Goal: Task Accomplishment & Management: Use online tool/utility

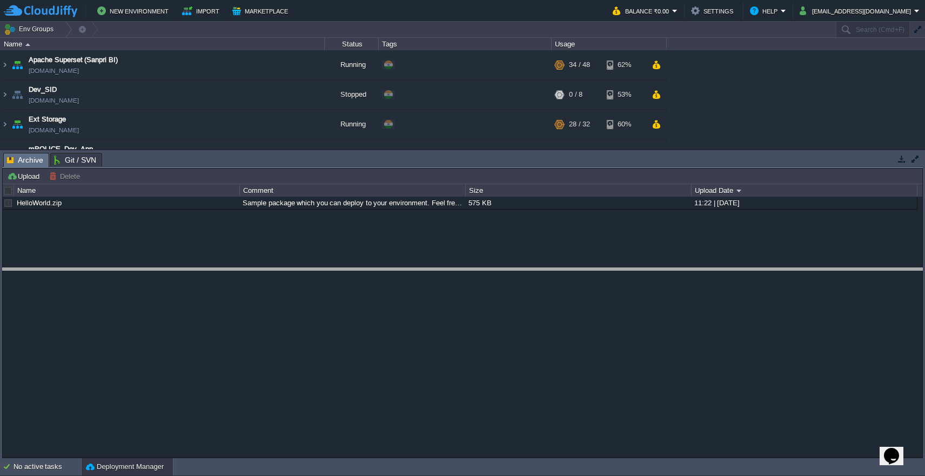
drag, startPoint x: 172, startPoint y: 156, endPoint x: 175, endPoint y: 287, distance: 131.4
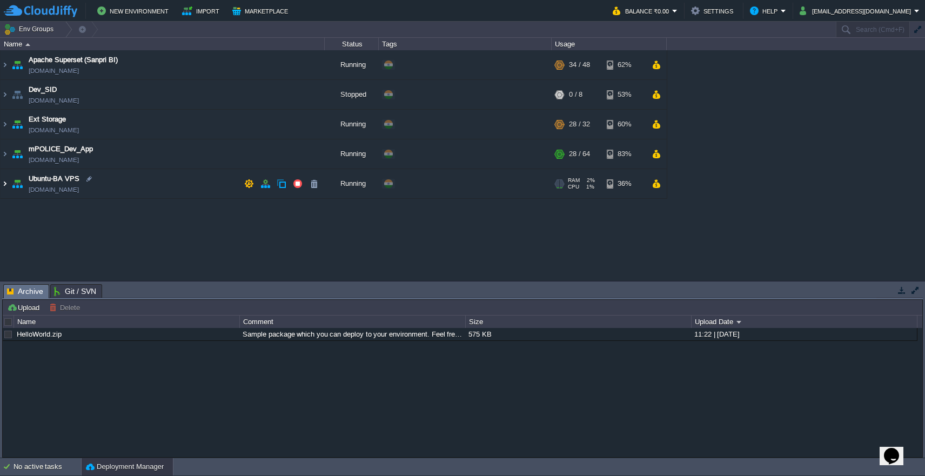
click at [4, 184] on img at bounding box center [5, 183] width 9 height 29
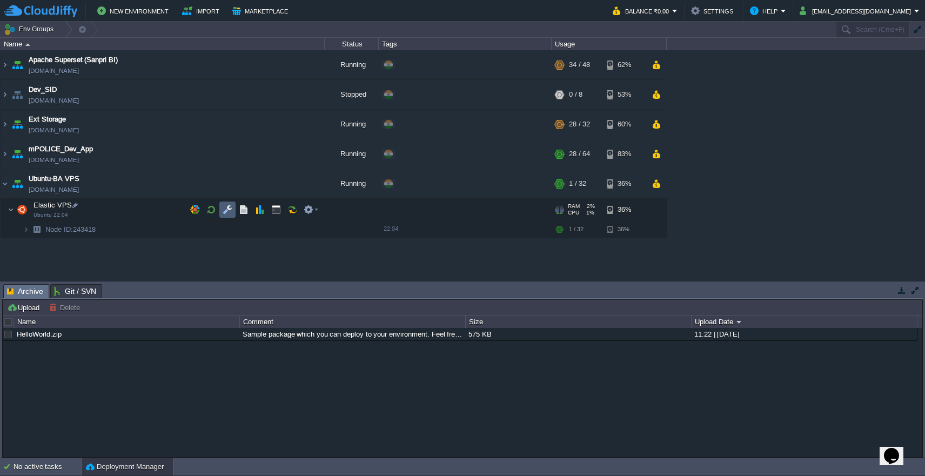
click at [230, 214] on button "button" at bounding box center [228, 210] width 10 height 10
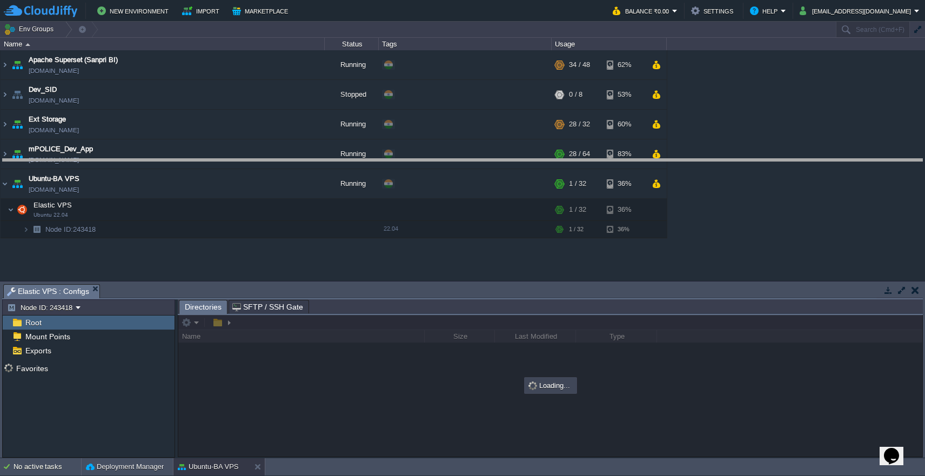
drag, startPoint x: 315, startPoint y: 293, endPoint x: 323, endPoint y: 159, distance: 134.3
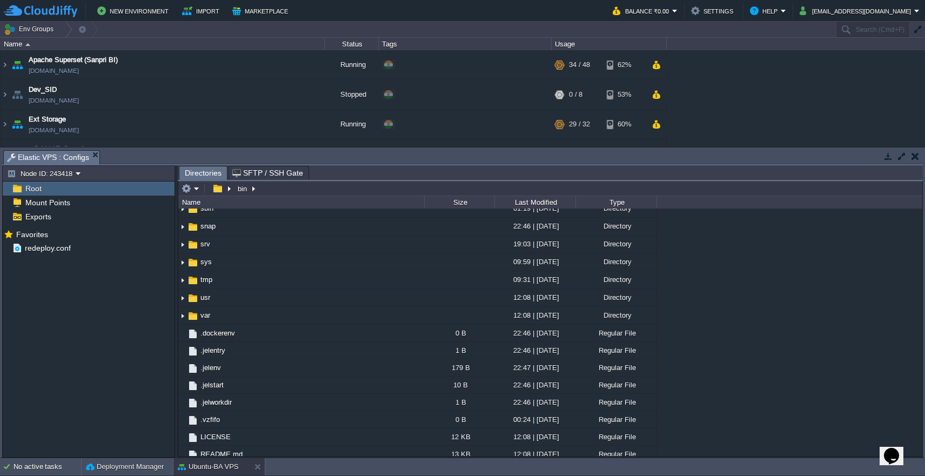
scroll to position [301, 0]
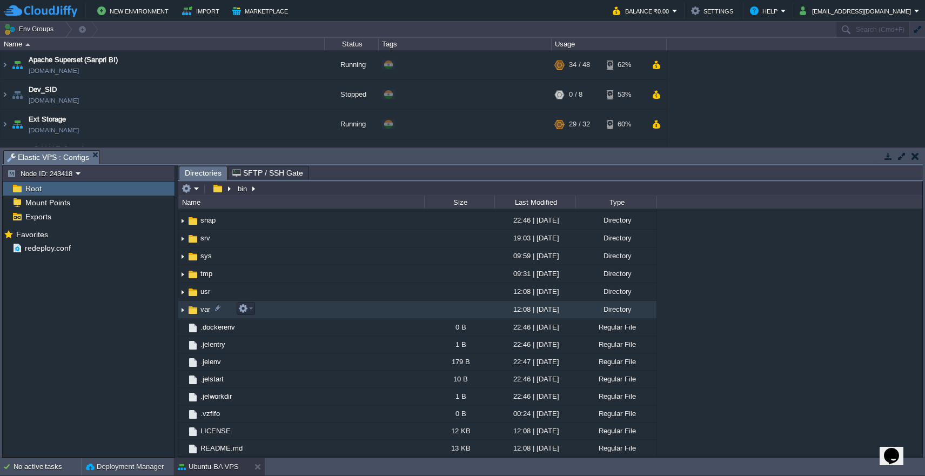
click at [327, 308] on td "var" at bounding box center [301, 310] width 246 height 18
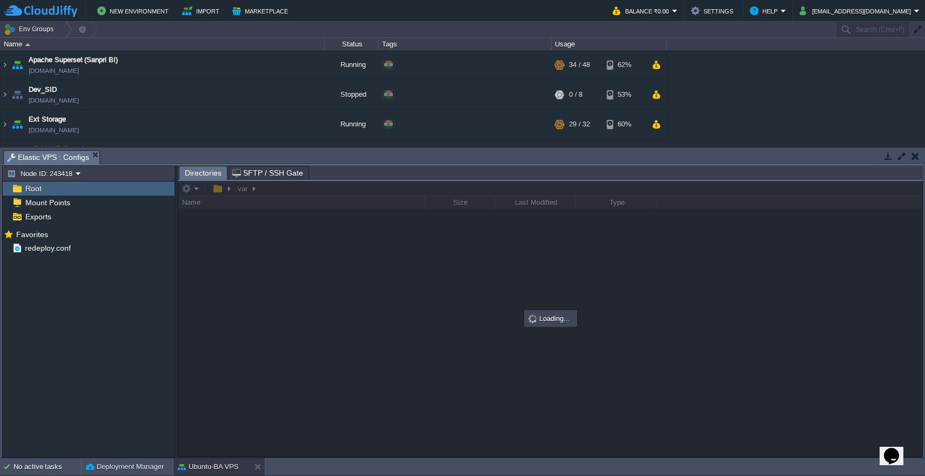
scroll to position [0, 0]
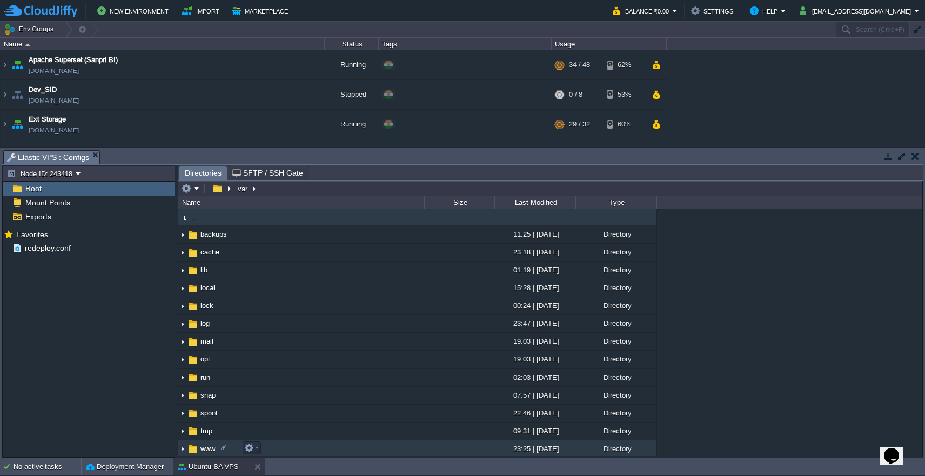
click at [301, 452] on td "www" at bounding box center [301, 450] width 246 height 18
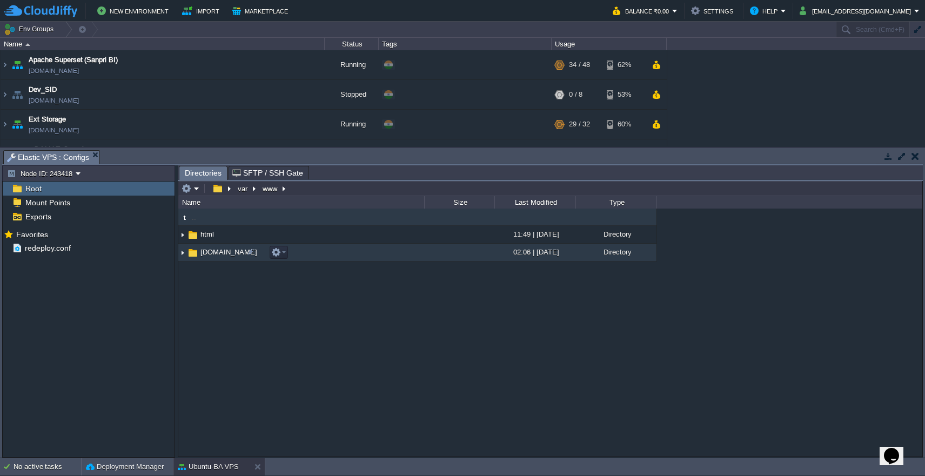
click at [323, 259] on td "[DOMAIN_NAME]" at bounding box center [301, 253] width 246 height 18
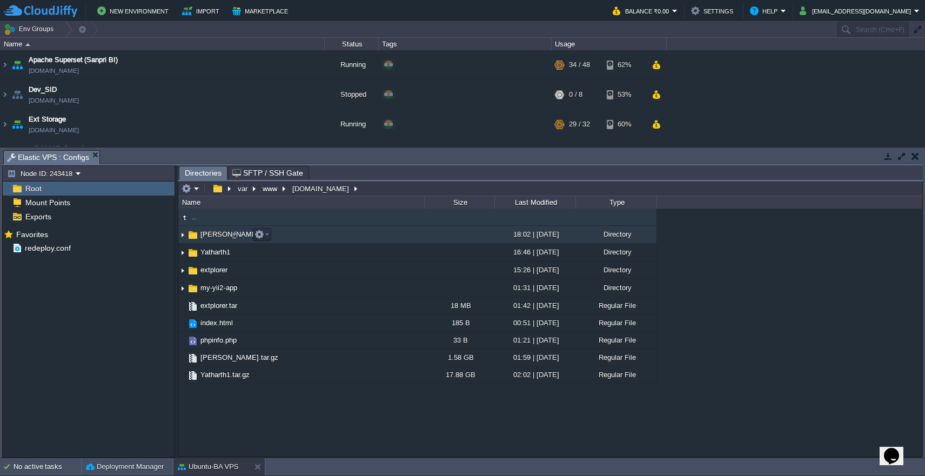
click at [327, 232] on td "[PERSON_NAME]" at bounding box center [301, 235] width 246 height 18
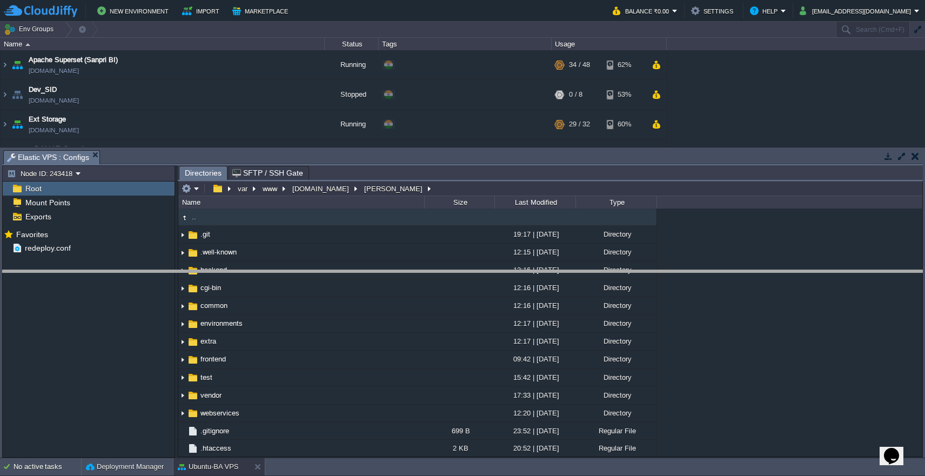
drag, startPoint x: 298, startPoint y: 158, endPoint x: 308, endPoint y: 278, distance: 120.3
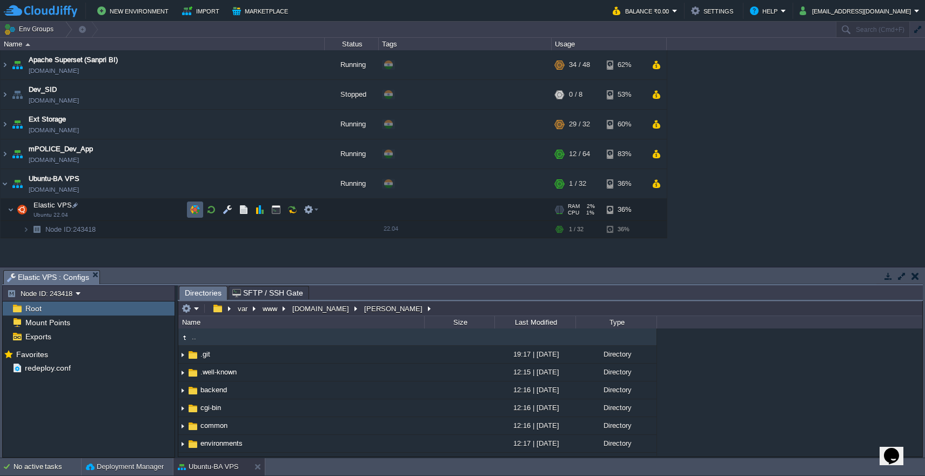
click at [195, 208] on button "button" at bounding box center [195, 210] width 10 height 10
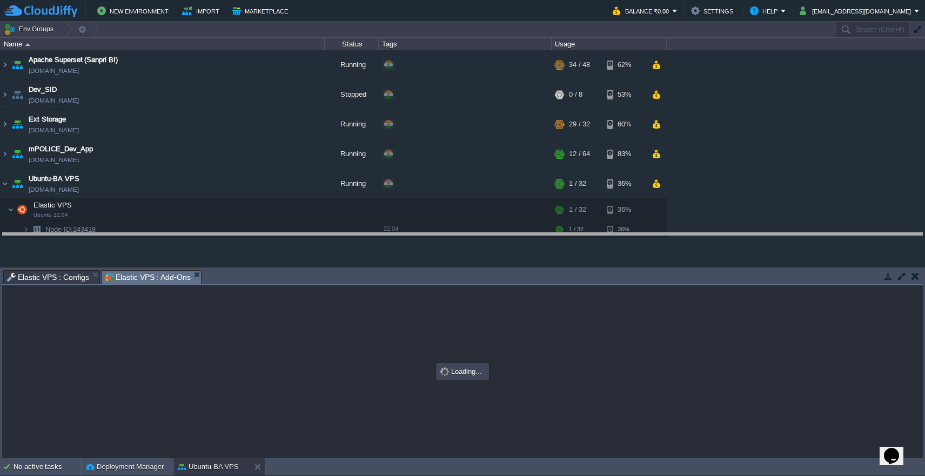
drag, startPoint x: 324, startPoint y: 281, endPoint x: 326, endPoint y: 194, distance: 86.5
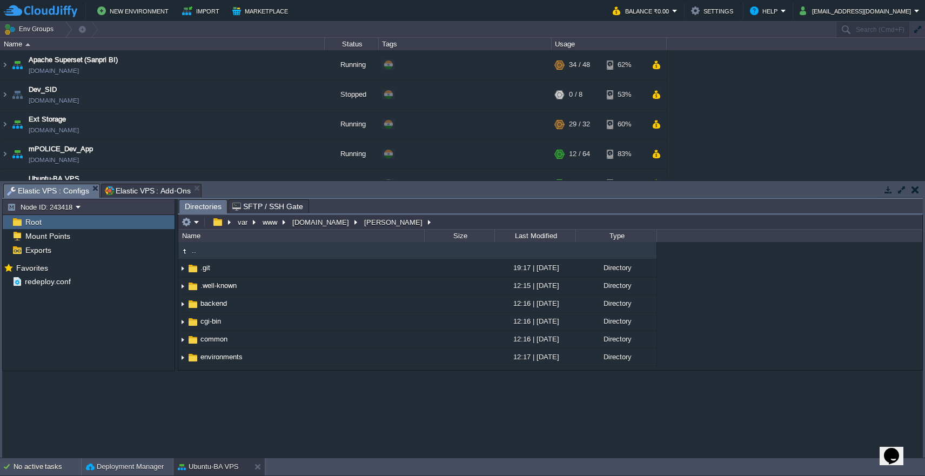
click at [64, 193] on span "Elastic VPS : Configs" at bounding box center [48, 191] width 82 height 14
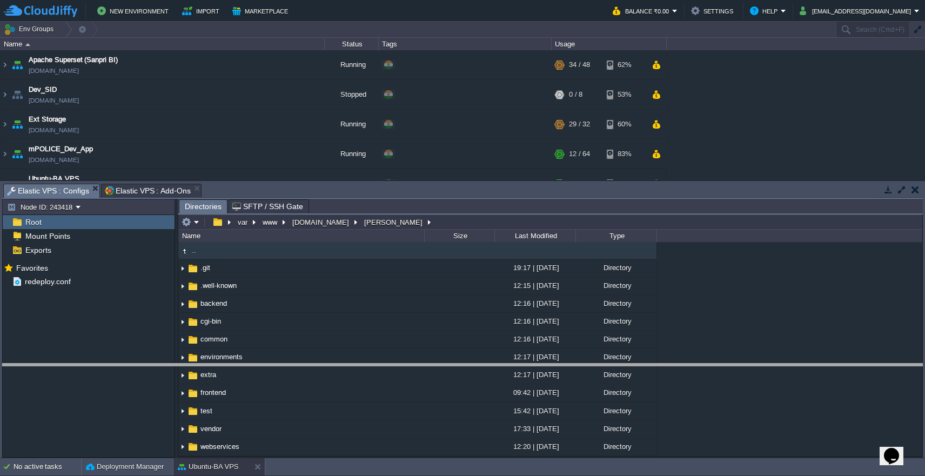
drag, startPoint x: 489, startPoint y: 186, endPoint x: 508, endPoint y: 366, distance: 181.0
click at [508, 366] on body "New Environment Import Marketplace Bonus ₹0.00 Upgrade Account Balance ₹0.00 Se…" at bounding box center [462, 238] width 925 height 476
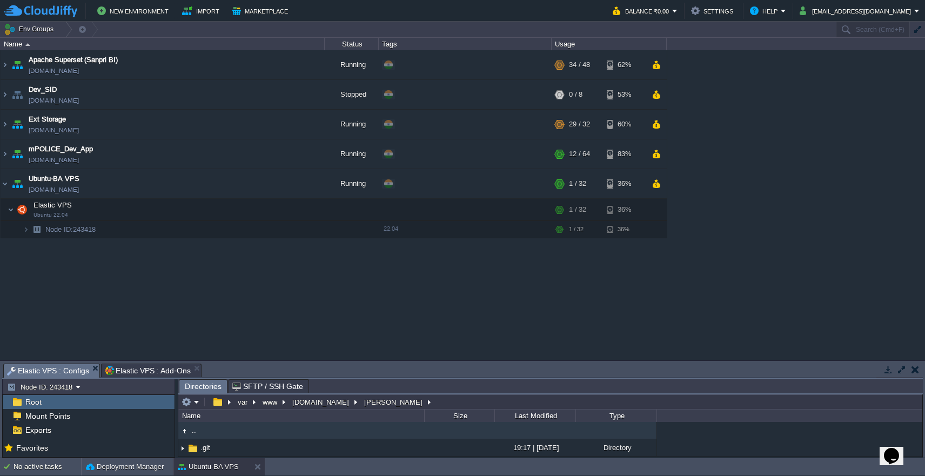
drag, startPoint x: 508, startPoint y: 366, endPoint x: 508, endPoint y: 311, distance: 54.6
click at [508, 311] on body "New Environment Import Marketplace Bonus ₹0.00 Upgrade Account Balance ₹0.00 Se…" at bounding box center [462, 238] width 925 height 476
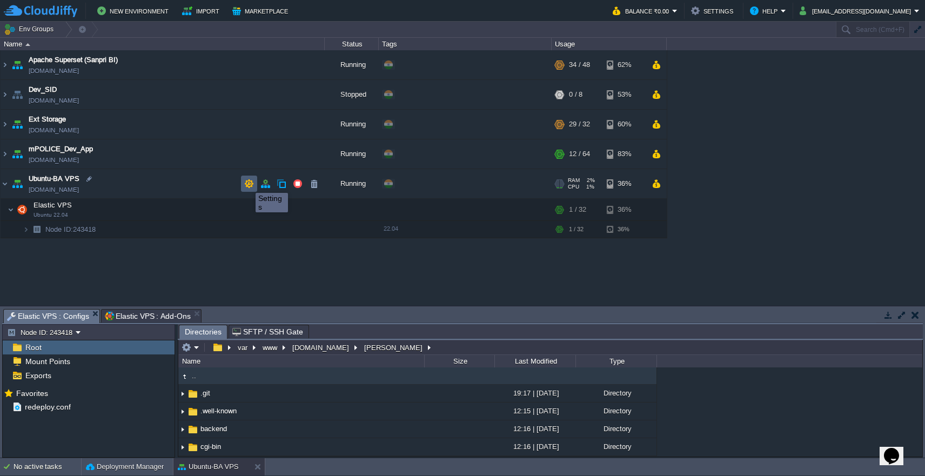
click at [248, 183] on button "button" at bounding box center [249, 184] width 10 height 10
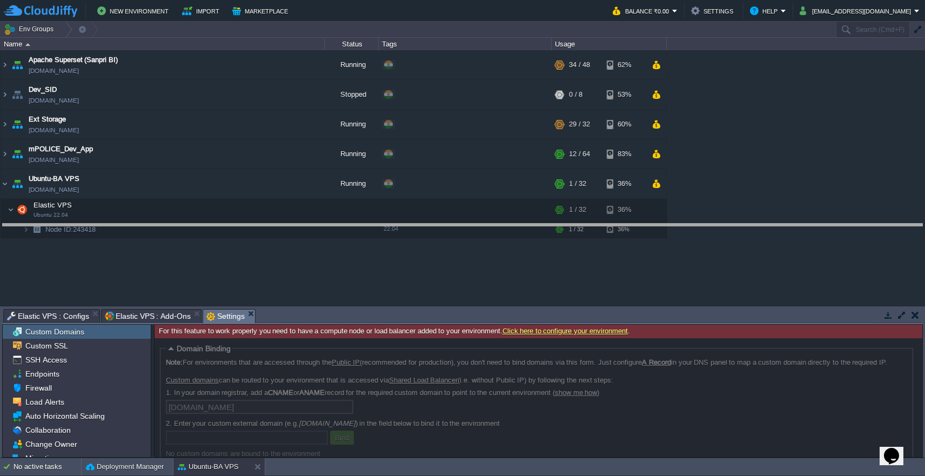
drag, startPoint x: 356, startPoint y: 310, endPoint x: 356, endPoint y: 225, distance: 84.9
click at [356, 225] on body "New Environment Import Marketplace Bonus ₹0.00 Upgrade Account Balance ₹0.00 Se…" at bounding box center [462, 238] width 925 height 476
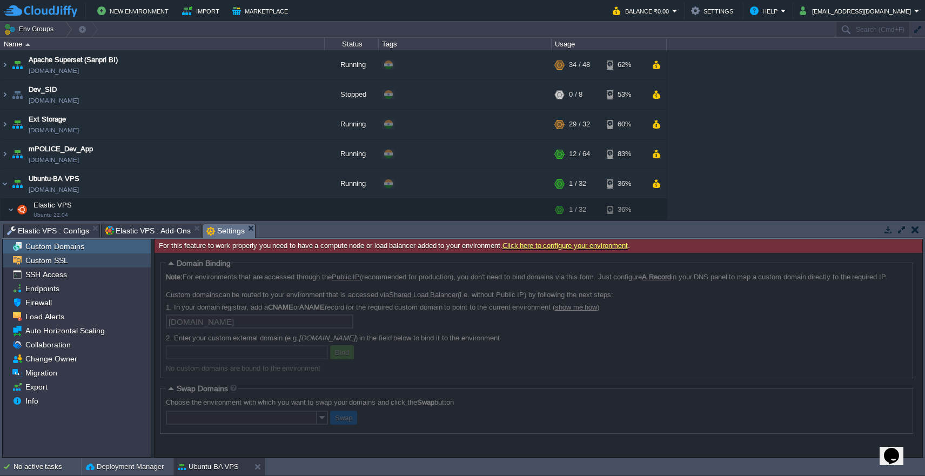
click at [45, 265] on span "Custom SSL" at bounding box center [46, 261] width 46 height 10
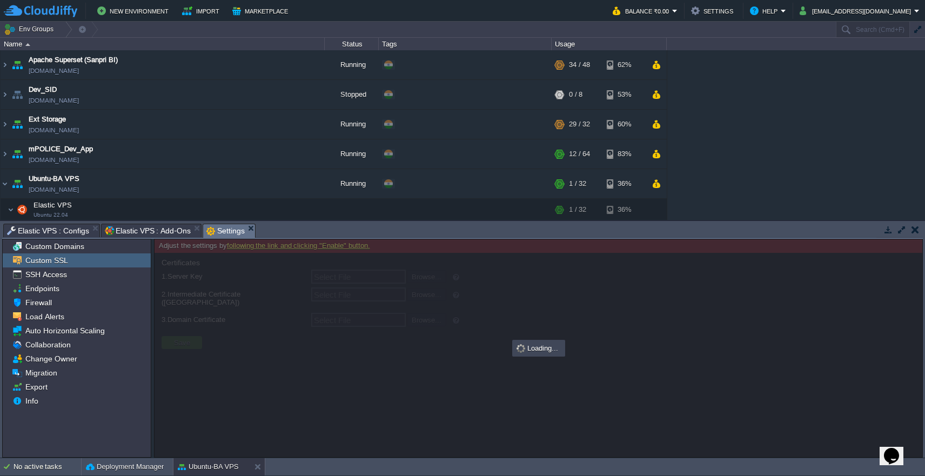
type input "Select File"
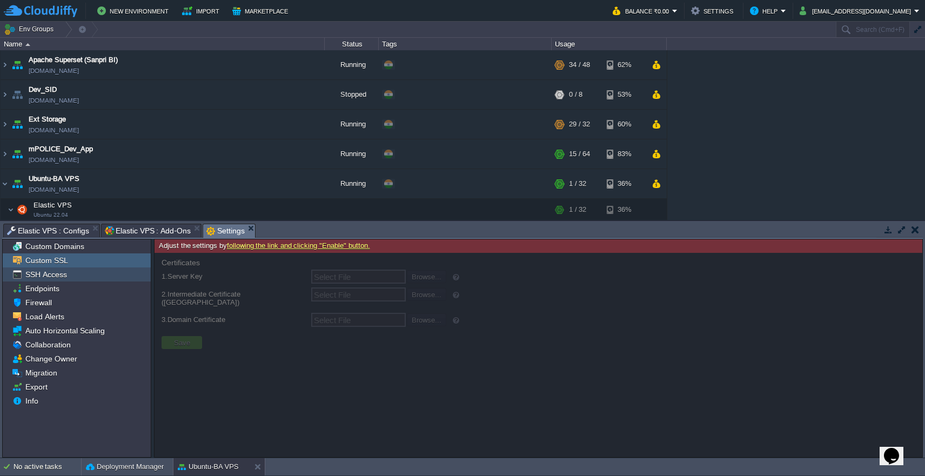
click at [44, 278] on span "SSH Access" at bounding box center [45, 275] width 45 height 10
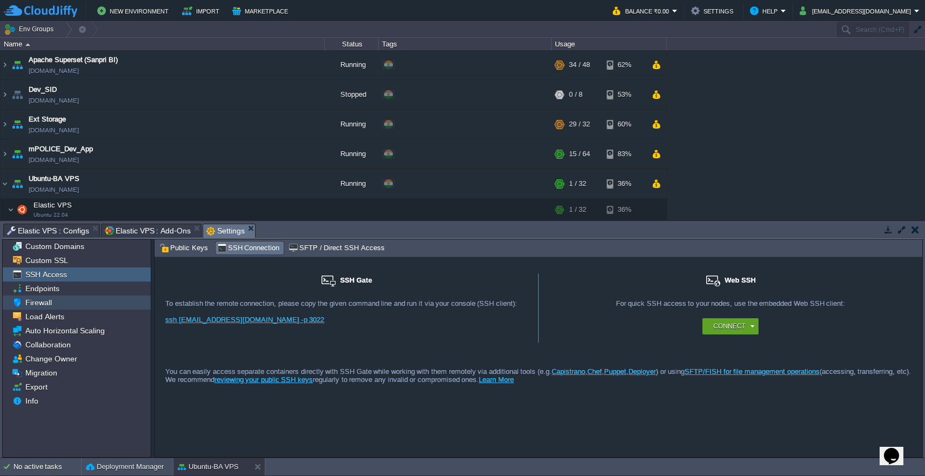
click at [46, 306] on span "Firewall" at bounding box center [38, 303] width 30 height 10
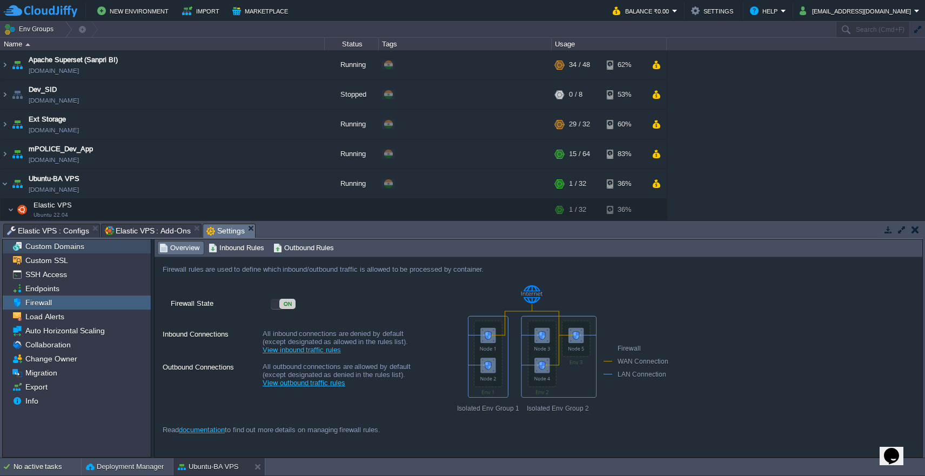
click at [67, 251] on span "Custom Domains" at bounding box center [54, 247] width 63 height 10
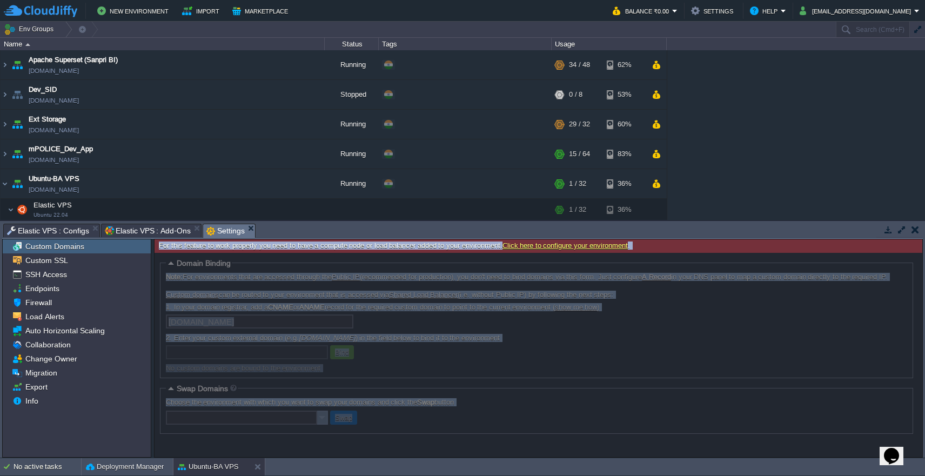
drag, startPoint x: 920, startPoint y: 277, endPoint x: 929, endPoint y: 354, distance: 77.2
click at [925, 354] on html "New Environment Import Marketplace Bonus ₹0.00 Upgrade Account Balance ₹0.00 Se…" at bounding box center [462, 238] width 925 height 476
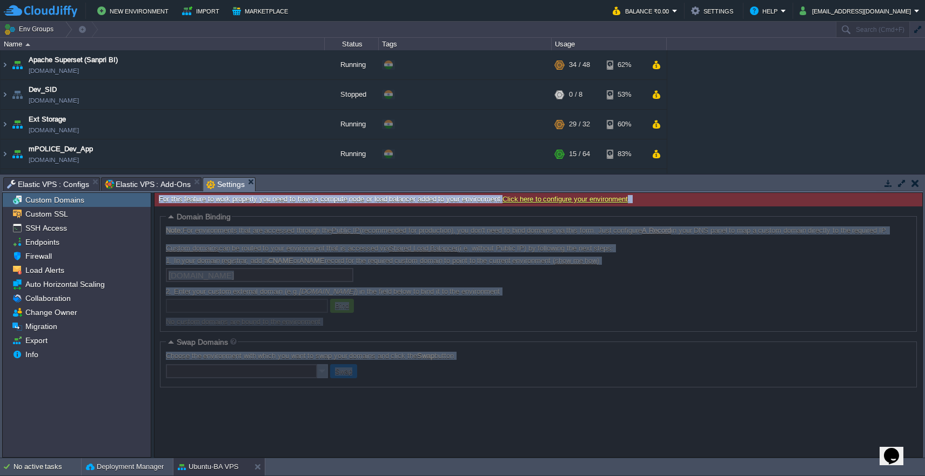
click at [712, 255] on div at bounding box center [539, 331] width 768 height 251
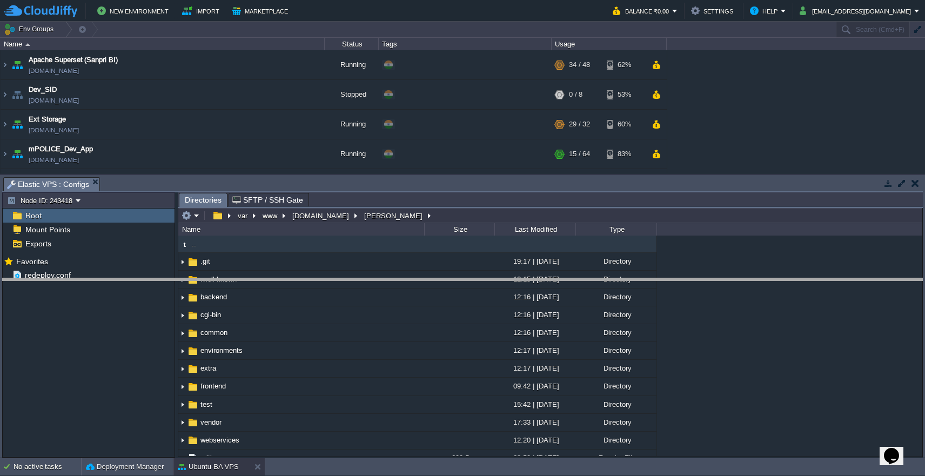
drag, startPoint x: 225, startPoint y: 179, endPoint x: 226, endPoint y: 280, distance: 101.1
click at [226, 280] on body "New Environment Import Marketplace Bonus ₹0.00 Upgrade Account Balance ₹0.00 Se…" at bounding box center [462, 238] width 925 height 476
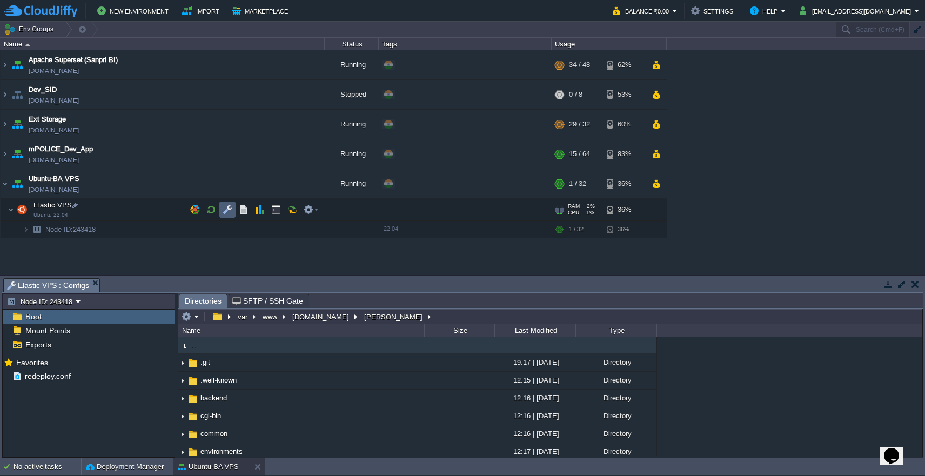
click at [223, 212] on button "button" at bounding box center [228, 210] width 10 height 10
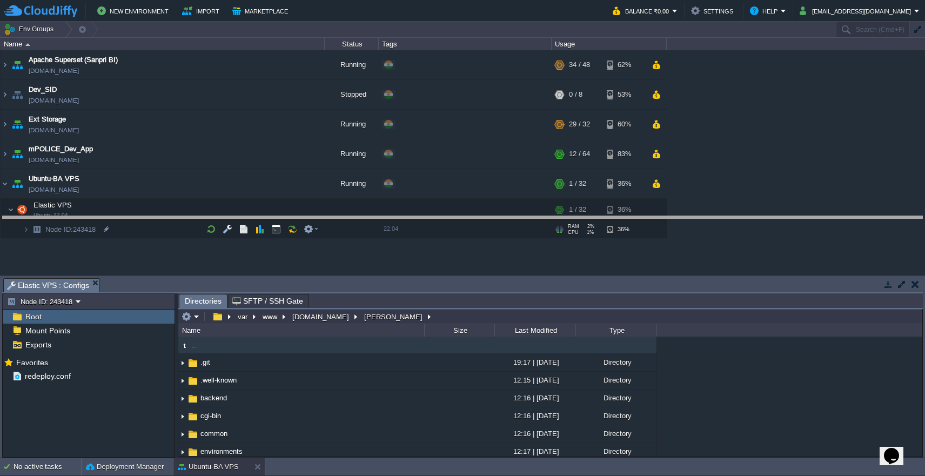
drag, startPoint x: 294, startPoint y: 288, endPoint x: 296, endPoint y: 218, distance: 69.2
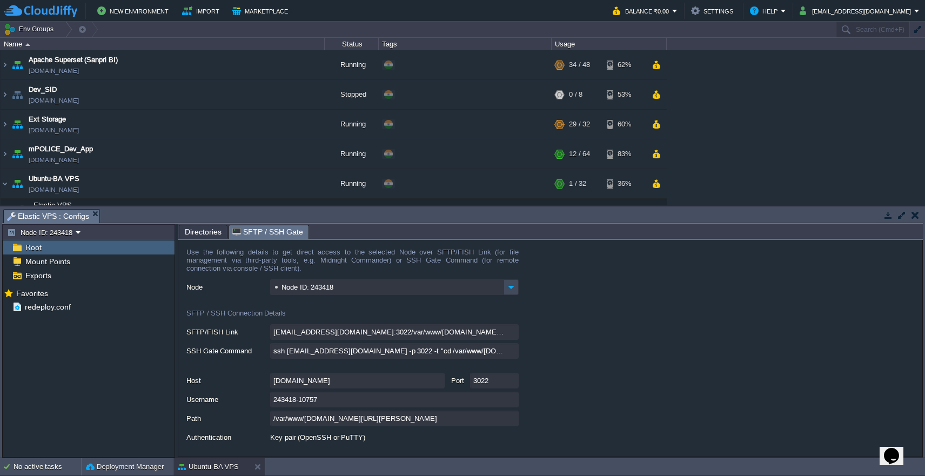
scroll to position [22, 0]
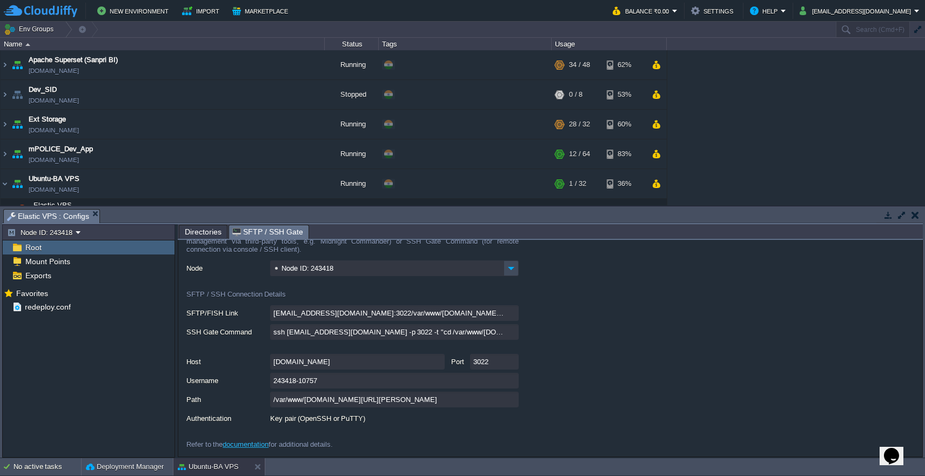
click at [201, 231] on span "Directories" at bounding box center [203, 231] width 37 height 13
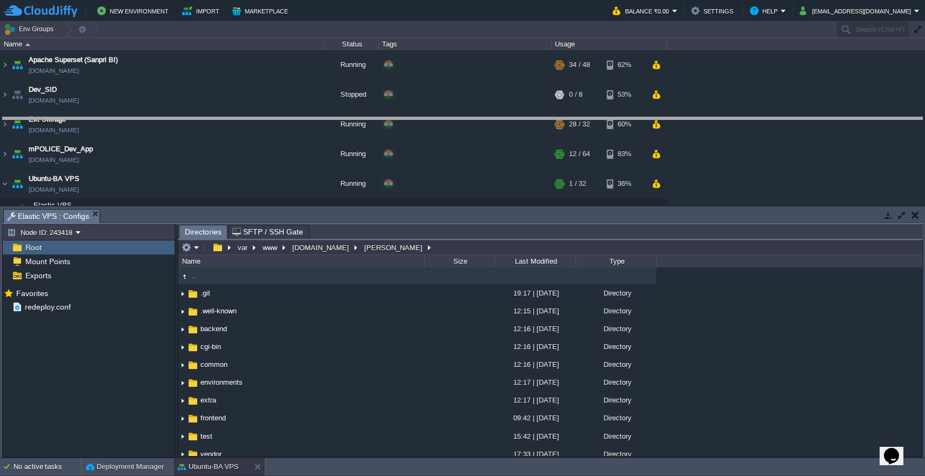
drag, startPoint x: 383, startPoint y: 213, endPoint x: 387, endPoint y: 112, distance: 101.1
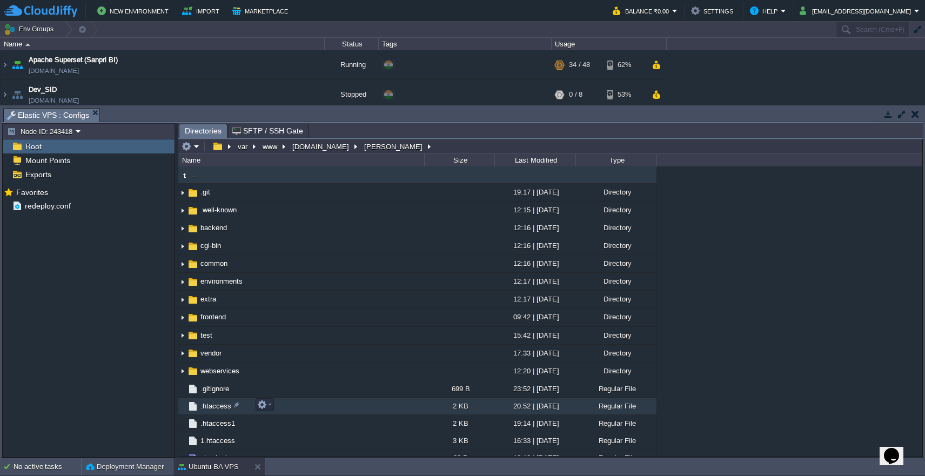
click at [307, 409] on td ".htaccess" at bounding box center [301, 406] width 246 height 17
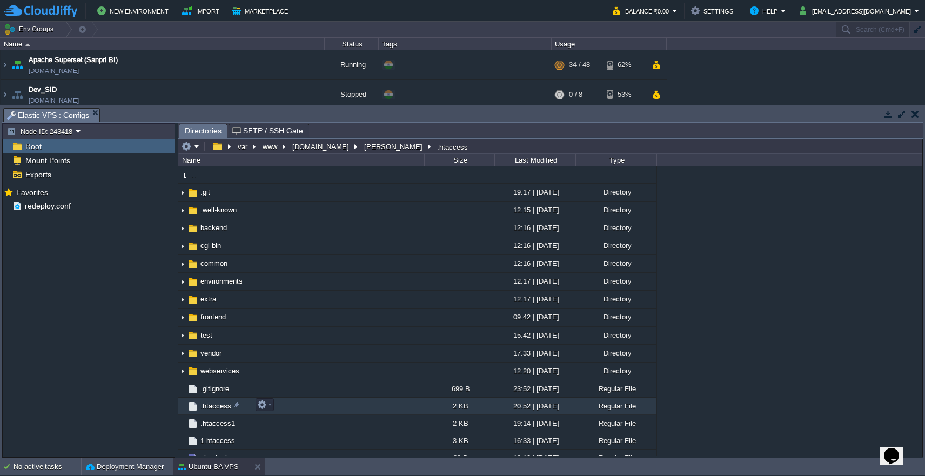
click at [307, 409] on td ".htaccess" at bounding box center [301, 406] width 246 height 17
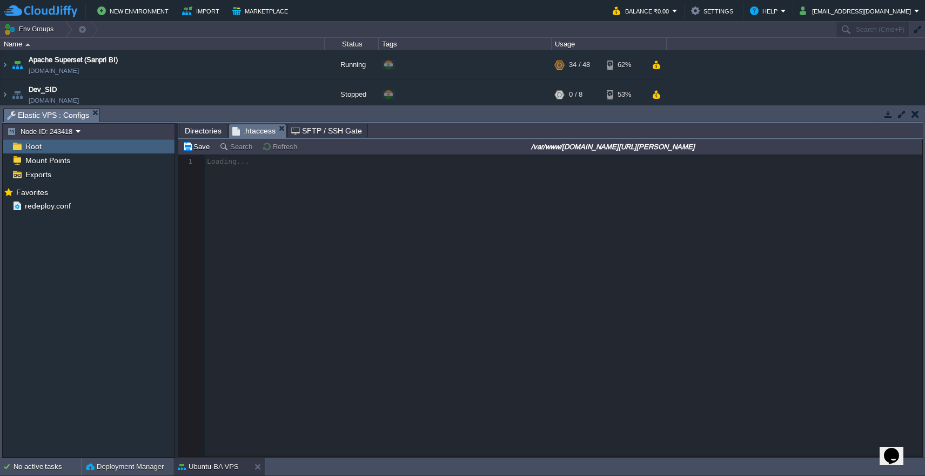
click at [203, 132] on span "Directories" at bounding box center [203, 130] width 37 height 13
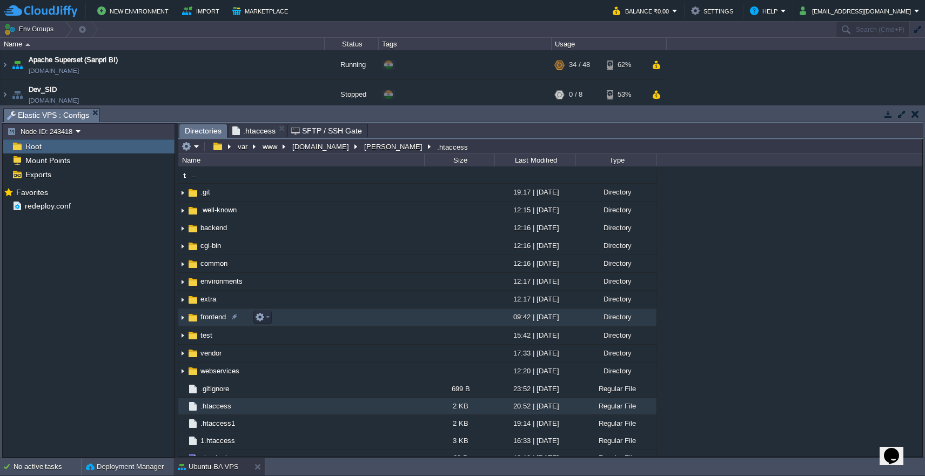
click at [301, 321] on td "frontend" at bounding box center [301, 318] width 246 height 18
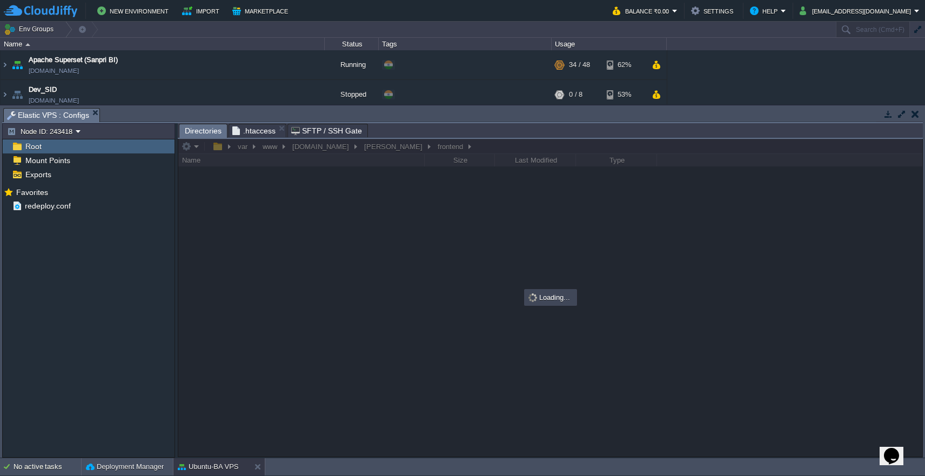
click at [250, 133] on span ".htaccess" at bounding box center [253, 130] width 43 height 13
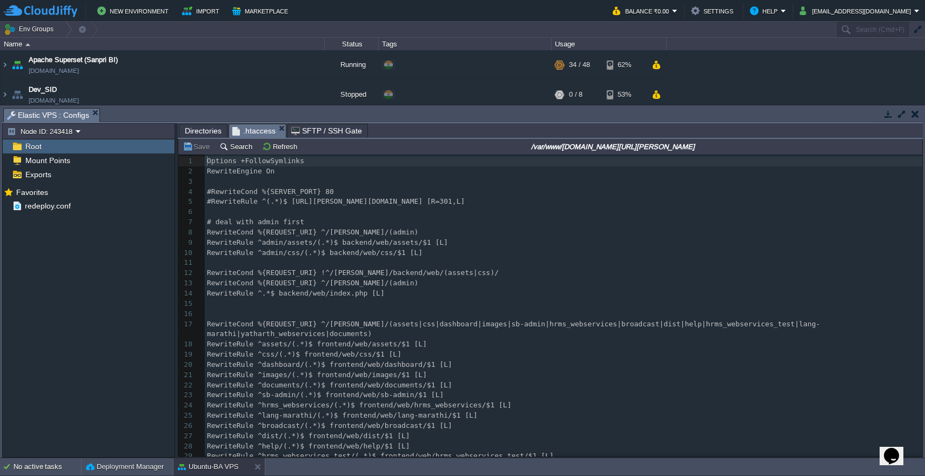
scroll to position [91, 0]
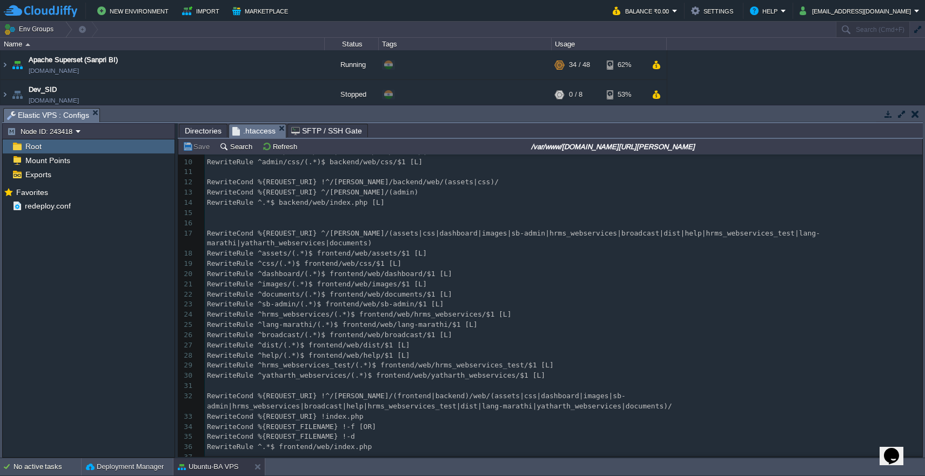
click at [384, 463] on pre "Options -Indexes" at bounding box center [564, 468] width 718 height 10
click at [206, 132] on span "Directories" at bounding box center [203, 130] width 37 height 13
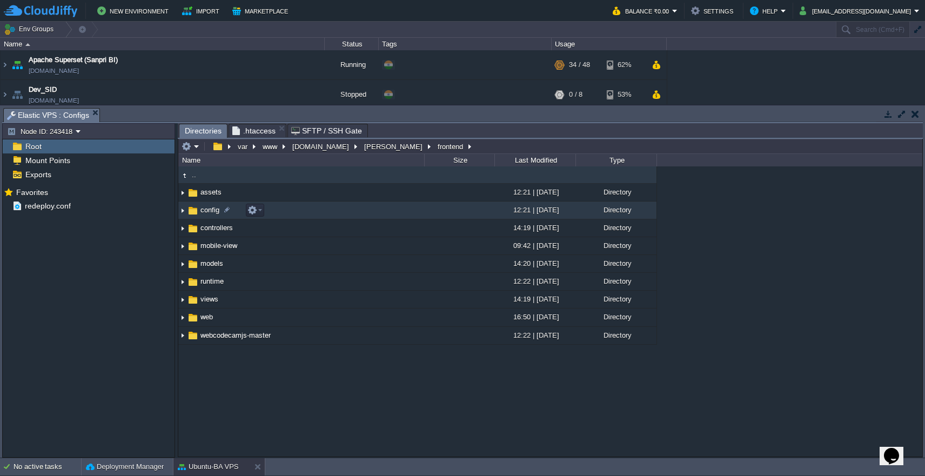
click at [311, 212] on td "config" at bounding box center [301, 211] width 246 height 18
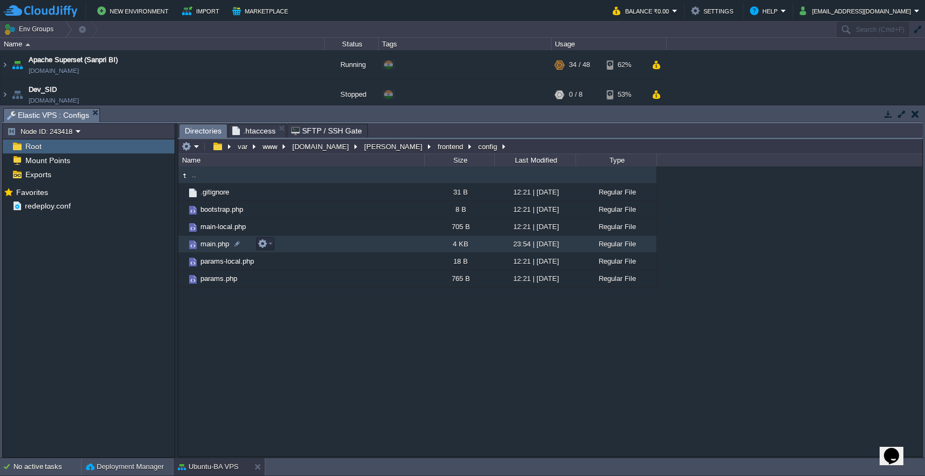
click at [311, 250] on td "main.php" at bounding box center [301, 244] width 246 height 17
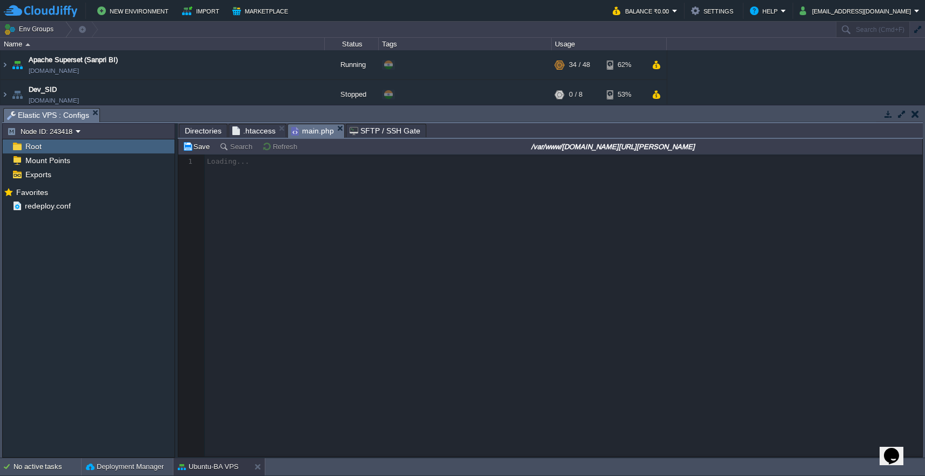
click at [204, 134] on span "Directories" at bounding box center [203, 130] width 37 height 13
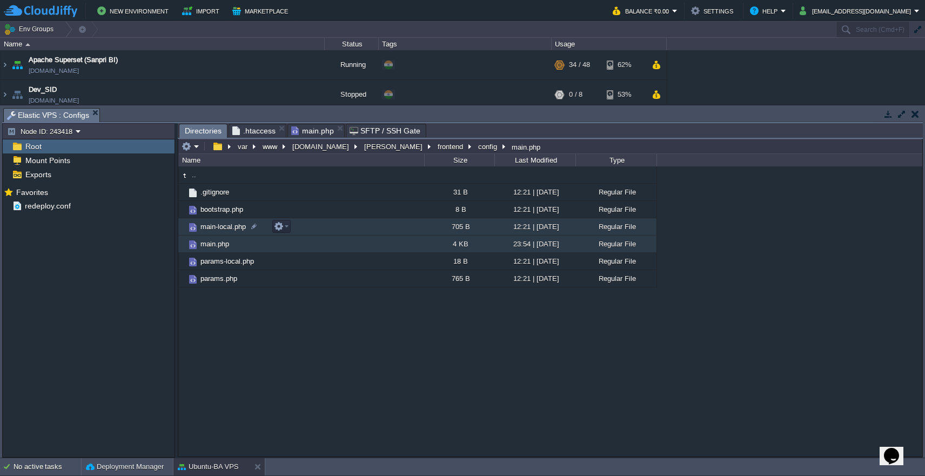
click at [346, 229] on td "main-local.php" at bounding box center [301, 226] width 246 height 17
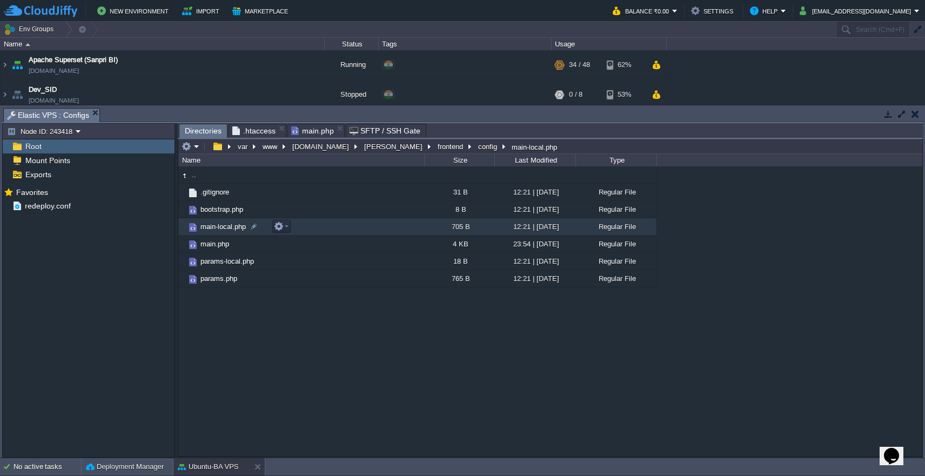
click at [346, 229] on td "main-local.php" at bounding box center [301, 226] width 246 height 17
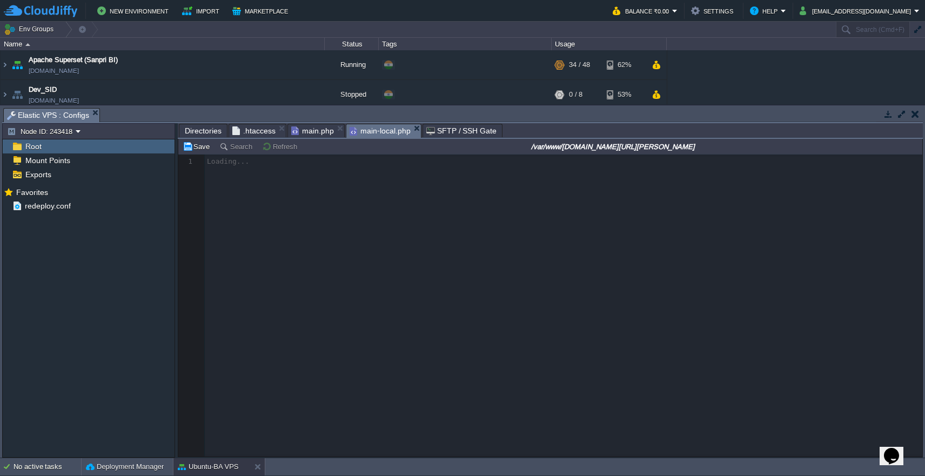
click at [319, 129] on span "main.php" at bounding box center [312, 130] width 43 height 13
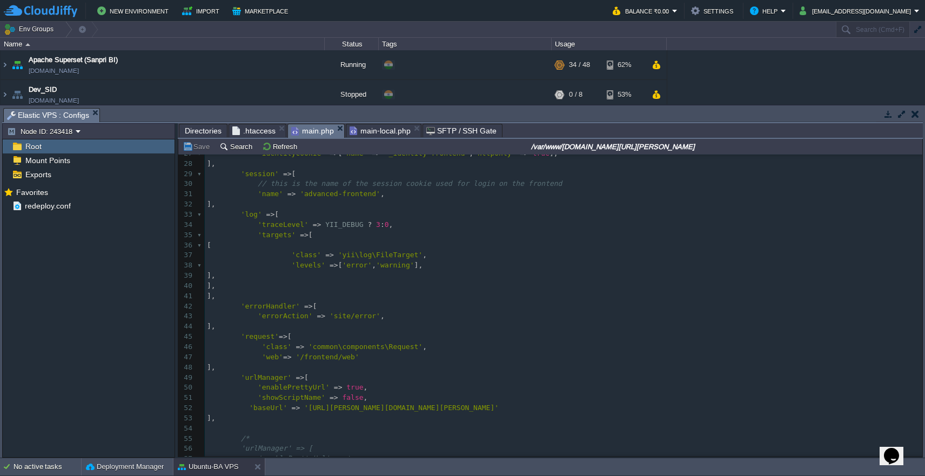
scroll to position [349, 0]
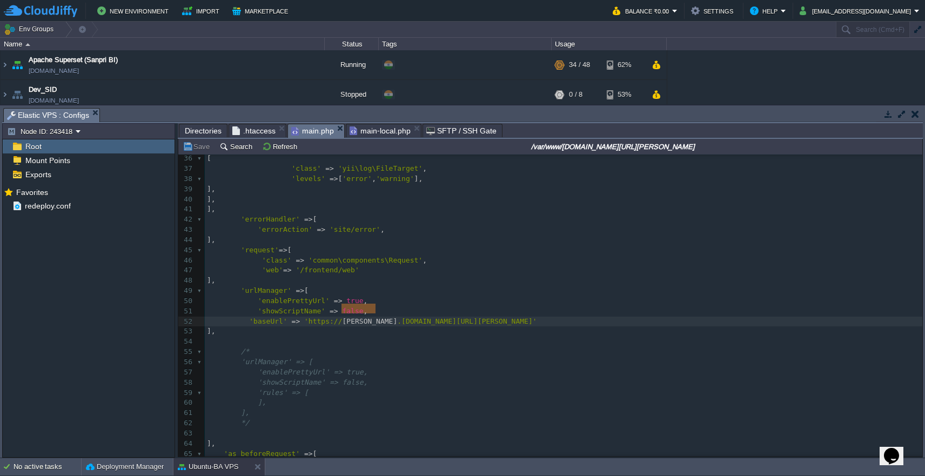
drag, startPoint x: 341, startPoint y: 312, endPoint x: 375, endPoint y: 312, distance: 34.1
type textarea "www.sevarth"
type textarea ":8069"
click at [196, 151] on button "Save" at bounding box center [198, 147] width 30 height 10
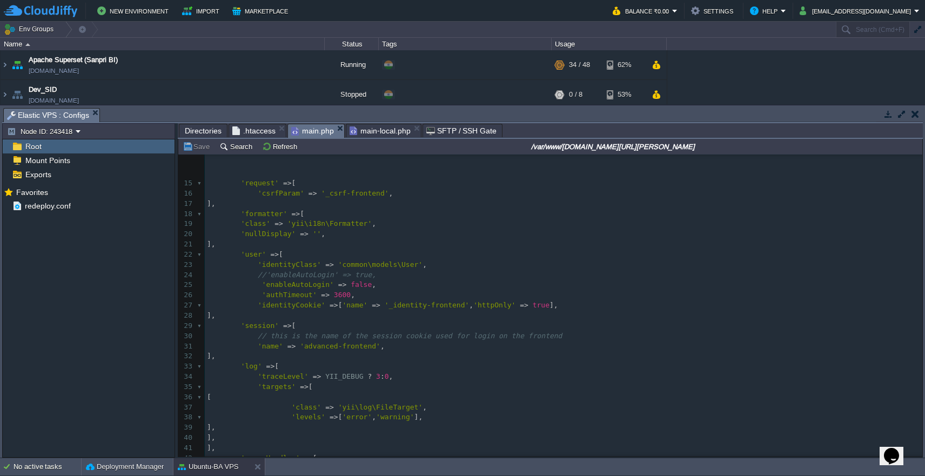
scroll to position [101, 0]
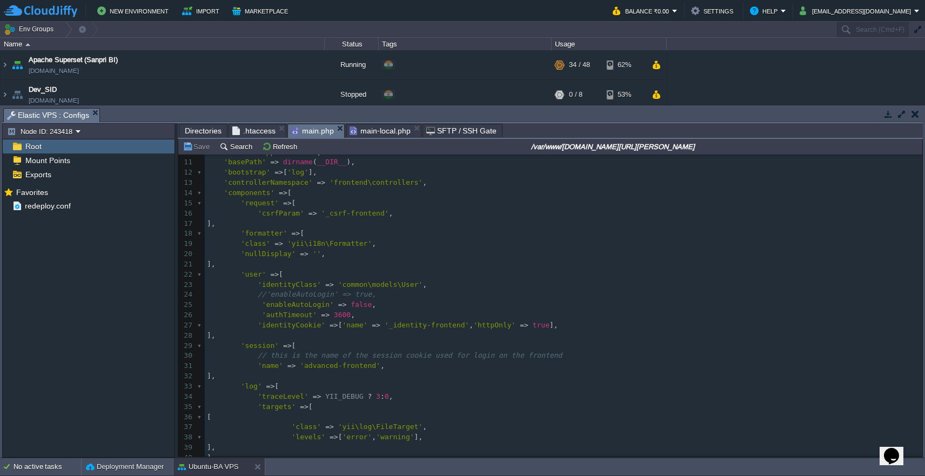
click at [388, 131] on span "main-local.php" at bounding box center [380, 130] width 61 height 13
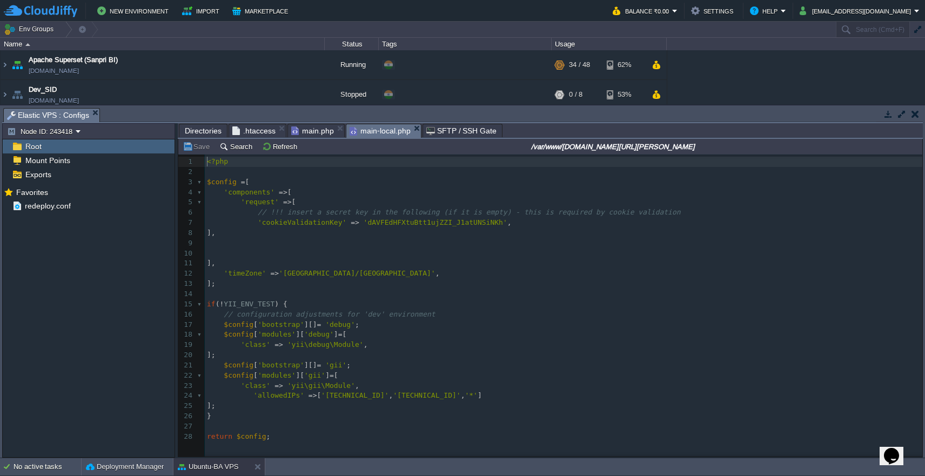
click at [465, 432] on pre "return $config ;" at bounding box center [566, 437] width 722 height 10
type textarea "?>"
click at [198, 149] on button "Save" at bounding box center [198, 147] width 30 height 10
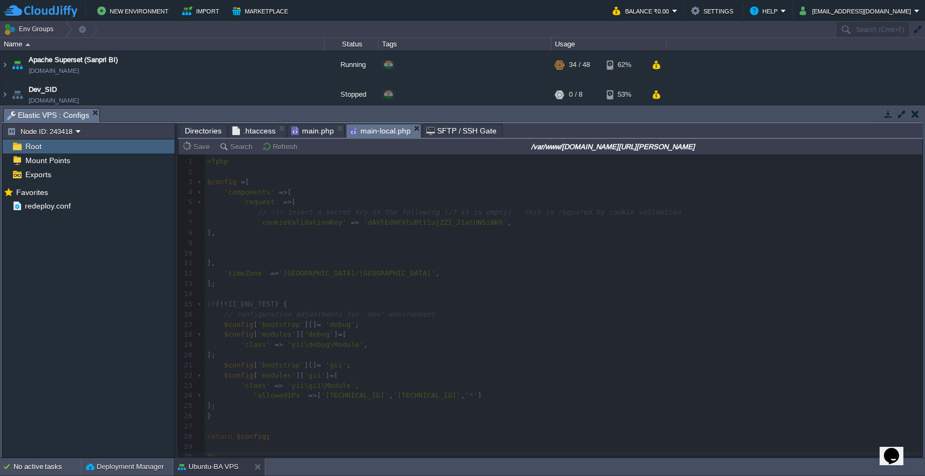
click at [207, 132] on span "Directories" at bounding box center [203, 130] width 37 height 13
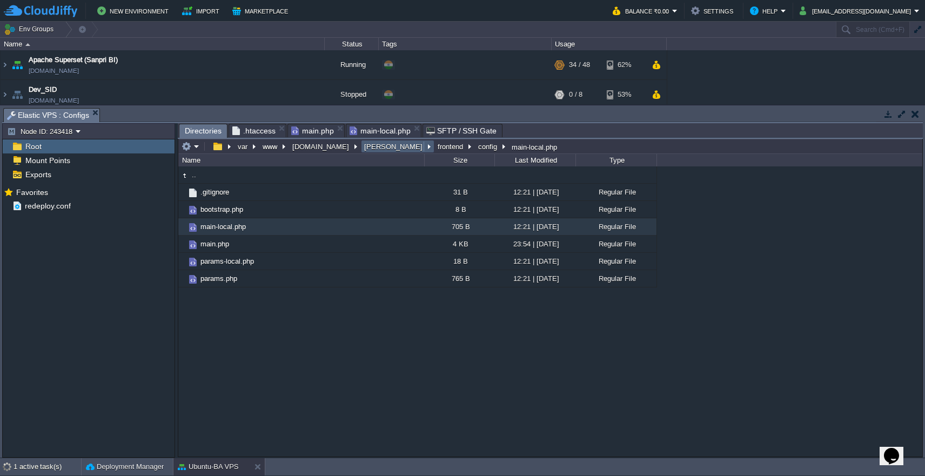
click at [363, 150] on button "[PERSON_NAME]" at bounding box center [394, 147] width 63 height 10
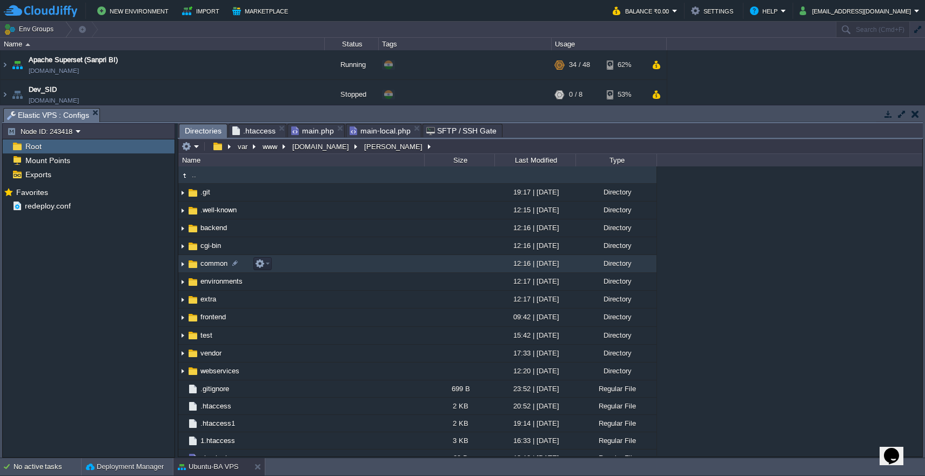
click at [337, 263] on td "common" at bounding box center [301, 264] width 246 height 18
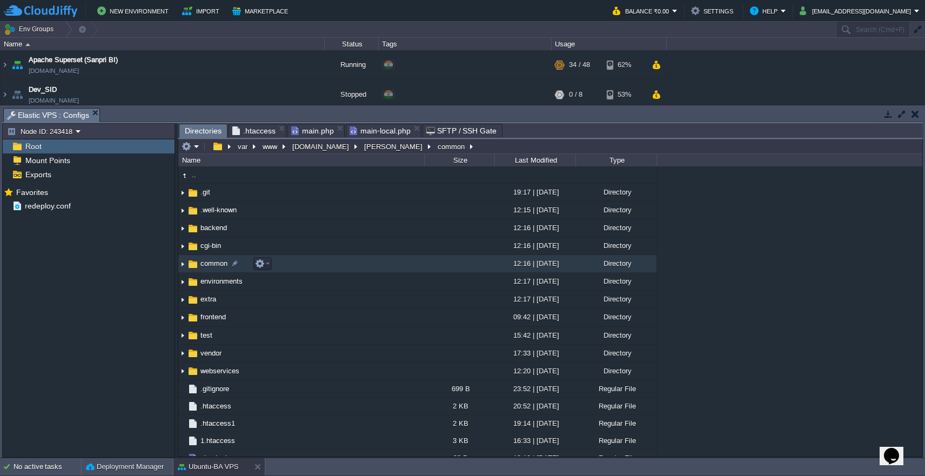
click at [337, 263] on td "common" at bounding box center [301, 264] width 246 height 18
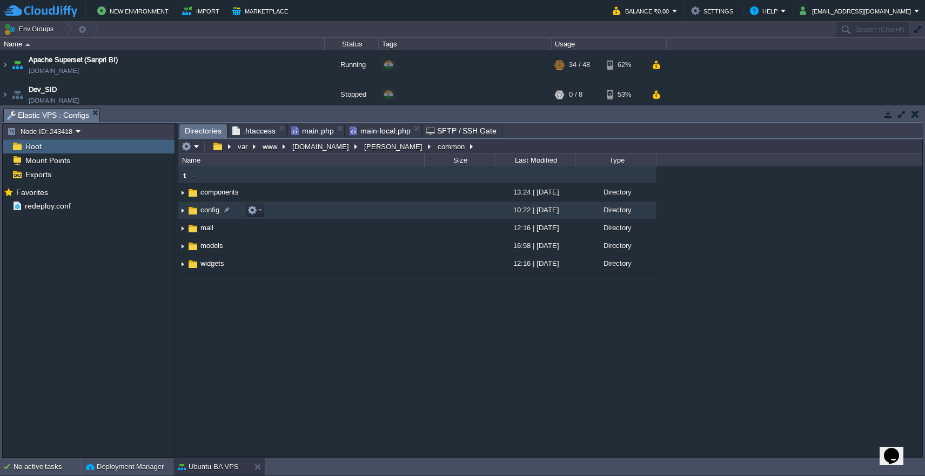
click at [418, 213] on td "config" at bounding box center [301, 211] width 246 height 18
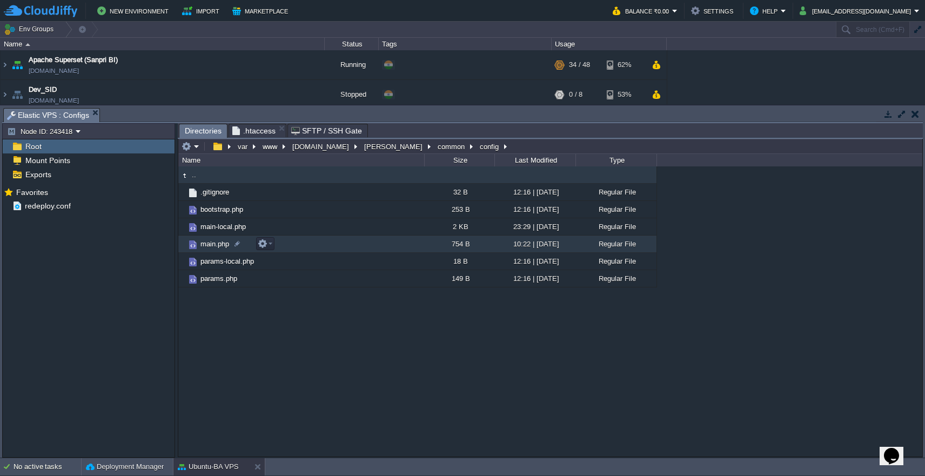
click at [358, 251] on td "main.php" at bounding box center [301, 244] width 246 height 17
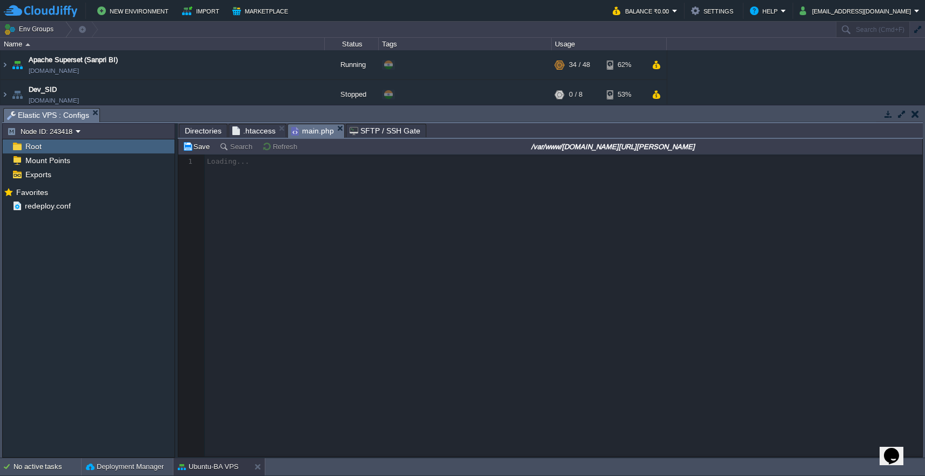
scroll to position [4, 0]
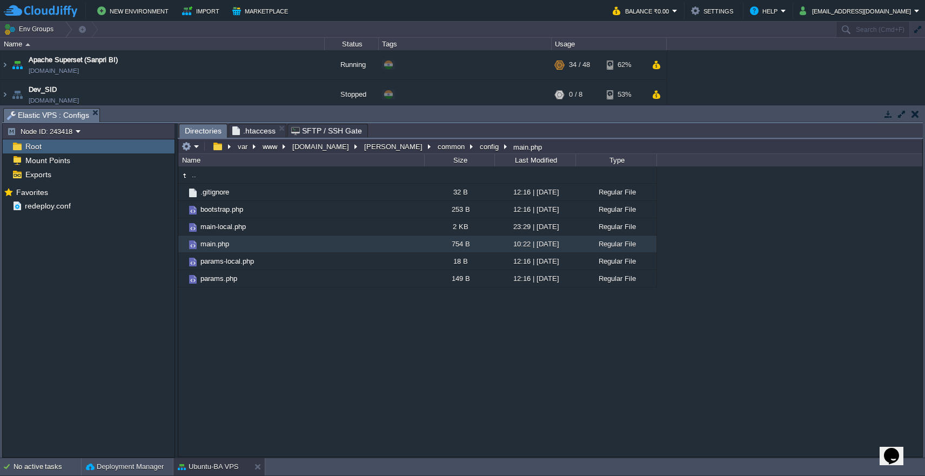
click at [265, 130] on span ".htaccess" at bounding box center [253, 130] width 43 height 13
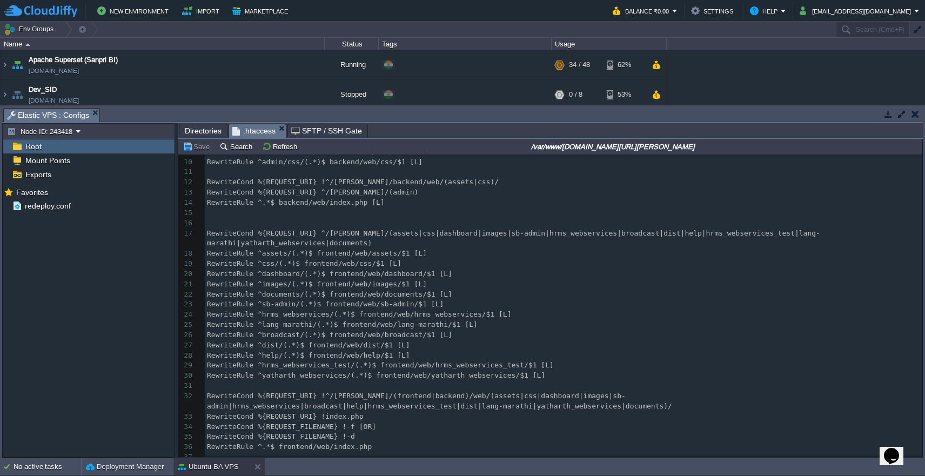
click at [205, 129] on span "Directories" at bounding box center [203, 130] width 37 height 13
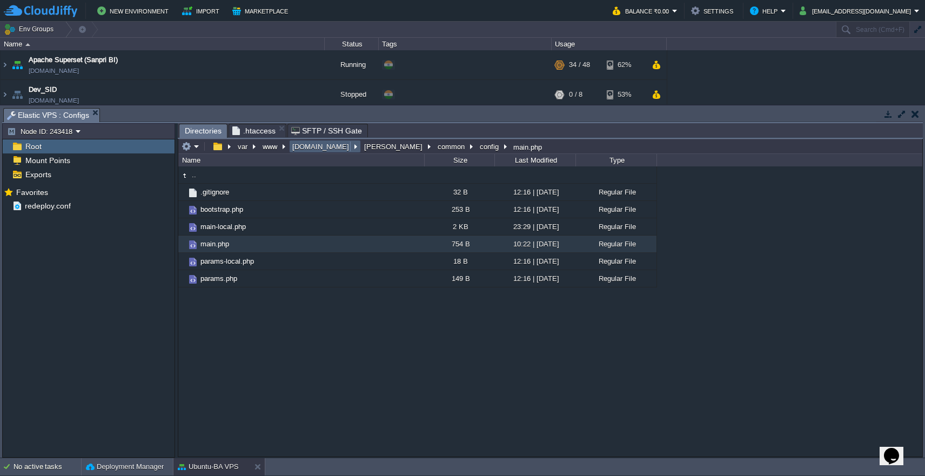
click at [324, 151] on button "[DOMAIN_NAME]" at bounding box center [321, 147] width 61 height 10
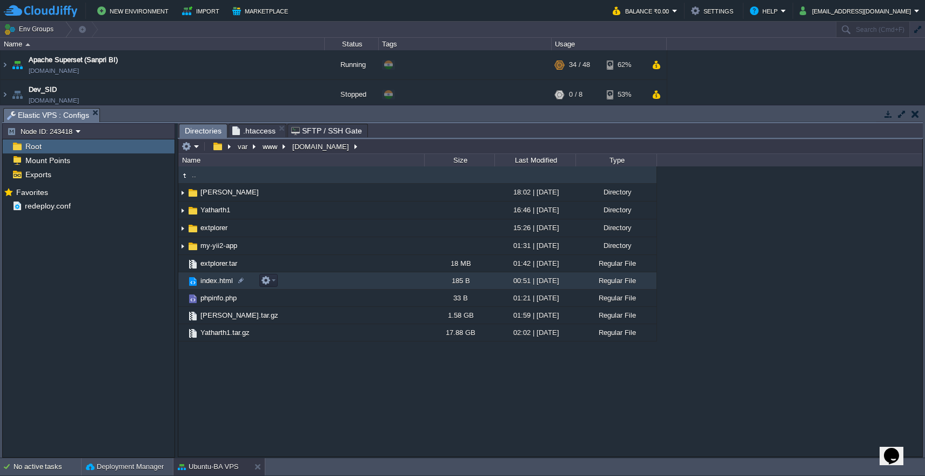
click at [321, 284] on td "index.html" at bounding box center [301, 280] width 246 height 17
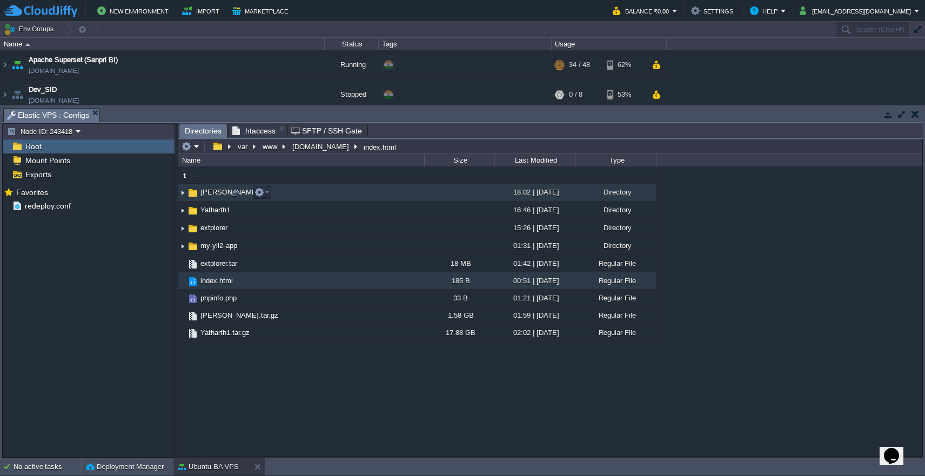
click at [364, 191] on td "[PERSON_NAME]" at bounding box center [301, 193] width 246 height 18
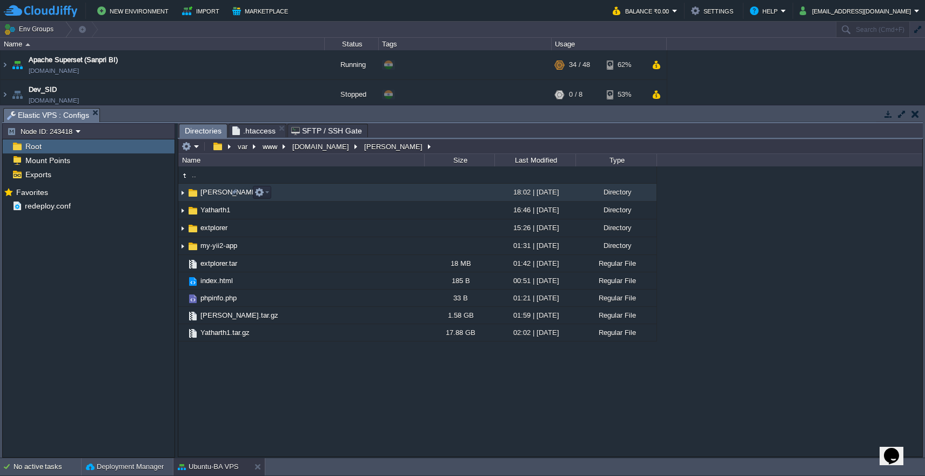
click at [364, 191] on td "[PERSON_NAME]" at bounding box center [301, 193] width 246 height 18
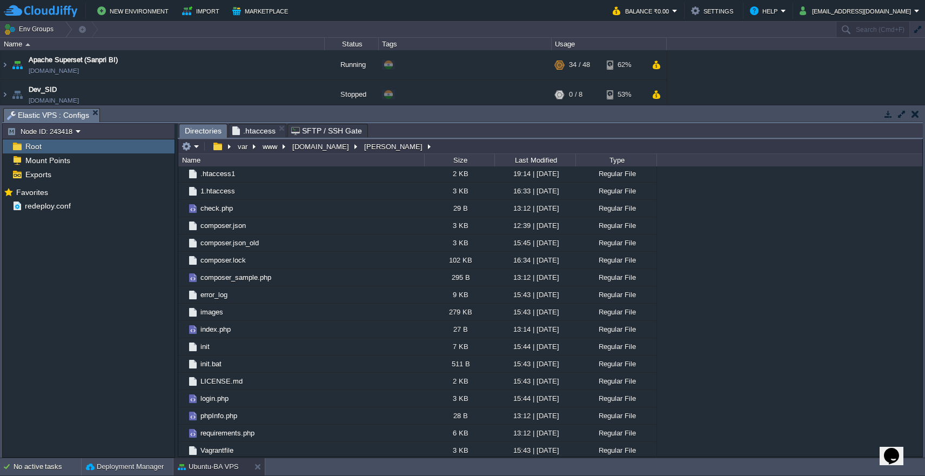
scroll to position [286, 0]
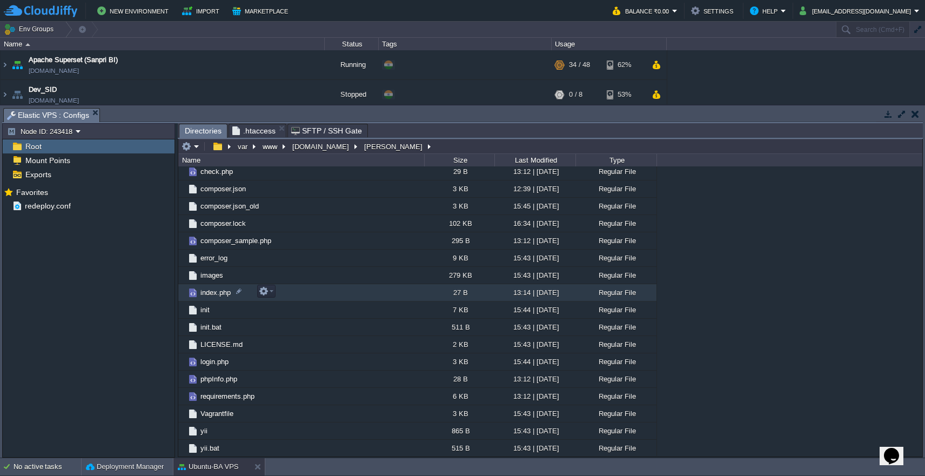
click at [349, 298] on td "index.php" at bounding box center [301, 292] width 246 height 17
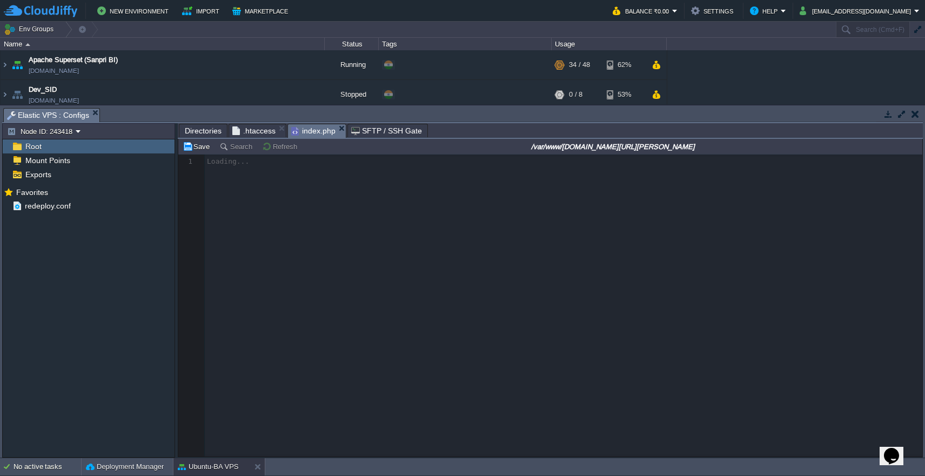
scroll to position [4, 0]
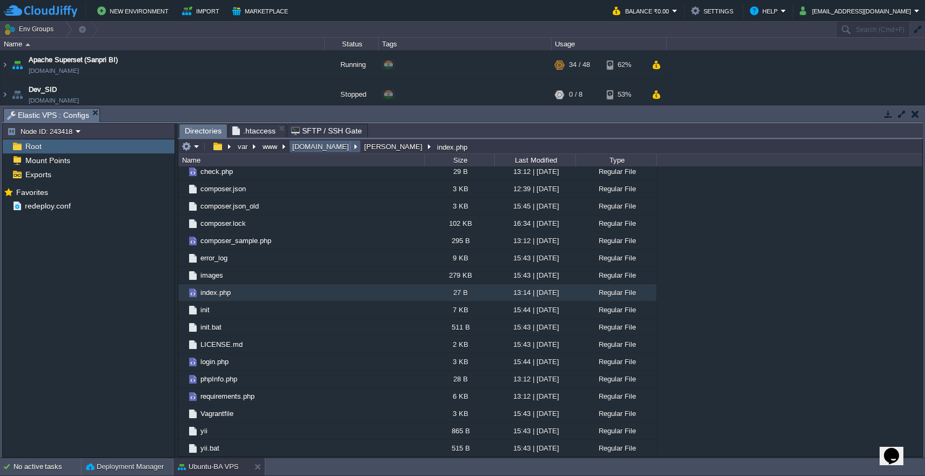
click at [324, 150] on button "[DOMAIN_NAME]" at bounding box center [321, 147] width 61 height 10
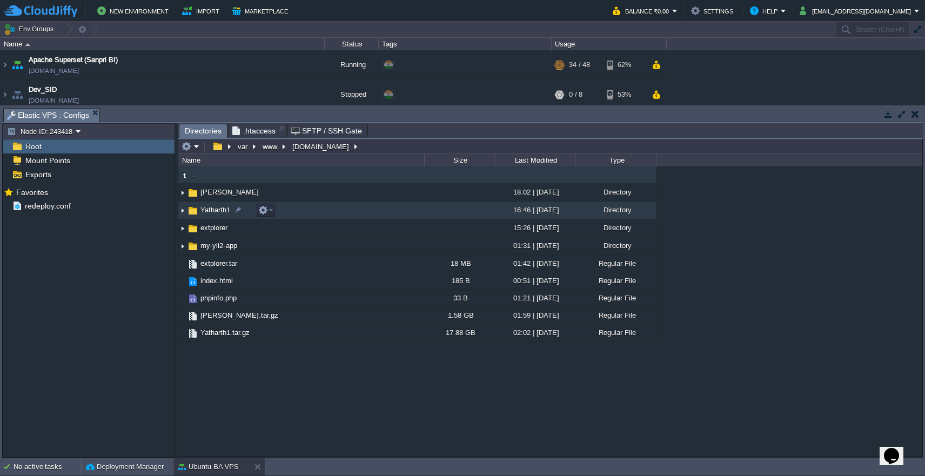
click at [335, 212] on td "Yatharth1" at bounding box center [301, 211] width 246 height 18
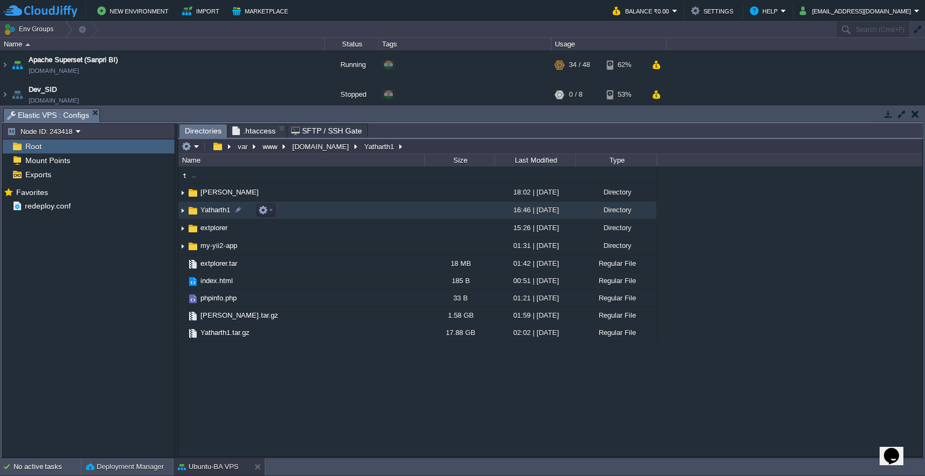
click at [335, 212] on td "Yatharth1" at bounding box center [301, 211] width 246 height 18
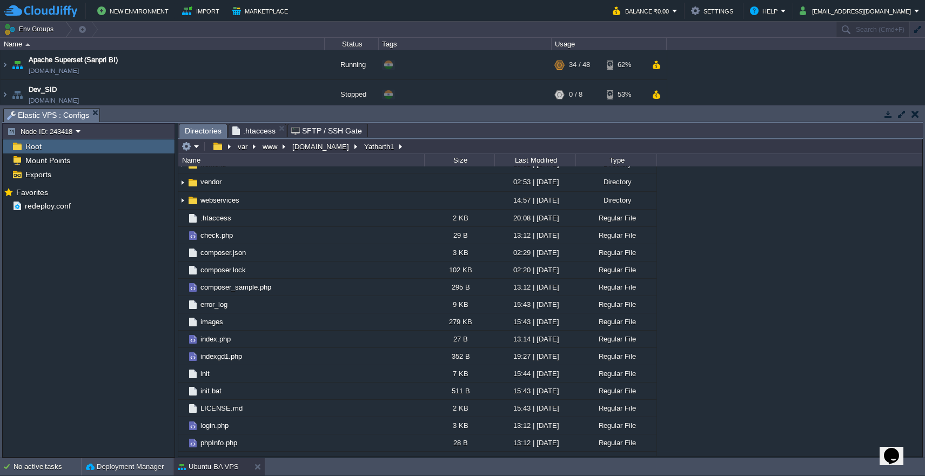
scroll to position [217, 0]
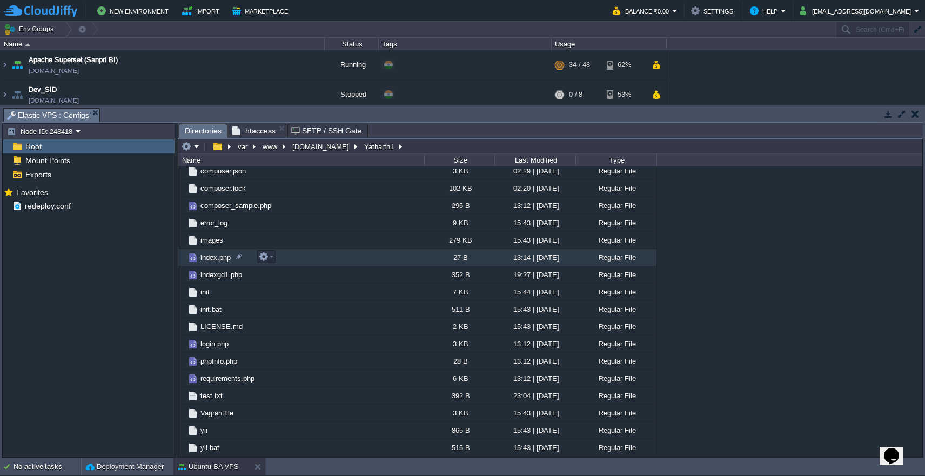
click at [343, 259] on td "index.php" at bounding box center [301, 257] width 246 height 17
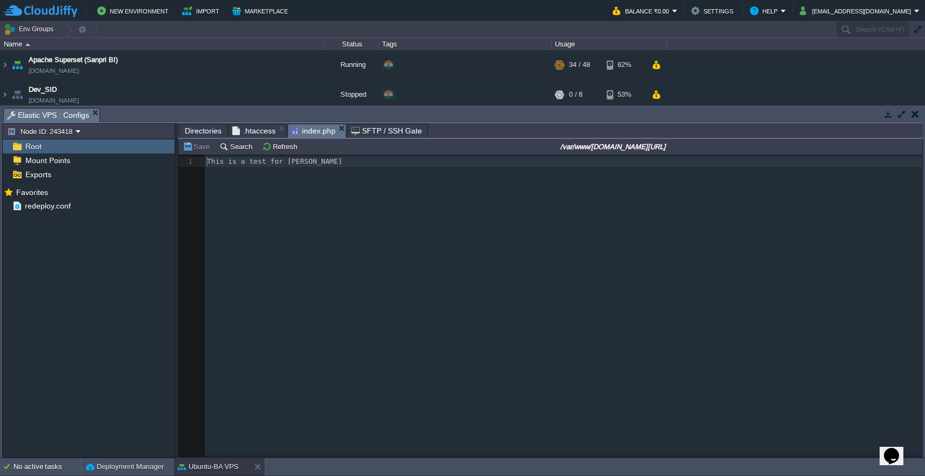
scroll to position [4, 0]
click at [346, 164] on pre "This is a test for [PERSON_NAME]" at bounding box center [566, 162] width 722 height 10
type textarea "one"
click at [198, 150] on button "Save" at bounding box center [198, 147] width 30 height 10
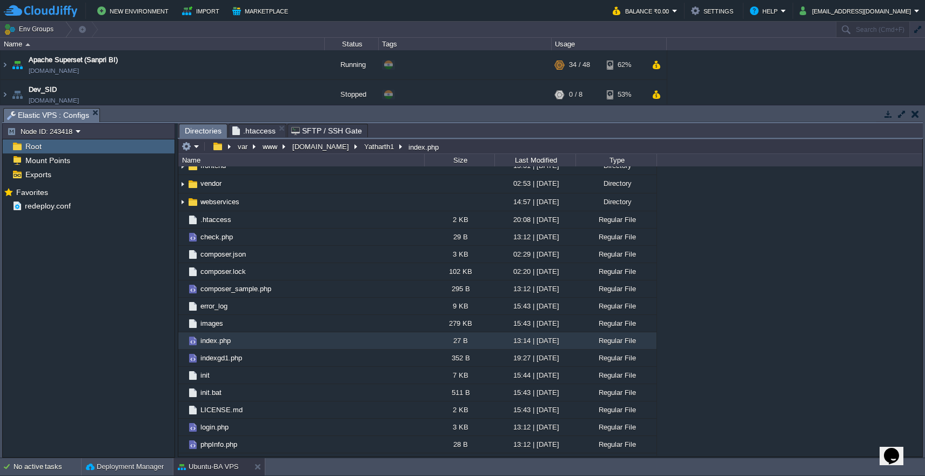
scroll to position [106, 0]
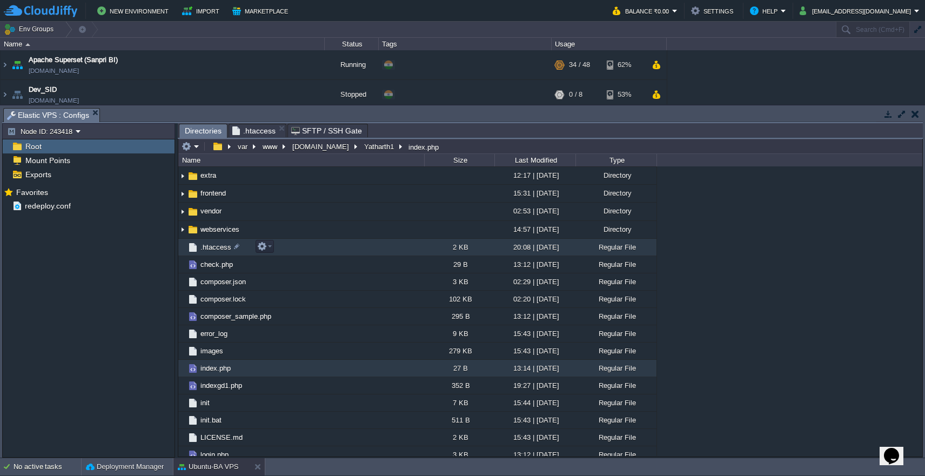
click at [322, 251] on td ".htaccess" at bounding box center [301, 247] width 246 height 17
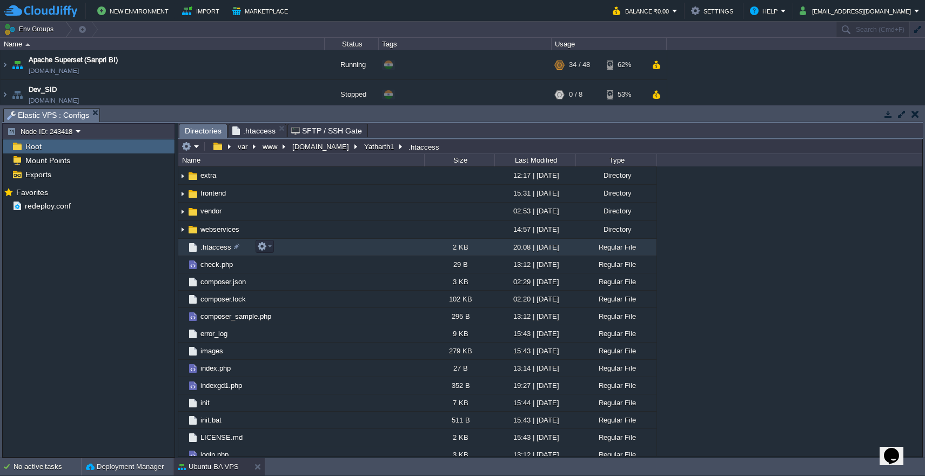
click at [322, 251] on td ".htaccess" at bounding box center [301, 247] width 246 height 17
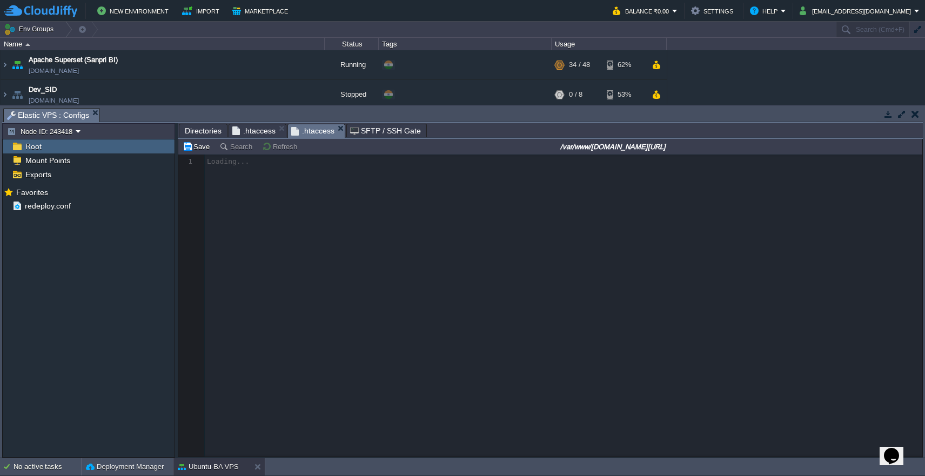
scroll to position [4, 0]
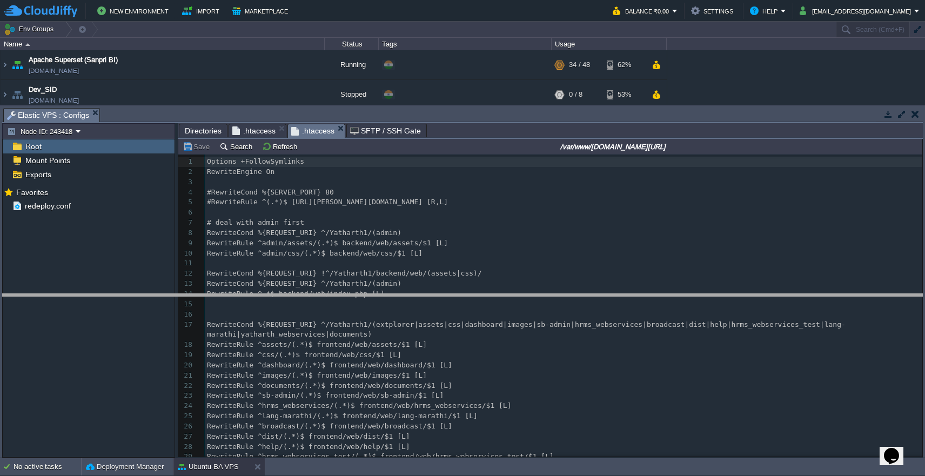
drag, startPoint x: 436, startPoint y: 115, endPoint x: 449, endPoint y: 310, distance: 195.6
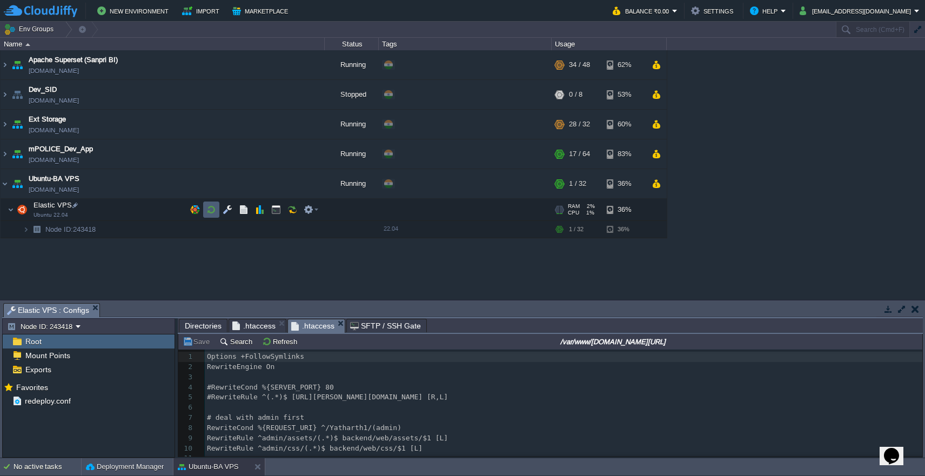
click at [213, 213] on button "button" at bounding box center [211, 210] width 10 height 10
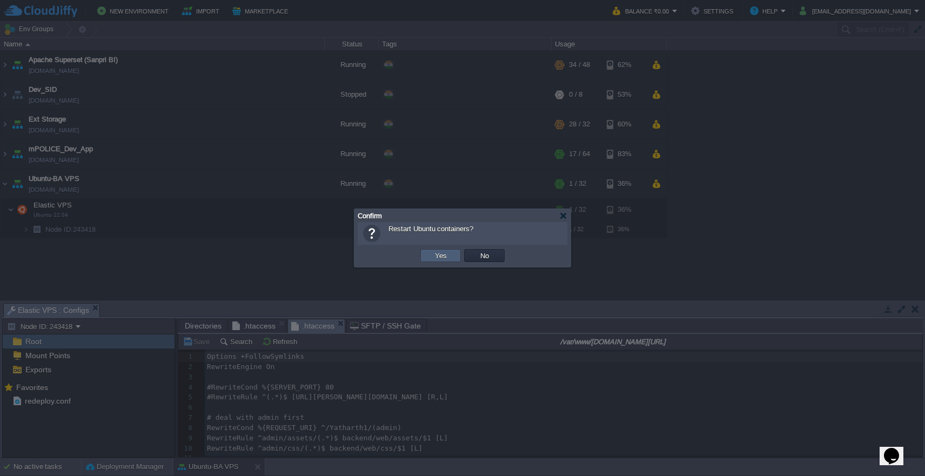
click at [436, 255] on button "Yes" at bounding box center [441, 256] width 18 height 10
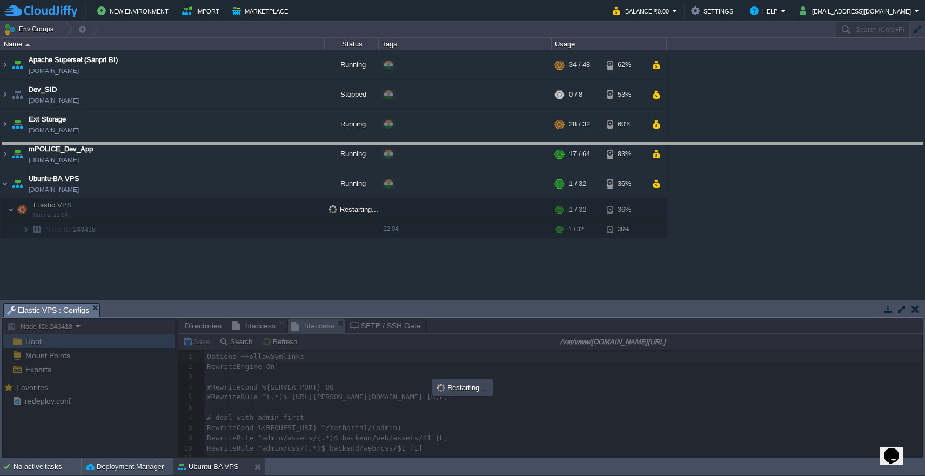
drag, startPoint x: 456, startPoint y: 304, endPoint x: 463, endPoint y: 143, distance: 161.2
click at [463, 143] on body "New Environment Import Marketplace Bonus ₹0.00 Upgrade Account Balance ₹0.00 Se…" at bounding box center [462, 238] width 925 height 476
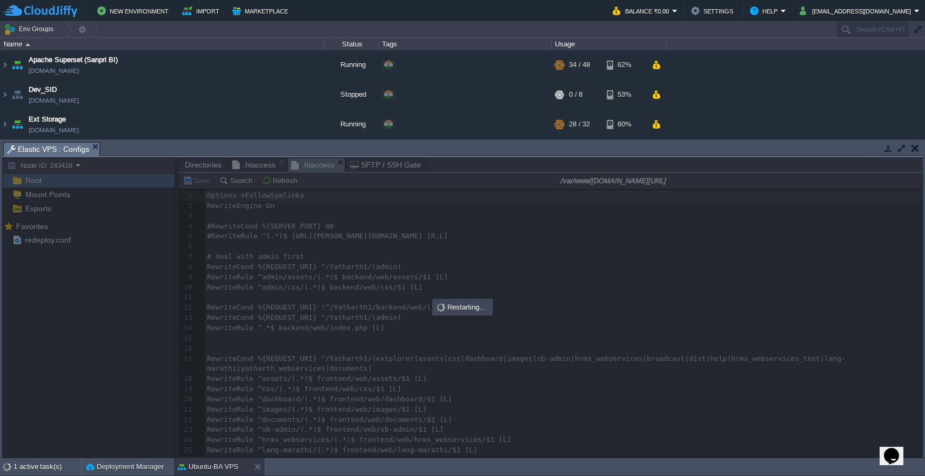
scroll to position [71, 0]
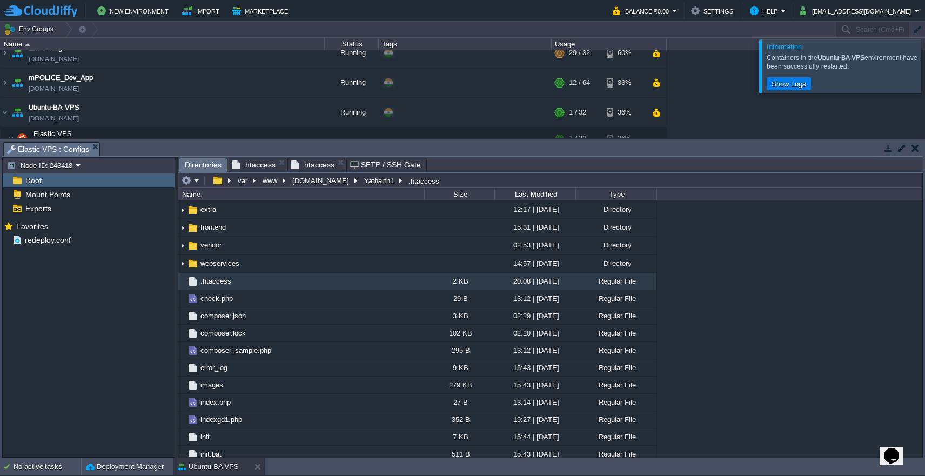
click at [209, 166] on span "Directories" at bounding box center [203, 165] width 37 height 14
click at [213, 282] on span ".htaccess" at bounding box center [216, 281] width 34 height 9
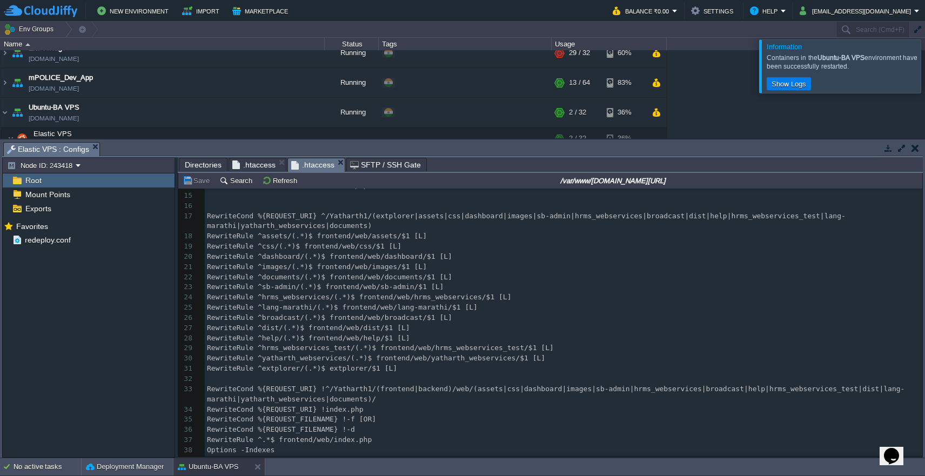
scroll to position [184, 0]
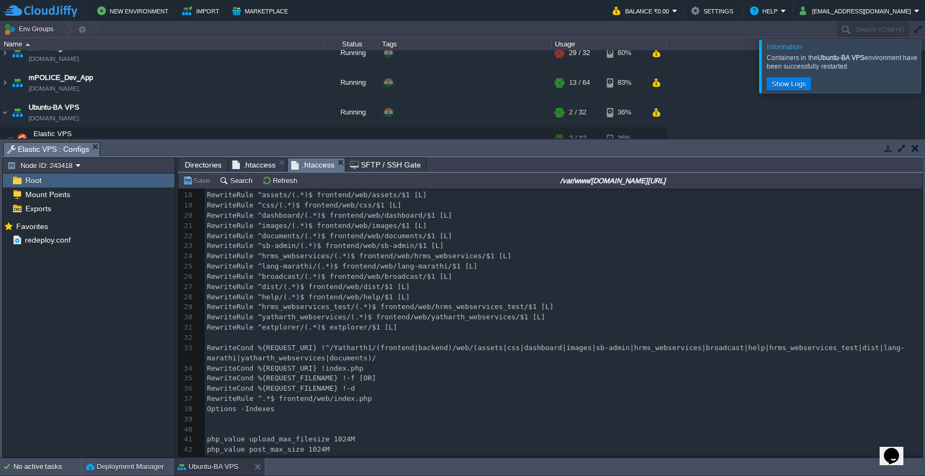
click at [532, 455] on pre "php_value max_execution_time 300" at bounding box center [564, 460] width 718 height 10
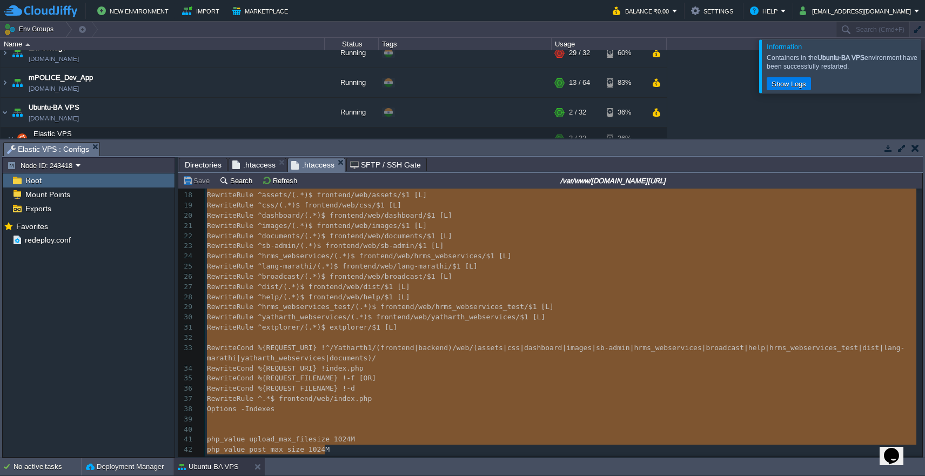
type textarea "Options +FollowSymlinks RewriteEngine On #RewriteCond %{SERVER_PORT} 80 #Rewrit…"
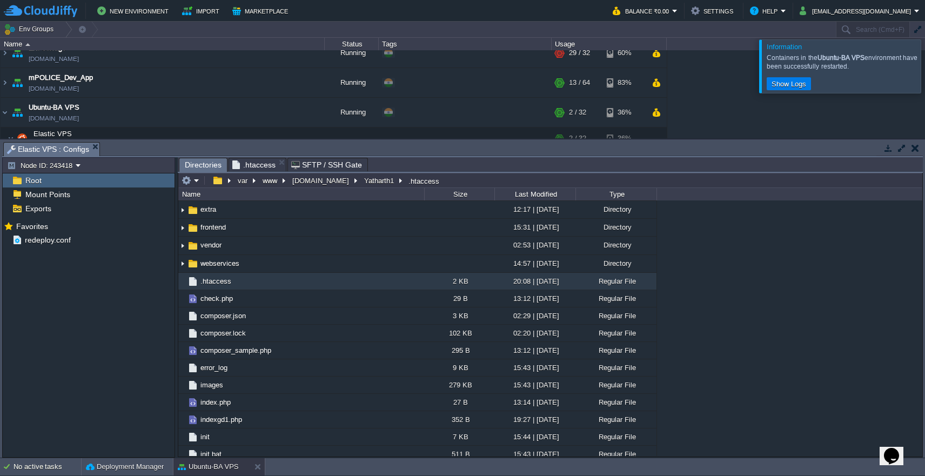
click at [258, 166] on span ".htaccess" at bounding box center [253, 164] width 43 height 13
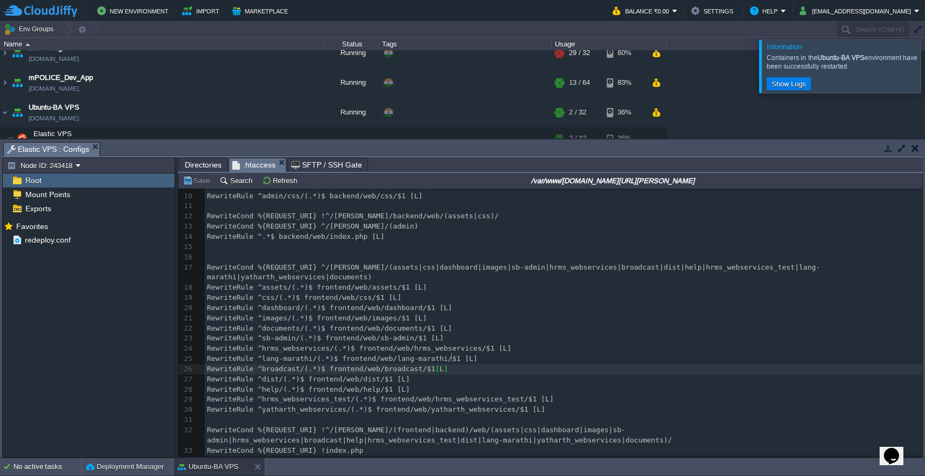
scroll to position [4, 1]
type textarea "-"
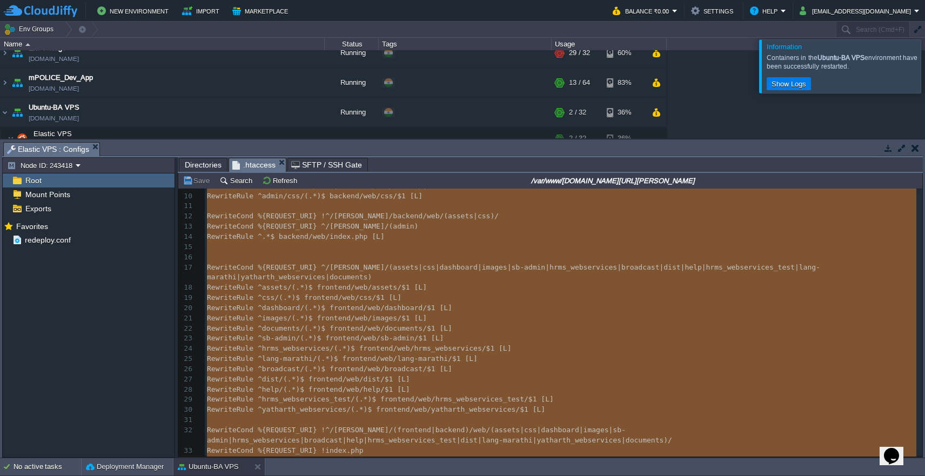
scroll to position [184, 0]
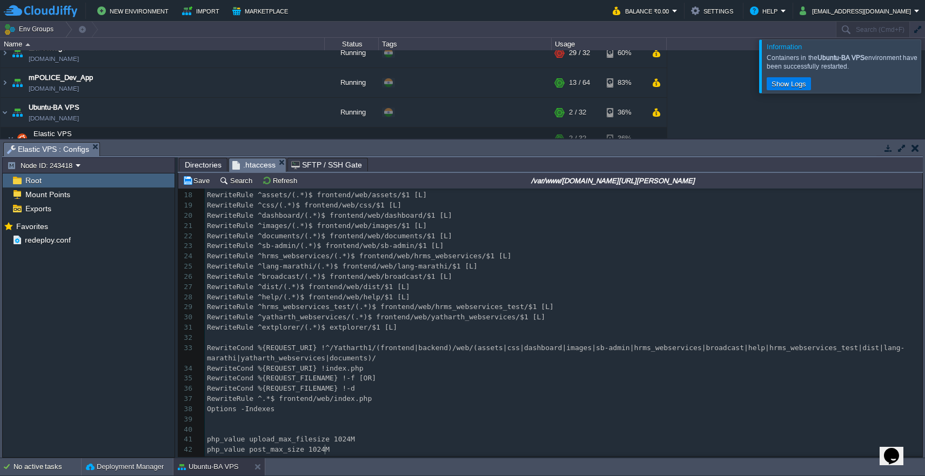
click at [199, 186] on td "Save" at bounding box center [198, 180] width 34 height 13
click at [371, 344] on span "RewriteCond %{REQUEST_URI} !^/Yatharth1/(frontend|backend)/web/(assets|css|dash…" at bounding box center [556, 353] width 698 height 18
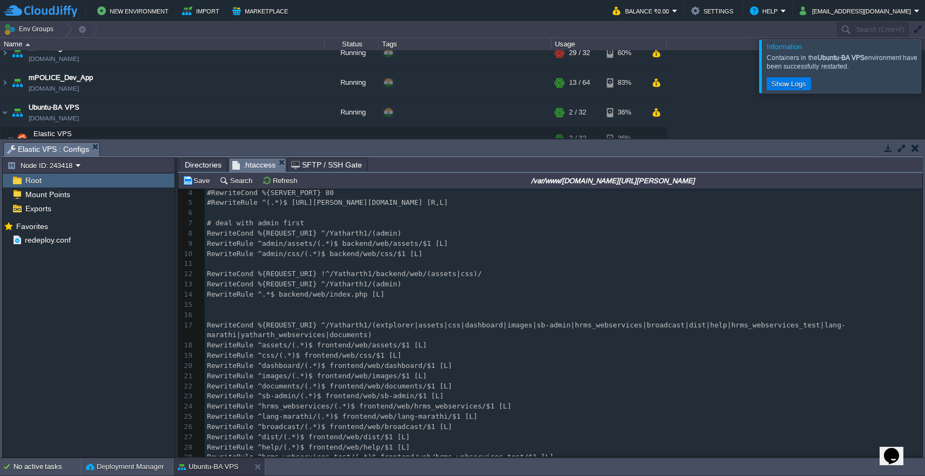
scroll to position [0, 0]
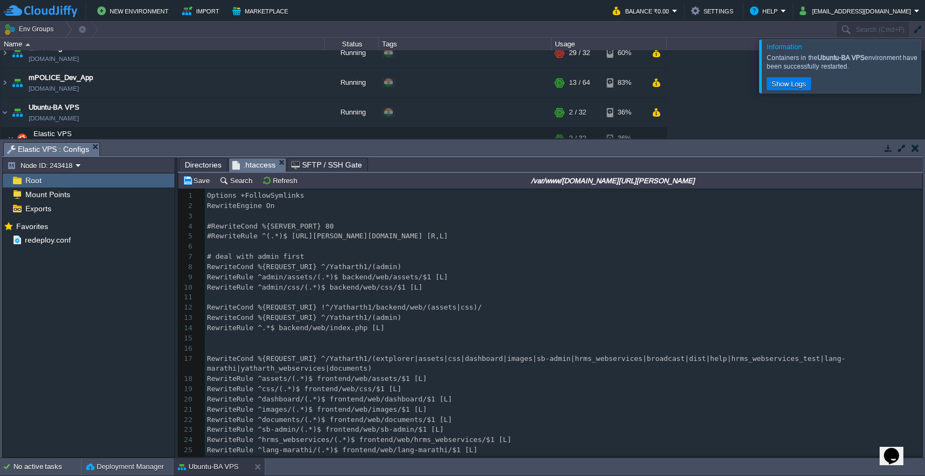
click at [368, 351] on div "xxxxxxxxxx 1 Options +FollowSymlinks 2 RewriteEngine On 3 ​ 4 #RewriteCond %{SE…" at bounding box center [564, 425] width 718 height 469
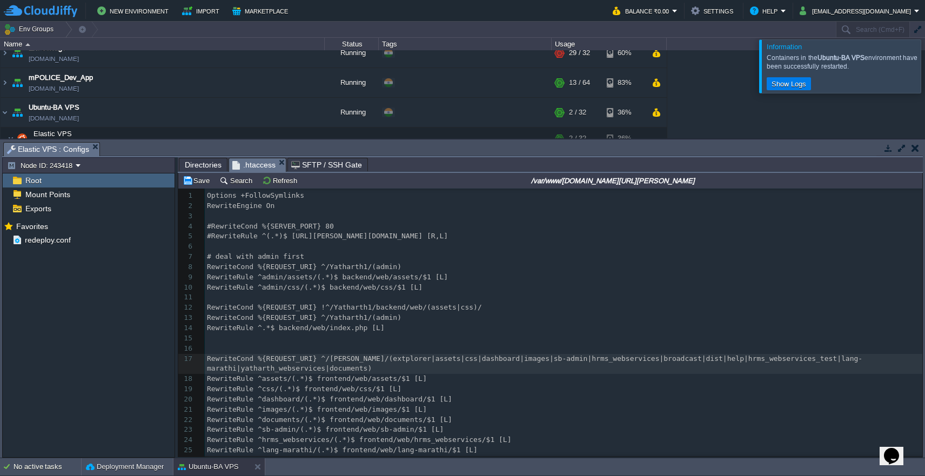
click at [368, 314] on div "xxxxxxxxxx 1 Options +FollowSymlinks 2 RewriteEngine On 3 ​ 4 #RewriteCond %{SE…" at bounding box center [564, 425] width 718 height 469
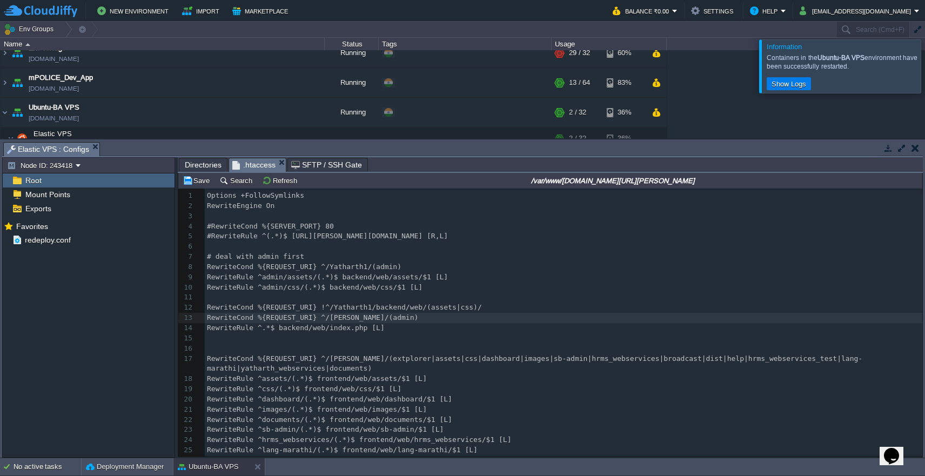
click at [371, 303] on div "xxxxxxxxxx 1 Options +FollowSymlinks 2 RewriteEngine On 3 ​ 4 #RewriteCond %{SE…" at bounding box center [564, 425] width 718 height 469
click at [197, 184] on button "Save" at bounding box center [198, 181] width 30 height 10
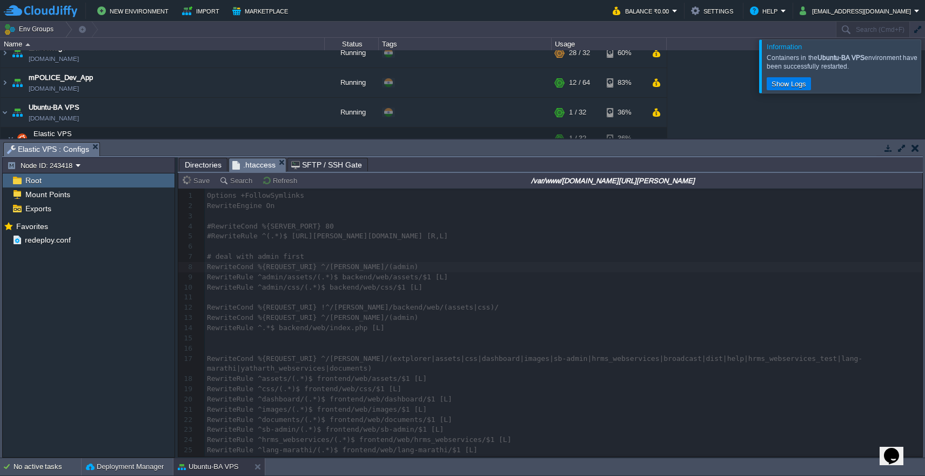
click at [206, 169] on span "Directories" at bounding box center [203, 164] width 37 height 13
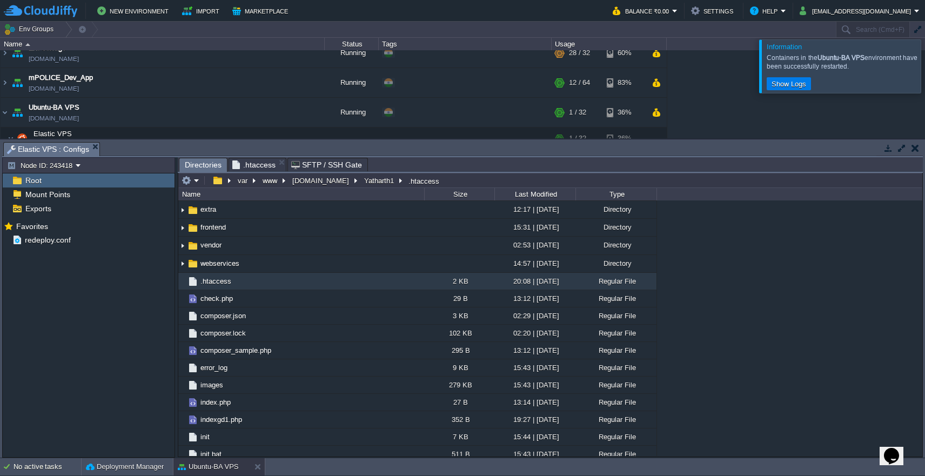
click at [250, 163] on span ".htaccess" at bounding box center [253, 164] width 43 height 13
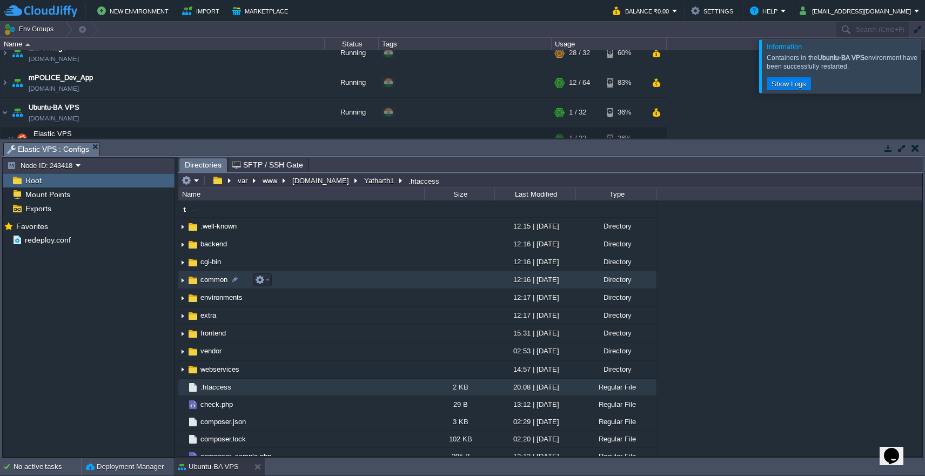
click at [307, 282] on td "common" at bounding box center [301, 280] width 246 height 18
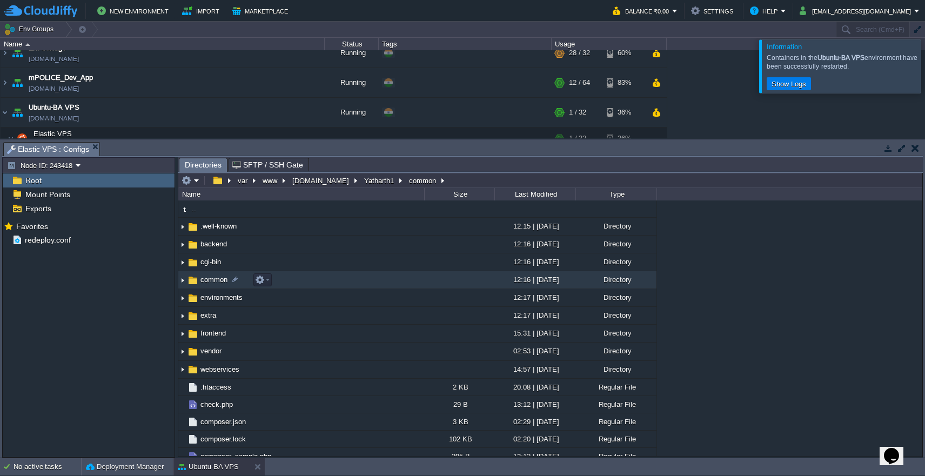
click at [307, 282] on td "common" at bounding box center [301, 280] width 246 height 18
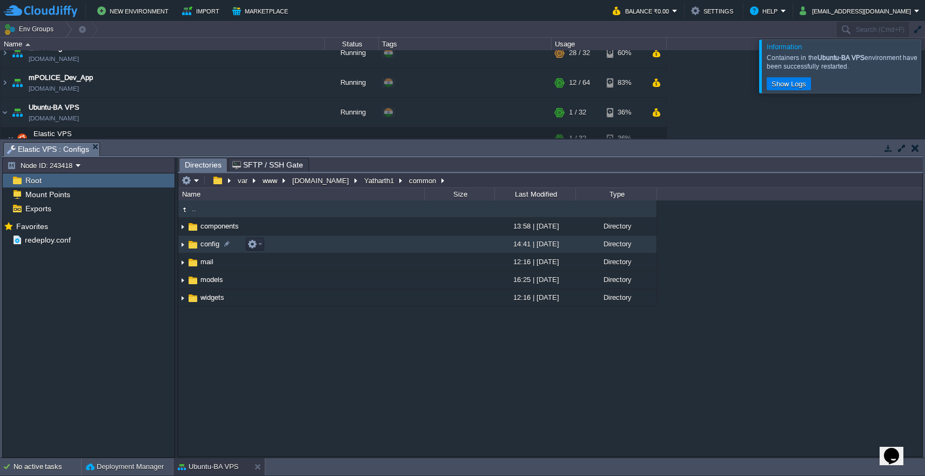
click at [326, 251] on td "config" at bounding box center [301, 245] width 246 height 18
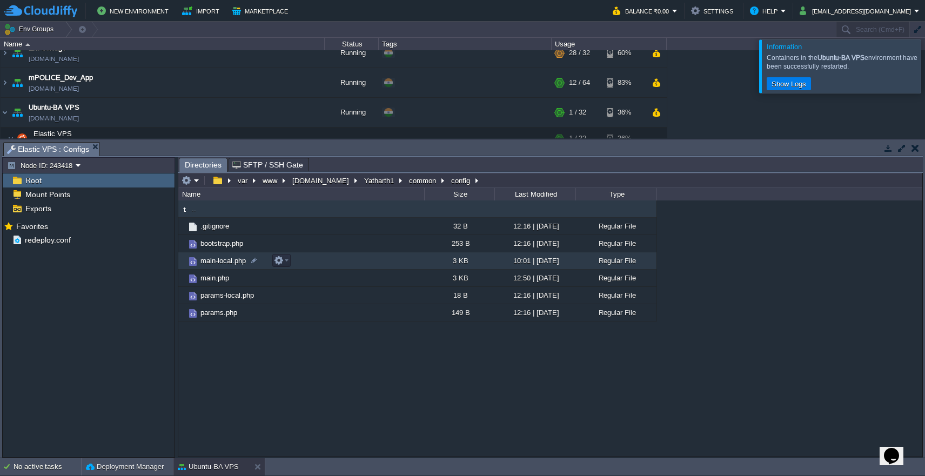
click at [328, 260] on td "main-local.php" at bounding box center [301, 260] width 246 height 17
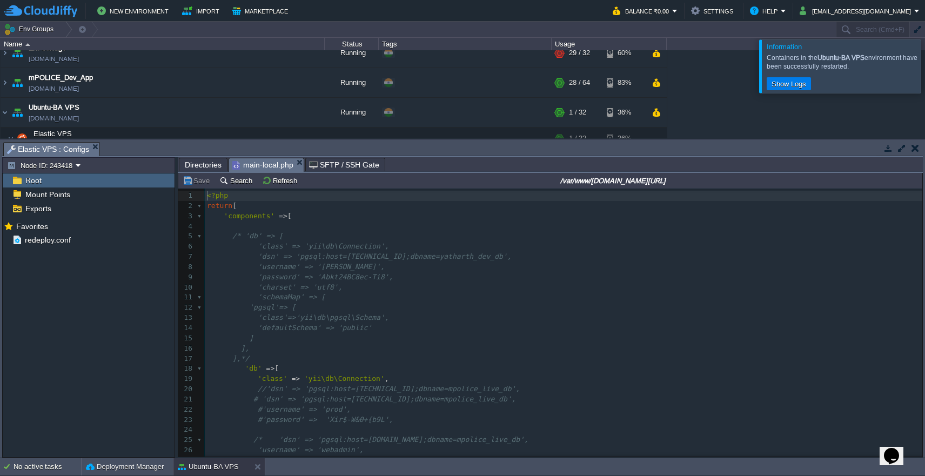
scroll to position [427, 0]
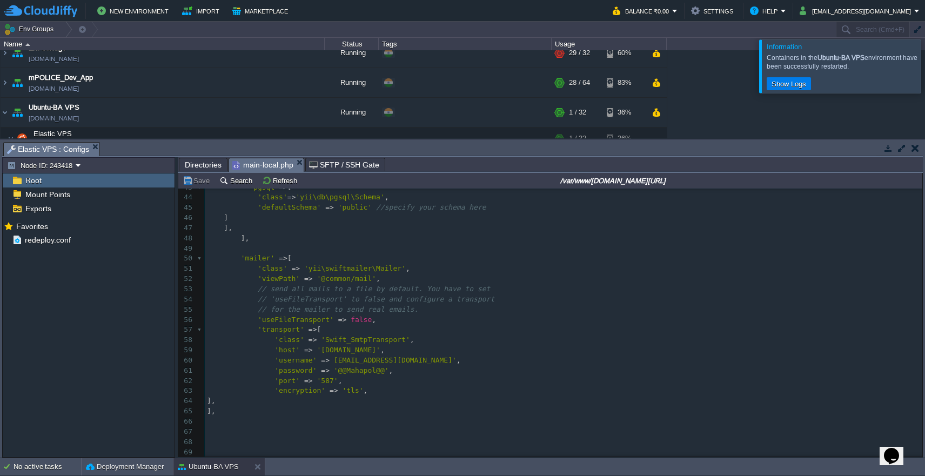
click at [438, 468] on pre "];" at bounding box center [564, 473] width 718 height 10
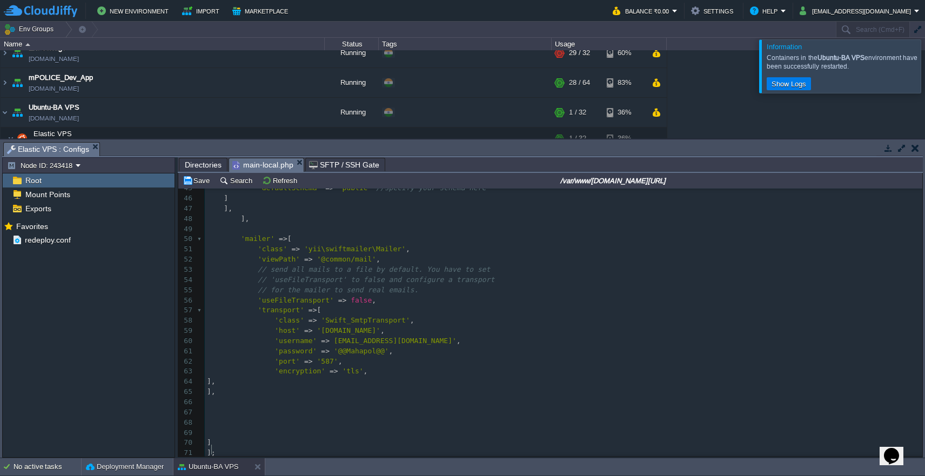
scroll to position [4, 6]
type textarea "?>"
click at [192, 183] on button "Save" at bounding box center [198, 181] width 30 height 10
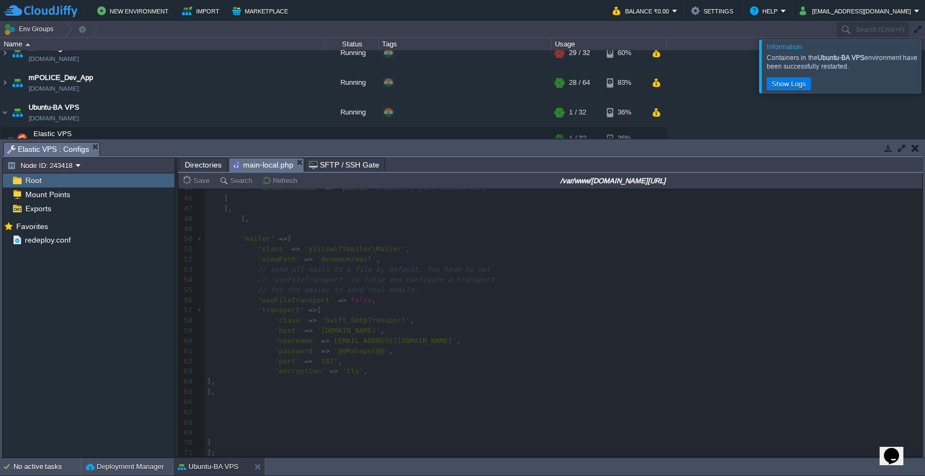
click at [200, 162] on span "Directories" at bounding box center [203, 164] width 37 height 13
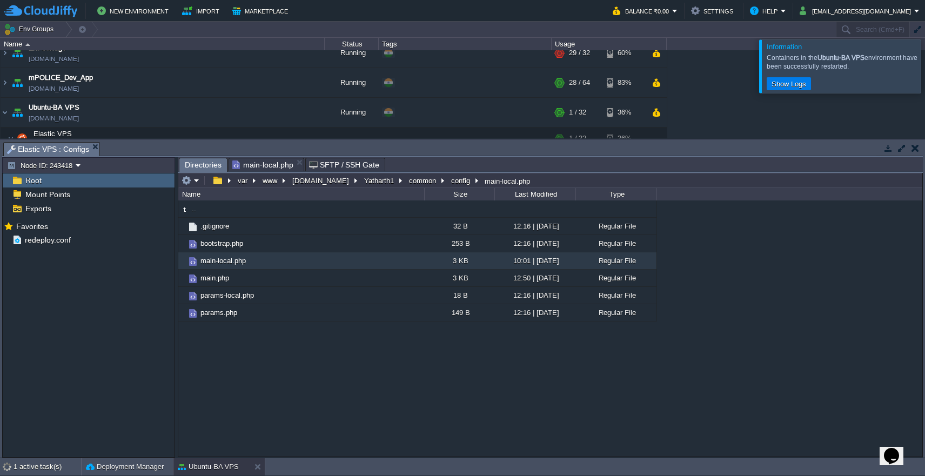
click at [262, 169] on span "main-local.php" at bounding box center [262, 164] width 61 height 13
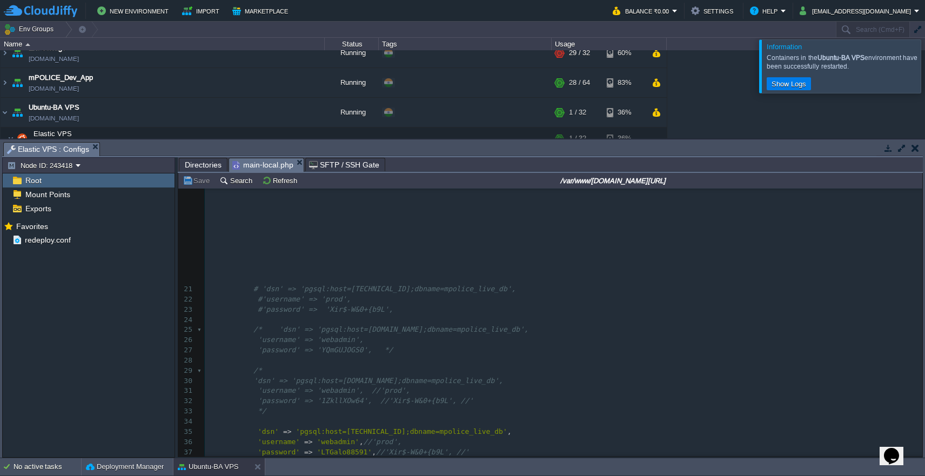
scroll to position [0, 0]
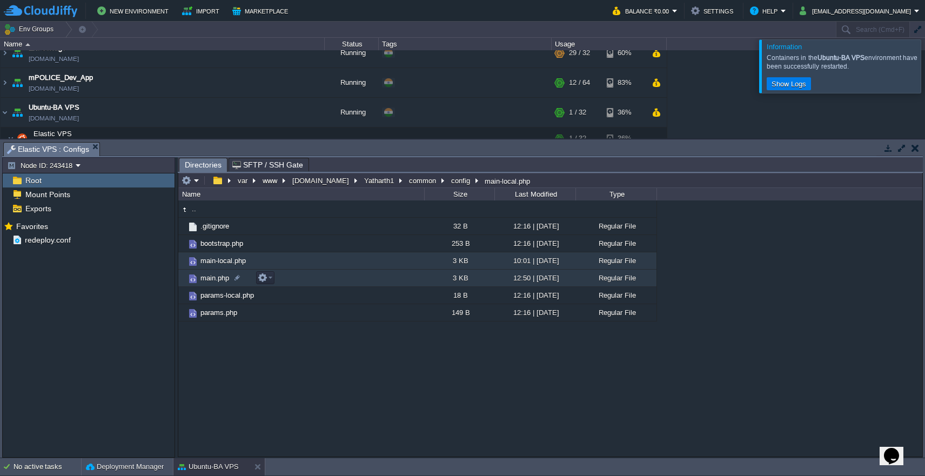
click at [317, 283] on td "main.php" at bounding box center [301, 278] width 246 height 17
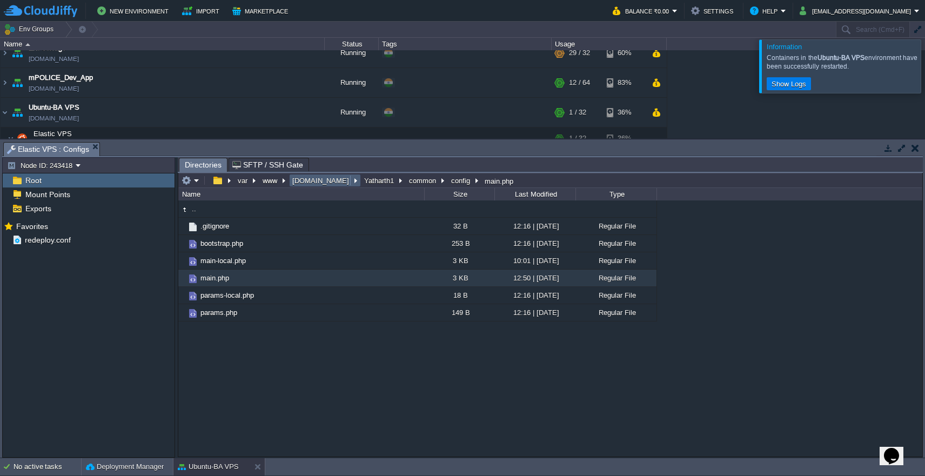
click at [311, 184] on button "[DOMAIN_NAME]" at bounding box center [321, 181] width 61 height 10
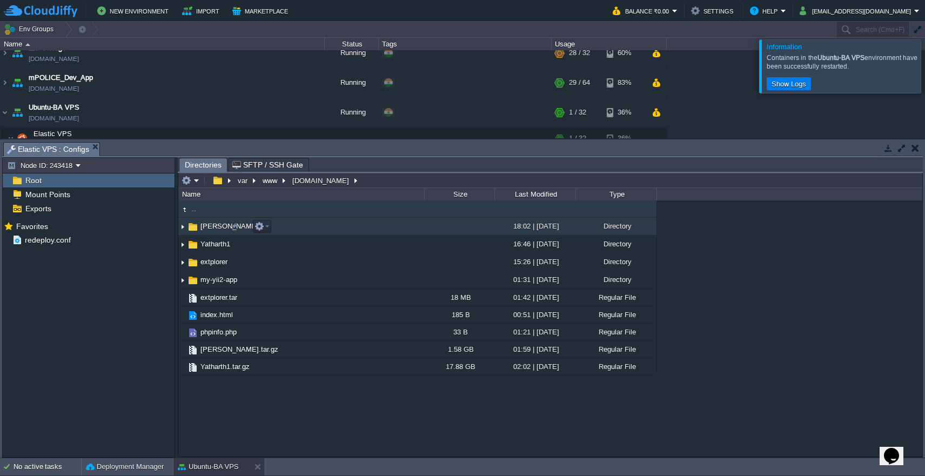
click at [310, 231] on td "[PERSON_NAME]" at bounding box center [301, 227] width 246 height 18
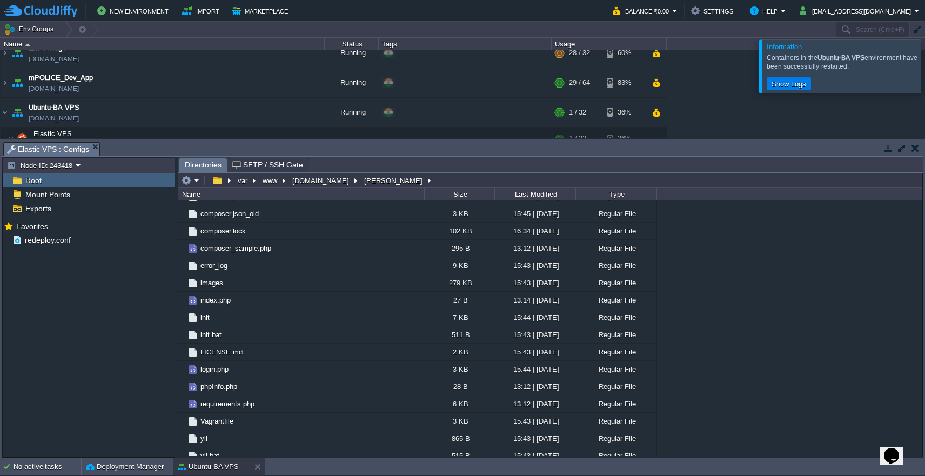
scroll to position [321, 0]
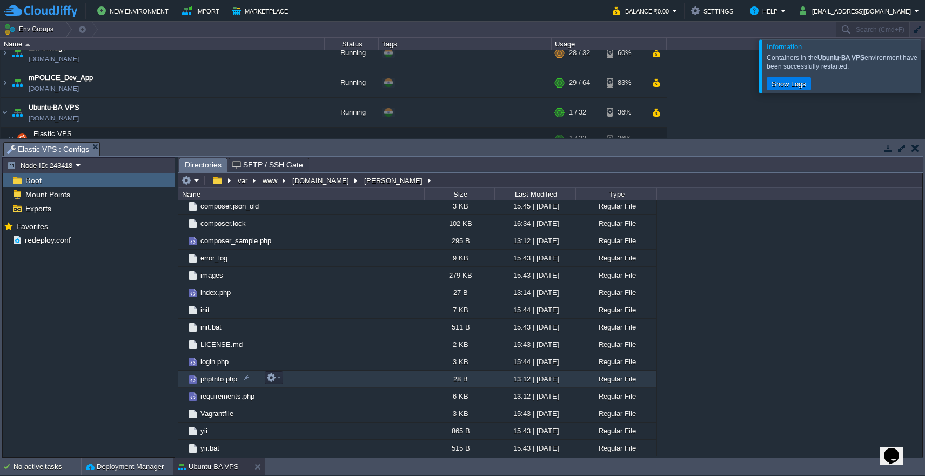
click at [372, 385] on td "phpInfo.php" at bounding box center [301, 379] width 246 height 17
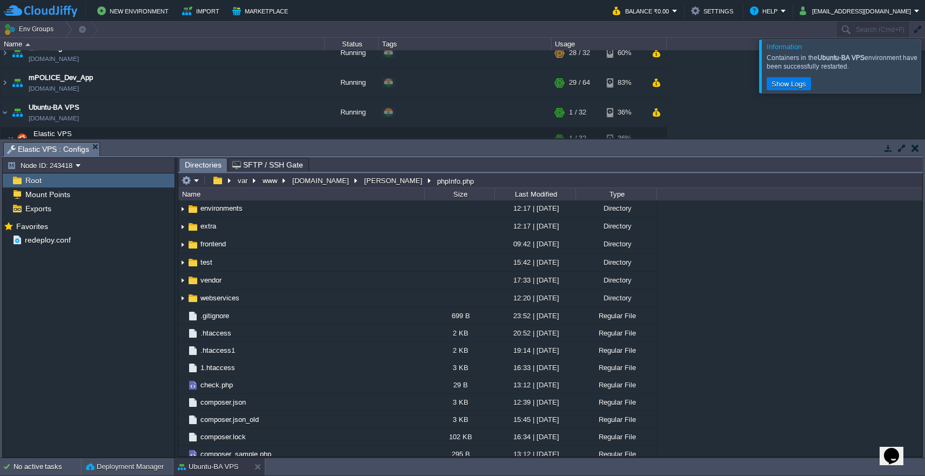
scroll to position [102, 0]
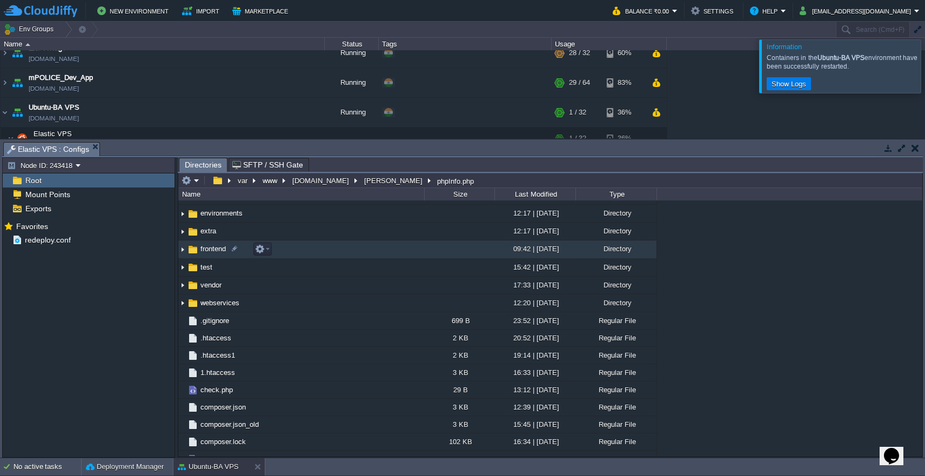
click at [312, 253] on td "frontend" at bounding box center [301, 250] width 246 height 18
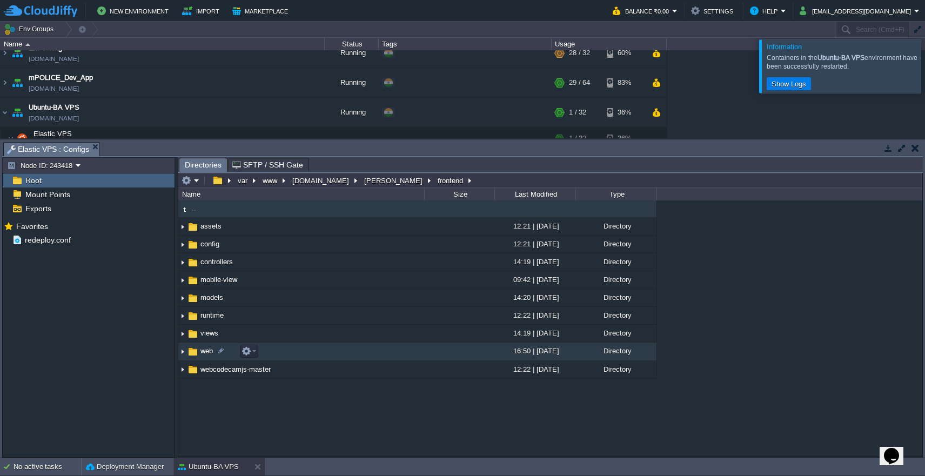
click at [310, 359] on td "web" at bounding box center [301, 352] width 246 height 18
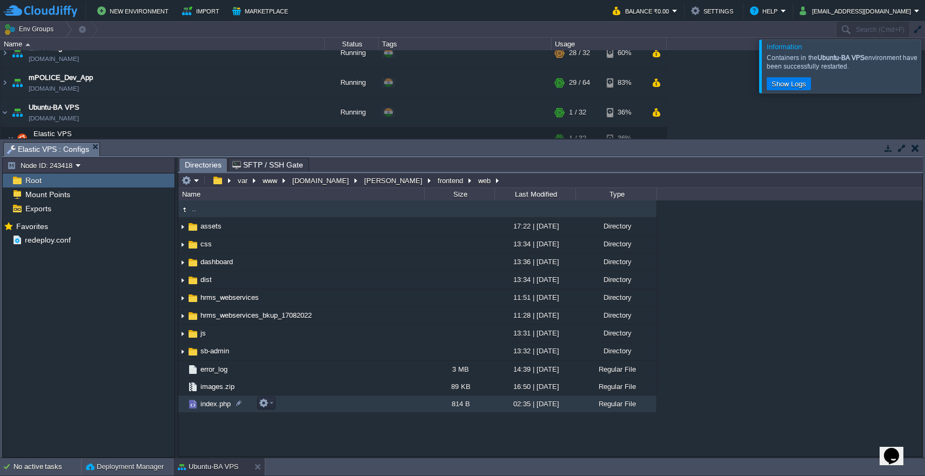
click at [319, 405] on td "index.php" at bounding box center [301, 404] width 246 height 17
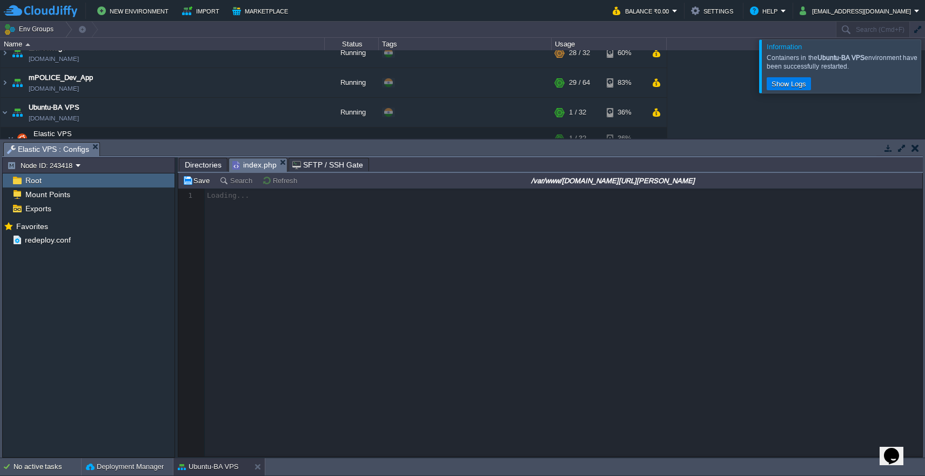
scroll to position [4, 0]
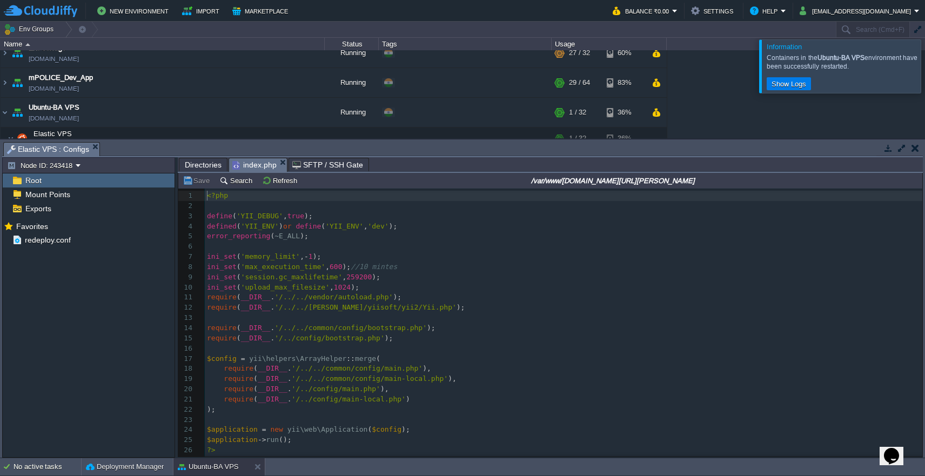
click at [736, 293] on pre "require ( __DIR__ . '/../../vendor/autoload.php' );" at bounding box center [566, 297] width 722 height 10
click at [387, 435] on pre "$application -> run ();" at bounding box center [566, 440] width 722 height 10
click at [195, 185] on button "Save" at bounding box center [198, 181] width 30 height 10
click at [204, 168] on span "Directories" at bounding box center [203, 164] width 37 height 13
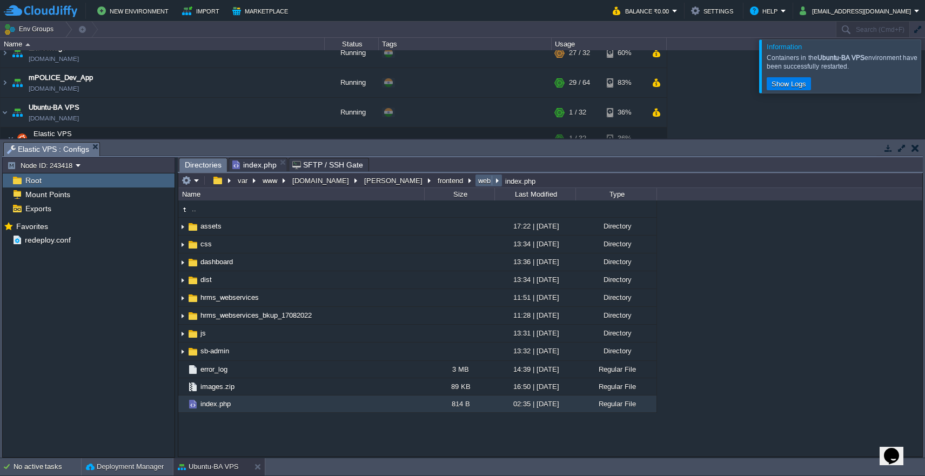
click at [477, 183] on button "web" at bounding box center [485, 181] width 17 height 10
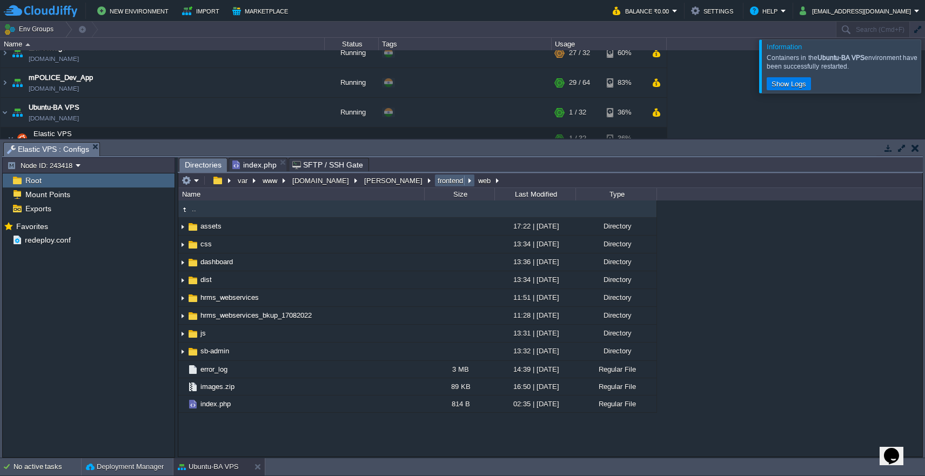
click at [436, 182] on button "frontend" at bounding box center [451, 181] width 30 height 10
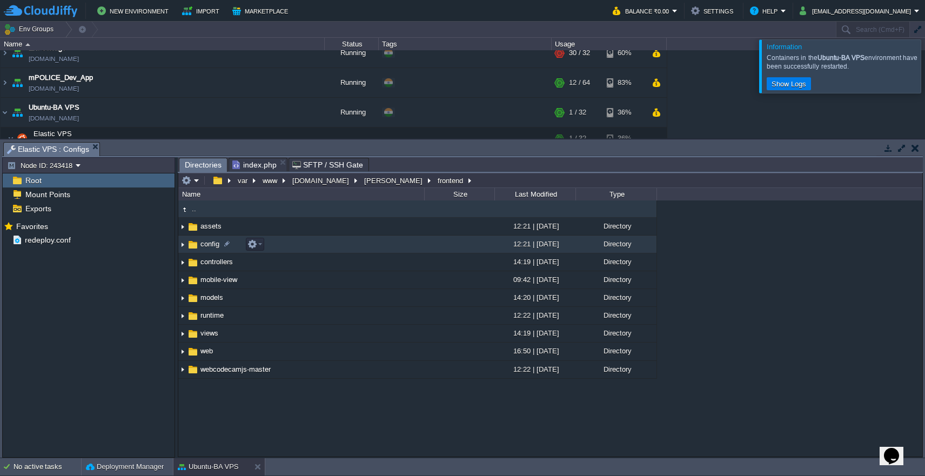
click at [324, 249] on td "config" at bounding box center [301, 245] width 246 height 18
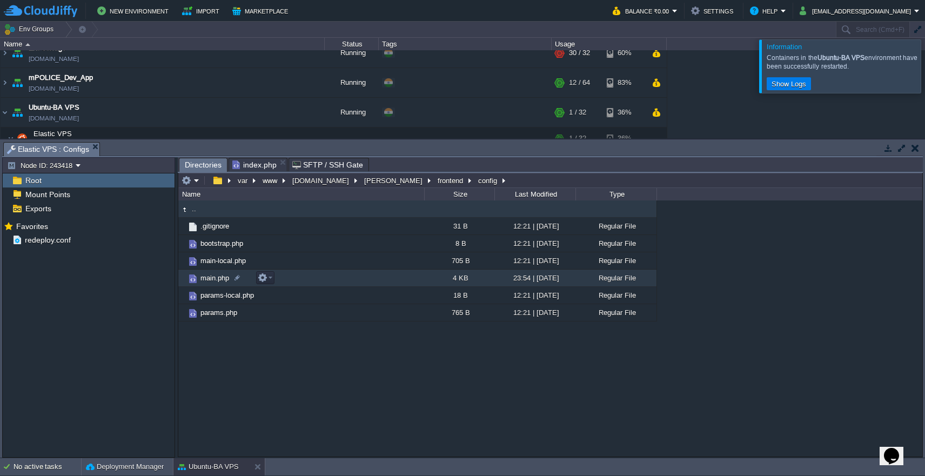
click at [336, 278] on td "main.php" at bounding box center [301, 278] width 246 height 17
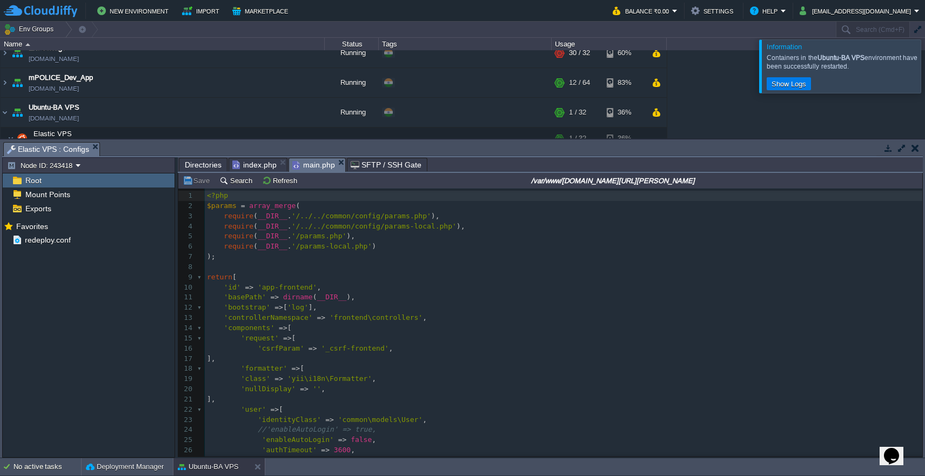
click at [925, 69] on div at bounding box center [938, 65] width 0 height 53
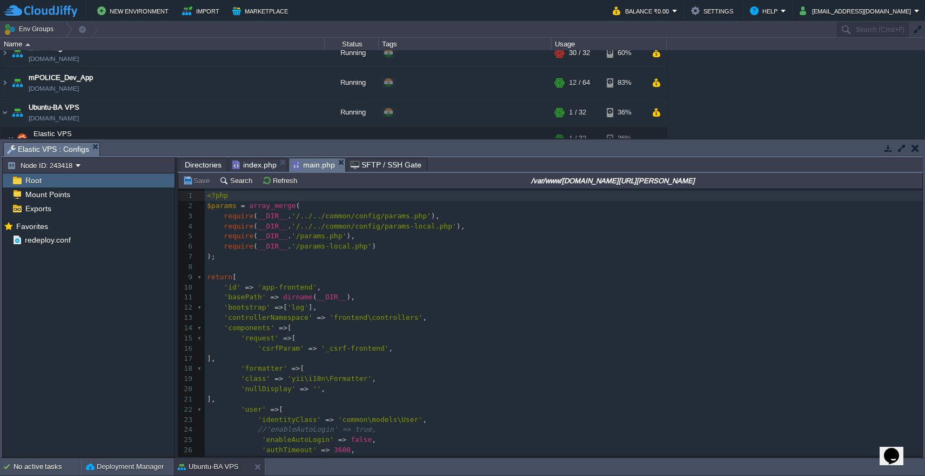
click at [628, 425] on pre "//'enableAutoLogin' => true," at bounding box center [564, 430] width 718 height 10
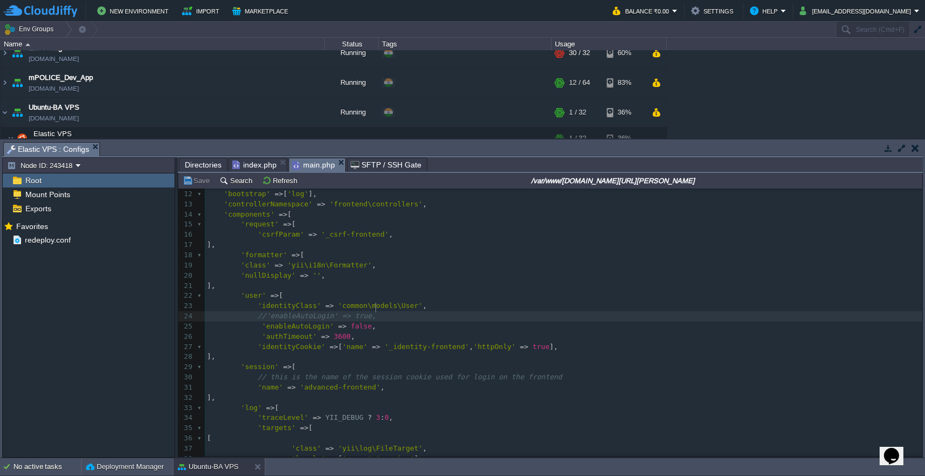
scroll to position [97, 0]
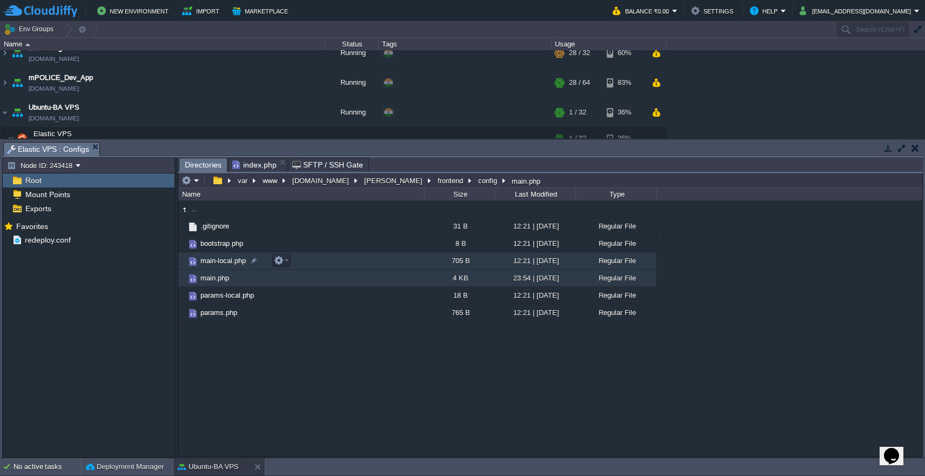
click at [332, 262] on td "main-local.php" at bounding box center [301, 260] width 246 height 17
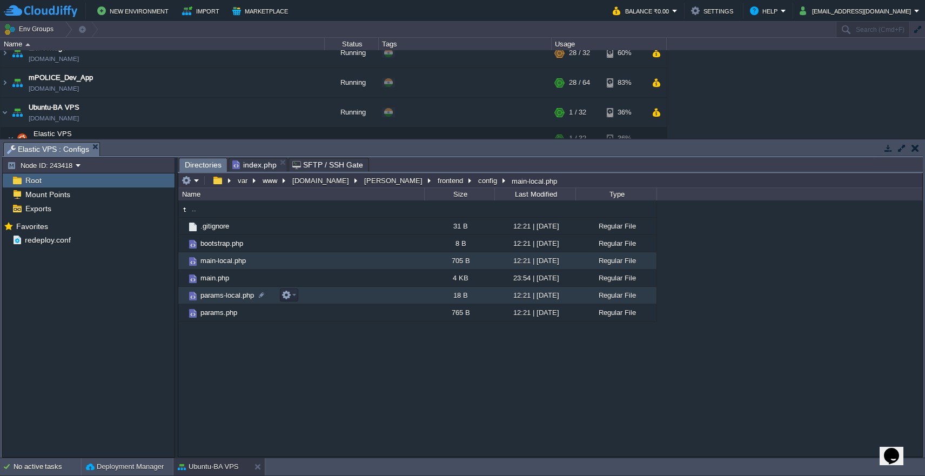
click at [358, 303] on td "params-local.php" at bounding box center [301, 295] width 246 height 17
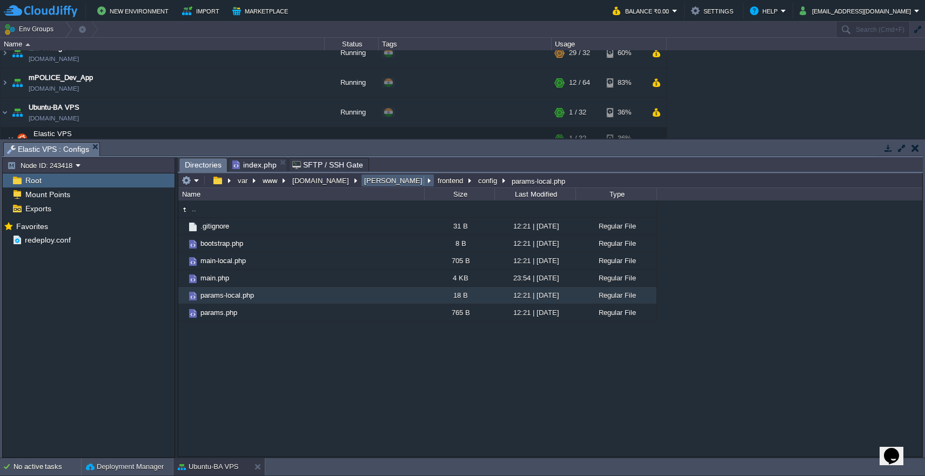
click at [365, 183] on button "[PERSON_NAME]" at bounding box center [394, 181] width 63 height 10
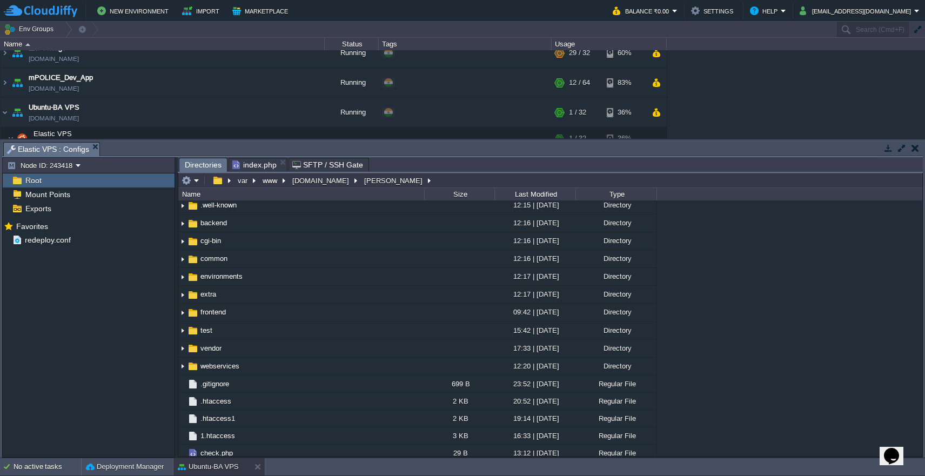
scroll to position [107, 0]
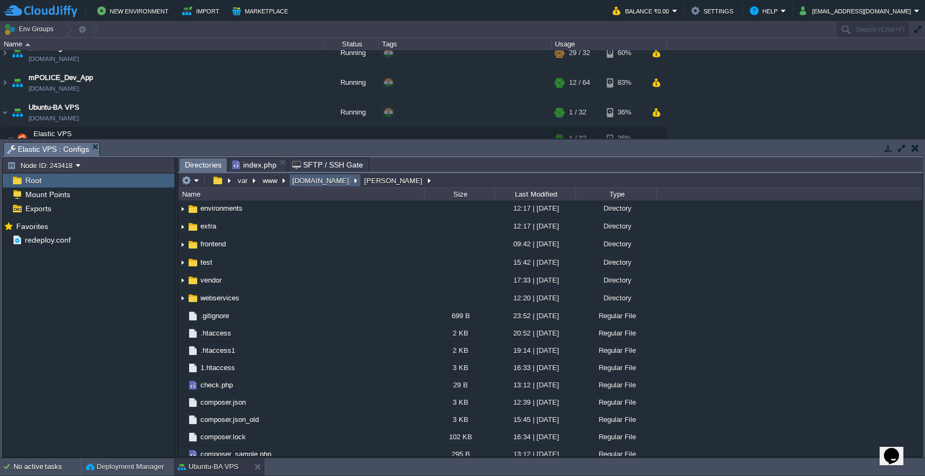
click at [311, 182] on button "[DOMAIN_NAME]" at bounding box center [321, 181] width 61 height 10
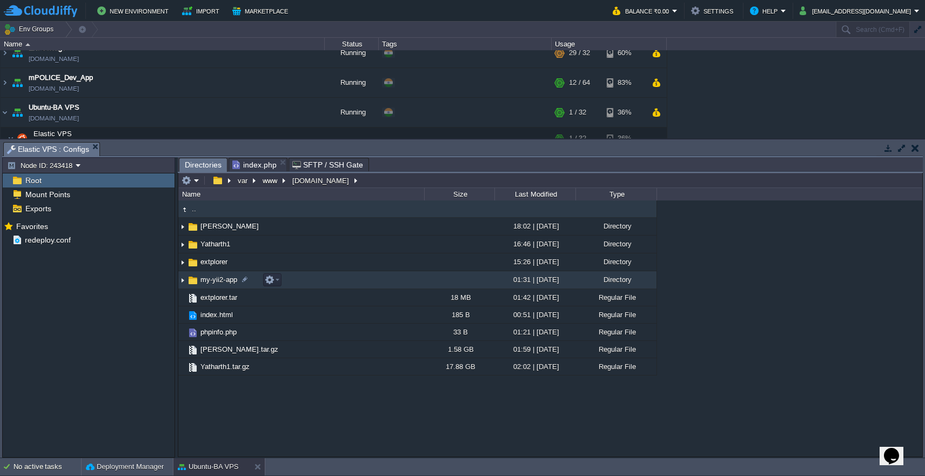
click at [184, 281] on img at bounding box center [182, 280] width 9 height 17
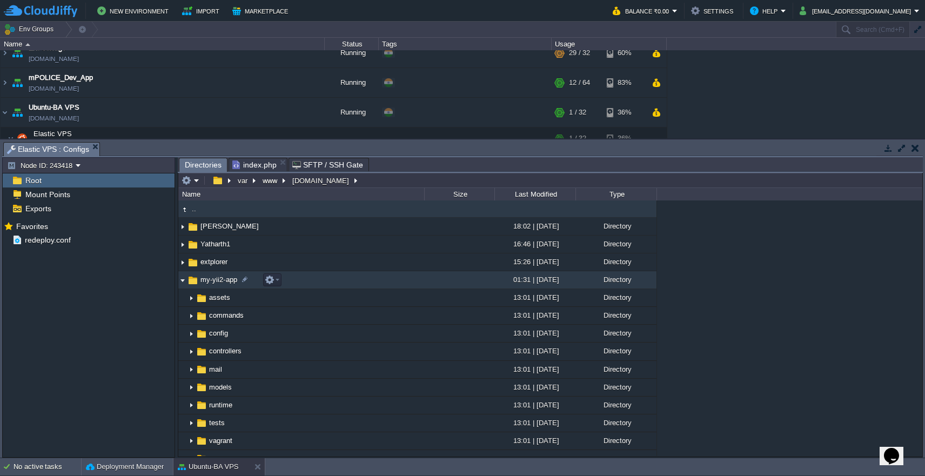
click at [181, 282] on img at bounding box center [182, 280] width 9 height 17
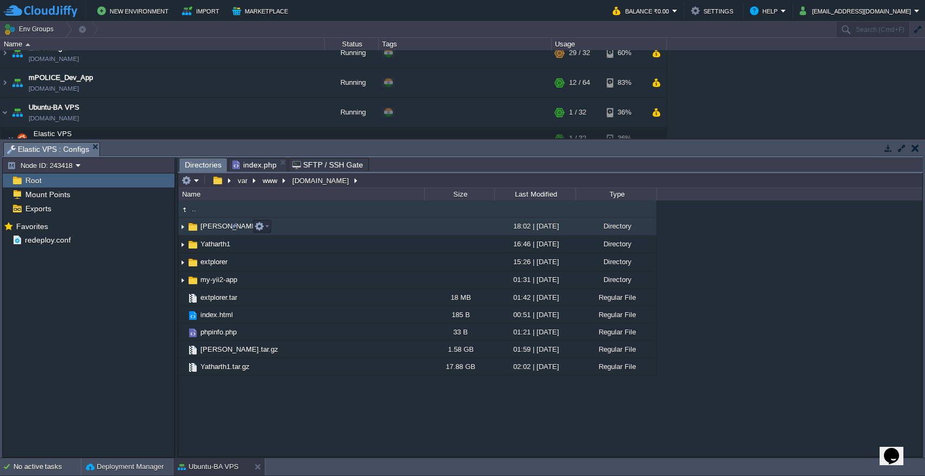
click at [217, 230] on span "[PERSON_NAME]" at bounding box center [230, 226] width 62 height 9
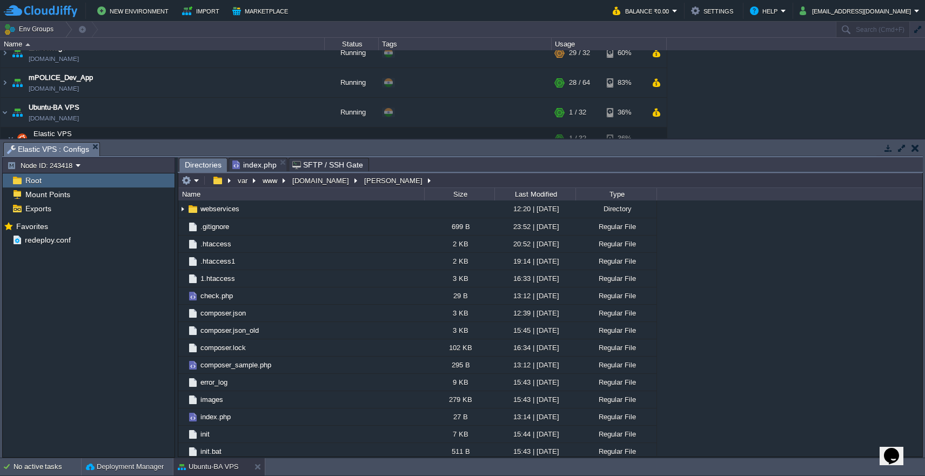
scroll to position [295, 0]
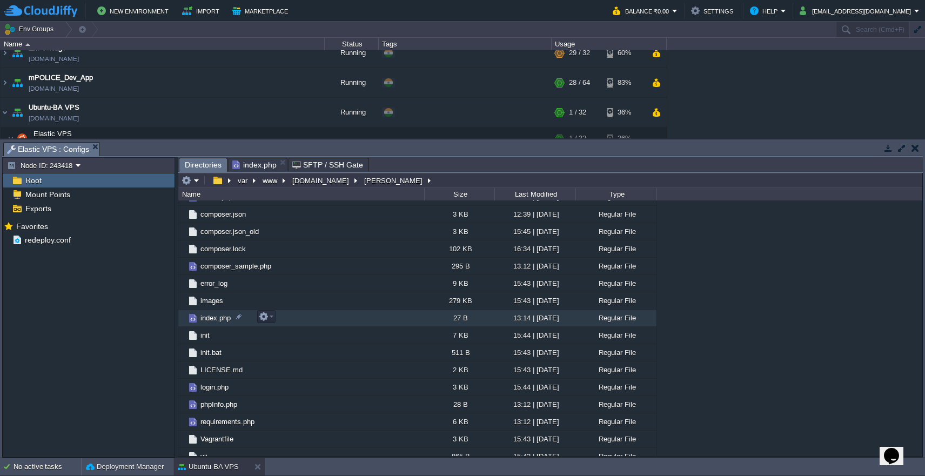
click at [364, 317] on td "index.php" at bounding box center [301, 318] width 246 height 17
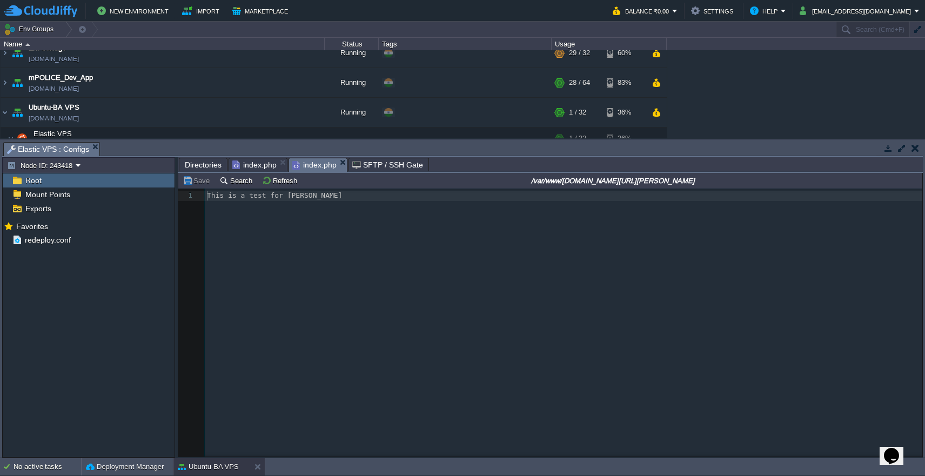
scroll to position [4, 0]
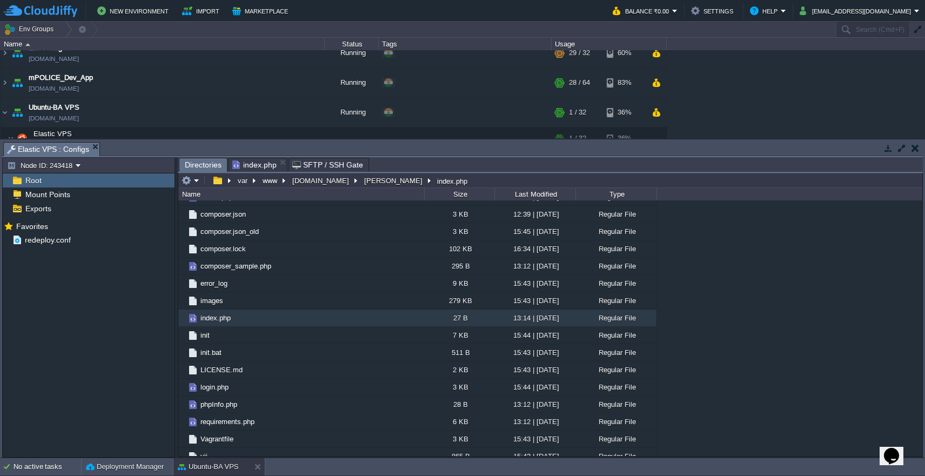
click at [261, 166] on span "index.php" at bounding box center [254, 164] width 44 height 13
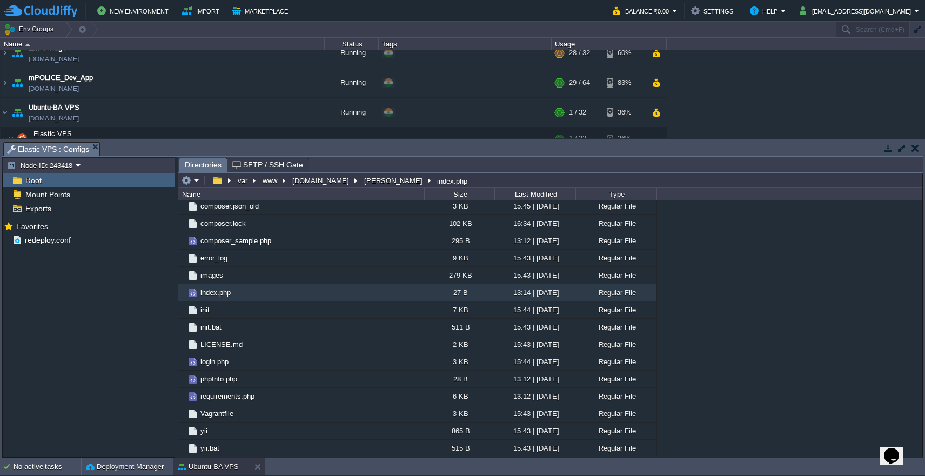
scroll to position [0, 0]
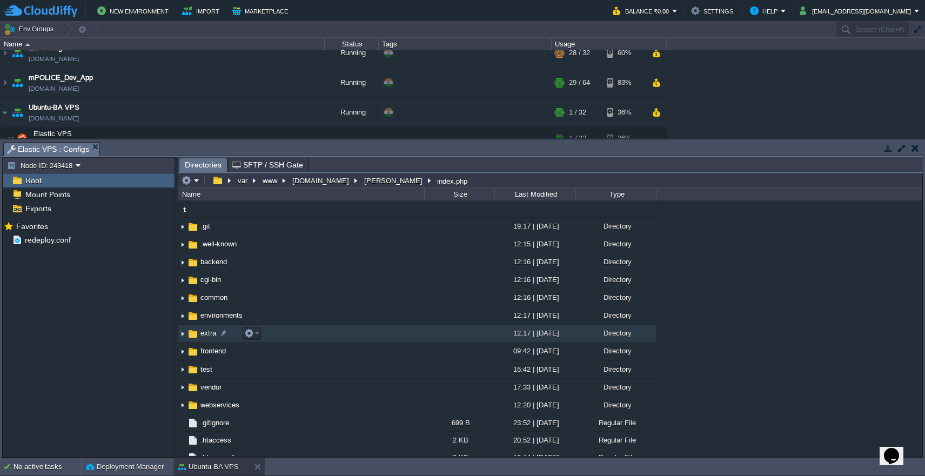
click at [397, 334] on td "extra" at bounding box center [301, 334] width 246 height 18
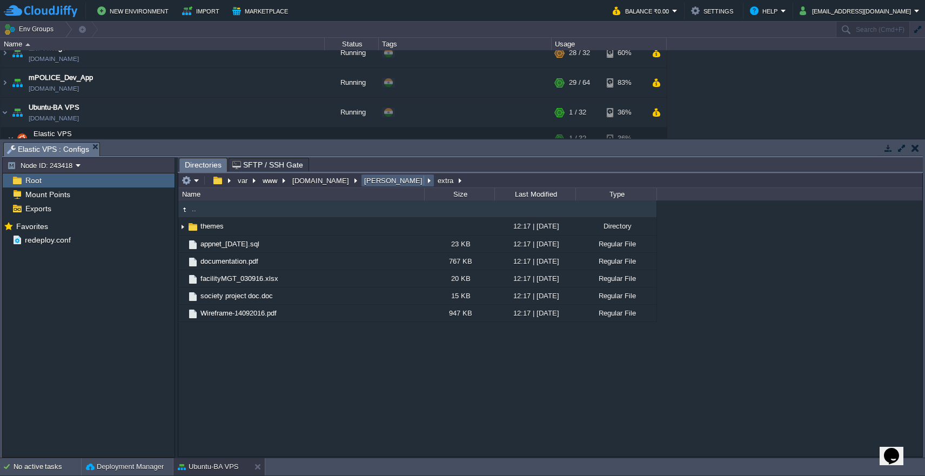
click at [363, 185] on button "[PERSON_NAME]" at bounding box center [394, 181] width 63 height 10
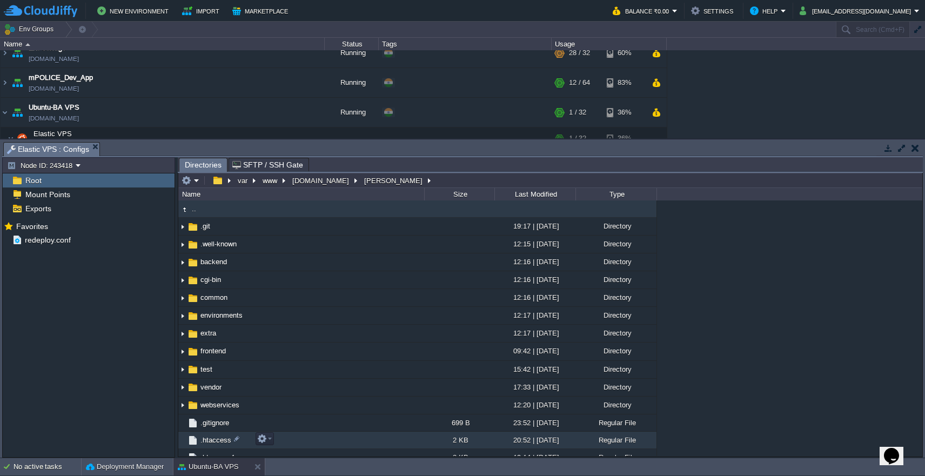
click at [322, 441] on td ".htaccess" at bounding box center [301, 440] width 246 height 17
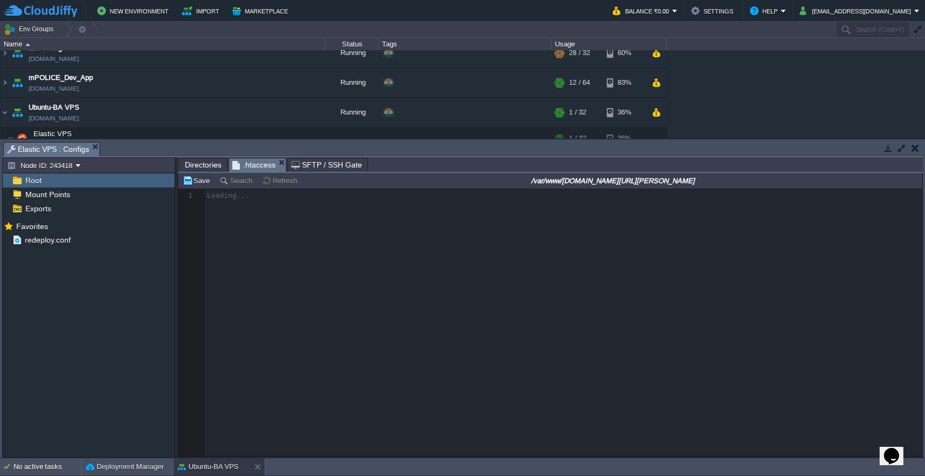
click at [195, 163] on span "Directories" at bounding box center [203, 164] width 37 height 13
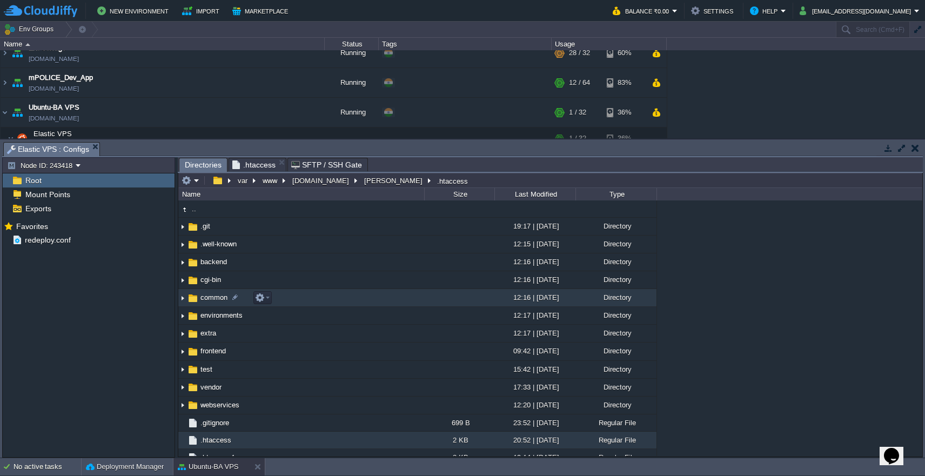
click at [319, 304] on td "common" at bounding box center [301, 298] width 246 height 18
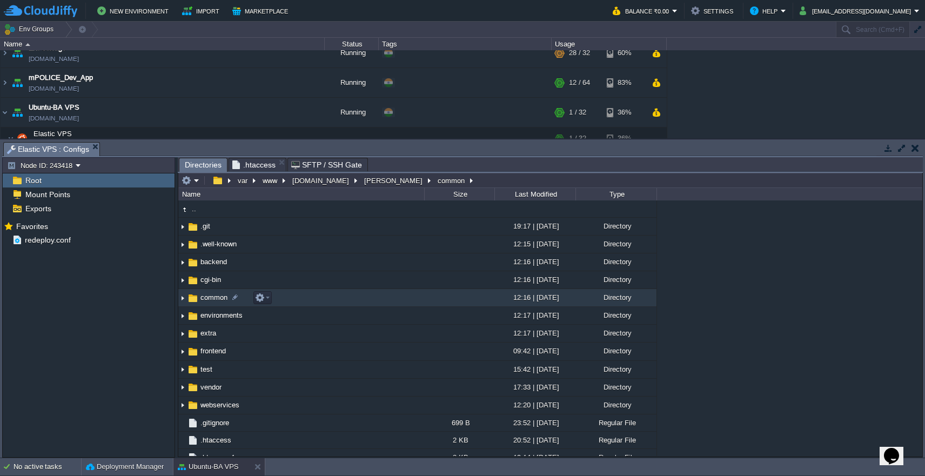
click at [319, 304] on td "common" at bounding box center [301, 298] width 246 height 18
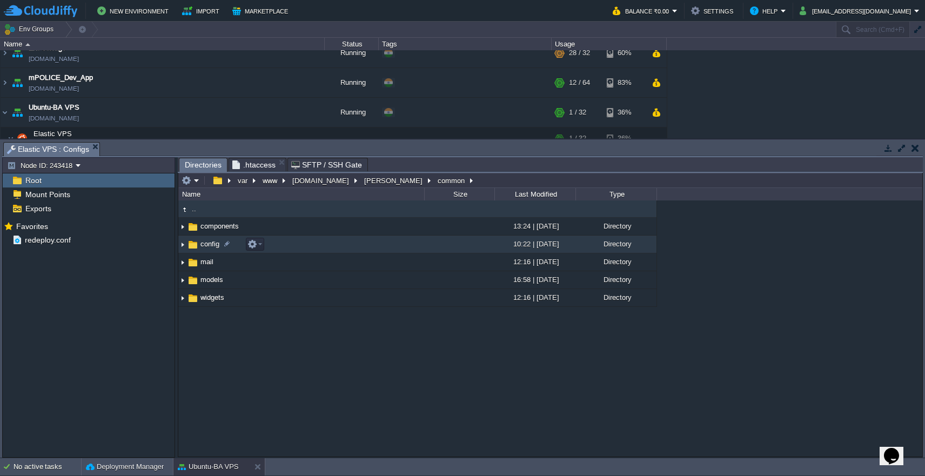
click at [319, 246] on td "config" at bounding box center [301, 245] width 246 height 18
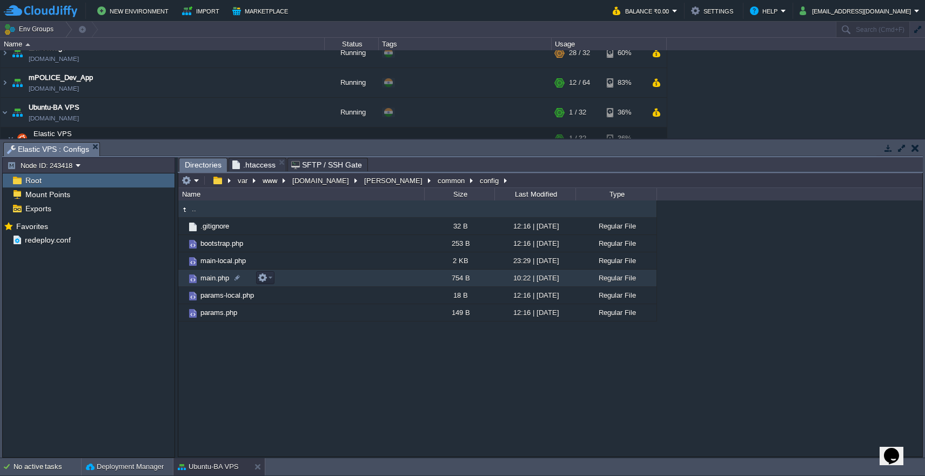
click at [340, 279] on td "main.php" at bounding box center [301, 278] width 246 height 17
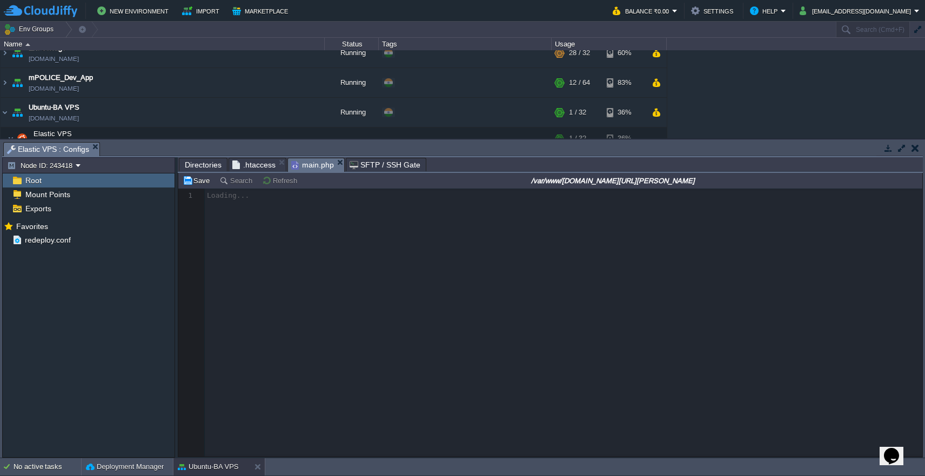
scroll to position [4, 0]
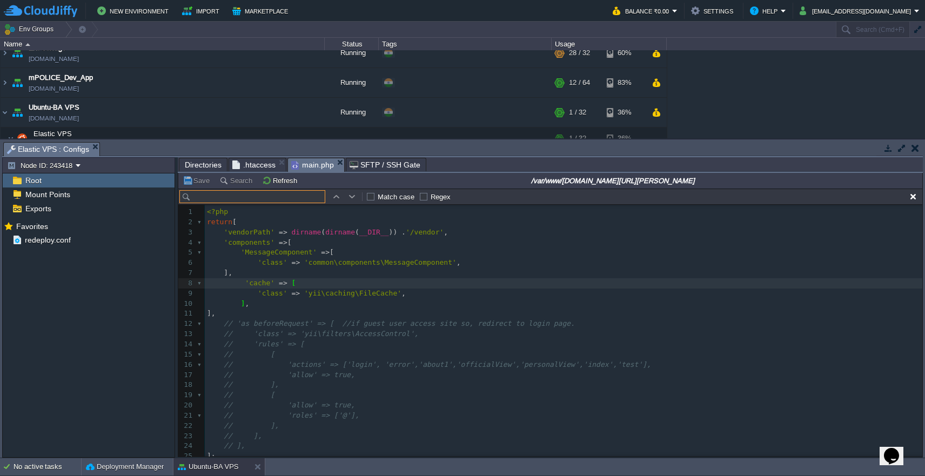
type input "defaultRoute"
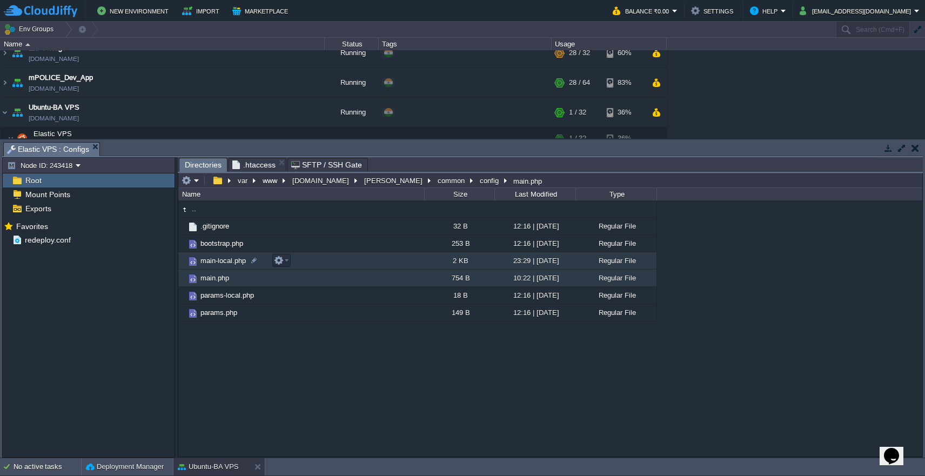
click at [341, 266] on td "main-local.php" at bounding box center [301, 260] width 246 height 17
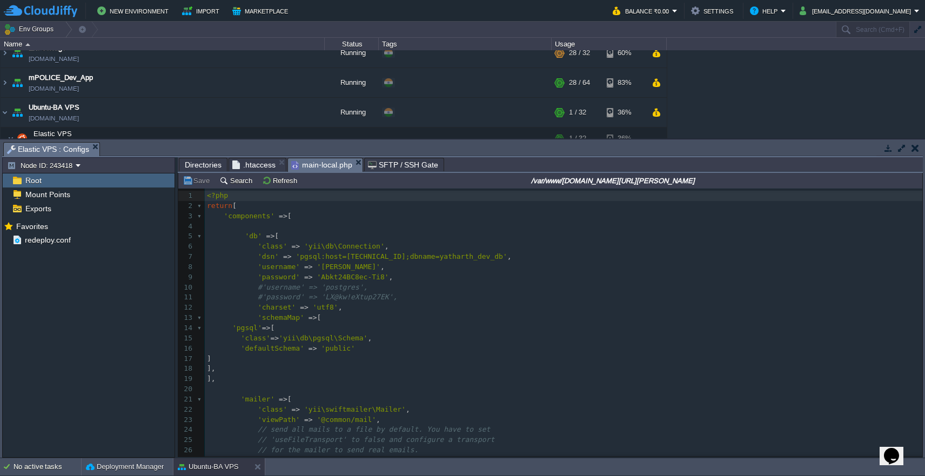
click at [431, 304] on pre "'charset' => 'utf8' ," at bounding box center [564, 308] width 718 height 10
type input "defaultRoute"
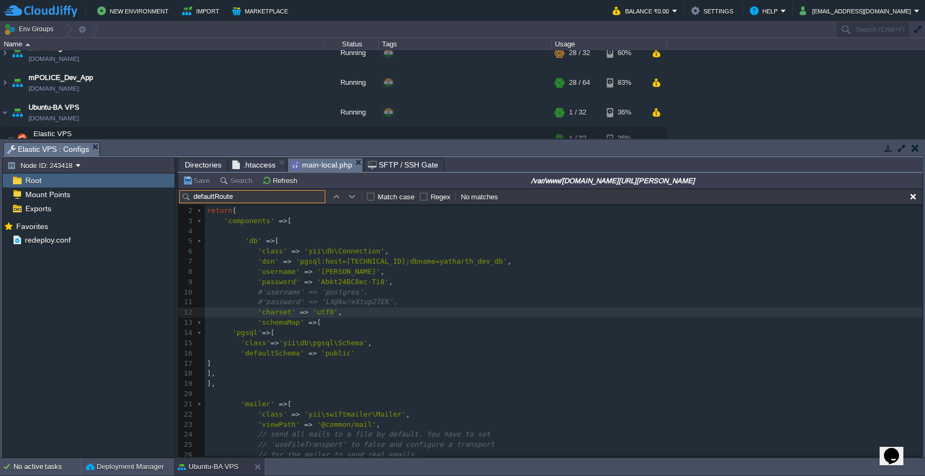
scroll to position [0, 0]
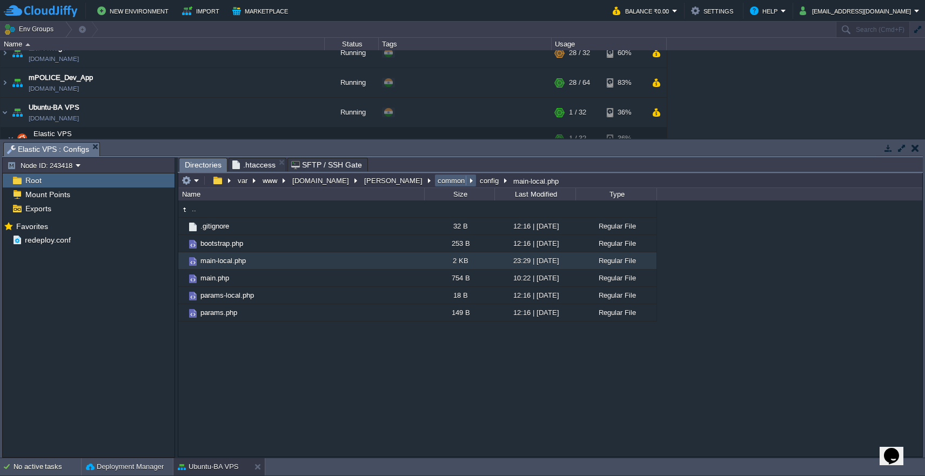
click at [436, 184] on button "common" at bounding box center [451, 181] width 31 height 10
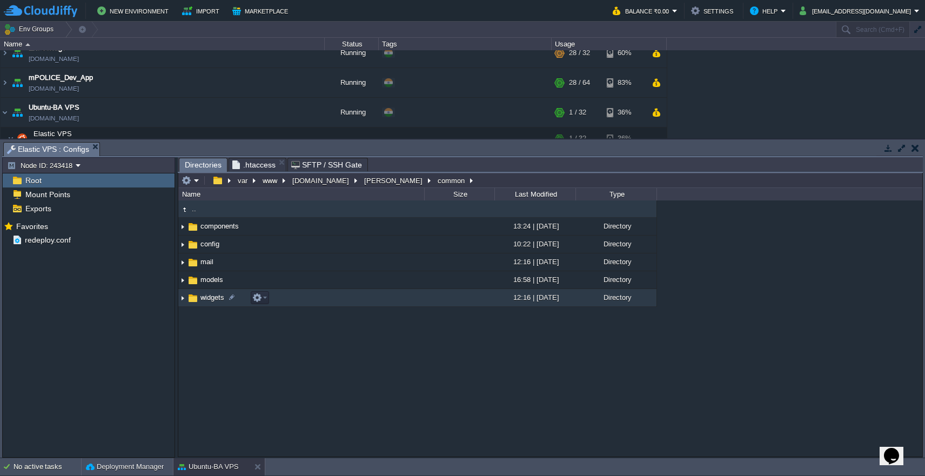
click at [357, 302] on td "widgets" at bounding box center [301, 298] width 246 height 18
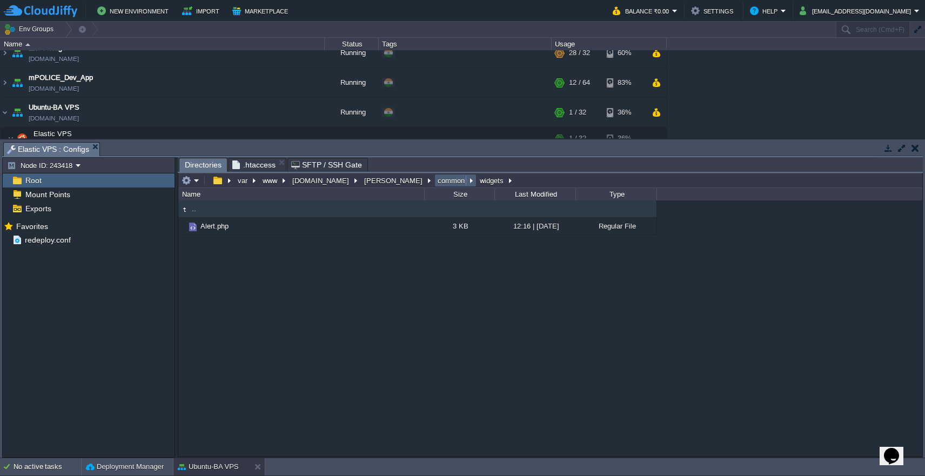
click at [436, 183] on button "common" at bounding box center [451, 181] width 31 height 10
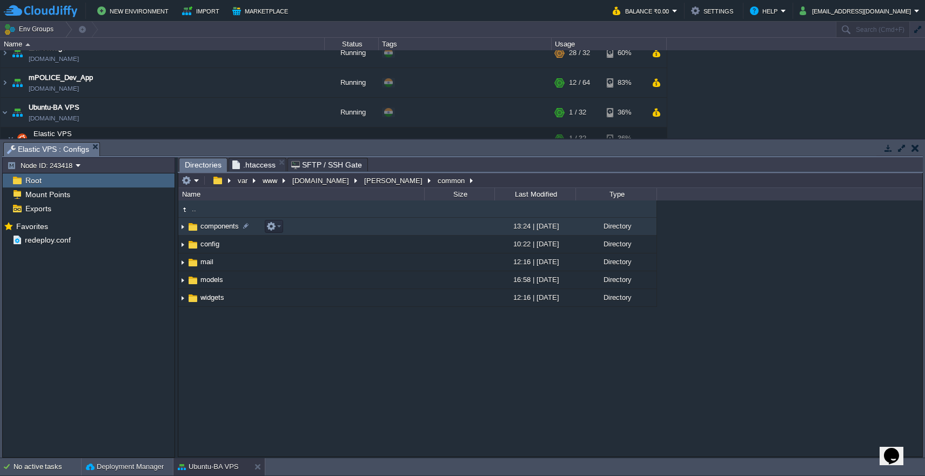
click at [366, 225] on td "components" at bounding box center [301, 227] width 246 height 18
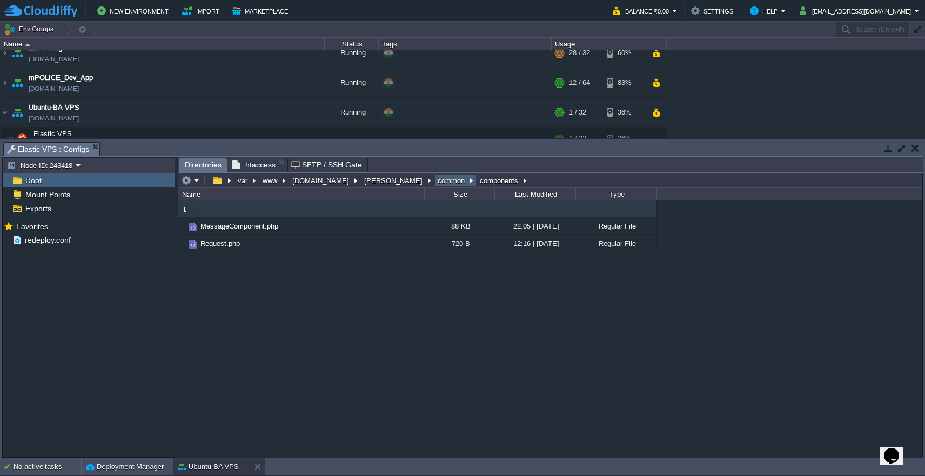
click at [436, 184] on button "common" at bounding box center [451, 181] width 31 height 10
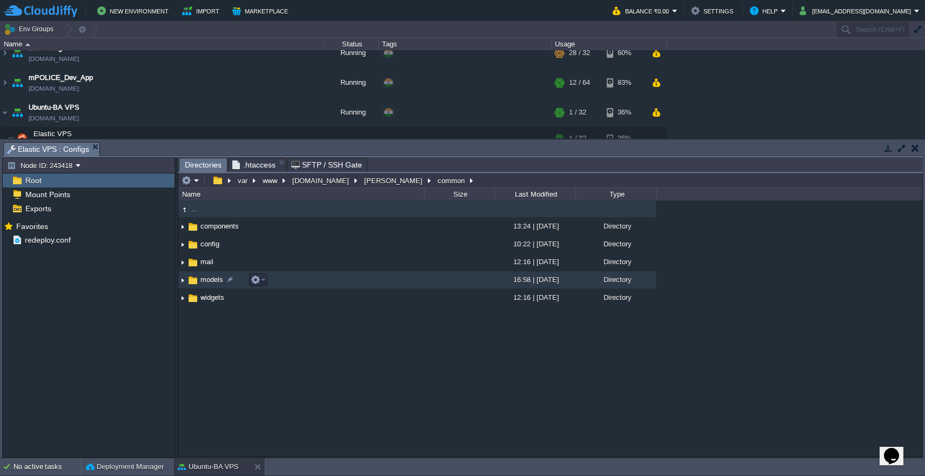
click at [356, 284] on td "models" at bounding box center [301, 280] width 246 height 18
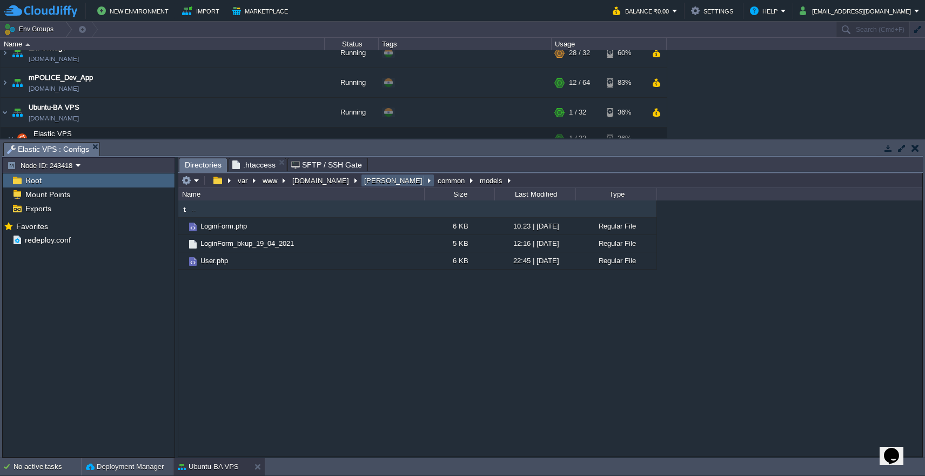
click at [363, 185] on button "[PERSON_NAME]" at bounding box center [394, 181] width 63 height 10
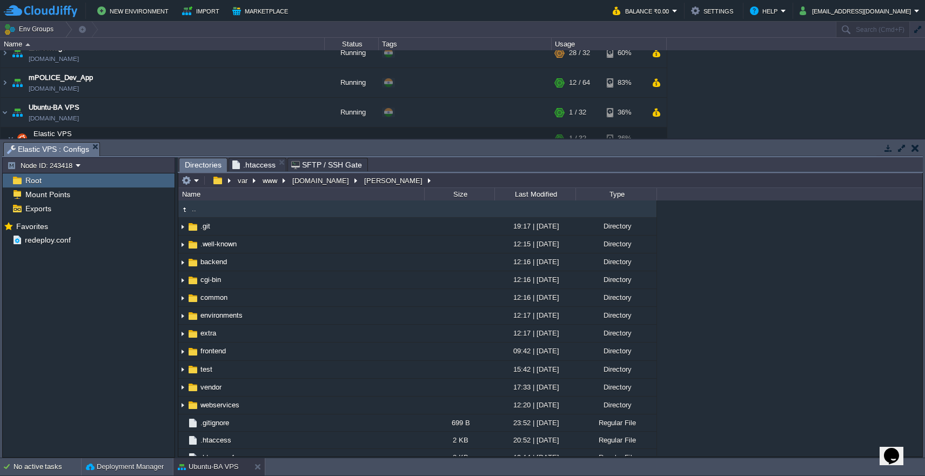
click at [918, 262] on div ".. .git 19:17 | [DATE] Directory .well-known 12:15 | [DATE] Directory backend 1…" at bounding box center [550, 329] width 744 height 256
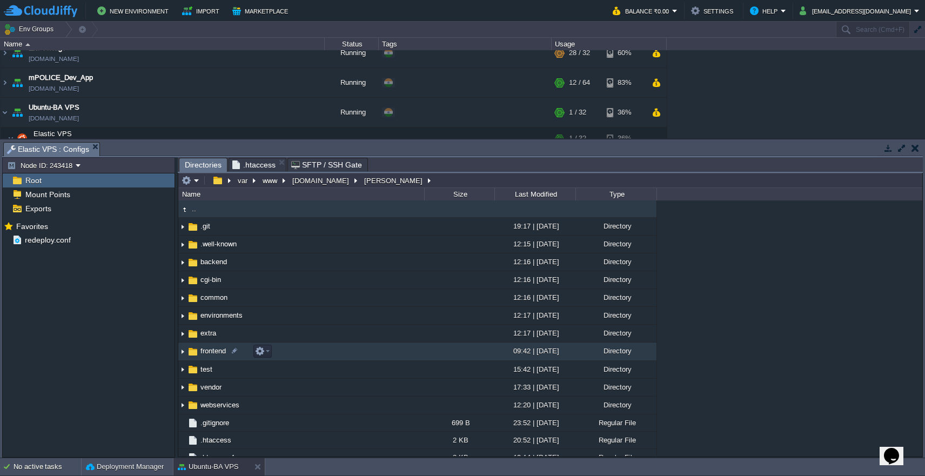
click at [382, 356] on td "frontend" at bounding box center [301, 352] width 246 height 18
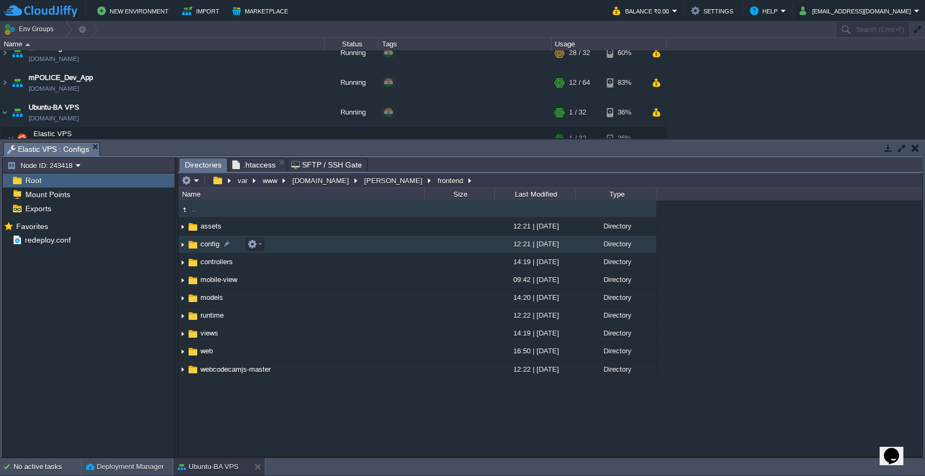
click at [381, 247] on td "config" at bounding box center [301, 245] width 246 height 18
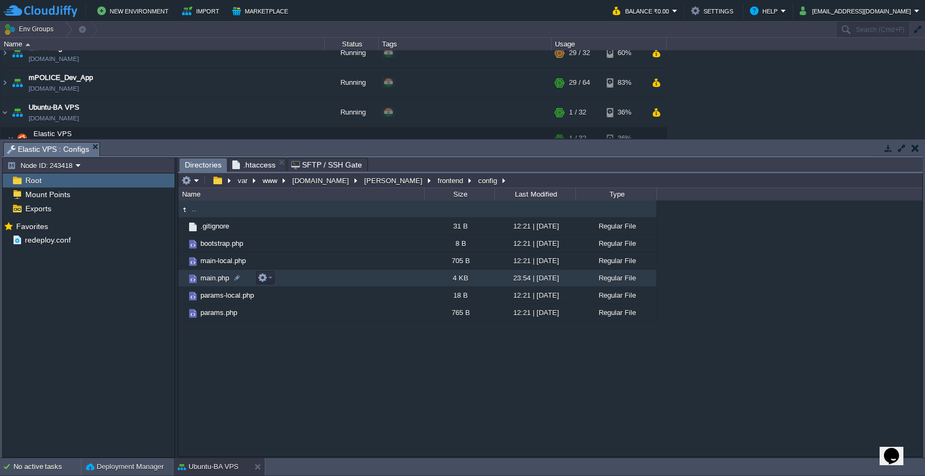
click at [379, 279] on td "main.php" at bounding box center [301, 278] width 246 height 17
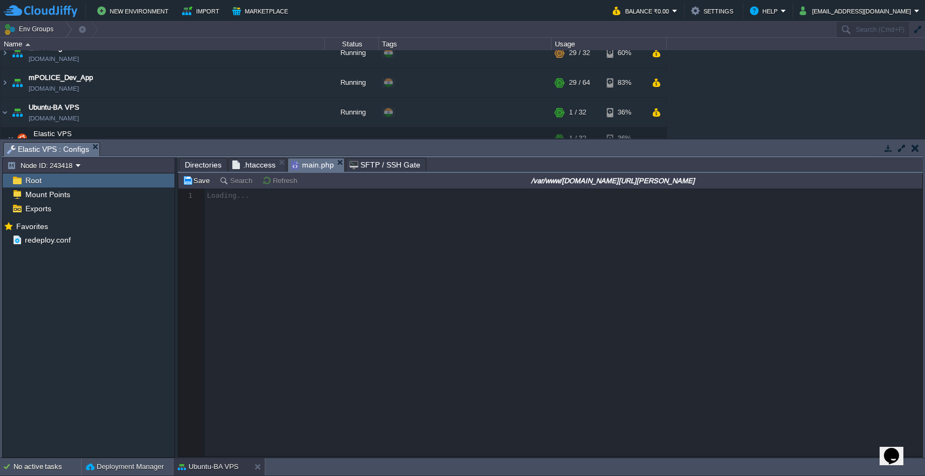
click at [190, 166] on span "Directories" at bounding box center [203, 164] width 37 height 13
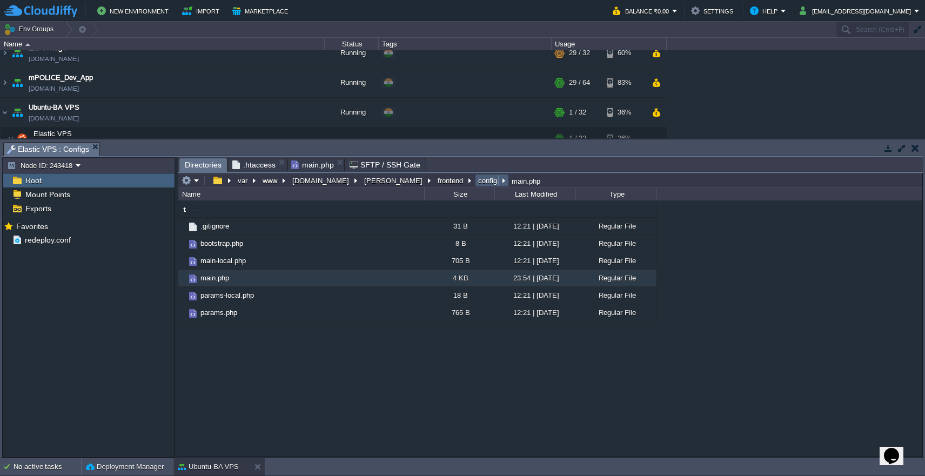
click at [477, 184] on button "config" at bounding box center [488, 181] width 23 height 10
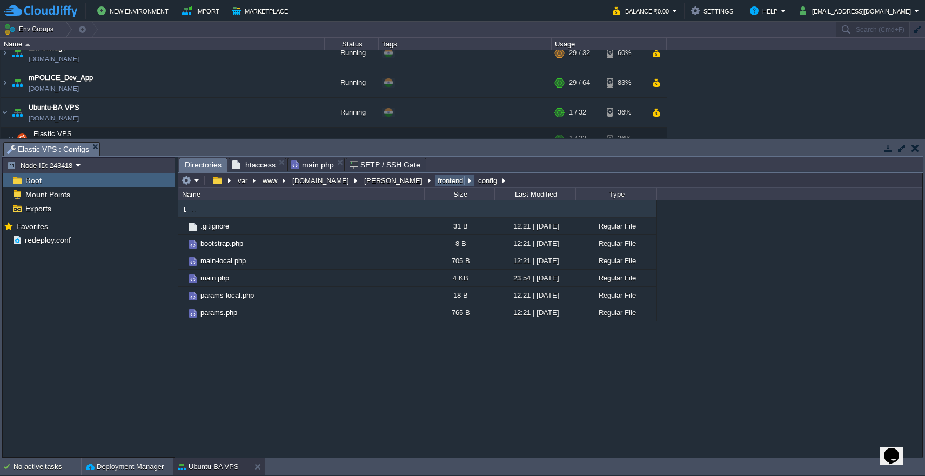
click at [436, 183] on button "frontend" at bounding box center [451, 181] width 30 height 10
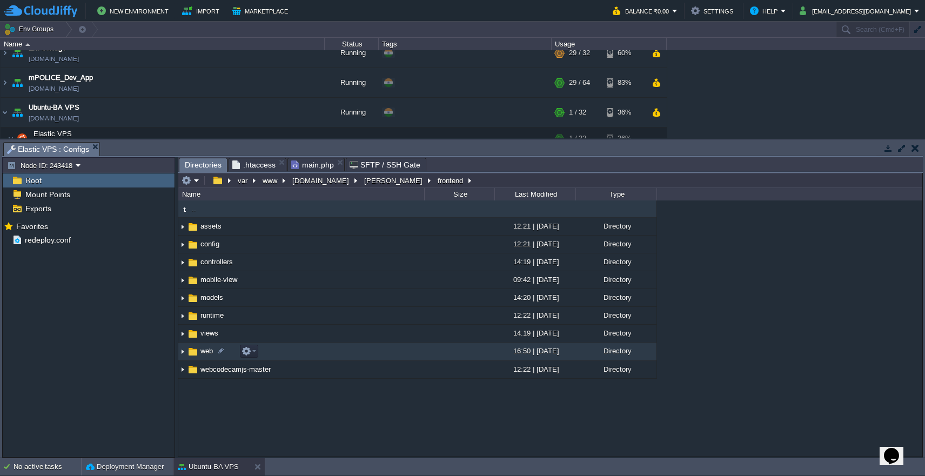
click at [352, 353] on td "web" at bounding box center [301, 352] width 246 height 18
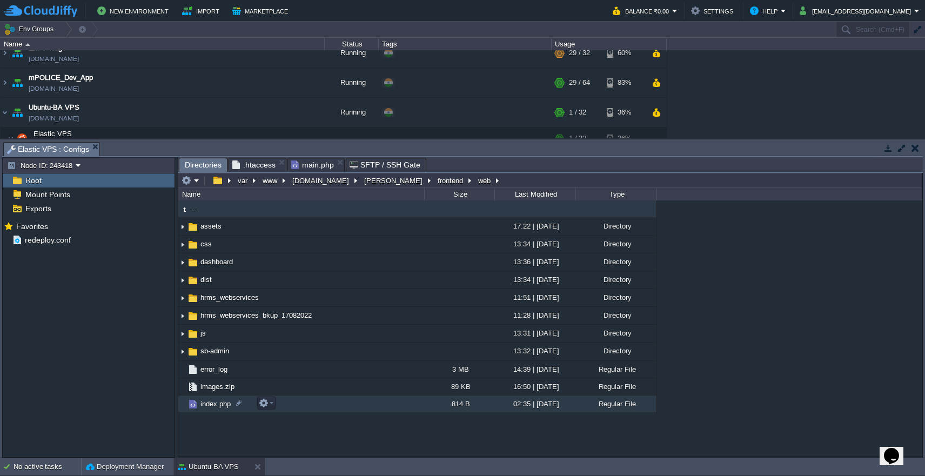
click at [348, 400] on td "index.php" at bounding box center [301, 404] width 246 height 17
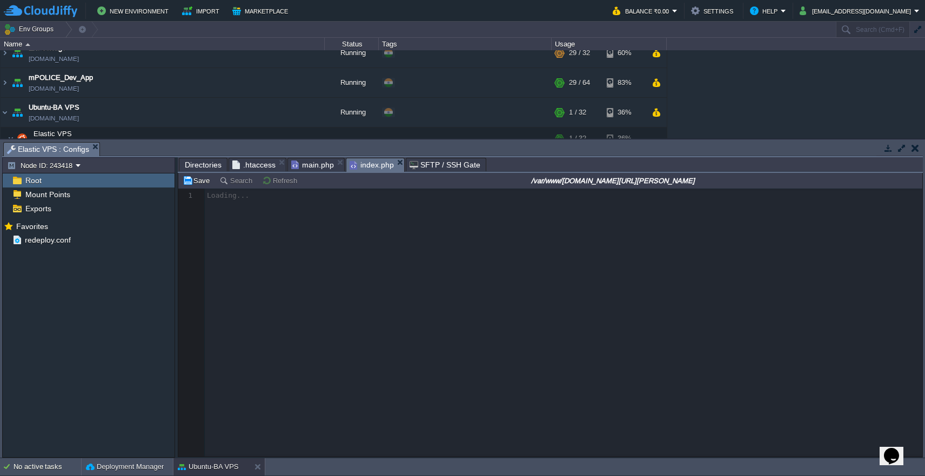
scroll to position [4, 0]
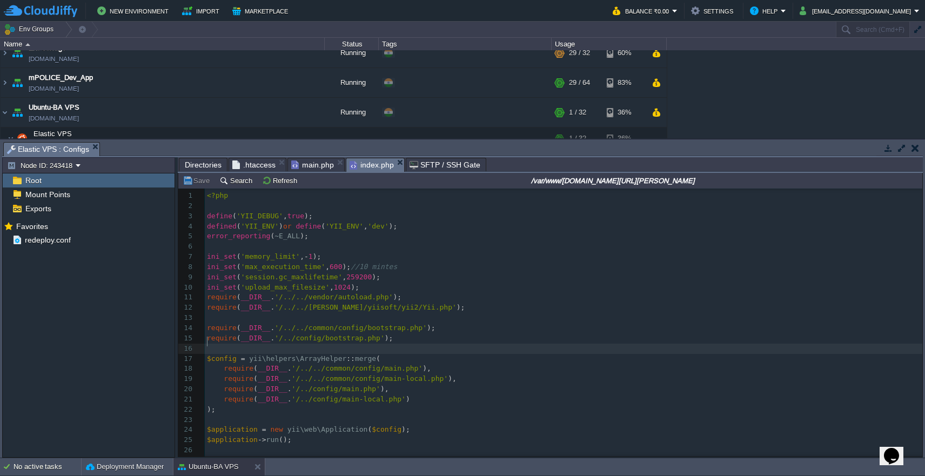
click at [573, 344] on pre "​" at bounding box center [566, 349] width 722 height 10
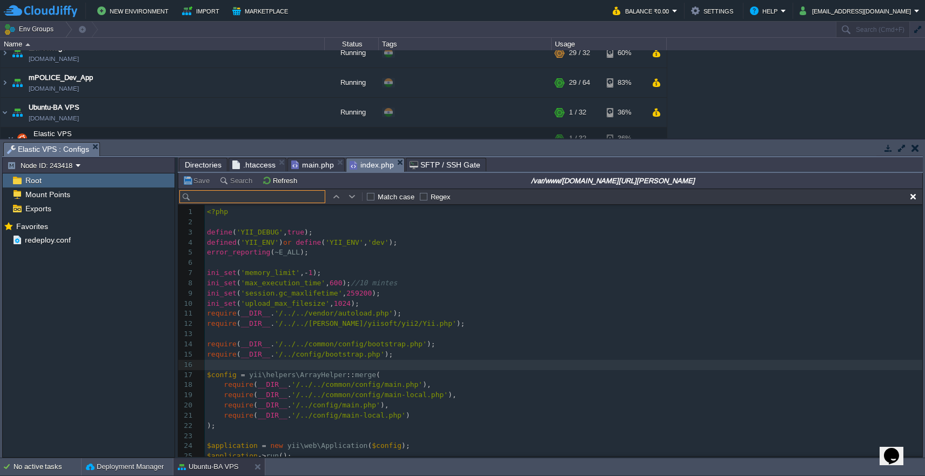
type input "defaultRoute"
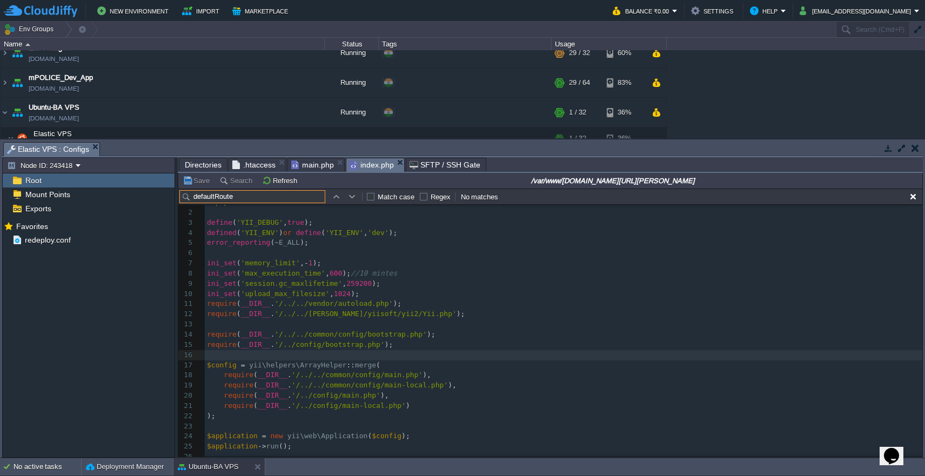
scroll to position [0, 0]
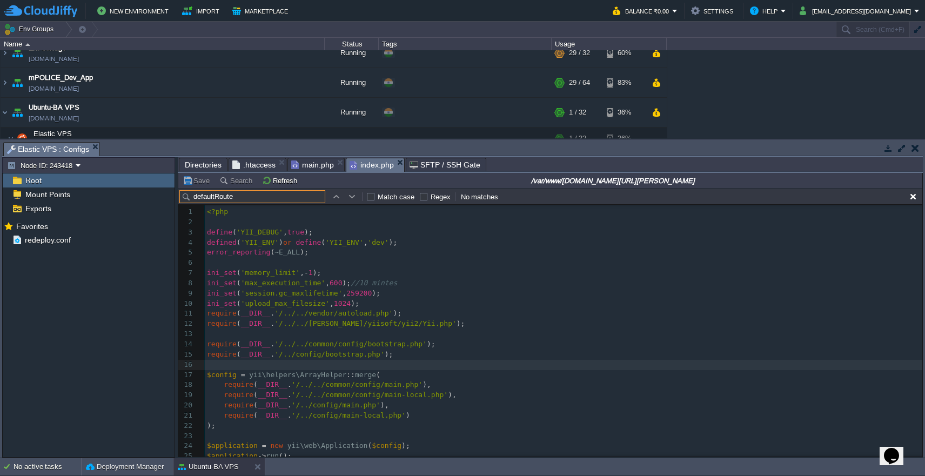
click at [309, 163] on span "main.php" at bounding box center [312, 164] width 43 height 13
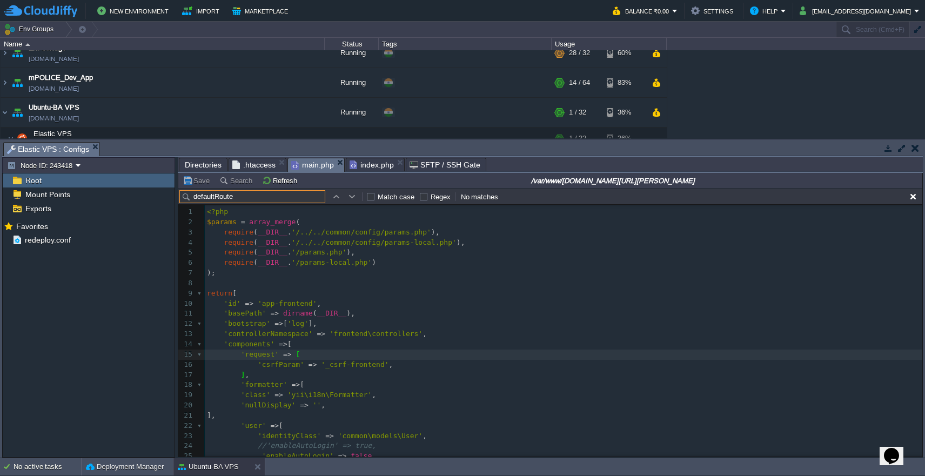
type input "defaultRoute"
click at [329, 312] on span "__DIR__" at bounding box center [332, 313] width 30 height 8
type textarea "__DIR__"
click at [201, 165] on span "Directories" at bounding box center [203, 164] width 37 height 13
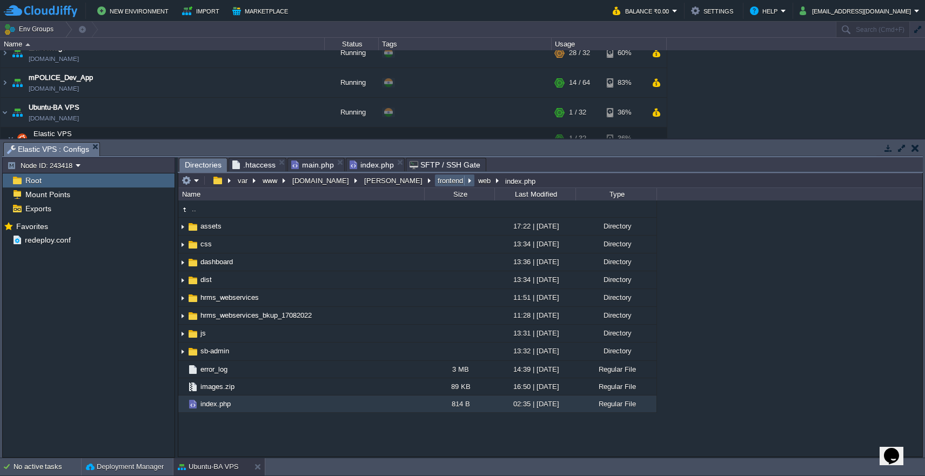
click at [436, 184] on button "frontend" at bounding box center [451, 181] width 30 height 10
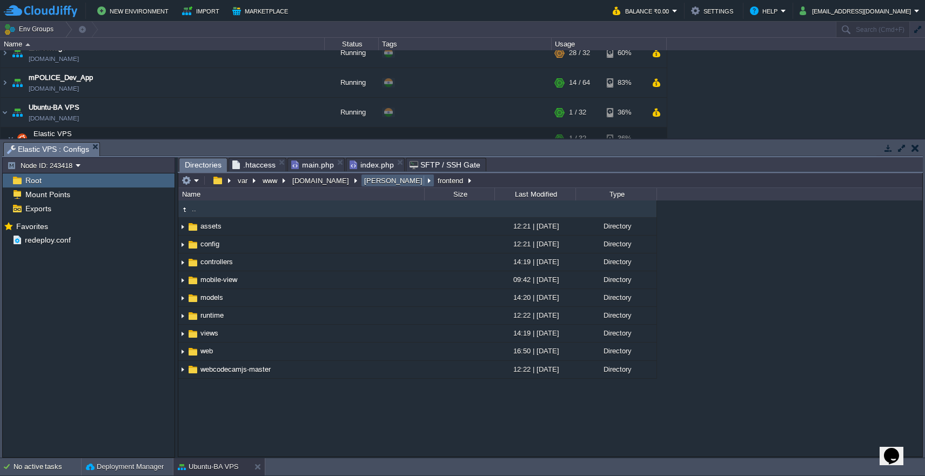
click at [369, 185] on button "[PERSON_NAME]" at bounding box center [394, 181] width 63 height 10
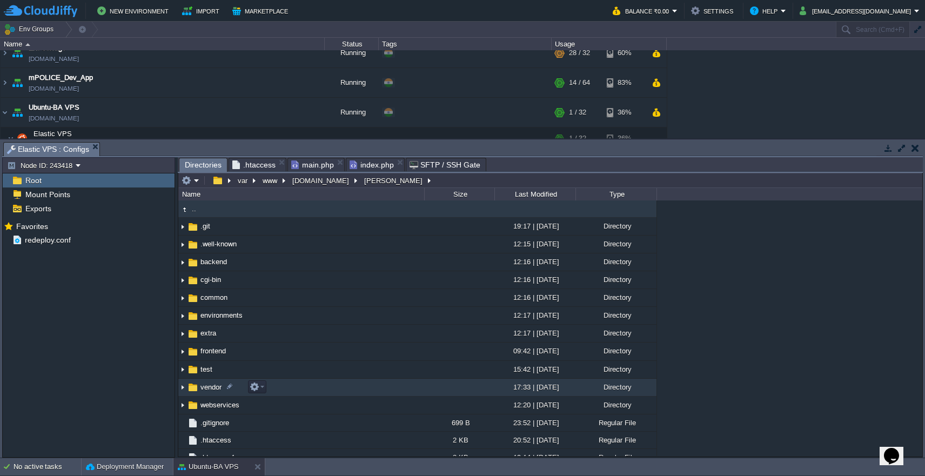
click at [322, 389] on td "vendor" at bounding box center [301, 388] width 246 height 18
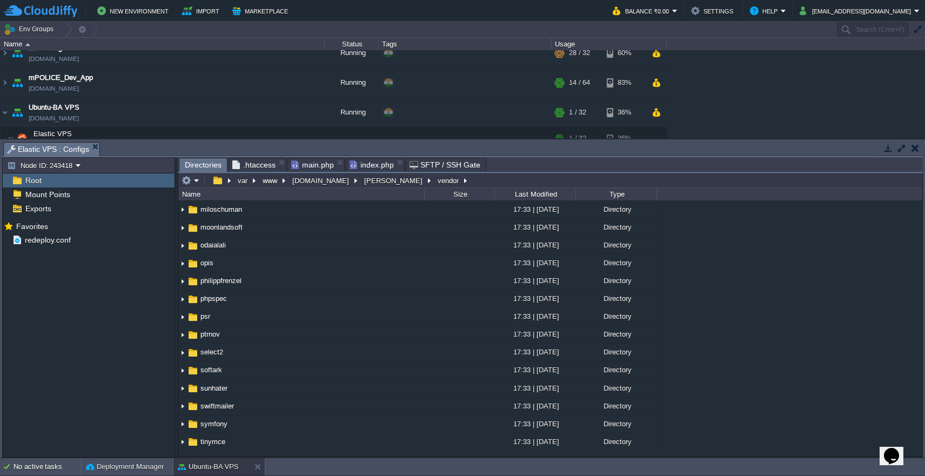
scroll to position [330, 0]
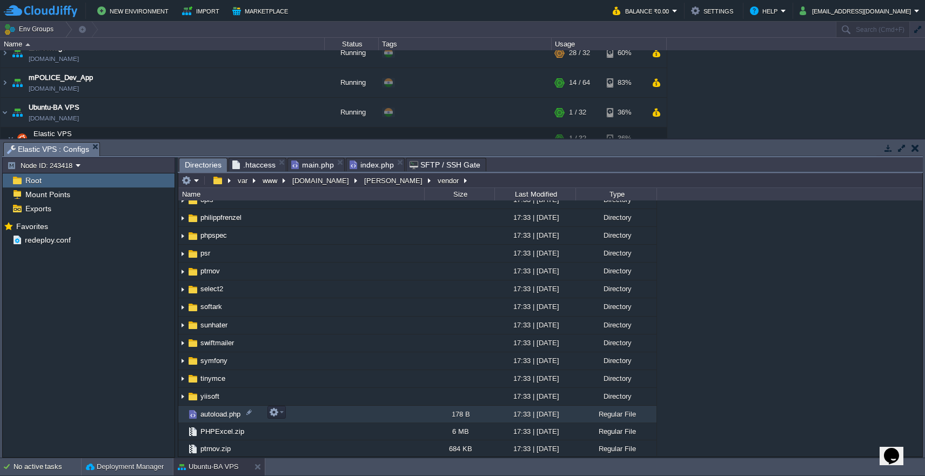
click at [363, 421] on td "autoload.php" at bounding box center [301, 414] width 246 height 17
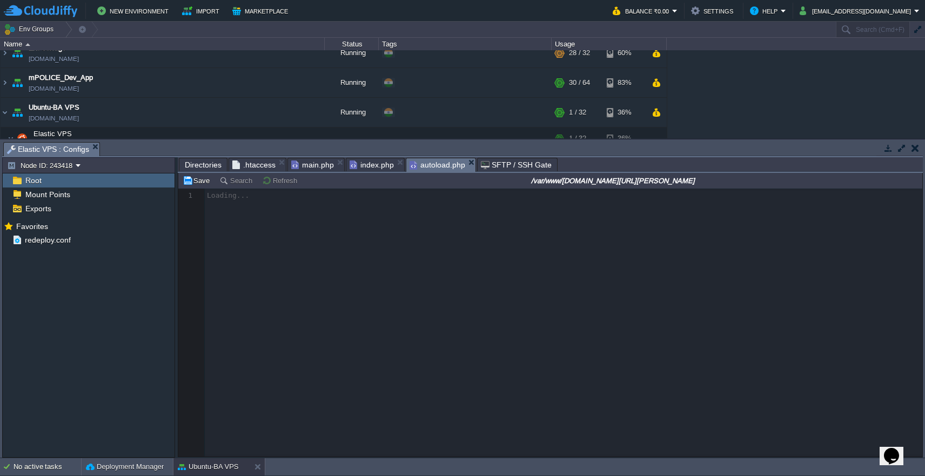
click at [202, 167] on span "Directories" at bounding box center [203, 164] width 37 height 13
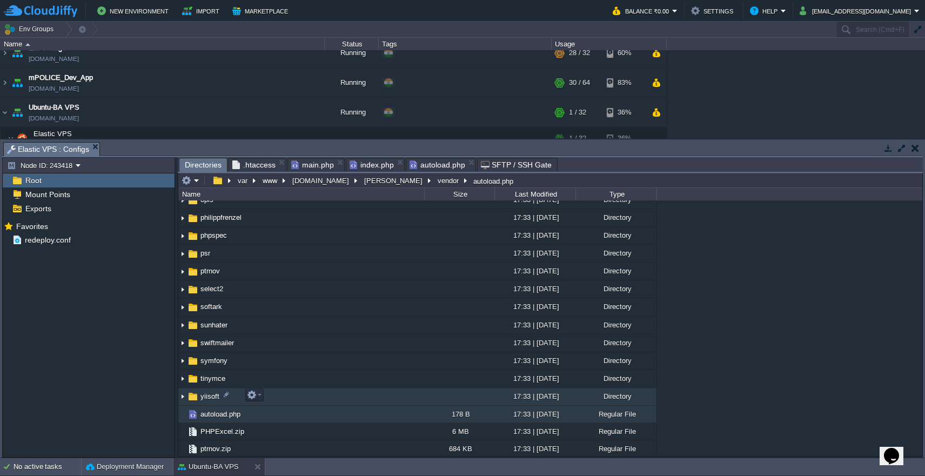
click at [305, 393] on td "yiisoft" at bounding box center [301, 397] width 246 height 18
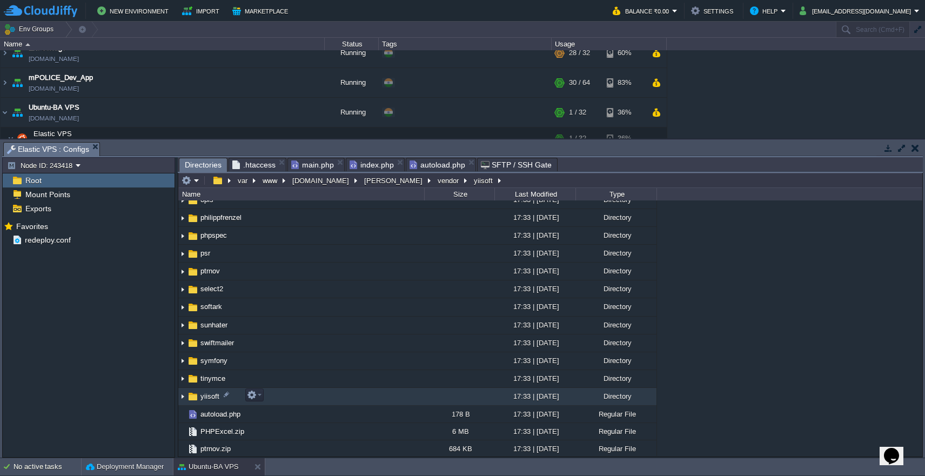
click at [305, 393] on td "yiisoft" at bounding box center [301, 397] width 246 height 18
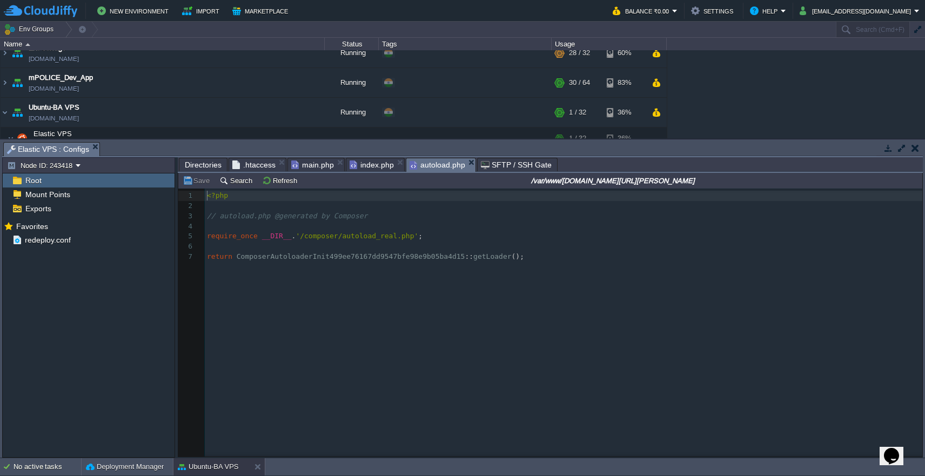
click at [437, 165] on span "autoload.php" at bounding box center [438, 165] width 56 height 14
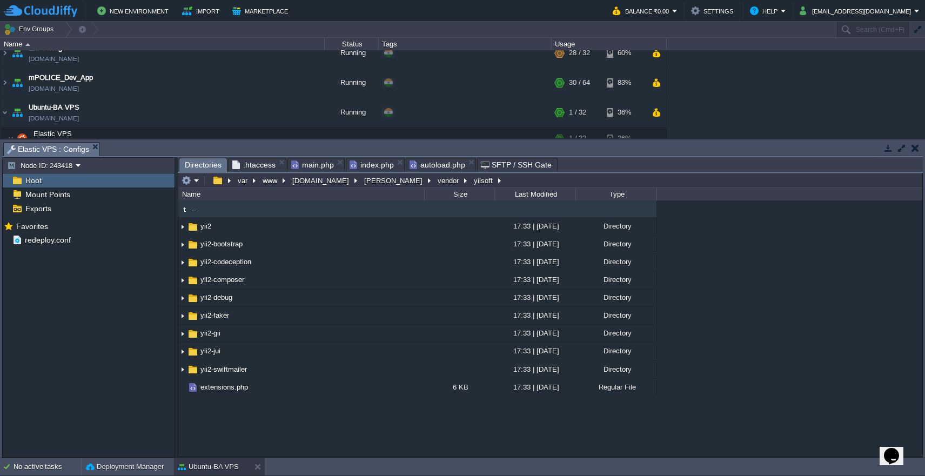
click at [198, 164] on span "Directories" at bounding box center [203, 165] width 37 height 14
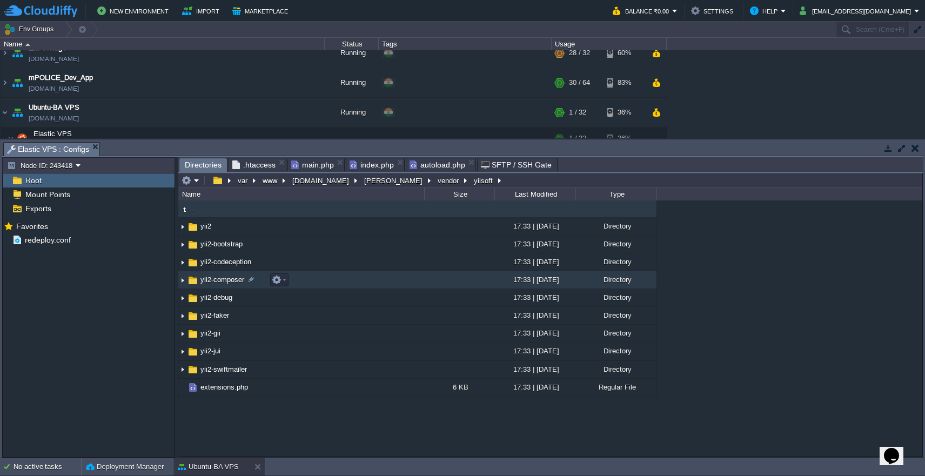
click at [348, 277] on td "yii2-composer" at bounding box center [301, 280] width 246 height 18
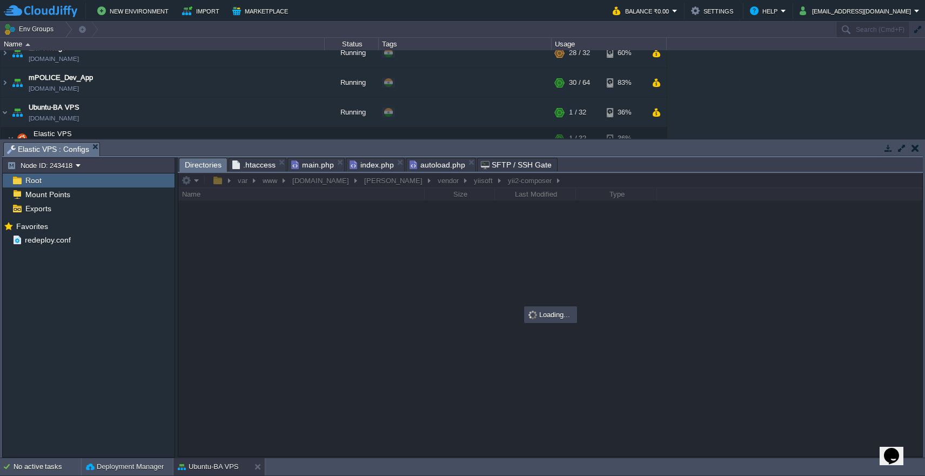
click at [438, 168] on span "autoload.php" at bounding box center [438, 164] width 56 height 13
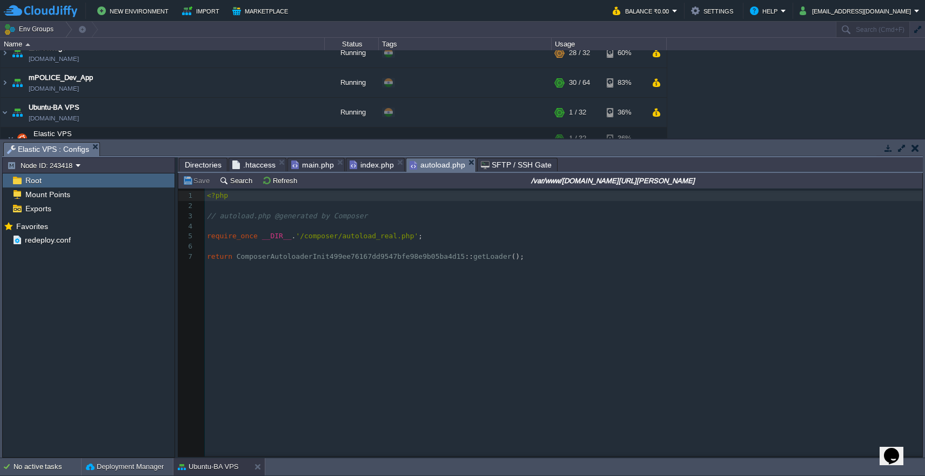
click at [194, 168] on span "Directories" at bounding box center [203, 164] width 37 height 13
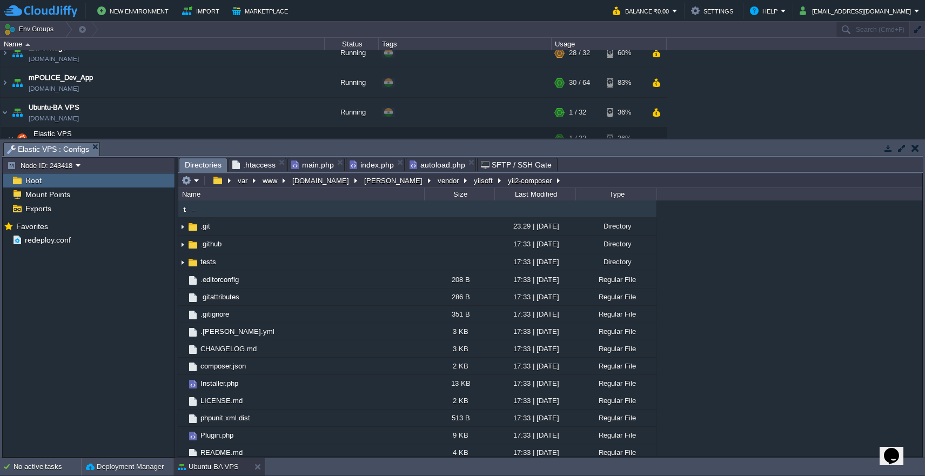
scroll to position [5, 0]
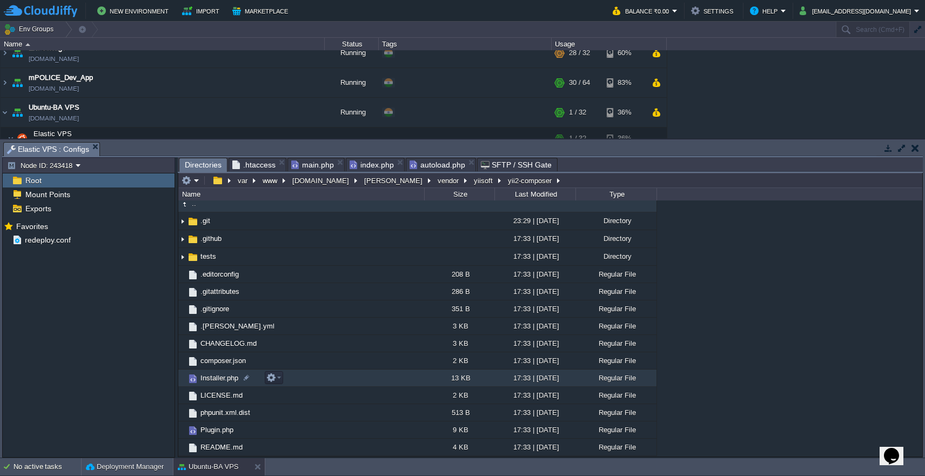
click at [373, 383] on td "Installer.php" at bounding box center [301, 378] width 246 height 17
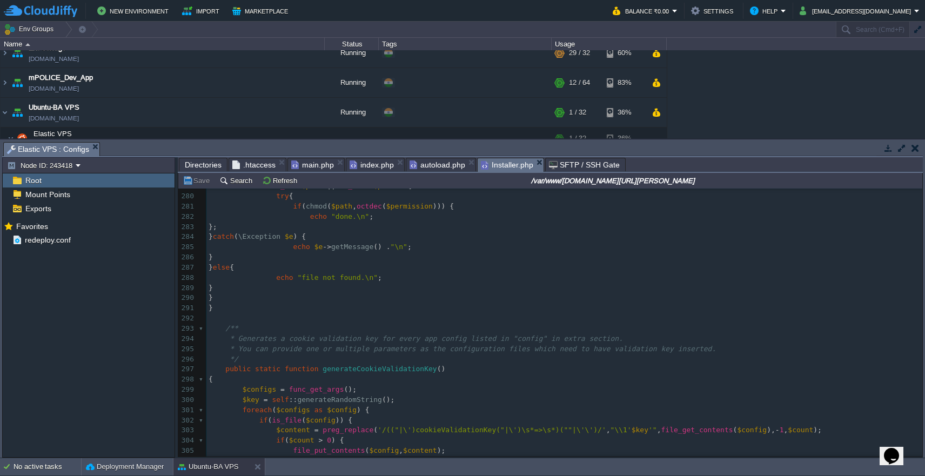
scroll to position [2602, 0]
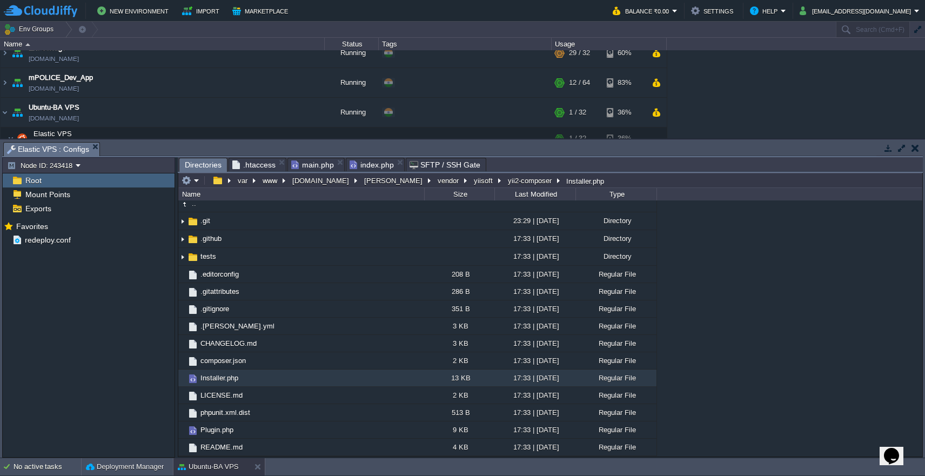
click at [377, 166] on span "index.php" at bounding box center [372, 164] width 44 height 13
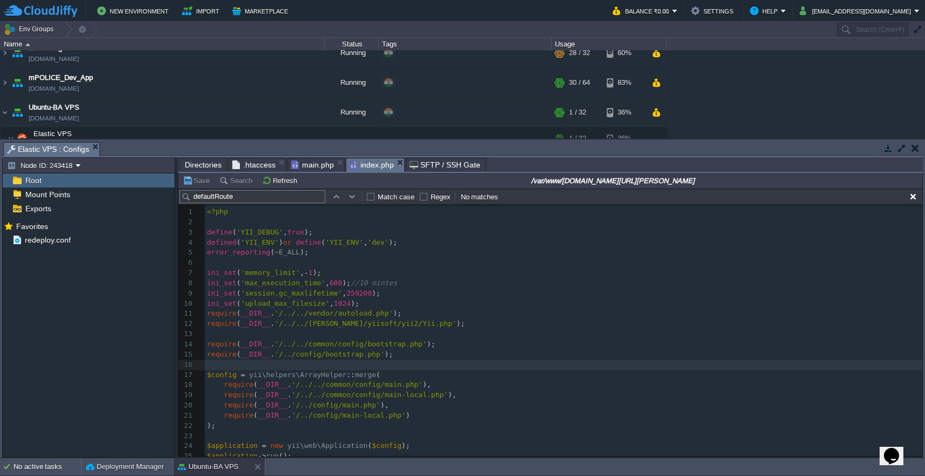
click at [203, 166] on span "Directories" at bounding box center [203, 164] width 37 height 13
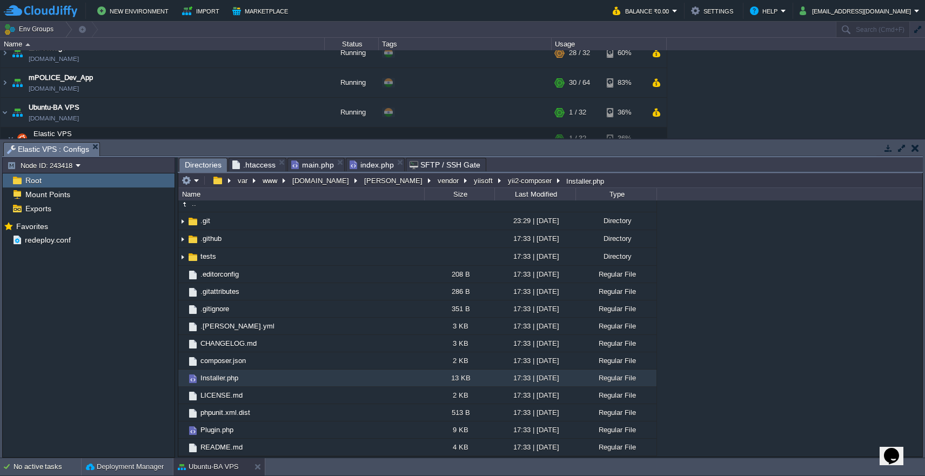
click at [363, 164] on span "index.php" at bounding box center [372, 164] width 44 height 13
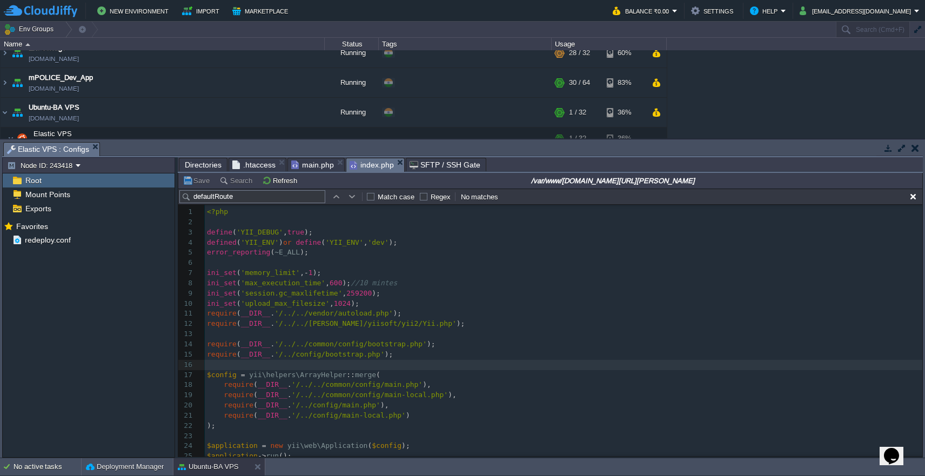
scroll to position [15, 0]
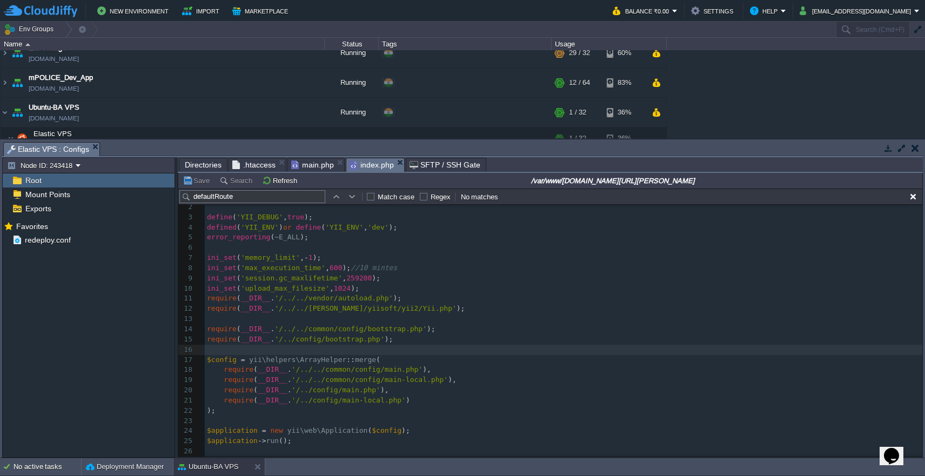
click at [515, 284] on pre "ini_set ( 'upload_max_filesize' , 1024 );" at bounding box center [564, 289] width 718 height 10
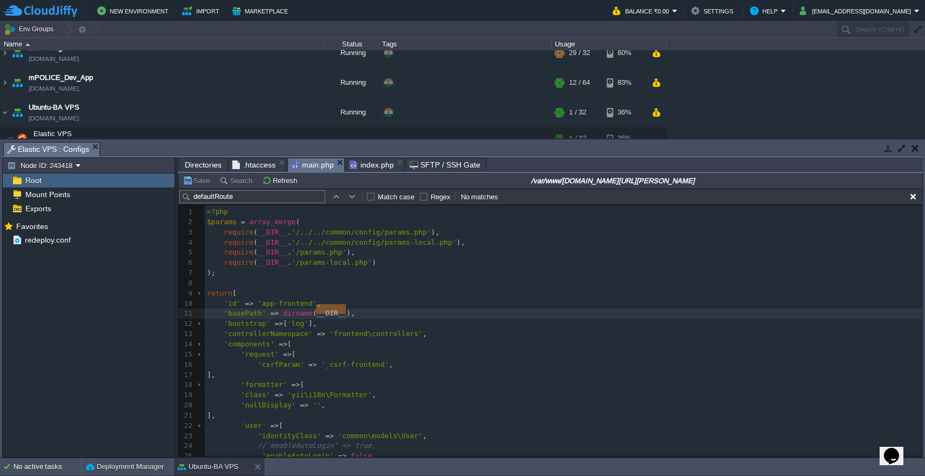
click at [314, 170] on span "main.php" at bounding box center [312, 165] width 43 height 14
paste input "enablePrettyUrl"
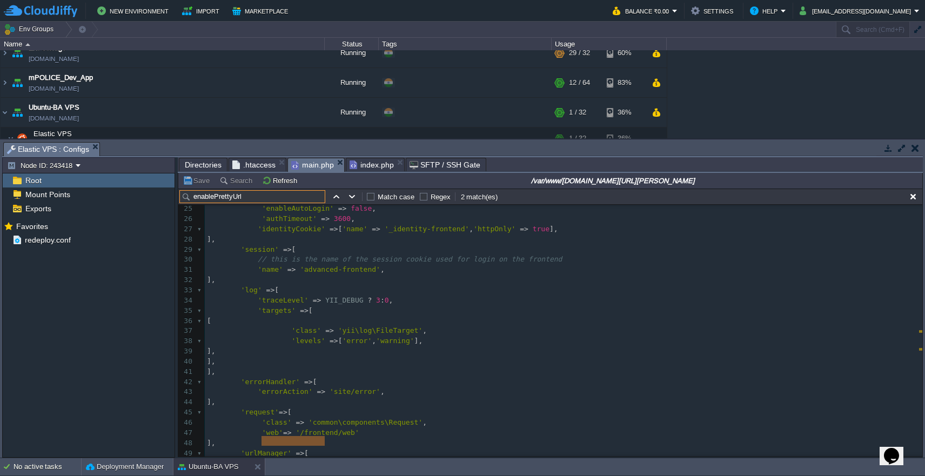
type input "enablePrettyUrl"
type textarea "false"
click at [193, 185] on button "Save" at bounding box center [198, 181] width 30 height 10
click at [640, 418] on pre "'class' => 'common\components\Request' ," at bounding box center [564, 423] width 718 height 10
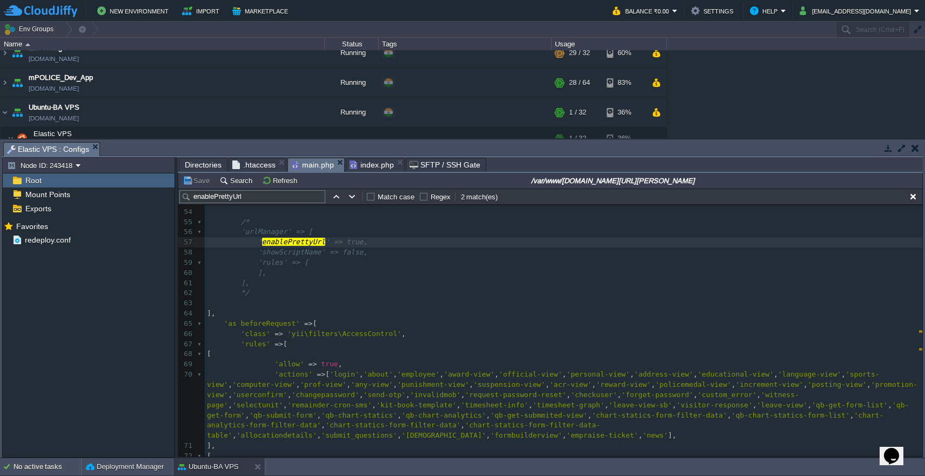
scroll to position [700, 0]
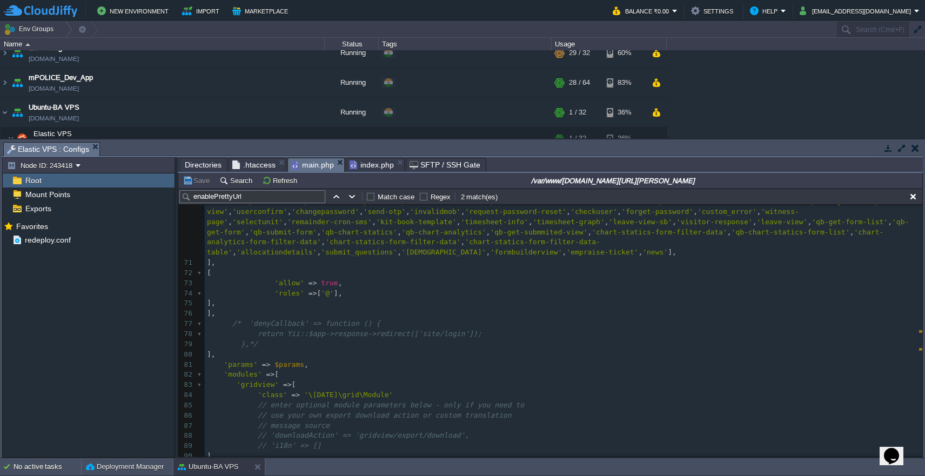
click at [509, 472] on pre "];" at bounding box center [564, 477] width 718 height 10
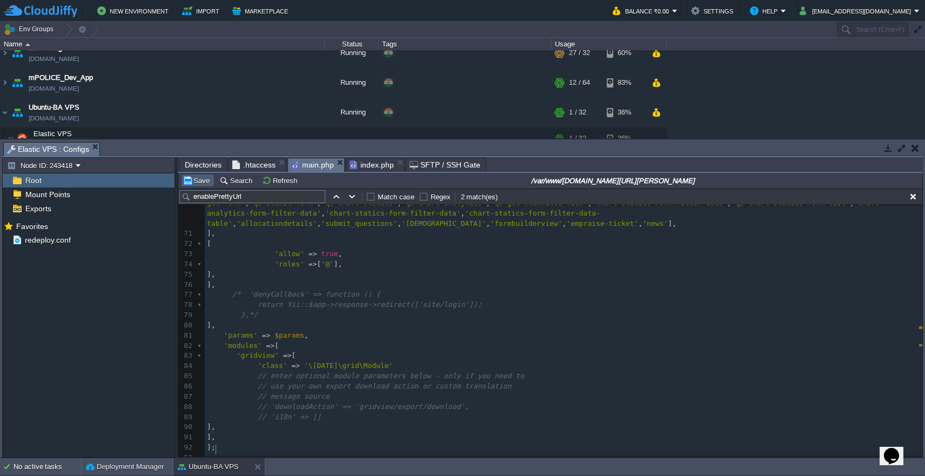
type textarea "?>"
click at [197, 184] on button "Save" at bounding box center [198, 181] width 30 height 10
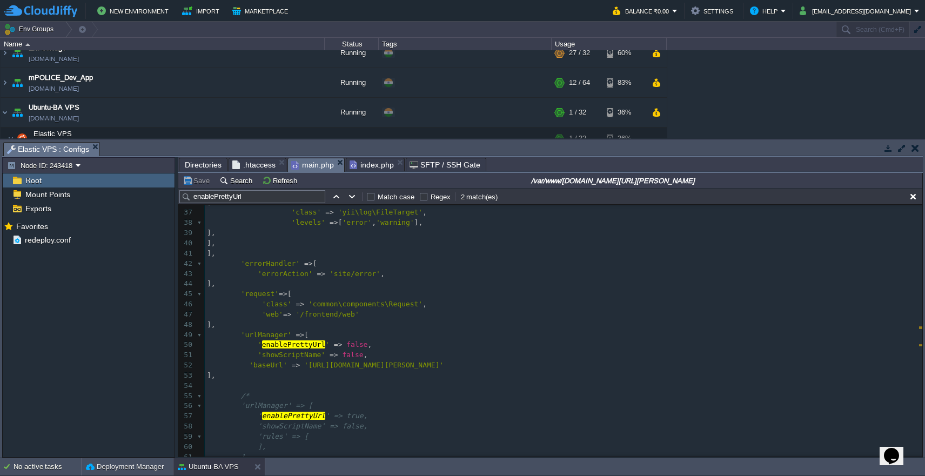
click at [353, 341] on span "false" at bounding box center [356, 345] width 21 height 8
type textarea "true"
click at [192, 178] on button "Save" at bounding box center [198, 181] width 30 height 10
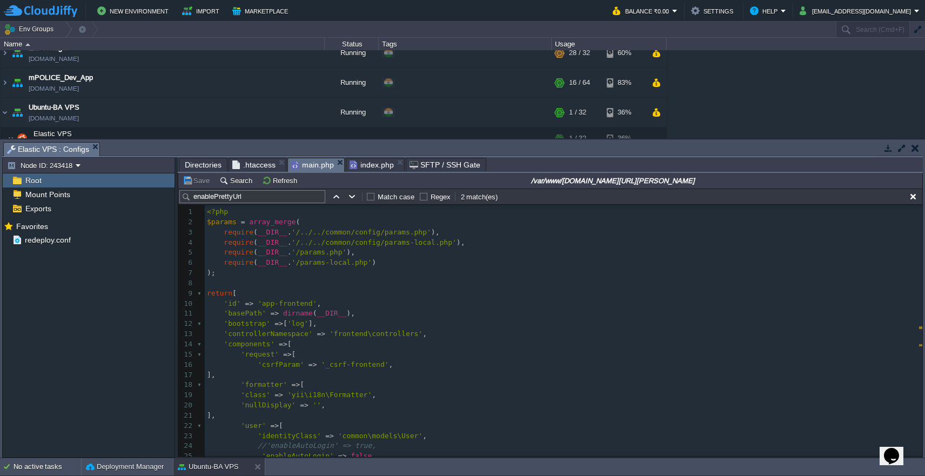
click at [198, 165] on span "Directories" at bounding box center [203, 164] width 37 height 13
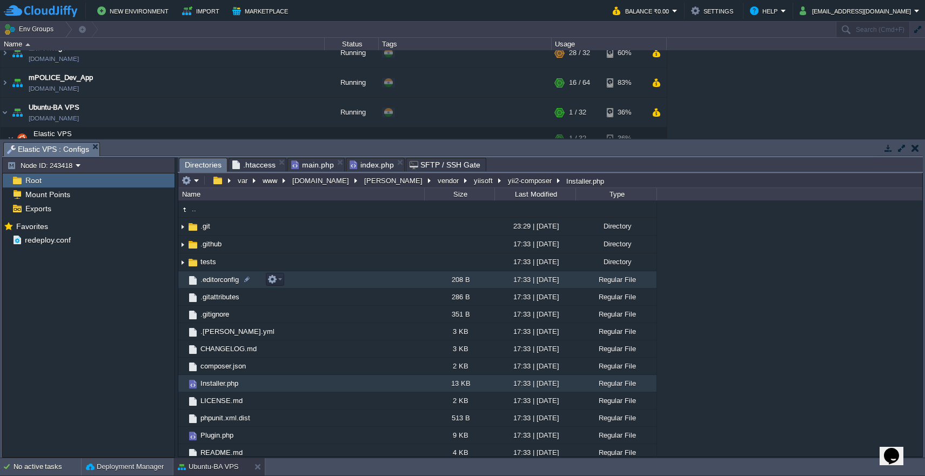
click at [298, 283] on td ".editorconfig" at bounding box center [301, 279] width 246 height 17
click at [363, 182] on button "[PERSON_NAME]" at bounding box center [394, 181] width 63 height 10
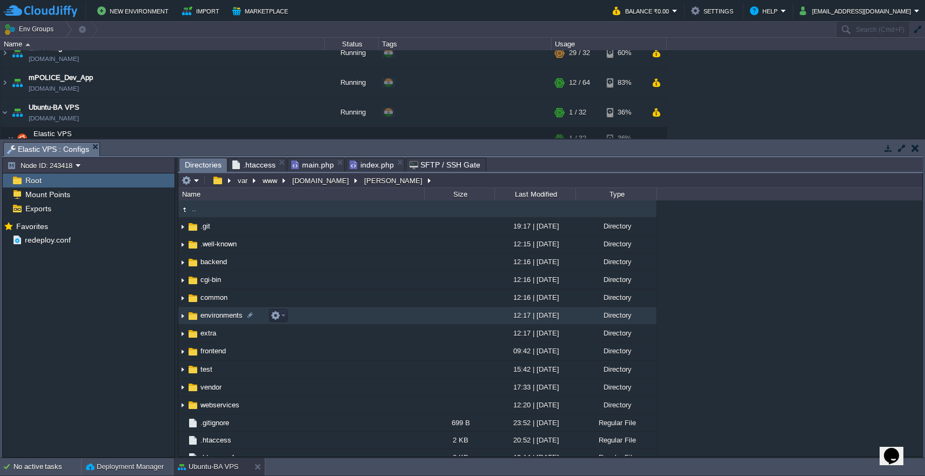
click at [354, 318] on td "environments" at bounding box center [301, 316] width 246 height 18
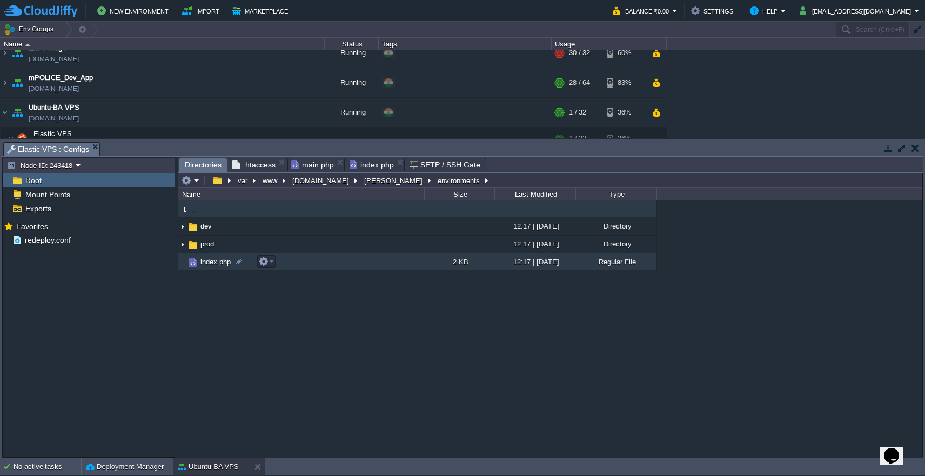
click at [346, 270] on td "index.php" at bounding box center [301, 261] width 246 height 17
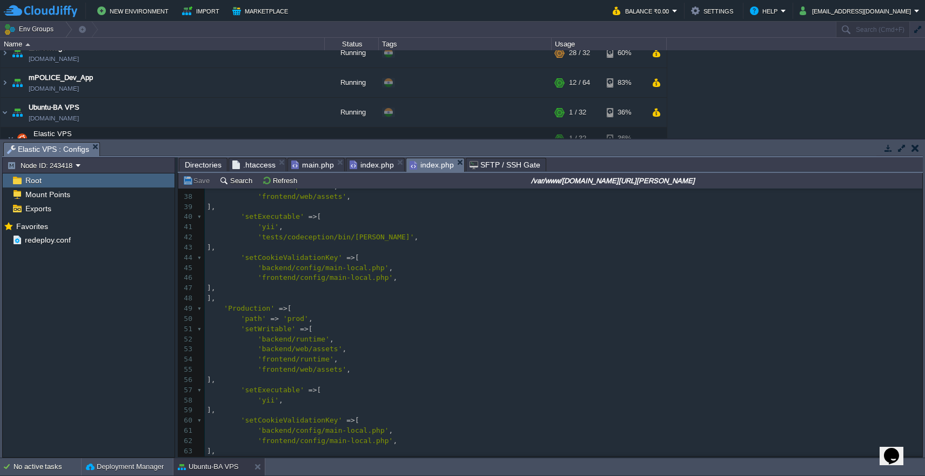
scroll to position [369, 0]
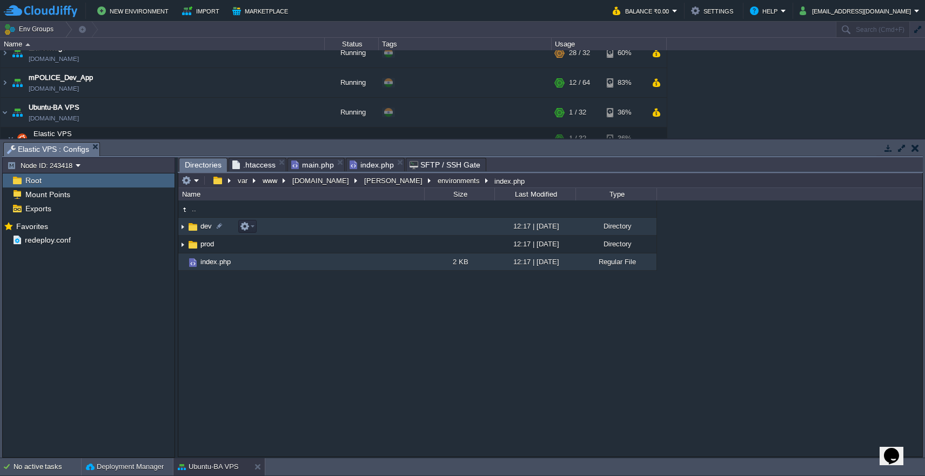
click at [329, 228] on td "dev" at bounding box center [301, 227] width 246 height 18
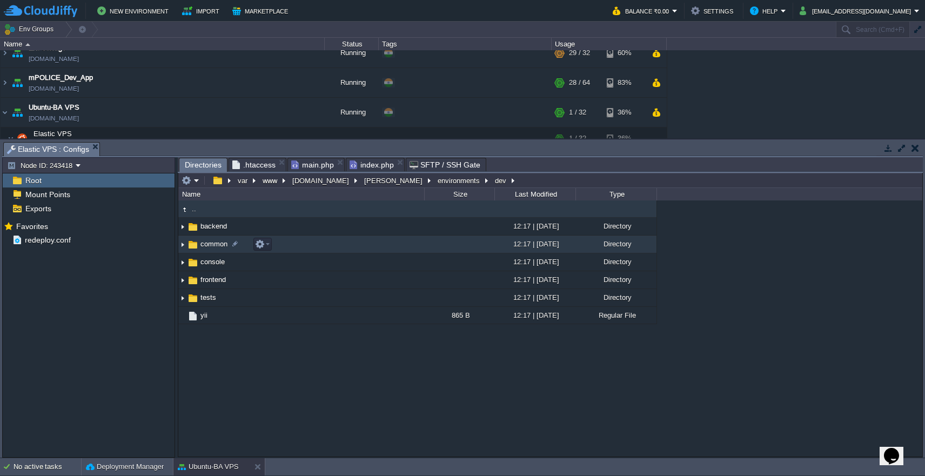
click at [321, 243] on td "common" at bounding box center [301, 245] width 246 height 18
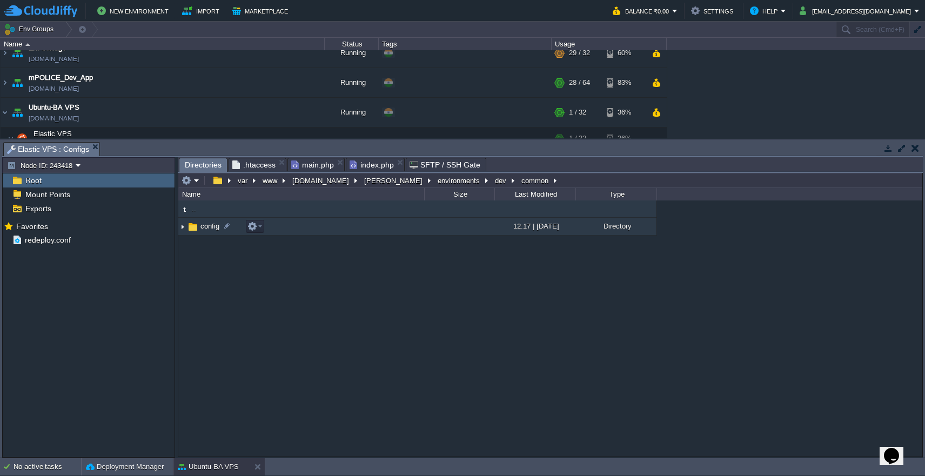
click at [324, 235] on td "config" at bounding box center [301, 227] width 246 height 18
click at [326, 230] on td "main-local.php" at bounding box center [301, 226] width 246 height 17
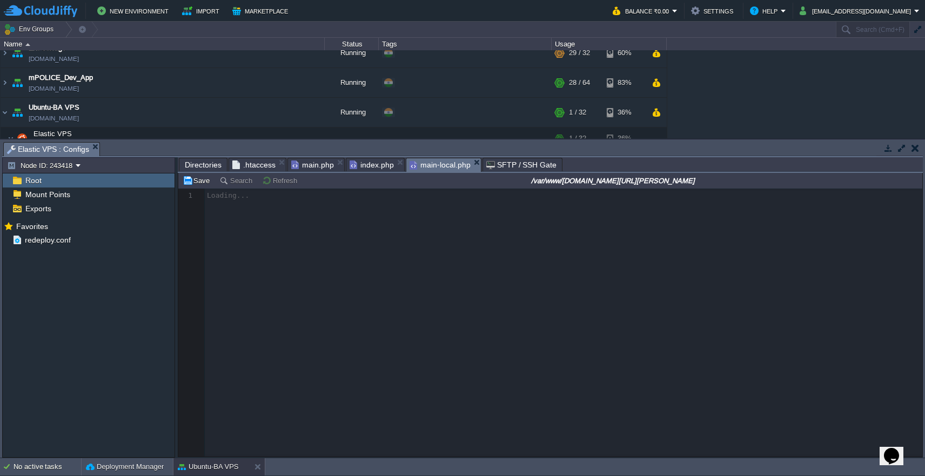
scroll to position [4, 0]
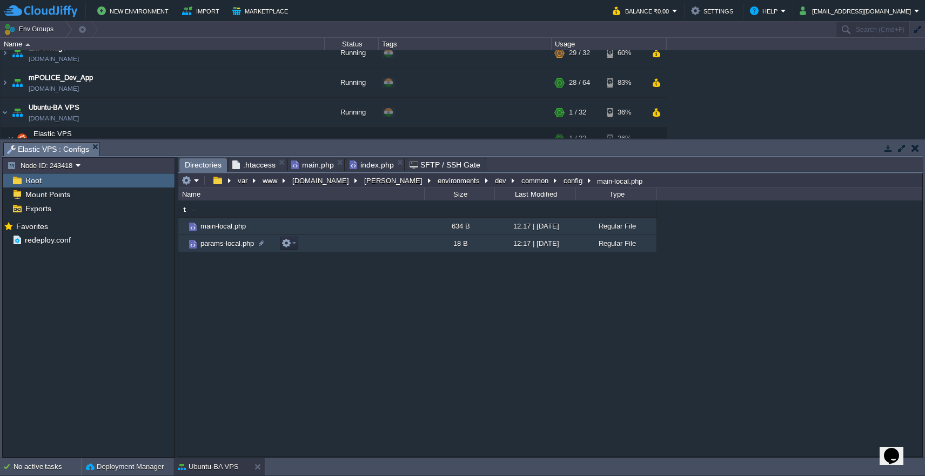
click at [350, 243] on td "params-local.php" at bounding box center [301, 243] width 246 height 17
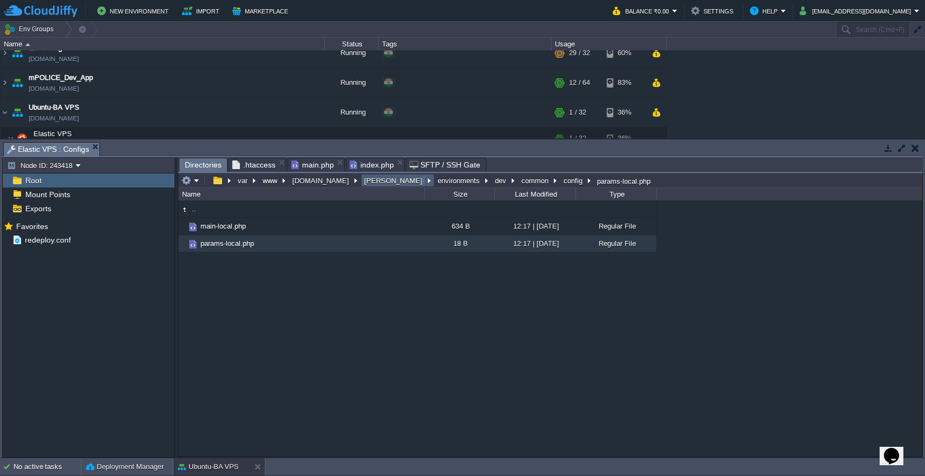
click at [363, 183] on button "[PERSON_NAME]" at bounding box center [394, 181] width 63 height 10
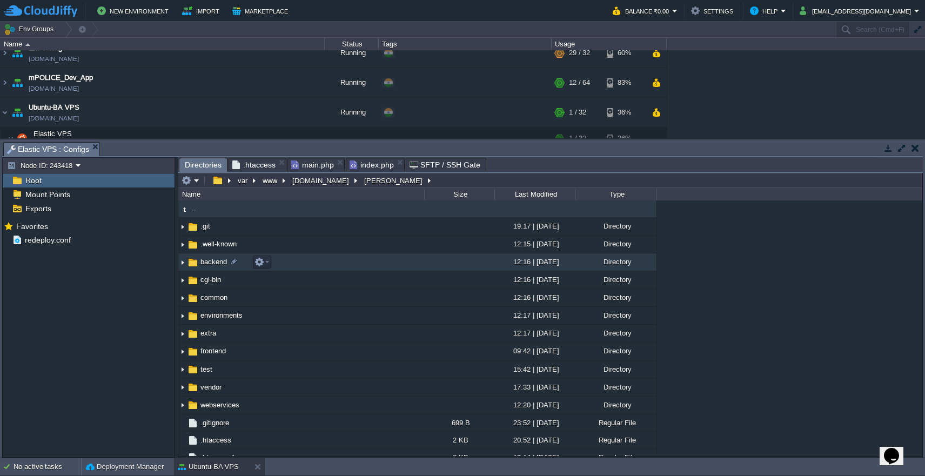
click at [358, 266] on td "backend" at bounding box center [301, 262] width 246 height 18
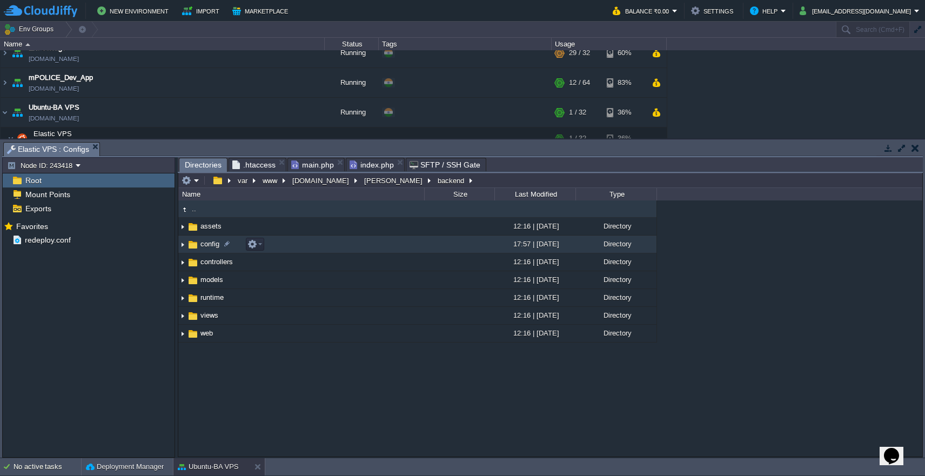
click at [357, 249] on td "config" at bounding box center [301, 245] width 246 height 18
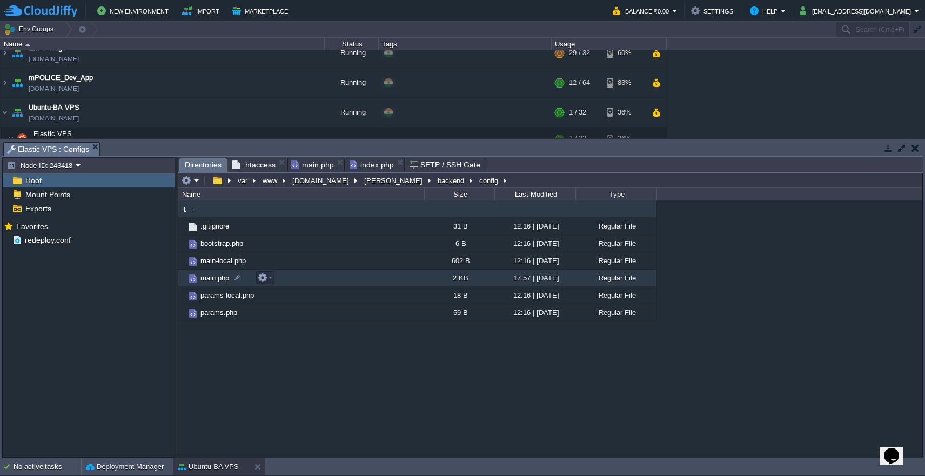
click at [356, 278] on td "main.php" at bounding box center [301, 278] width 246 height 17
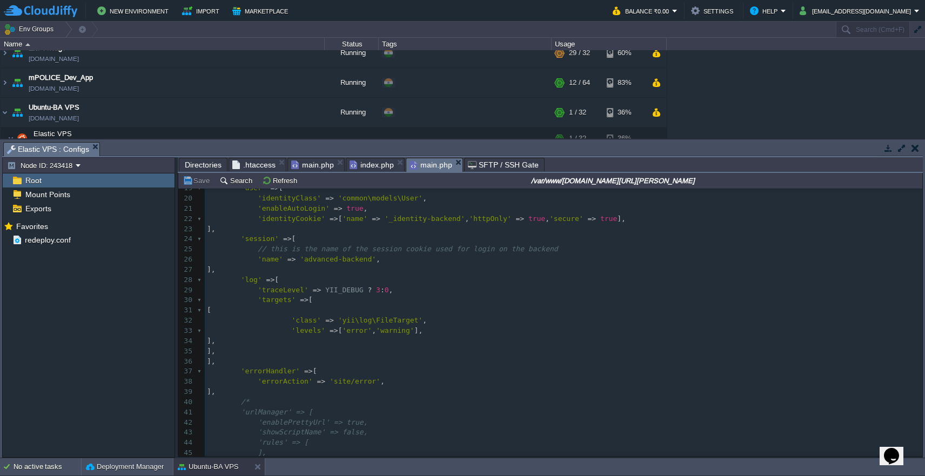
scroll to position [223, 0]
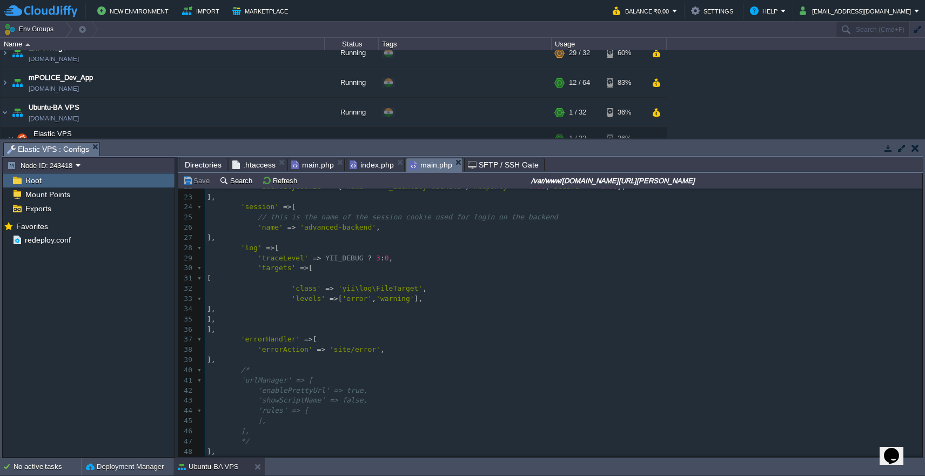
click at [524, 467] on pre "];" at bounding box center [564, 472] width 718 height 10
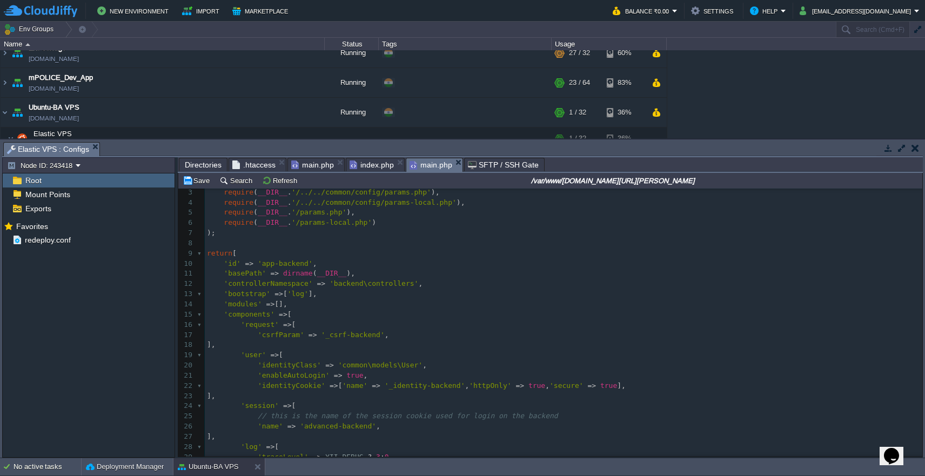
scroll to position [15, 0]
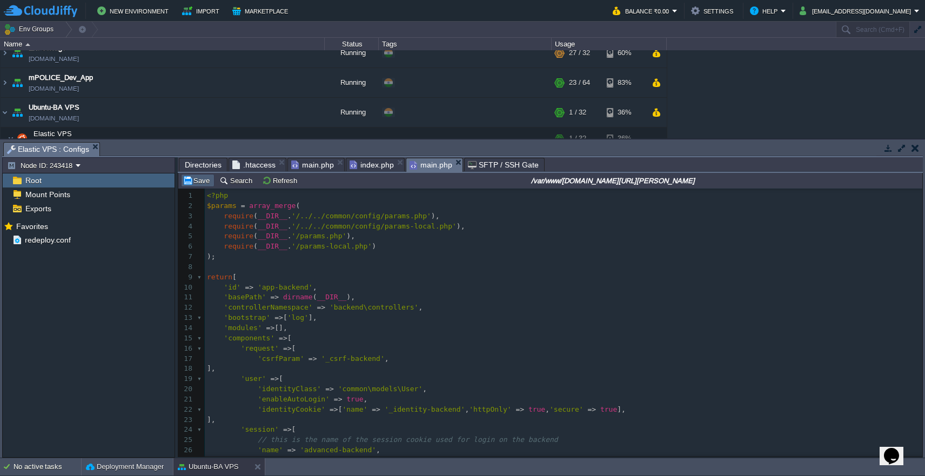
type textarea "?>"
click at [195, 182] on button "Save" at bounding box center [198, 181] width 30 height 10
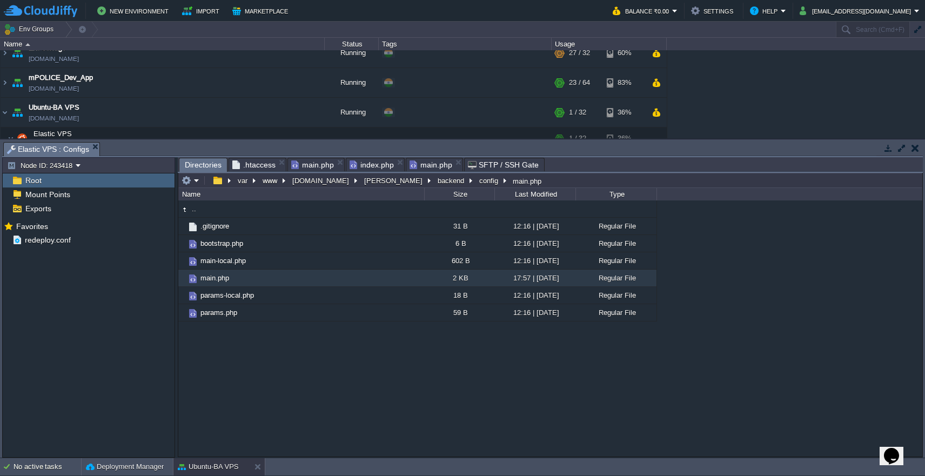
click at [200, 165] on span "Directories" at bounding box center [203, 165] width 37 height 14
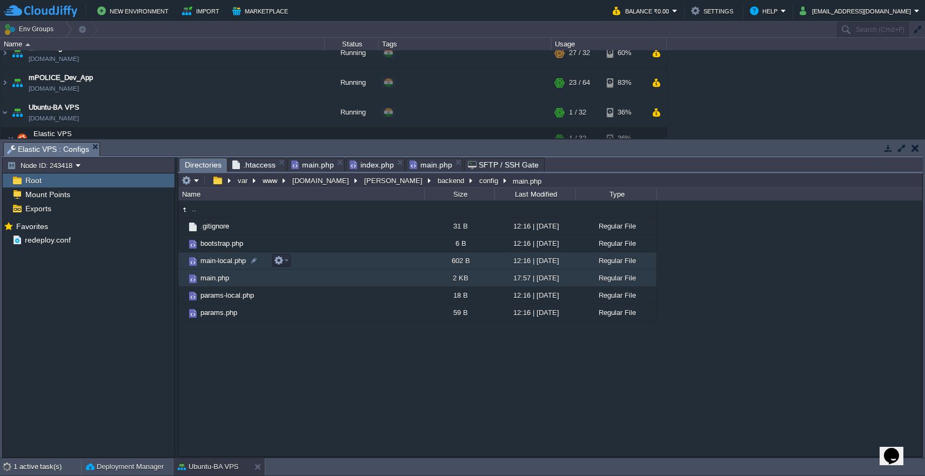
click at [325, 264] on td "main-local.php" at bounding box center [301, 260] width 246 height 17
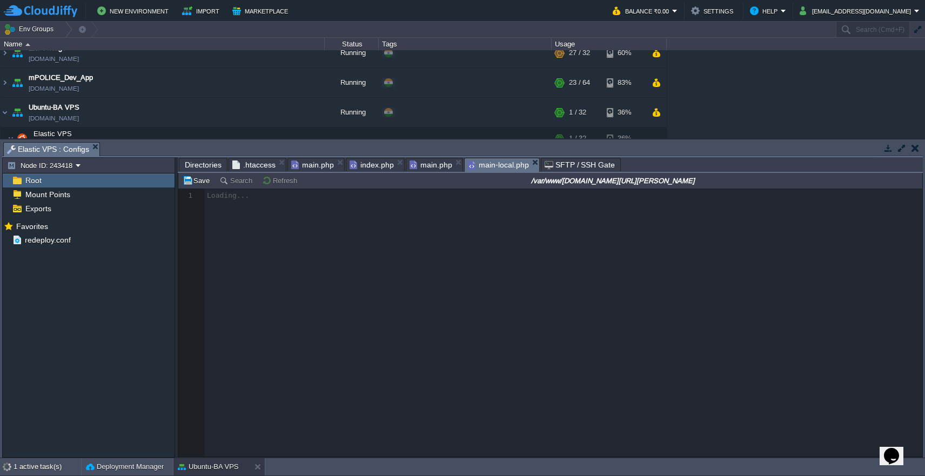
click at [440, 165] on span "main.php" at bounding box center [431, 164] width 43 height 13
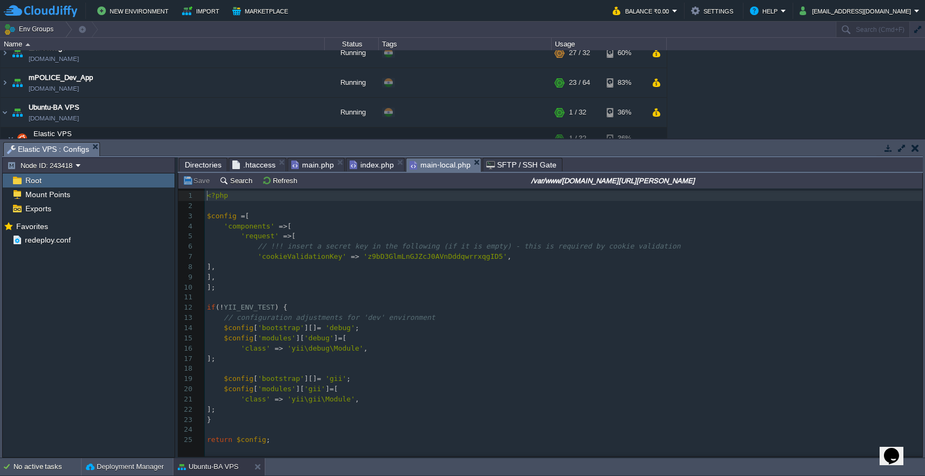
click at [435, 162] on span "main-local.php" at bounding box center [440, 165] width 61 height 14
click at [479, 437] on div "25 1 <?php 2 ​ 3 $config = [ 4 'components' => [ 5 'request' => [ 6 // !!! inse…" at bounding box center [566, 318] width 722 height 259
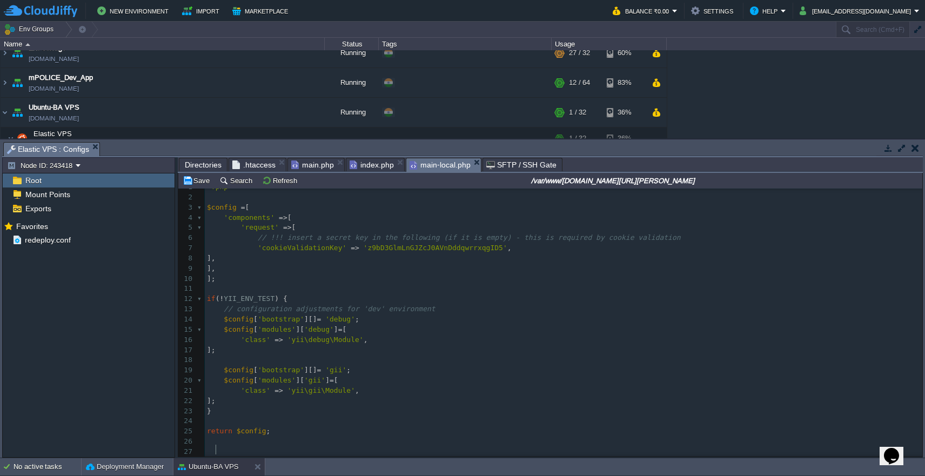
type textarea "?>"
click at [195, 186] on td "Save" at bounding box center [198, 180] width 34 height 13
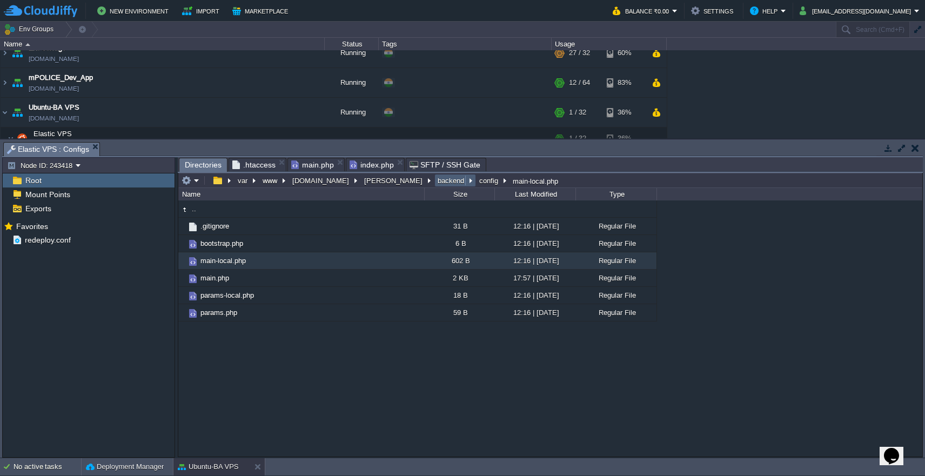
click at [436, 181] on button "backend" at bounding box center [451, 181] width 31 height 10
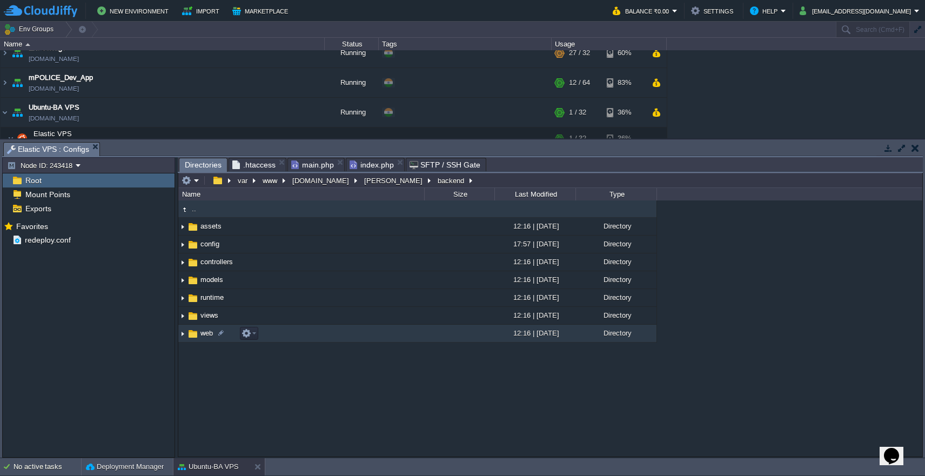
click at [330, 334] on td "web" at bounding box center [301, 334] width 246 height 18
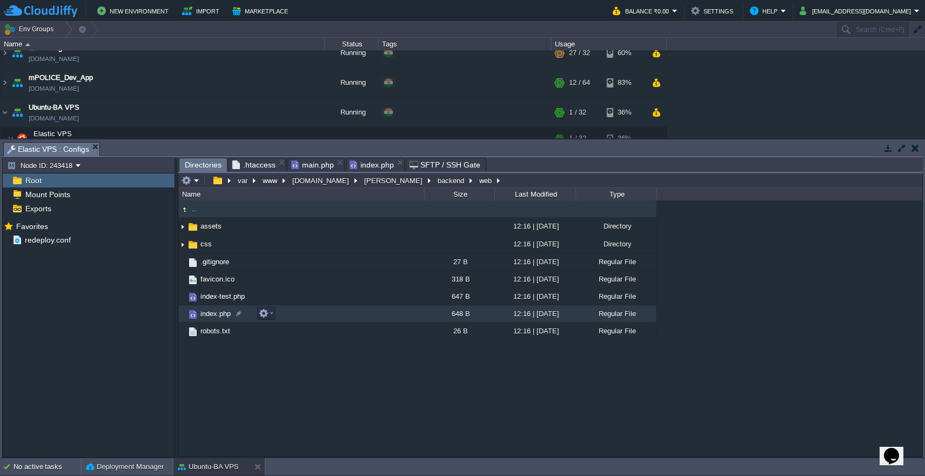
click at [337, 318] on td "index.php" at bounding box center [301, 313] width 246 height 17
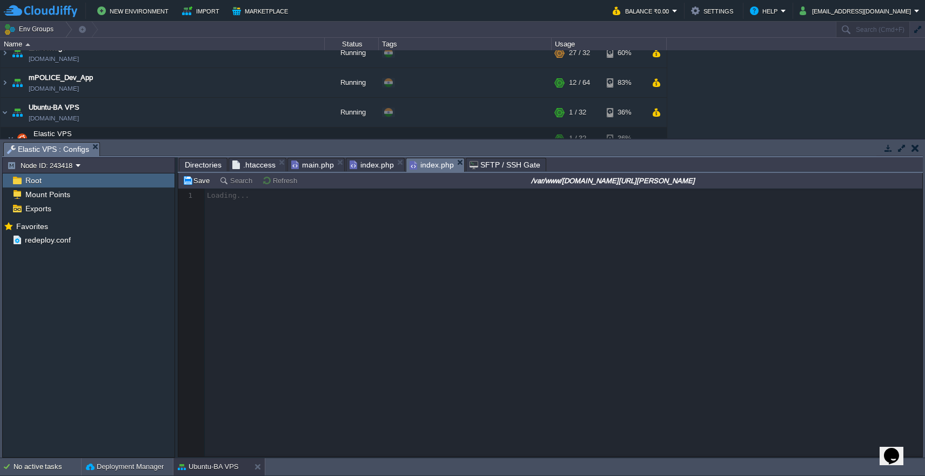
scroll to position [4, 0]
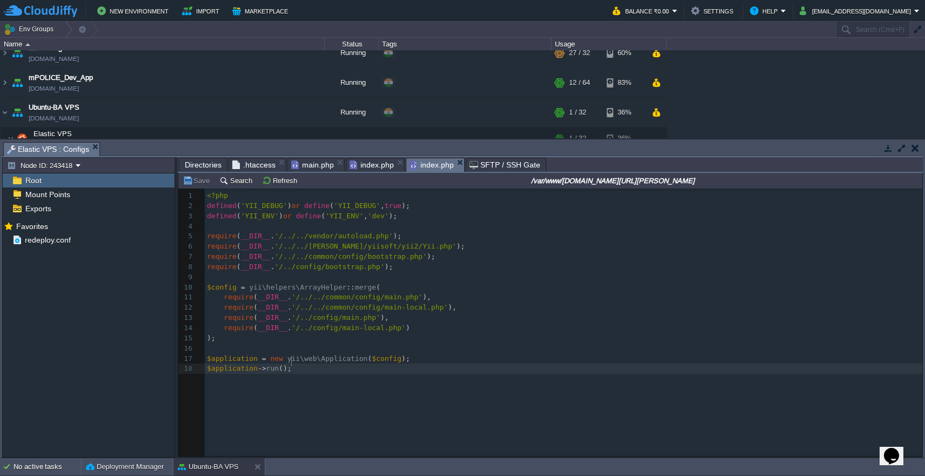
click at [302, 383] on div "18 1 <?php 2 defined ( 'YII_DEBUG' ) or define ( 'YII_DEBUG' , true ); 3 define…" at bounding box center [558, 331] width 760 height 284
type textarea "?>"
click at [193, 185] on button "Save" at bounding box center [198, 181] width 30 height 10
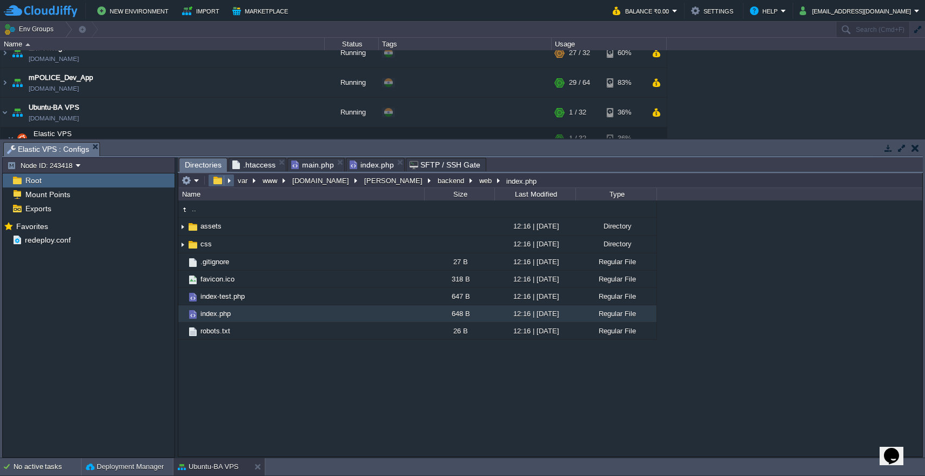
click at [222, 184] on button "button" at bounding box center [218, 181] width 16 height 10
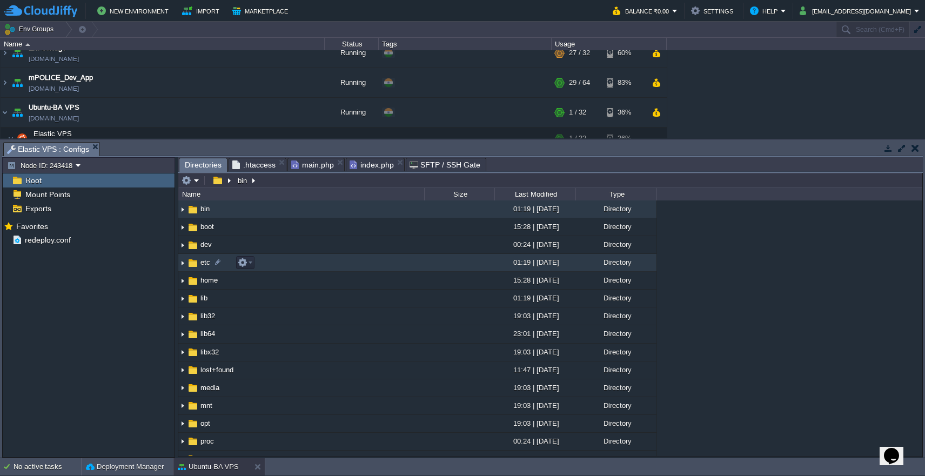
click at [281, 265] on td "etc" at bounding box center [301, 263] width 246 height 18
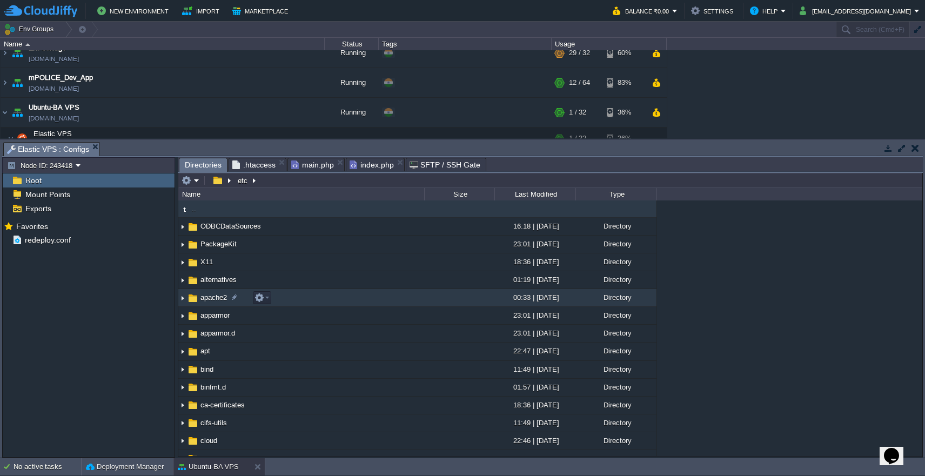
click at [370, 302] on td "apache2" at bounding box center [301, 298] width 246 height 18
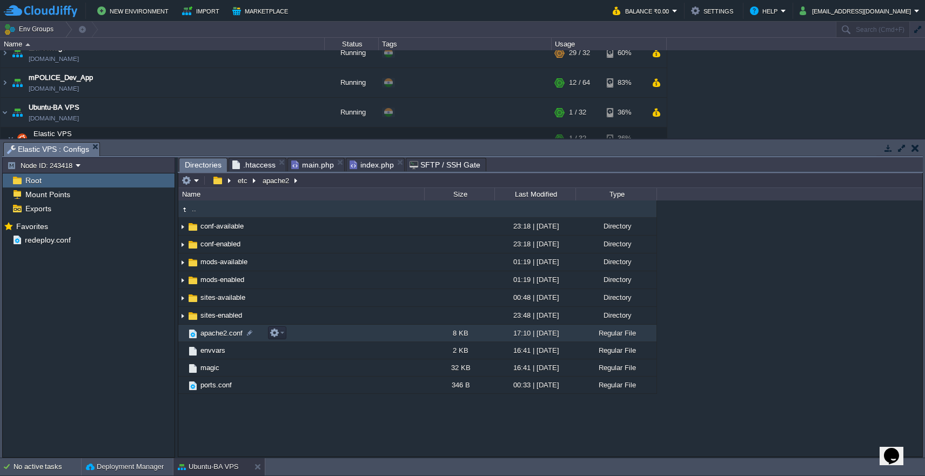
click at [371, 336] on td "apache2.conf" at bounding box center [301, 333] width 246 height 17
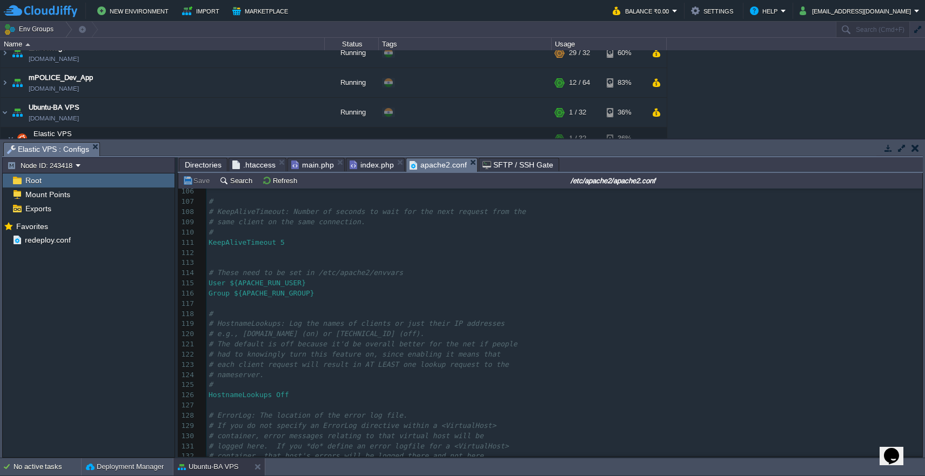
scroll to position [1293, 0]
click at [295, 290] on span "AllowOverride None" at bounding box center [255, 294] width 93 height 8
type textarea "all"
click at [195, 179] on button "Save" at bounding box center [198, 181] width 30 height 10
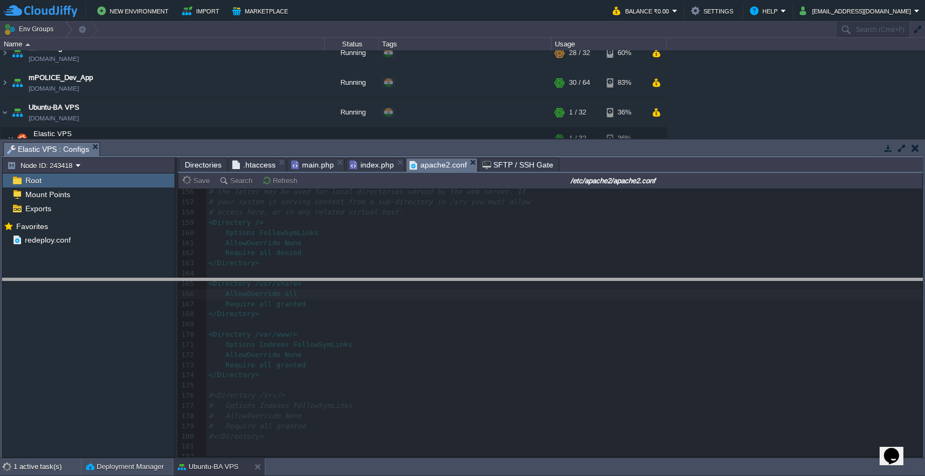
drag, startPoint x: 363, startPoint y: 146, endPoint x: 362, endPoint y: 283, distance: 136.7
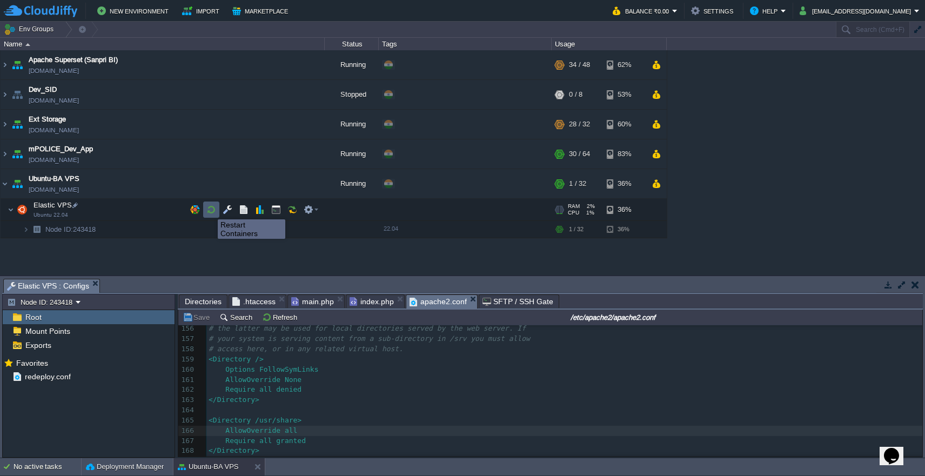
click at [210, 210] on button "button" at bounding box center [211, 210] width 10 height 10
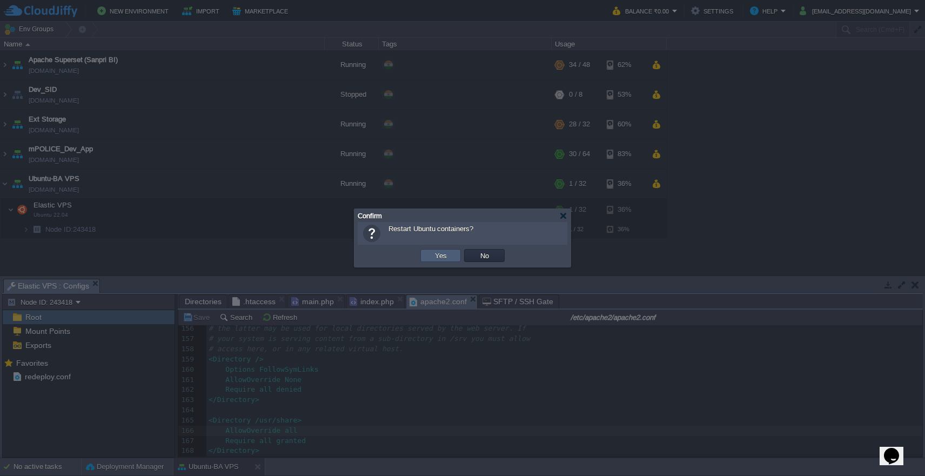
click at [453, 253] on td "Yes" at bounding box center [441, 255] width 41 height 13
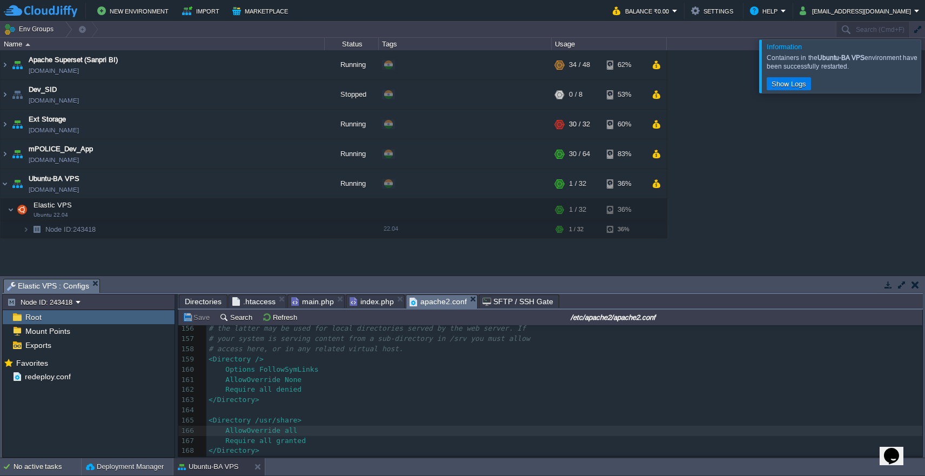
click at [264, 303] on span ".htaccess" at bounding box center [253, 301] width 43 height 13
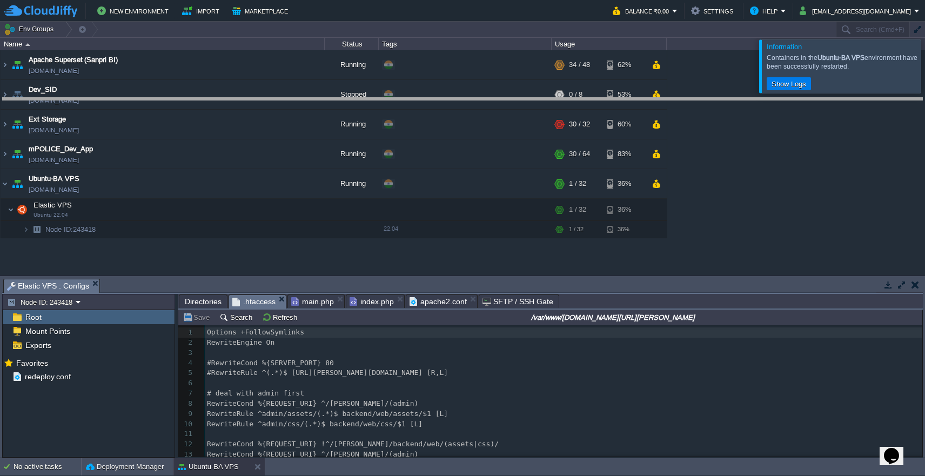
drag, startPoint x: 762, startPoint y: 284, endPoint x: 760, endPoint y: 103, distance: 181.1
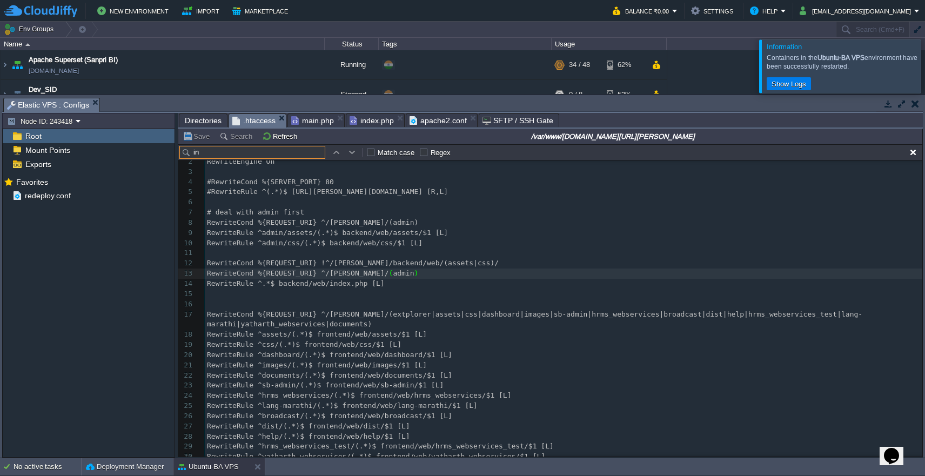
scroll to position [0, 0]
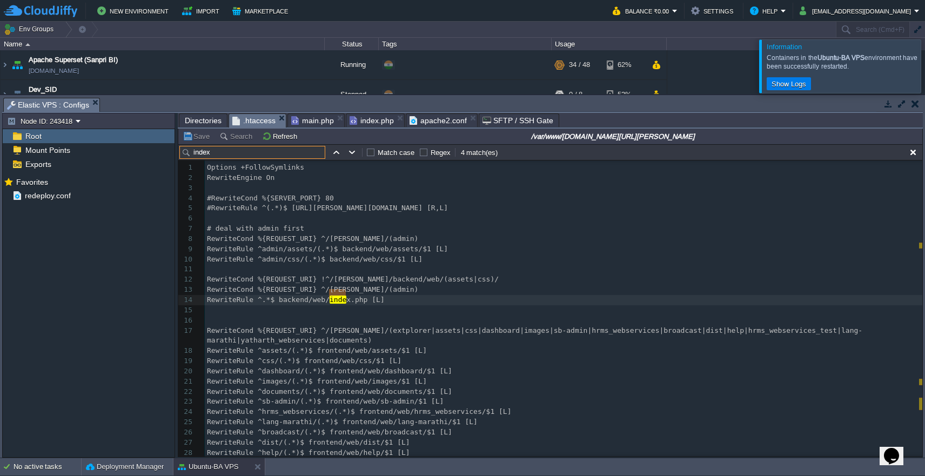
type input "index."
click at [213, 124] on span "Directories" at bounding box center [203, 120] width 37 height 13
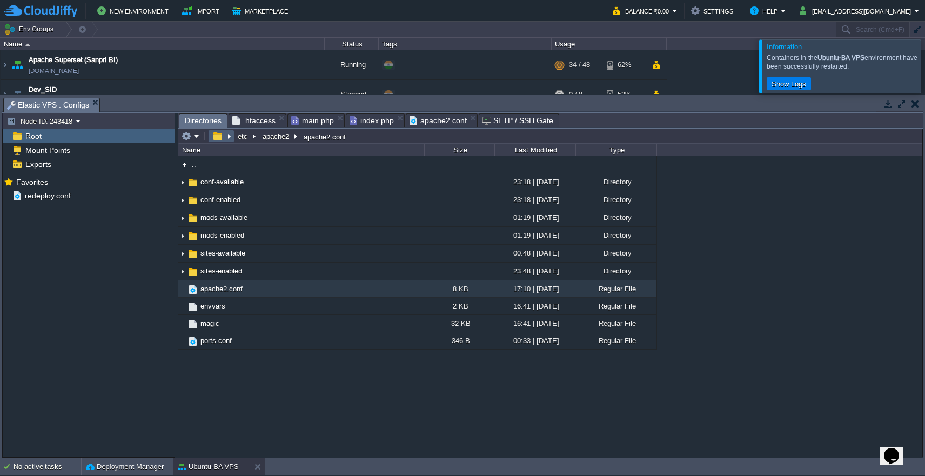
click at [219, 138] on button "button" at bounding box center [218, 136] width 16 height 10
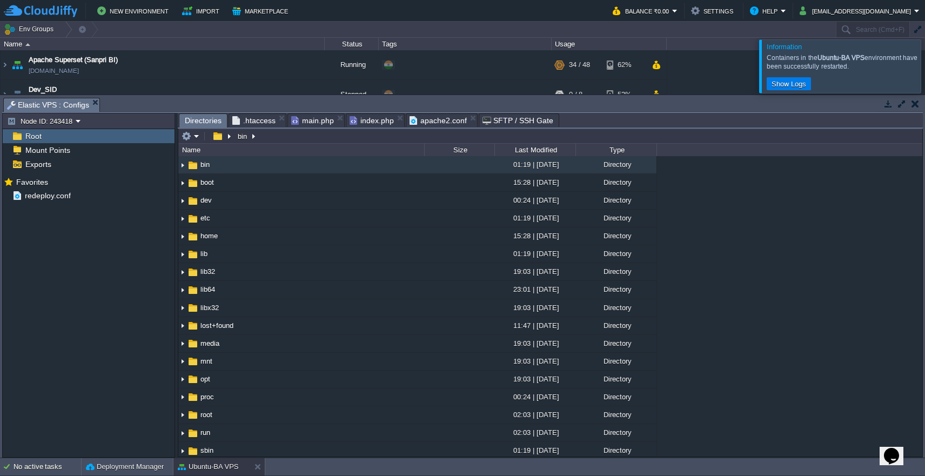
click at [441, 124] on span "apache2.conf" at bounding box center [438, 120] width 57 height 13
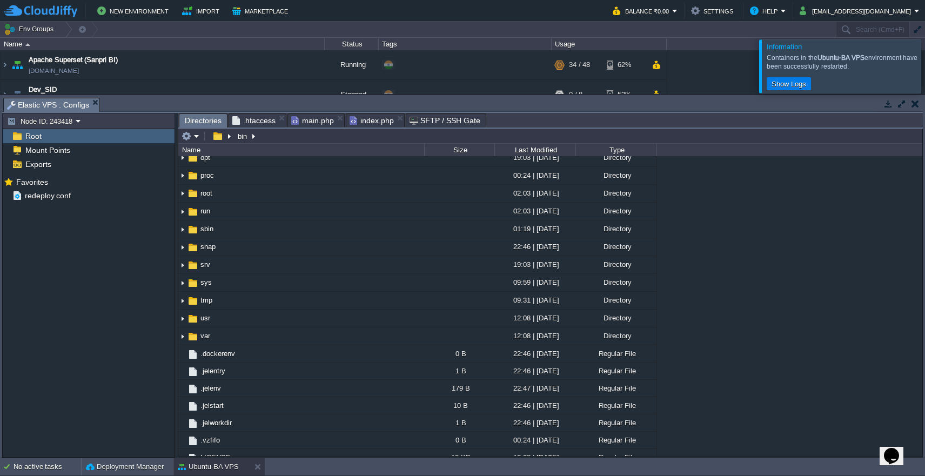
scroll to position [248, 0]
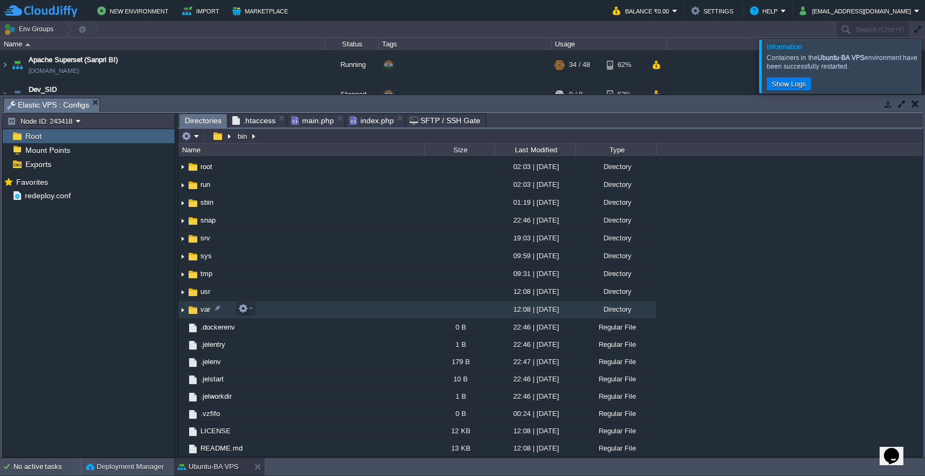
click at [401, 311] on td "var" at bounding box center [301, 310] width 246 height 18
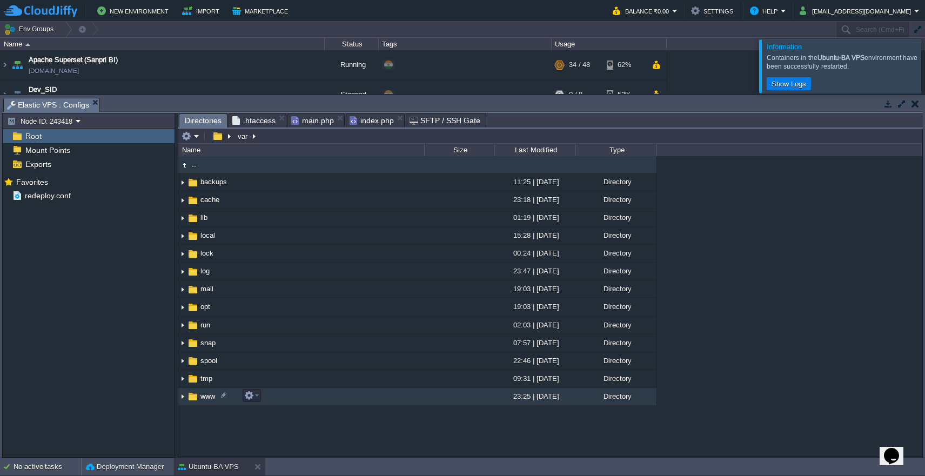
click at [379, 401] on td "www" at bounding box center [301, 397] width 246 height 18
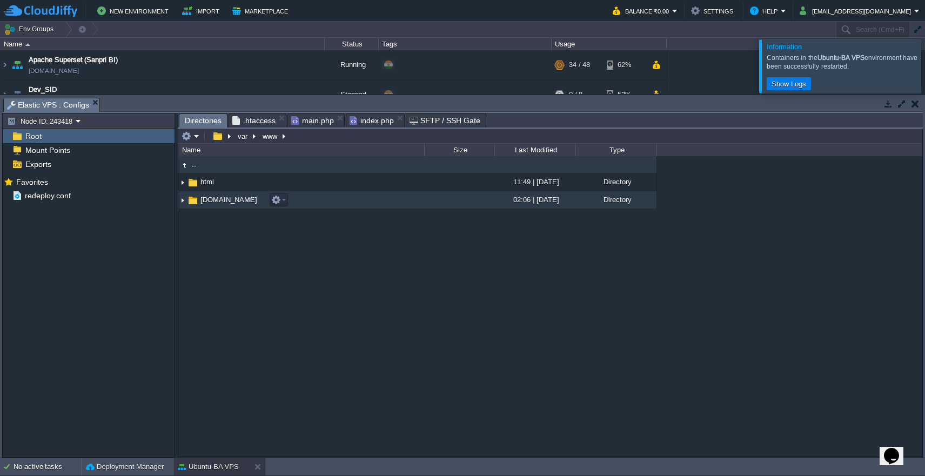
click at [376, 207] on td "[DOMAIN_NAME]" at bounding box center [301, 200] width 246 height 18
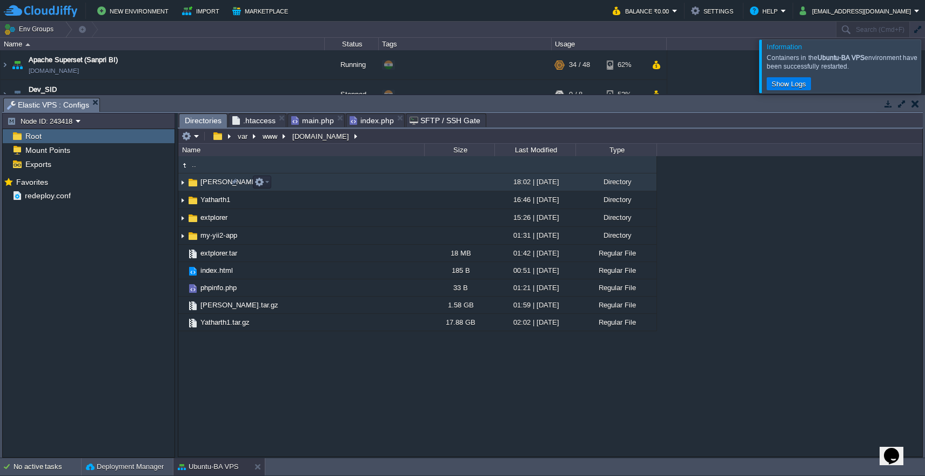
click at [372, 181] on td "[PERSON_NAME]" at bounding box center [301, 182] width 246 height 18
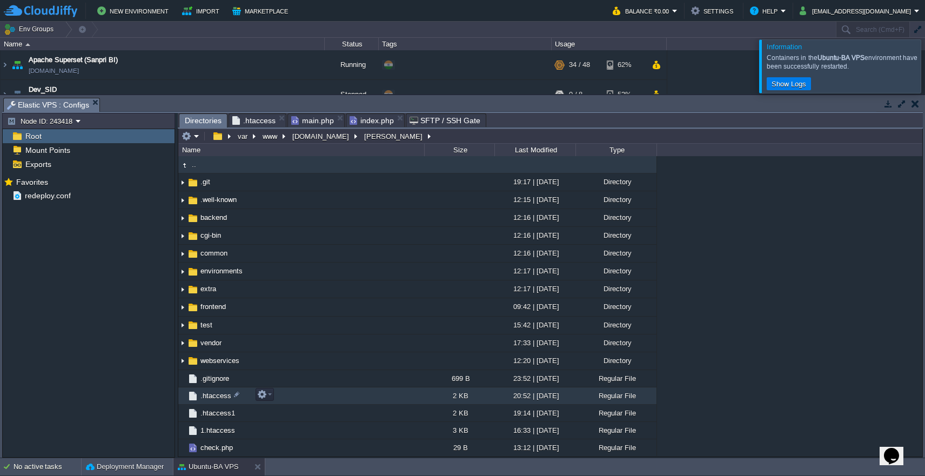
click at [343, 391] on td ".htaccess" at bounding box center [301, 396] width 246 height 17
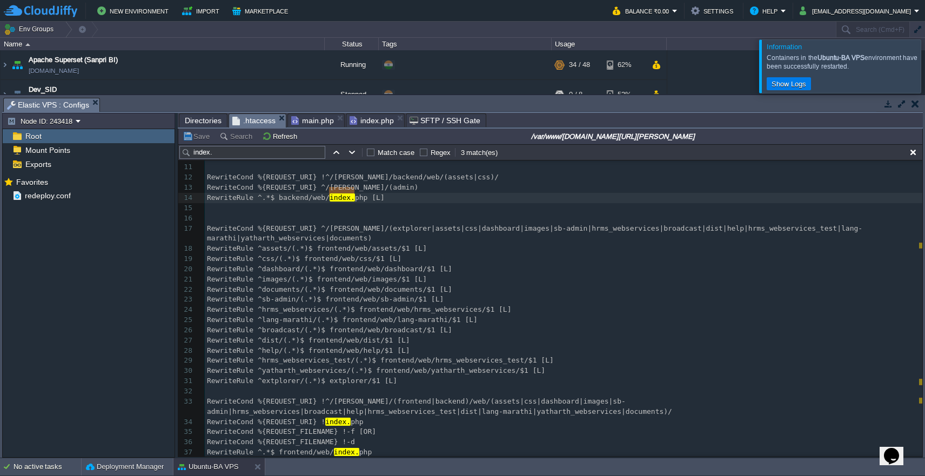
scroll to position [132, 0]
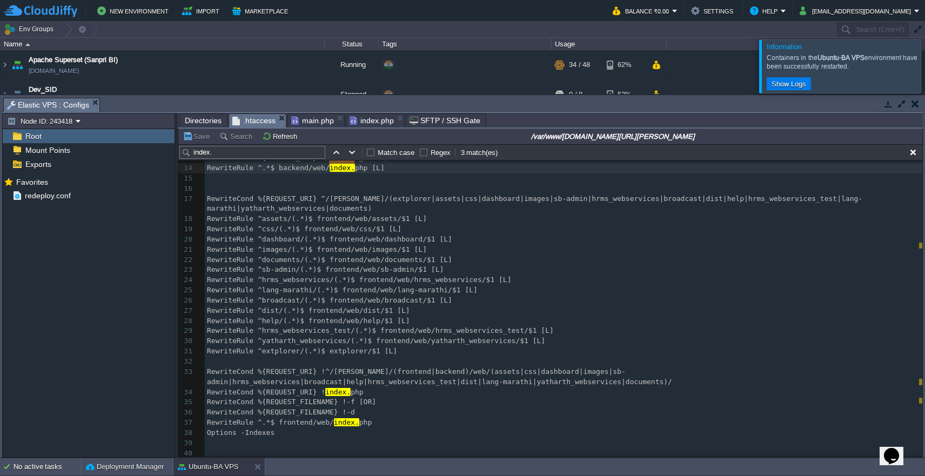
click at [202, 123] on span "Directories" at bounding box center [203, 120] width 37 height 13
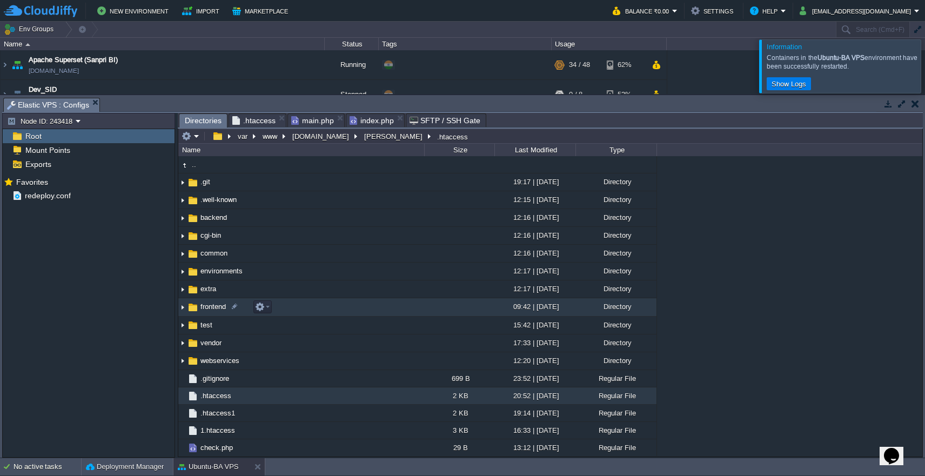
click at [333, 305] on td "frontend" at bounding box center [301, 307] width 246 height 18
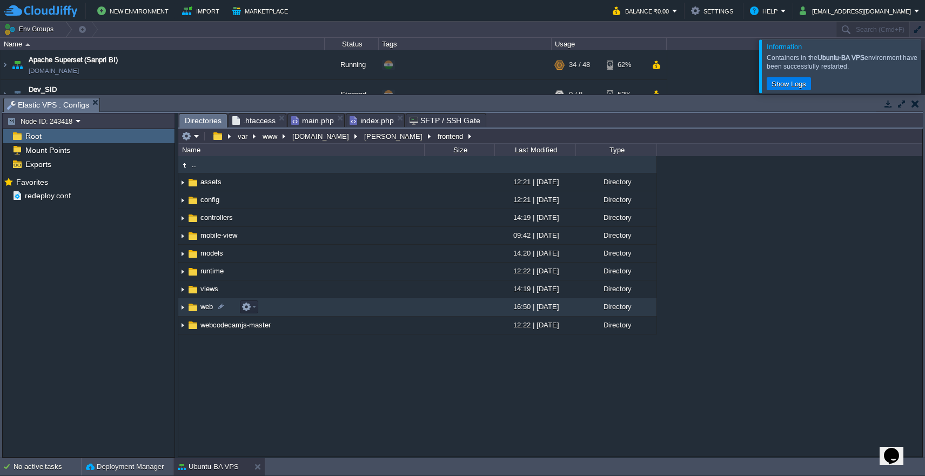
click at [332, 313] on td "web" at bounding box center [301, 307] width 246 height 18
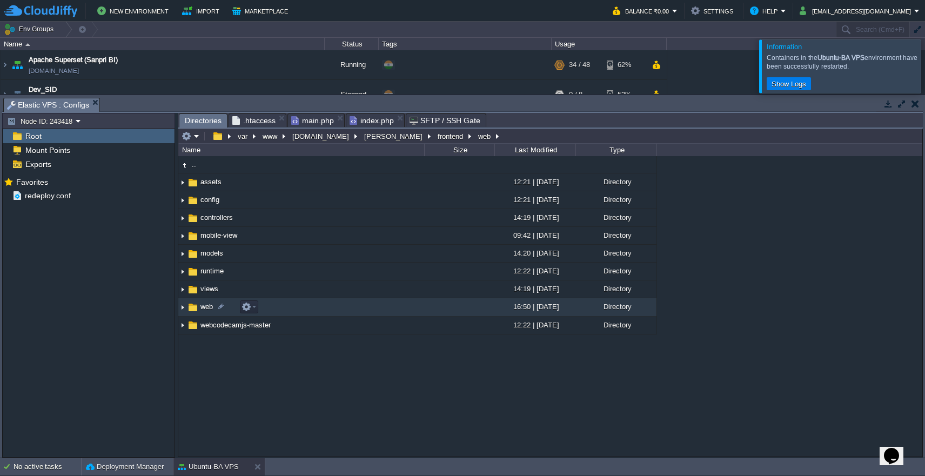
click at [332, 313] on td "web" at bounding box center [301, 307] width 246 height 18
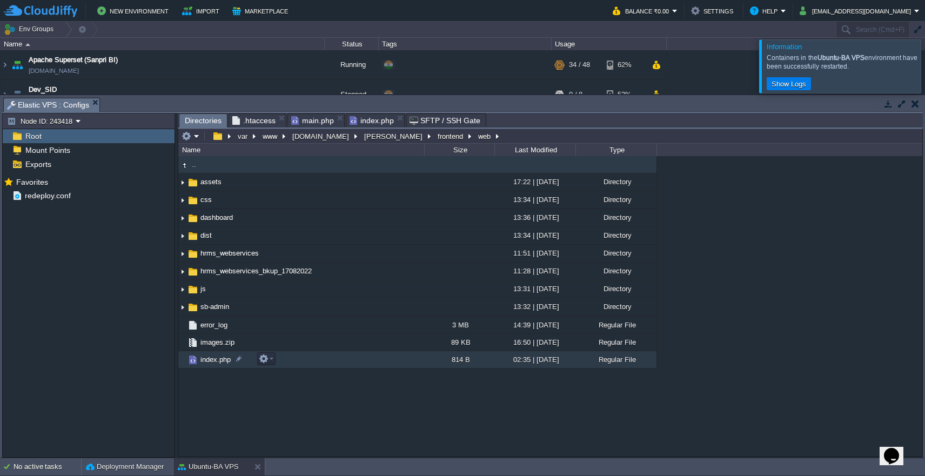
click at [335, 364] on td "index.php" at bounding box center [301, 359] width 246 height 17
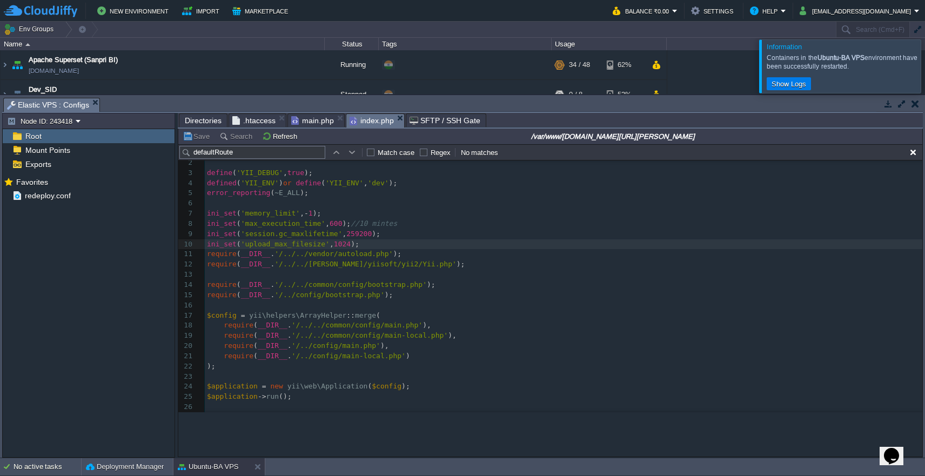
scroll to position [0, 0]
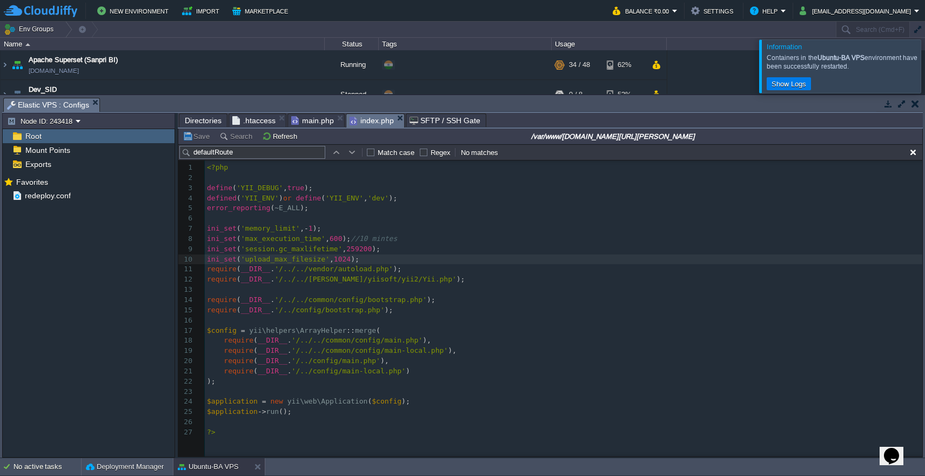
click at [314, 126] on span "main.php" at bounding box center [312, 120] width 43 height 13
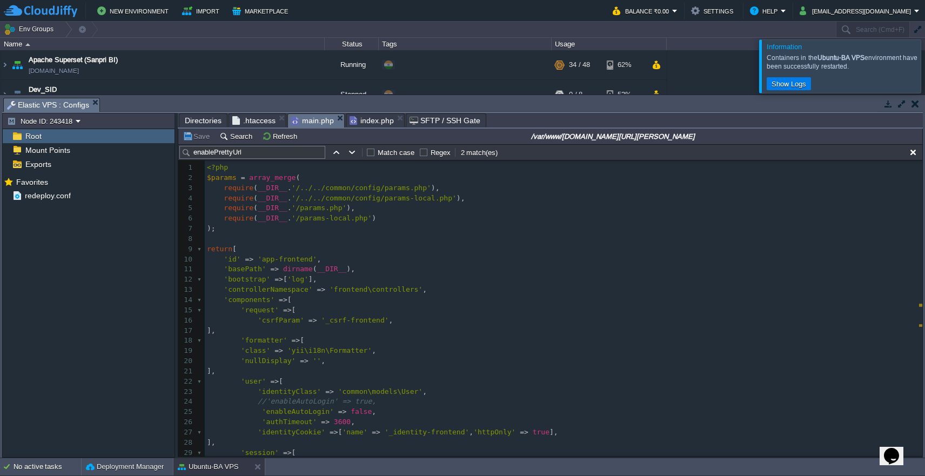
click at [371, 126] on span "index.php" at bounding box center [372, 120] width 44 height 13
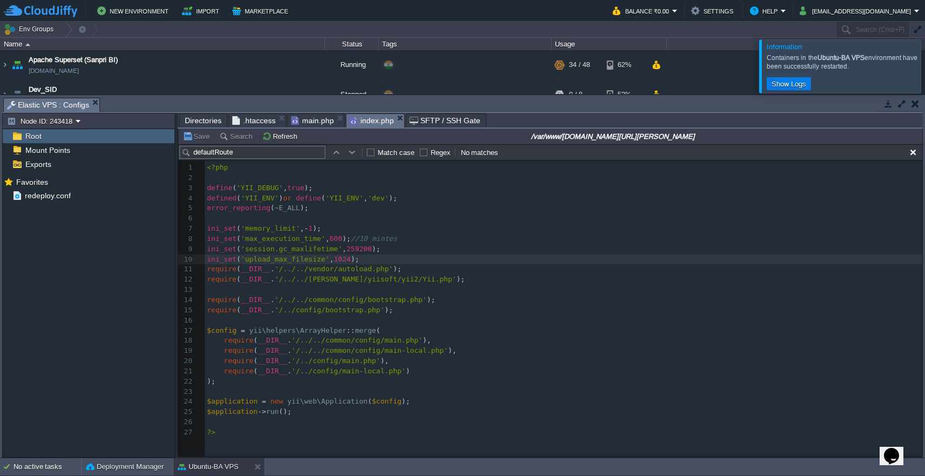
click at [316, 118] on span "main.php" at bounding box center [312, 120] width 43 height 13
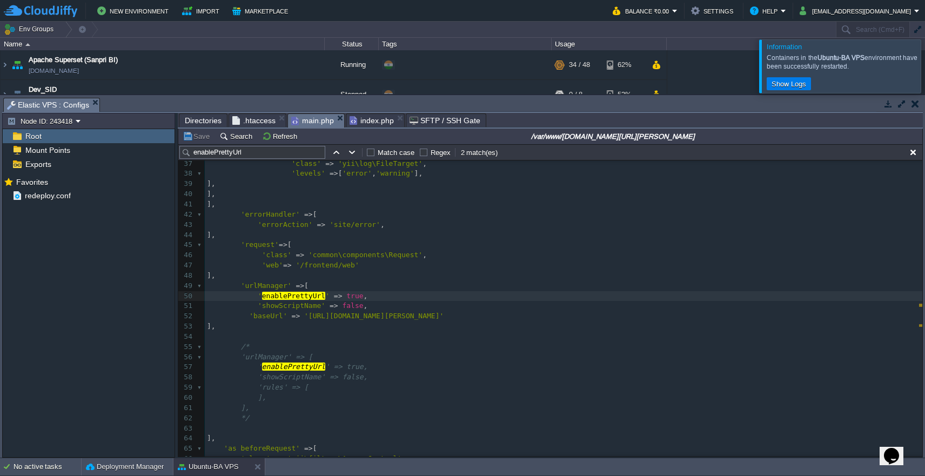
scroll to position [287, 0]
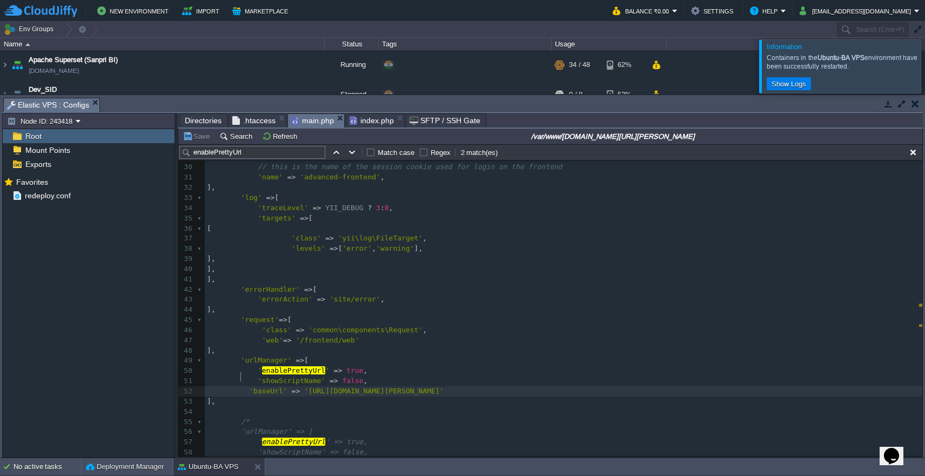
click at [243, 376] on div "xxxxxxxxxx 20 'nullDisplay' => '' , 21 ], 22 'user' => [ 23 'identityClass' => …" at bounding box center [564, 397] width 718 height 672
type textarea "//"
click at [201, 141] on button "Save" at bounding box center [198, 136] width 30 height 10
click at [250, 378] on div "xxxxxxxxxx 20 'nullDisplay' => '' , 21 ], 22 'user' => [ 23 'identityClass' => …" at bounding box center [564, 397] width 718 height 672
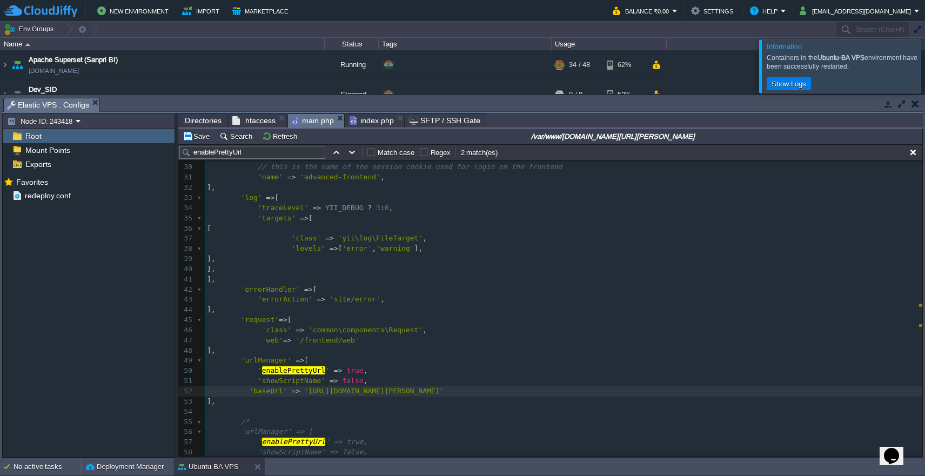
click at [196, 144] on div "Save Search Refresh /var/www/[DOMAIN_NAME][URL][PERSON_NAME]" at bounding box center [550, 137] width 744 height 16
click at [197, 140] on button "Save" at bounding box center [198, 136] width 30 height 10
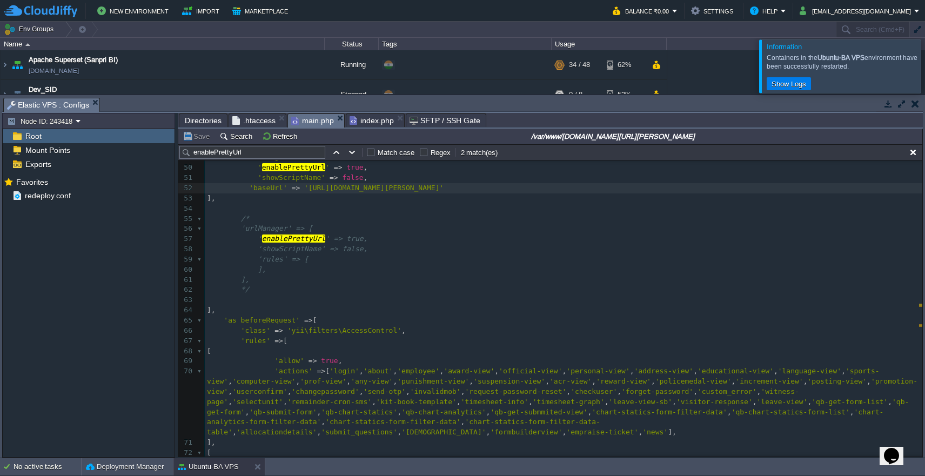
scroll to position [496, 0]
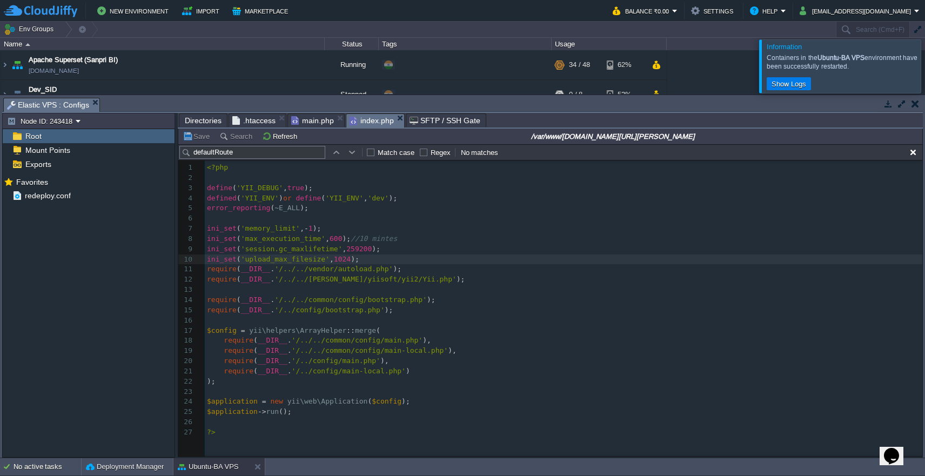
click at [377, 121] on span "index.php" at bounding box center [372, 121] width 44 height 14
click at [204, 121] on span "Directories" at bounding box center [203, 120] width 37 height 13
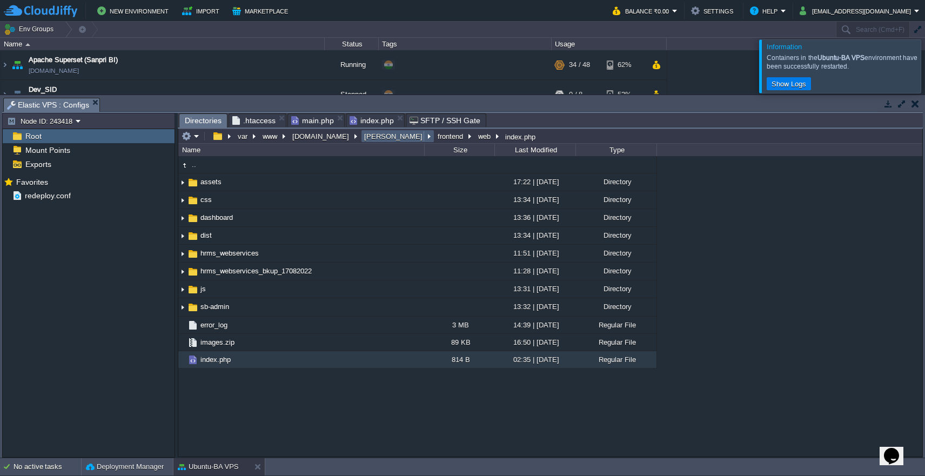
click at [369, 142] on td "[PERSON_NAME]" at bounding box center [398, 136] width 74 height 13
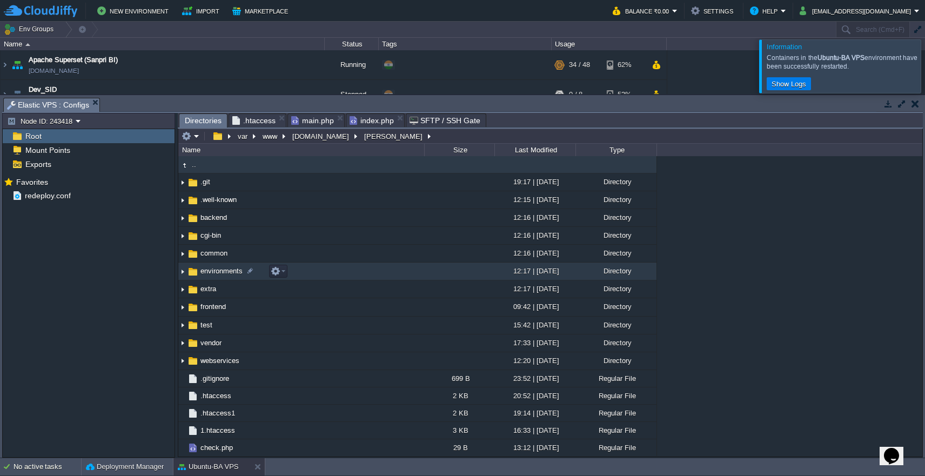
click at [358, 272] on td "environments" at bounding box center [301, 272] width 246 height 18
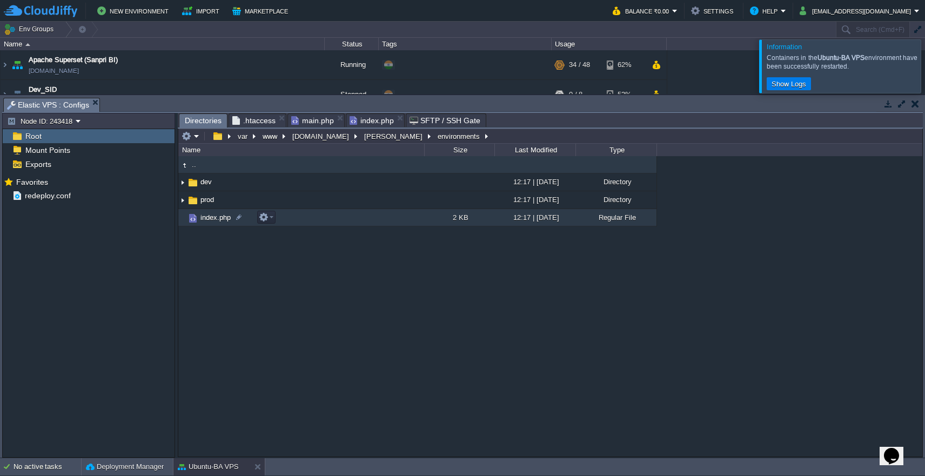
click at [361, 221] on td "index.php" at bounding box center [301, 217] width 246 height 17
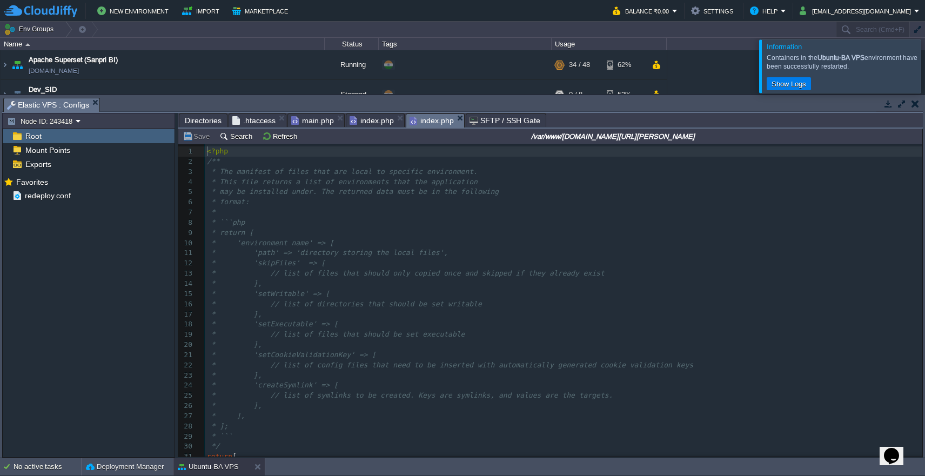
scroll to position [4, 0]
type textarea "-"
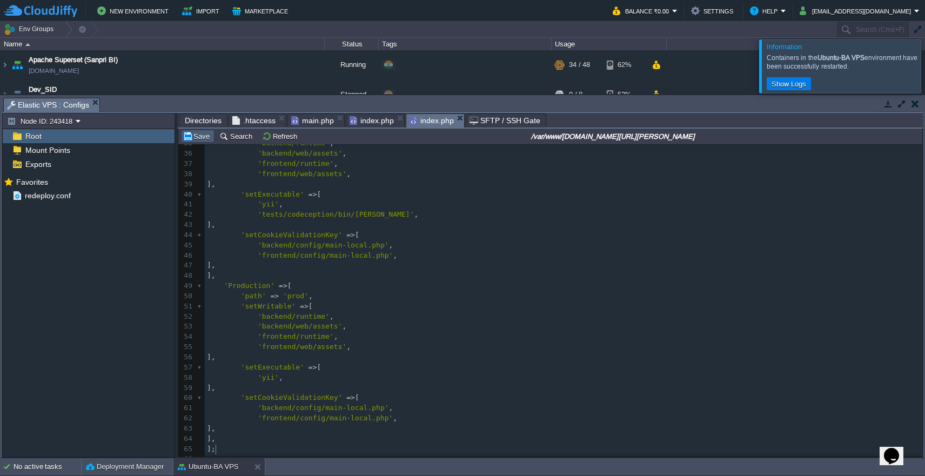
click at [201, 141] on button "Save" at bounding box center [198, 136] width 30 height 10
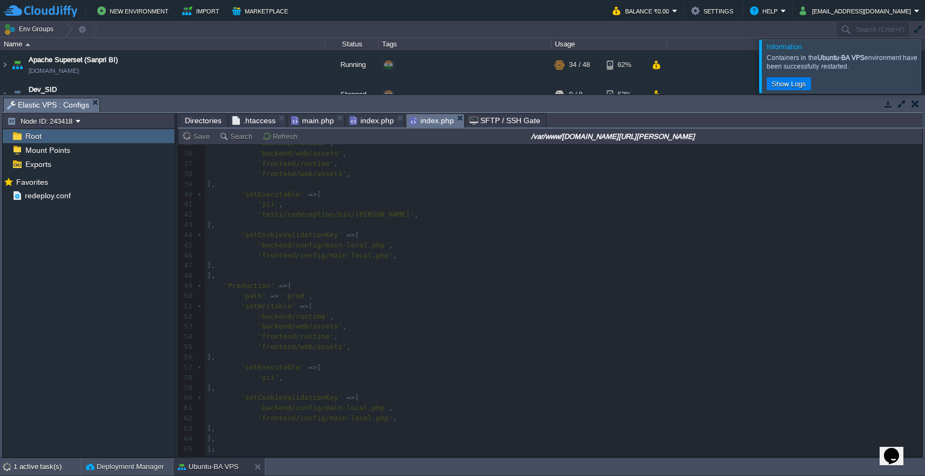
click at [364, 124] on span "index.php" at bounding box center [372, 120] width 44 height 13
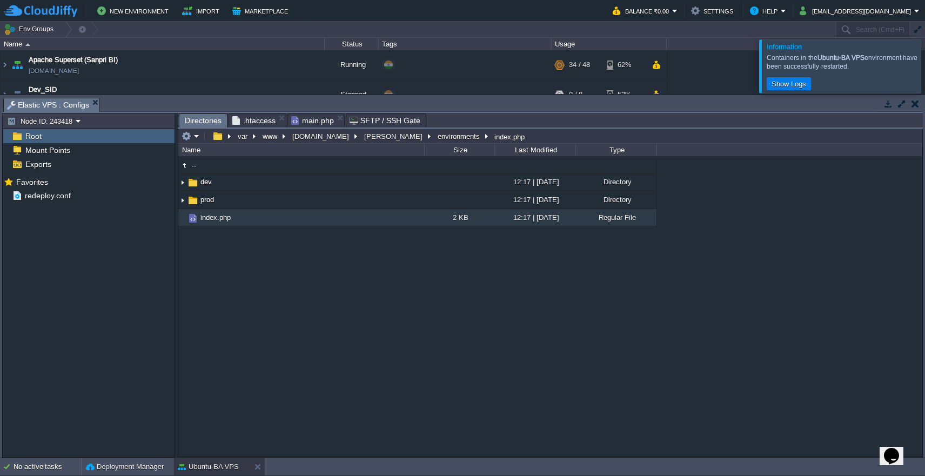
click at [319, 120] on span "main.php" at bounding box center [312, 120] width 43 height 13
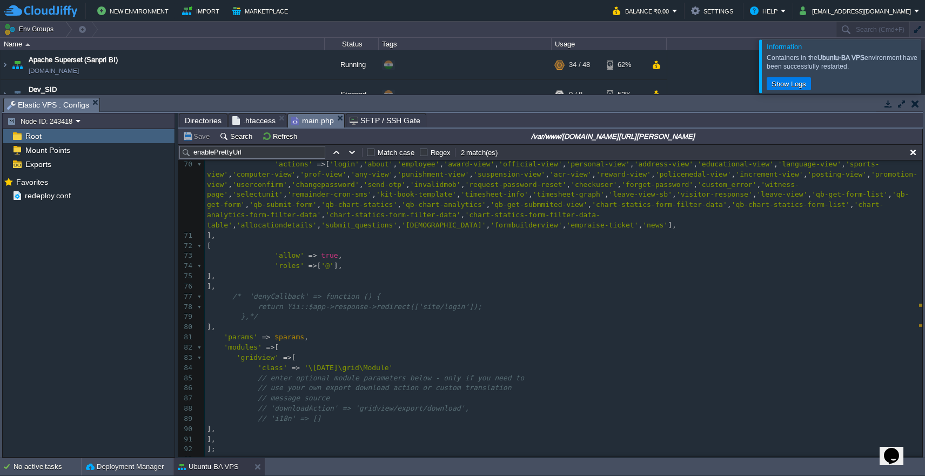
scroll to position [599, 0]
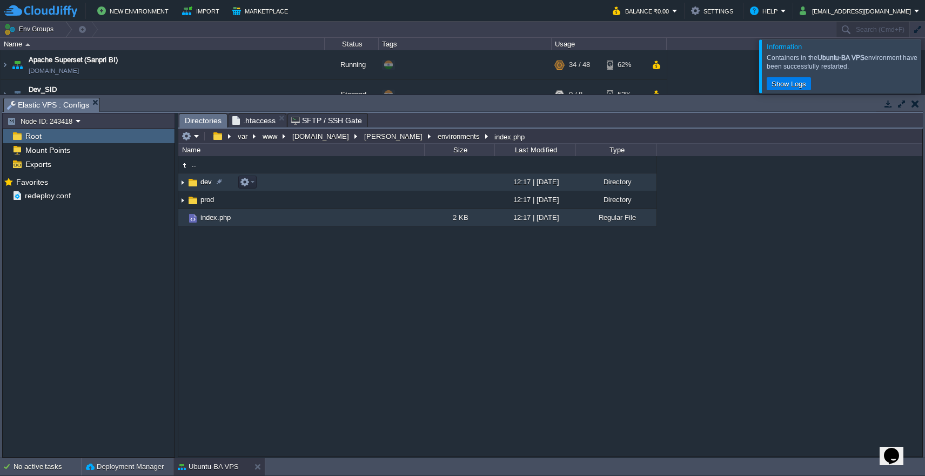
click at [296, 184] on td "dev" at bounding box center [301, 182] width 246 height 18
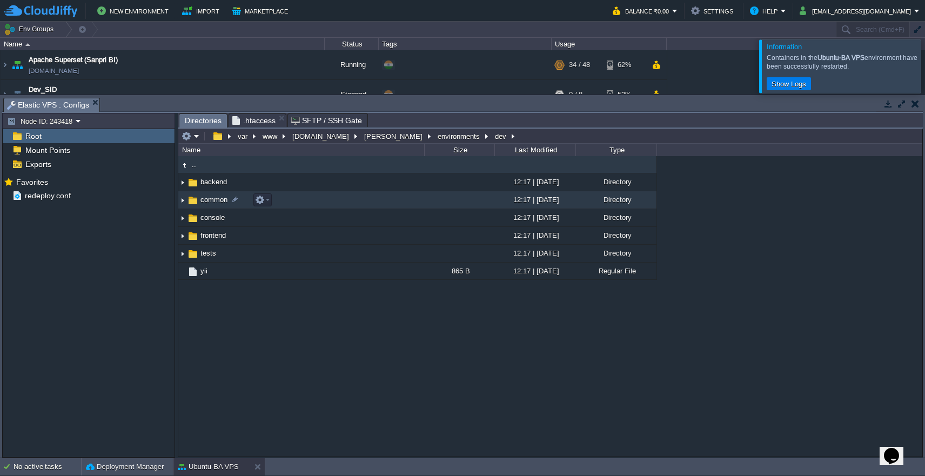
click at [314, 206] on td "common" at bounding box center [301, 200] width 246 height 18
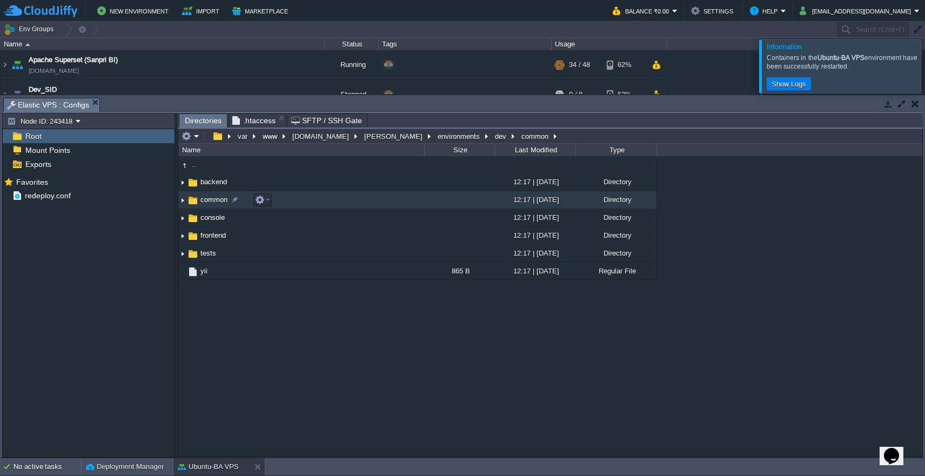
click at [314, 206] on td "common" at bounding box center [301, 200] width 246 height 18
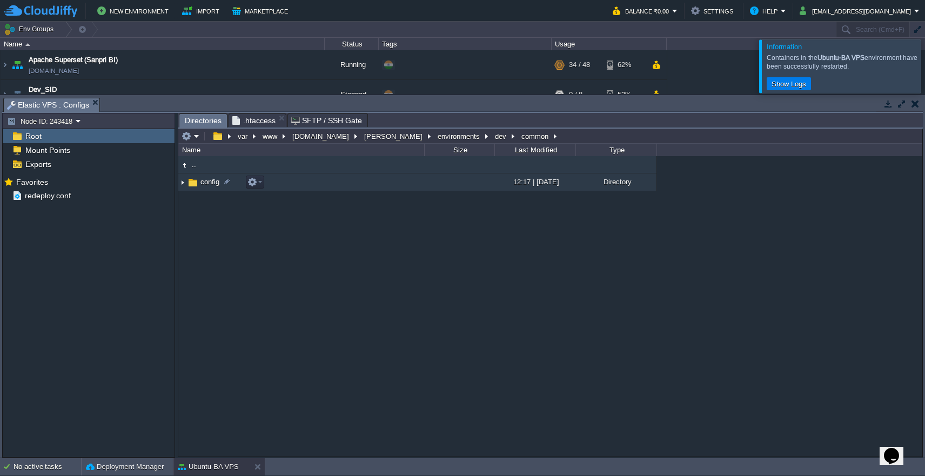
click at [322, 186] on td "config" at bounding box center [301, 182] width 246 height 18
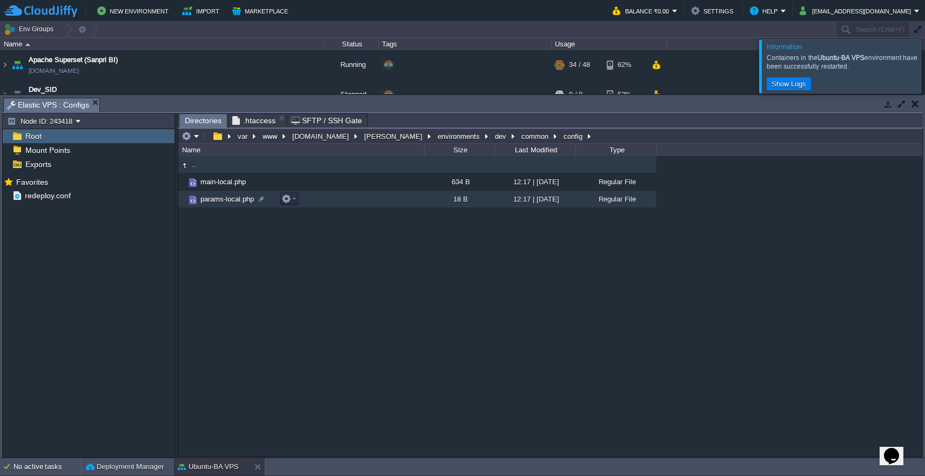
click at [345, 206] on td "params-local.php" at bounding box center [301, 199] width 246 height 17
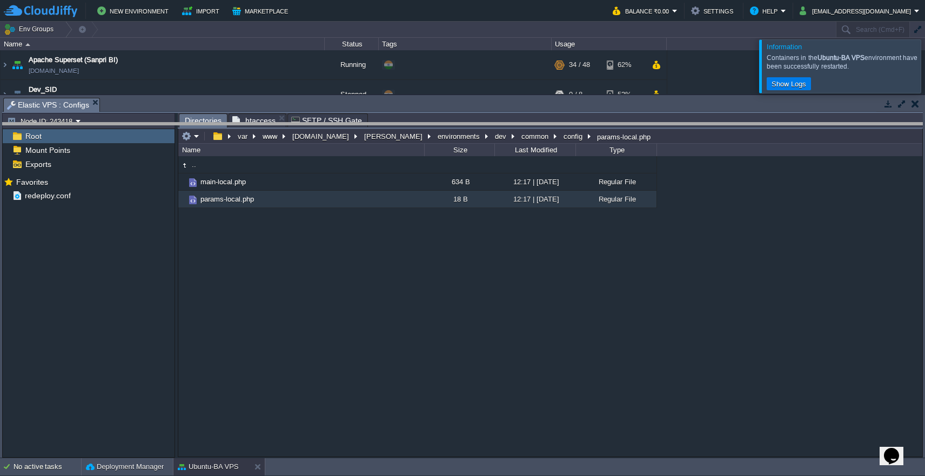
drag, startPoint x: 516, startPoint y: 110, endPoint x: 526, endPoint y: 323, distance: 212.7
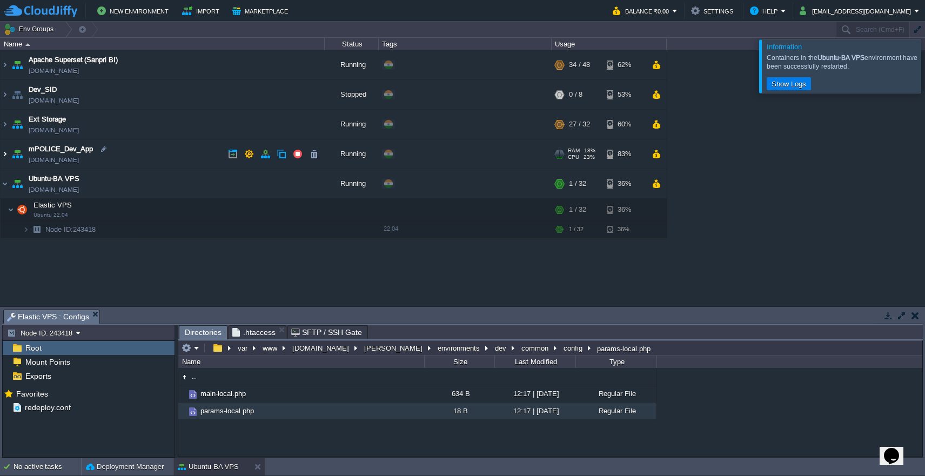
click at [3, 155] on img at bounding box center [5, 153] width 9 height 29
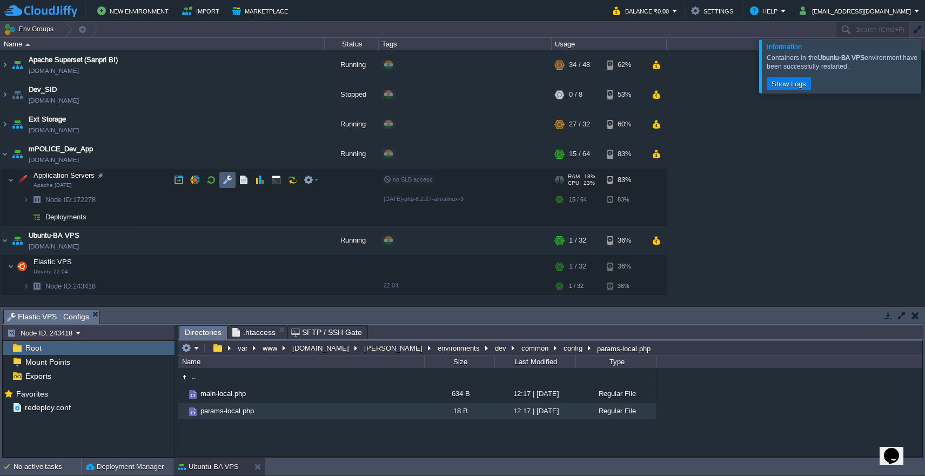
click at [225, 185] on button "button" at bounding box center [228, 180] width 10 height 10
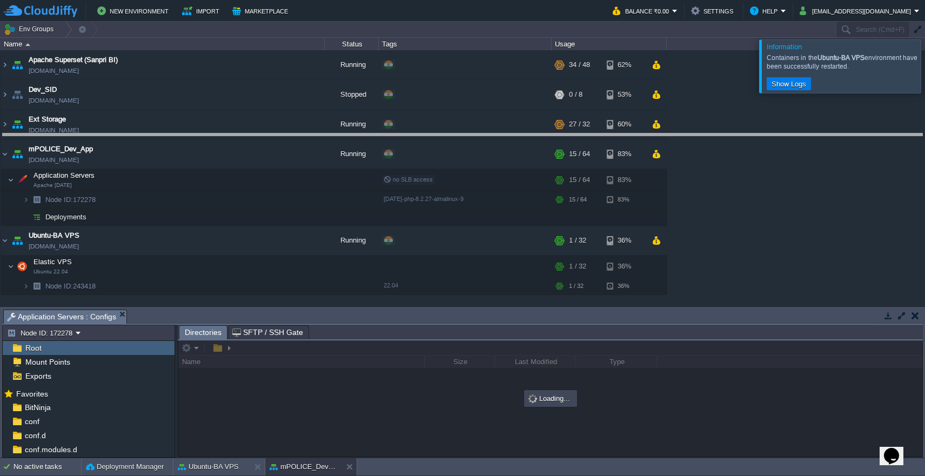
drag, startPoint x: 439, startPoint y: 316, endPoint x: 448, endPoint y: 98, distance: 218.0
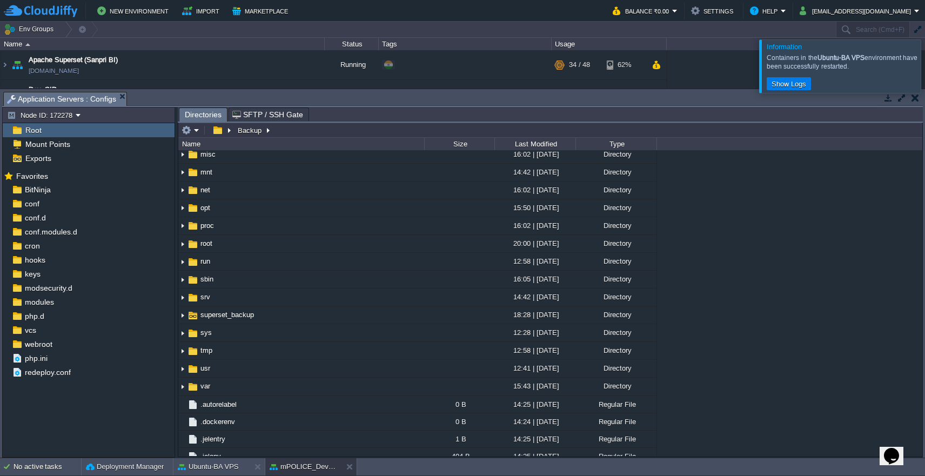
scroll to position [184, 0]
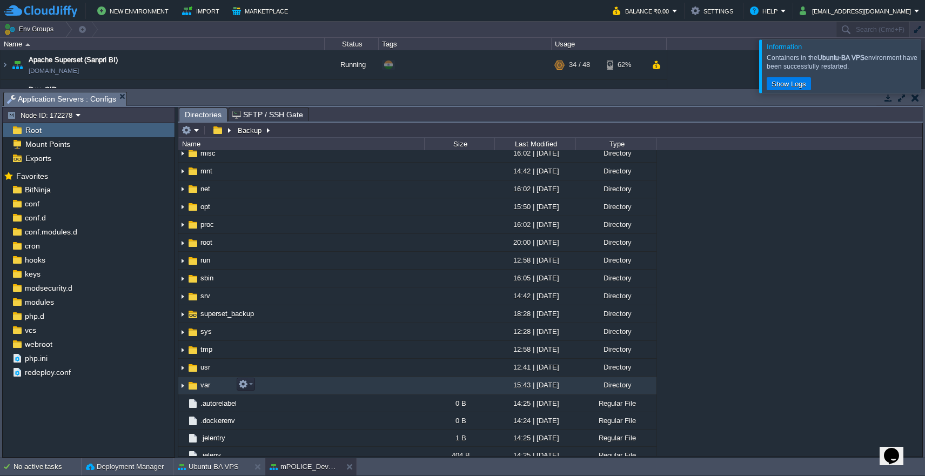
click at [409, 388] on td "var" at bounding box center [301, 386] width 246 height 18
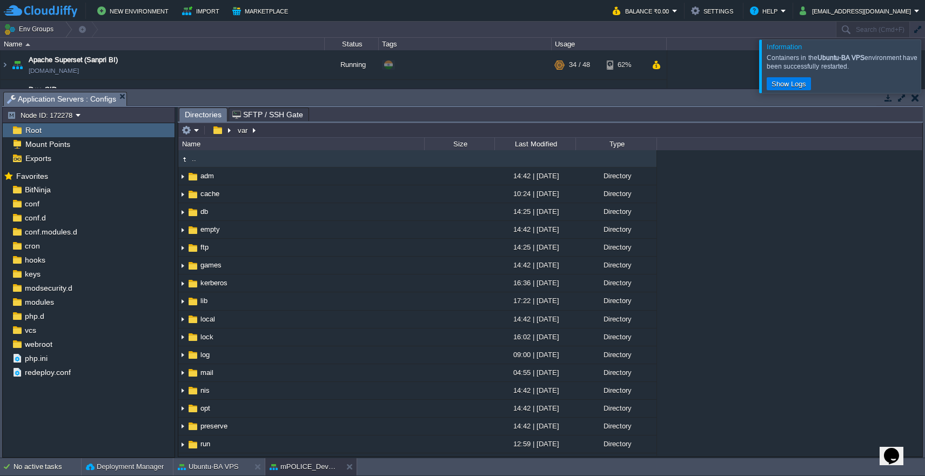
scroll to position [85, 0]
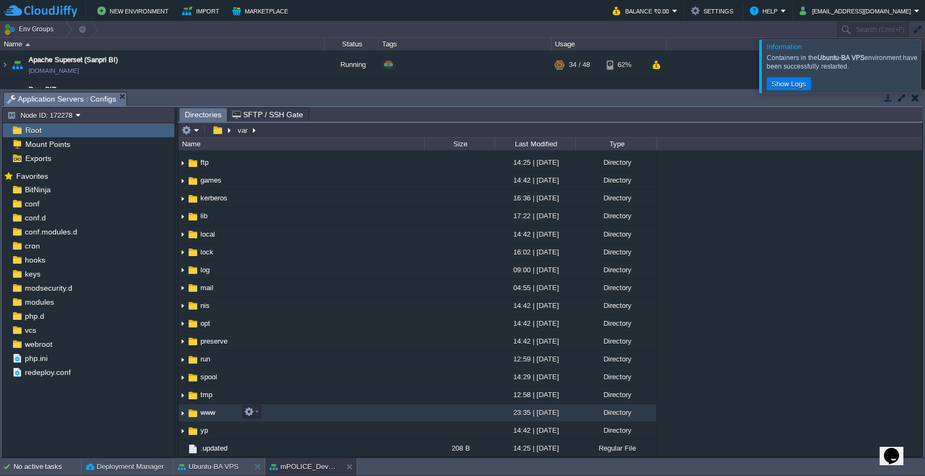
click at [398, 412] on td "www" at bounding box center [301, 413] width 246 height 18
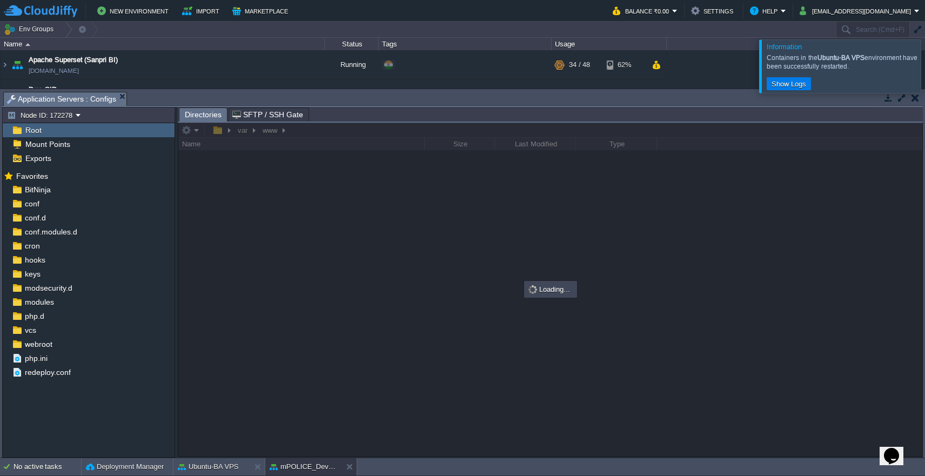
scroll to position [0, 0]
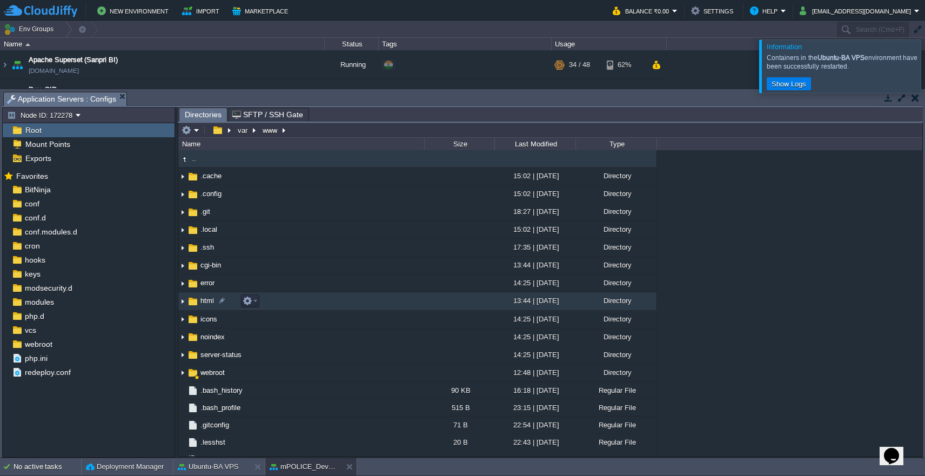
click at [397, 303] on td "html" at bounding box center [301, 301] width 246 height 18
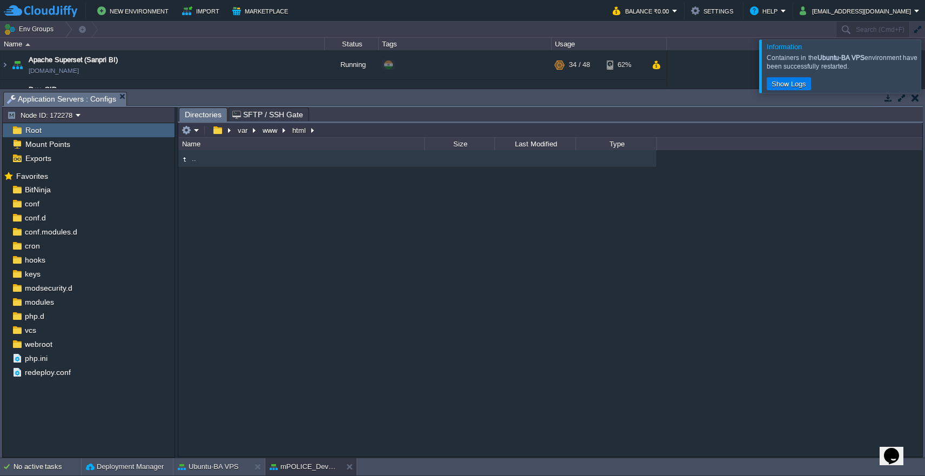
click at [917, 101] on button "button" at bounding box center [916, 98] width 8 height 10
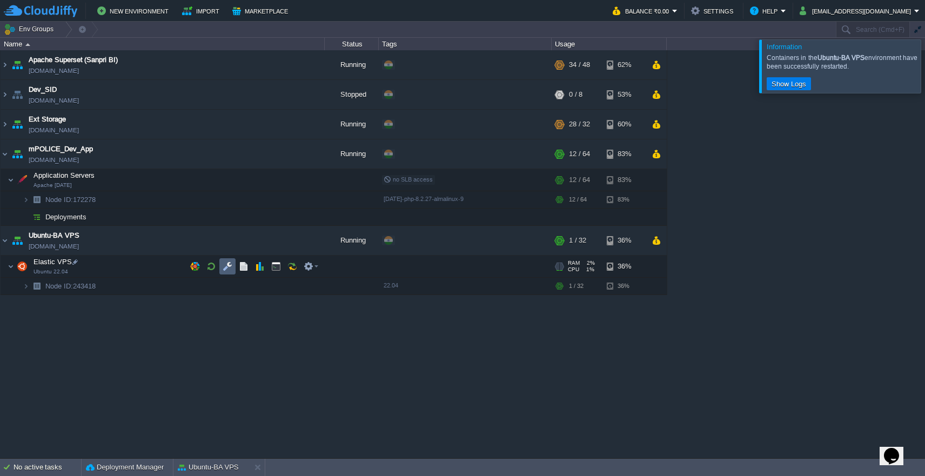
click at [230, 264] on button "button" at bounding box center [228, 267] width 10 height 10
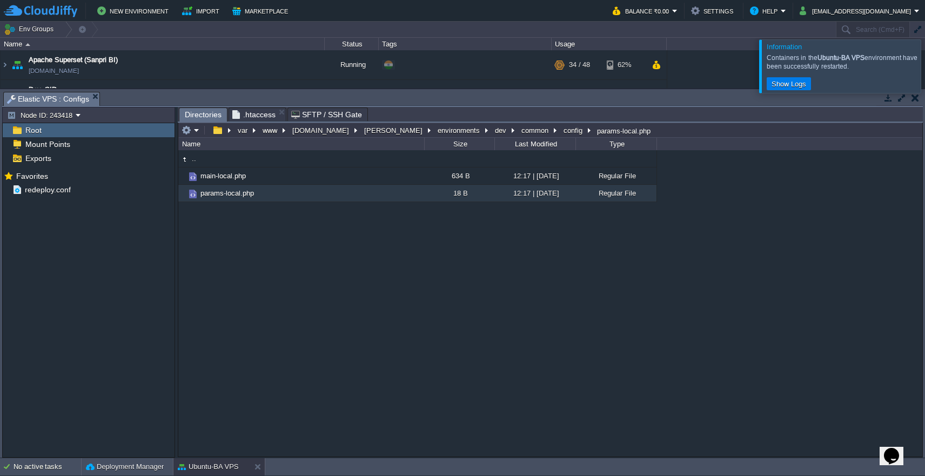
click at [259, 116] on span ".htaccess" at bounding box center [253, 114] width 43 height 13
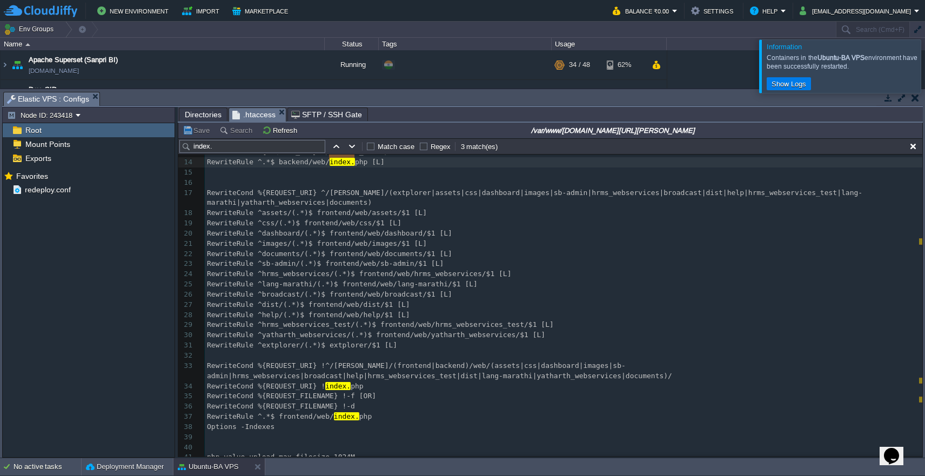
click at [704, 412] on pre "RewriteRule ^.*$ frontend/web/ index. php" at bounding box center [564, 417] width 718 height 10
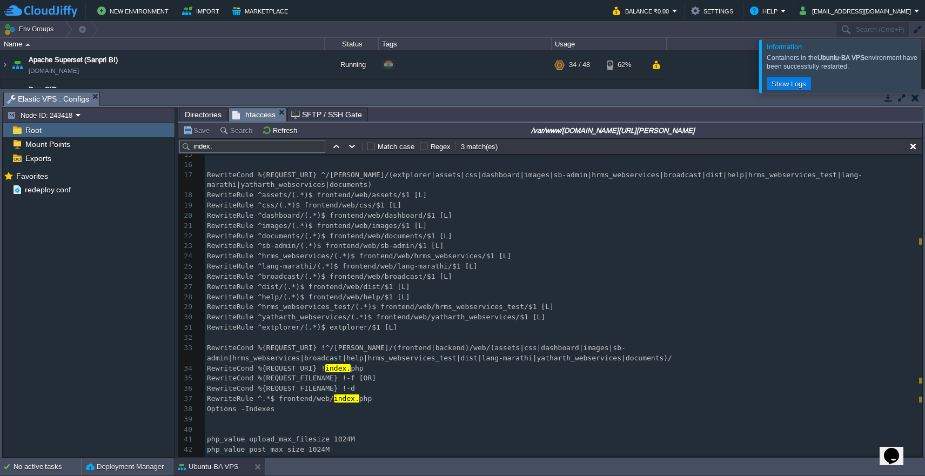
click at [208, 117] on span "Directories" at bounding box center [203, 114] width 37 height 13
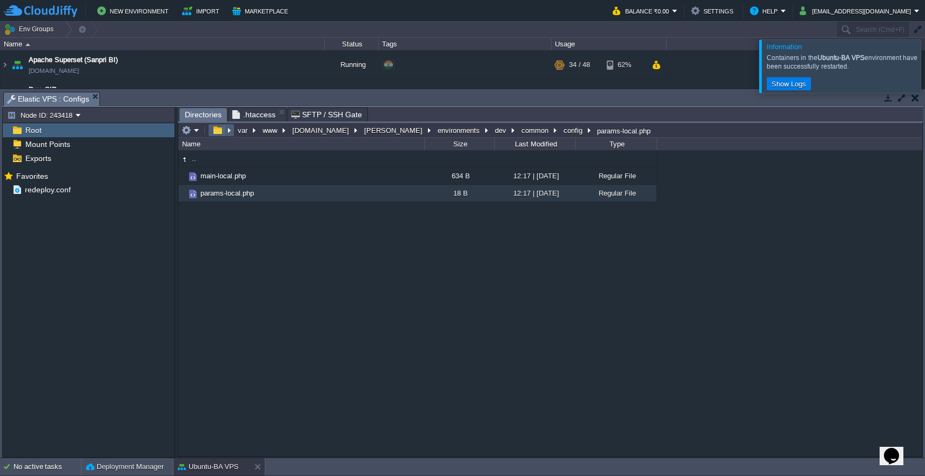
click at [217, 131] on button "button" at bounding box center [218, 130] width 16 height 10
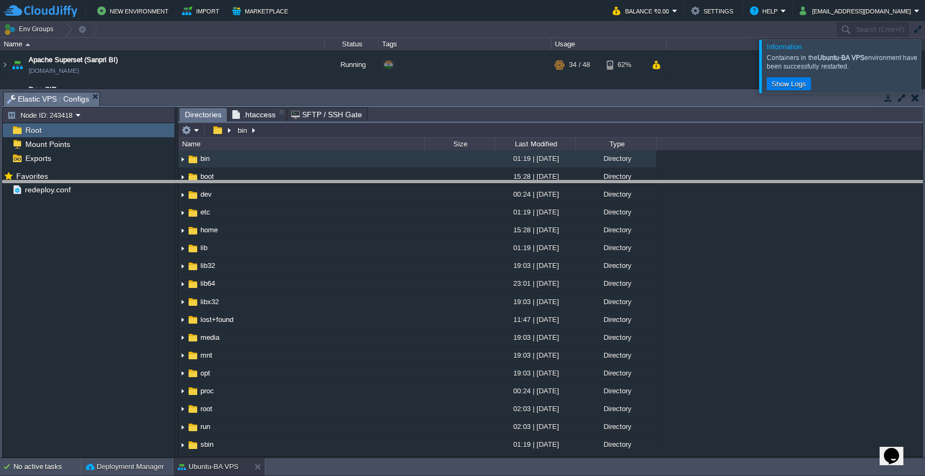
drag, startPoint x: 424, startPoint y: 97, endPoint x: 424, endPoint y: 371, distance: 274.6
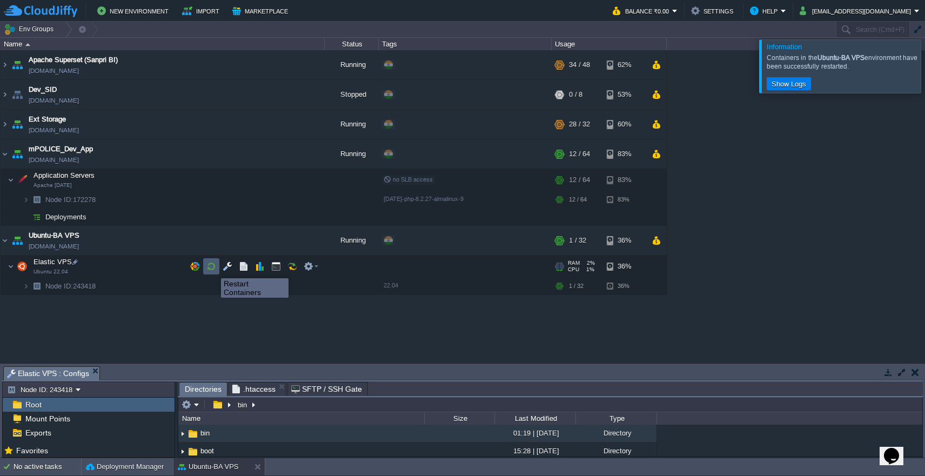
click at [212, 269] on button "button" at bounding box center [211, 267] width 10 height 10
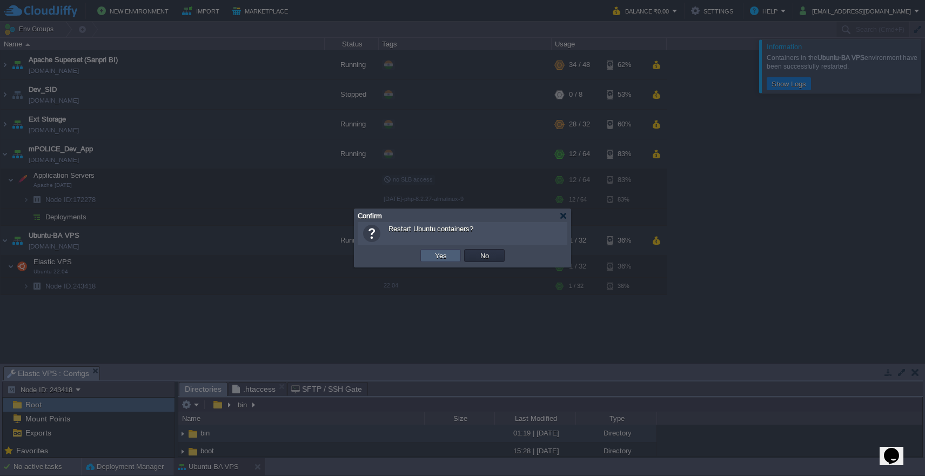
click at [436, 257] on button "Yes" at bounding box center [441, 256] width 18 height 10
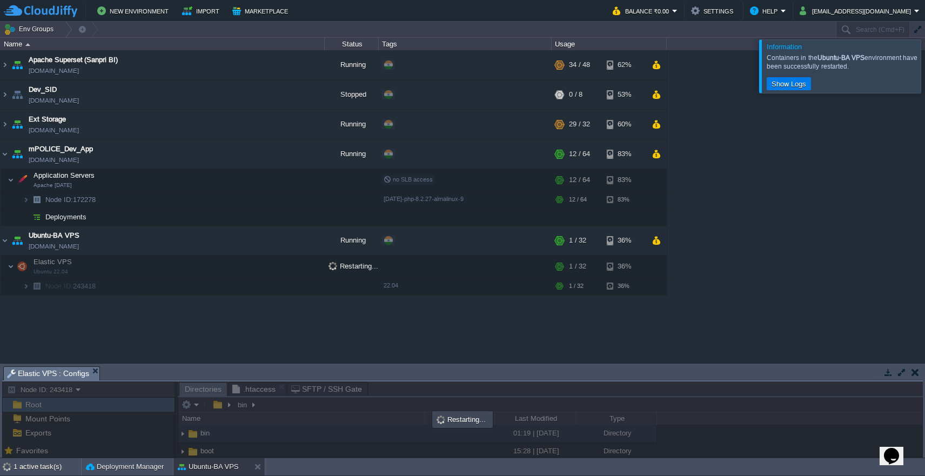
click at [925, 62] on div at bounding box center [938, 65] width 0 height 53
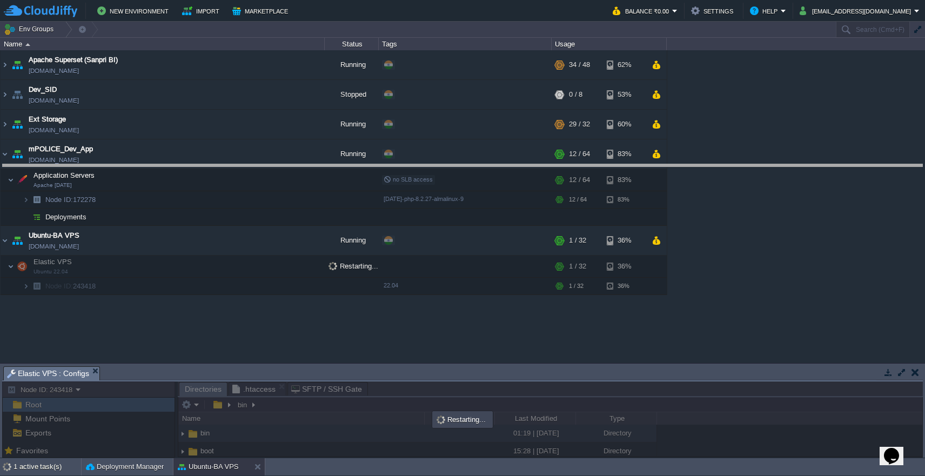
drag, startPoint x: 630, startPoint y: 370, endPoint x: 630, endPoint y: 145, distance: 224.8
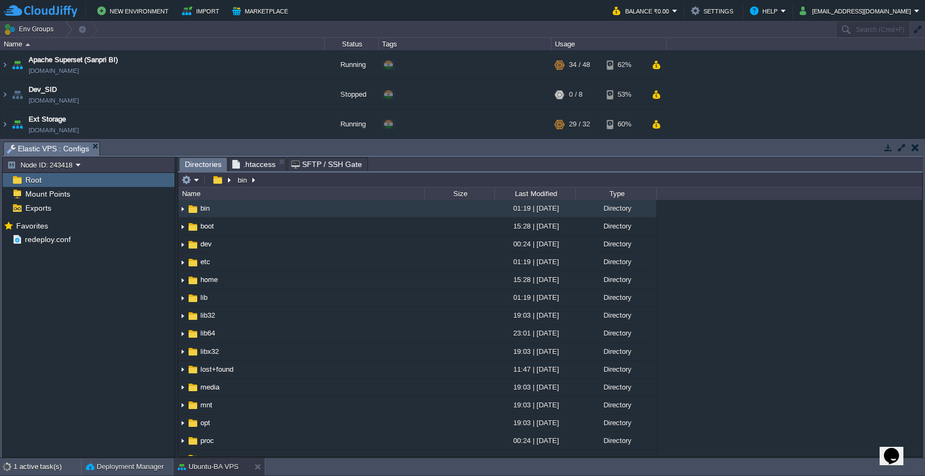
scroll to position [129, 0]
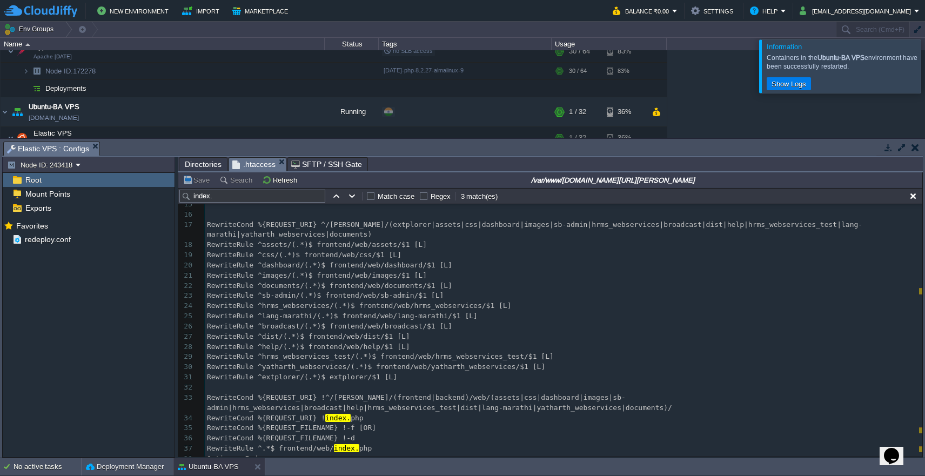
click at [256, 166] on span ".htaccess" at bounding box center [253, 165] width 43 height 14
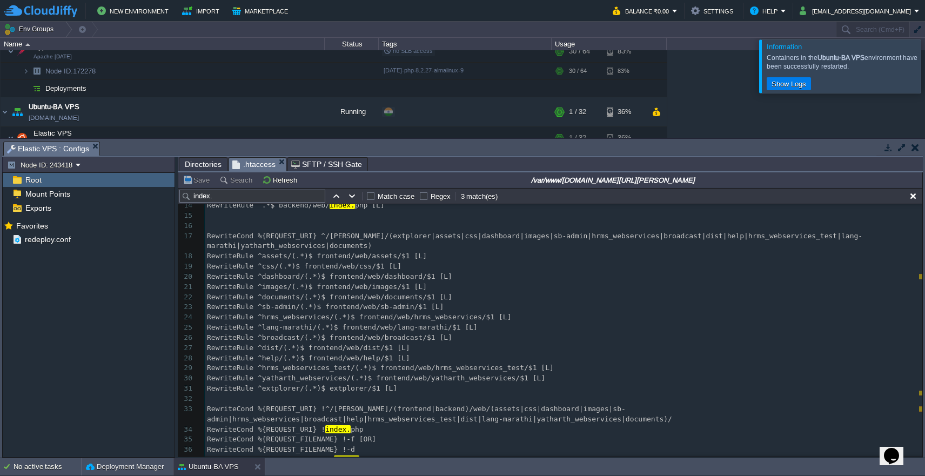
scroll to position [199, 0]
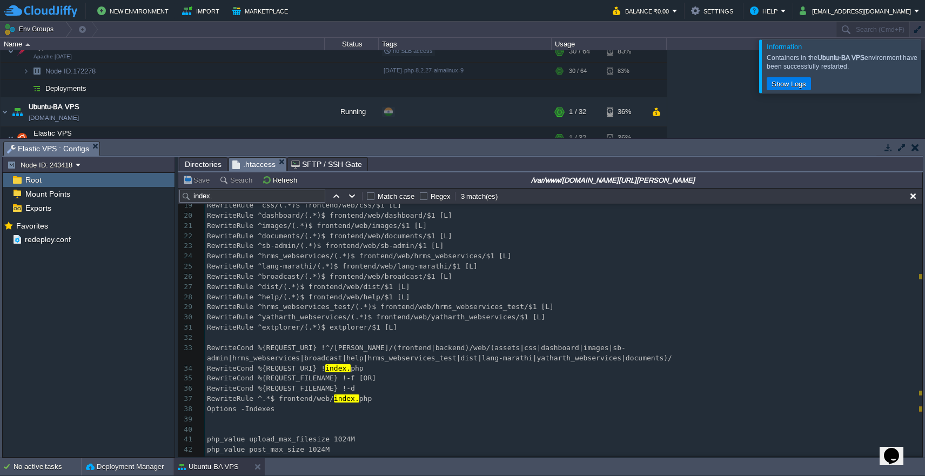
click at [204, 166] on span "Directories" at bounding box center [203, 164] width 37 height 13
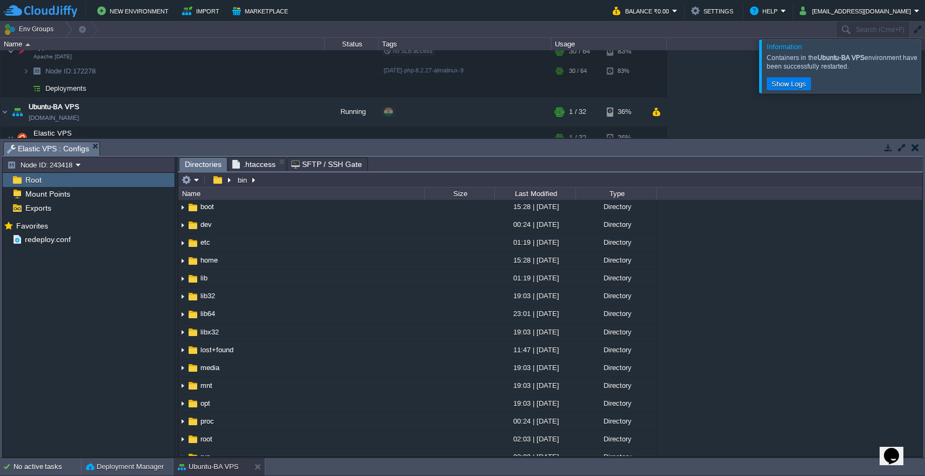
scroll to position [17, 0]
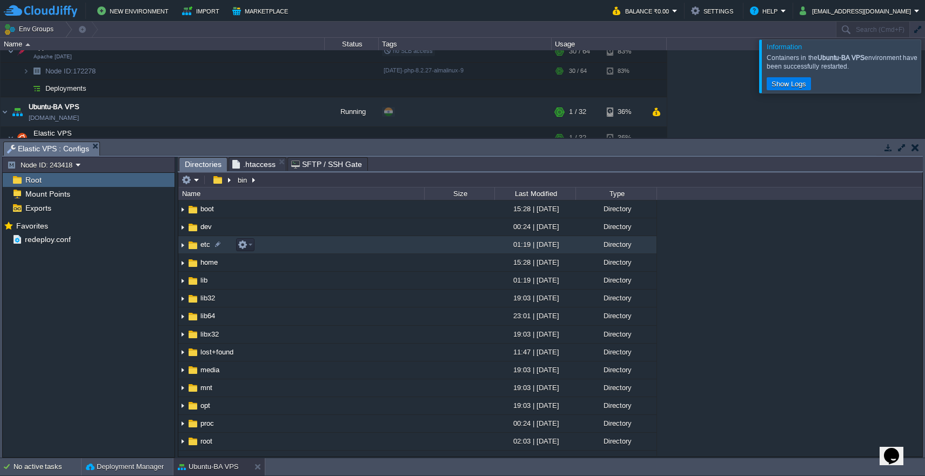
click at [444, 249] on td at bounding box center [459, 245] width 70 height 18
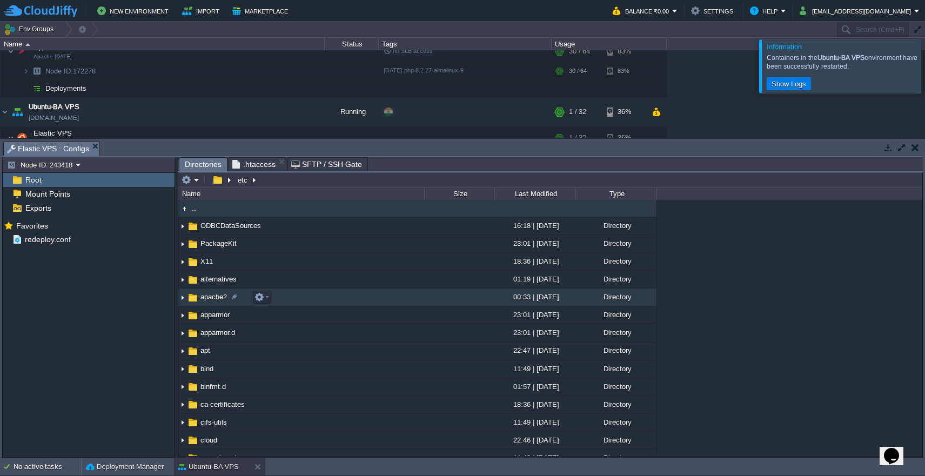
click at [419, 296] on td "apache2" at bounding box center [301, 298] width 246 height 18
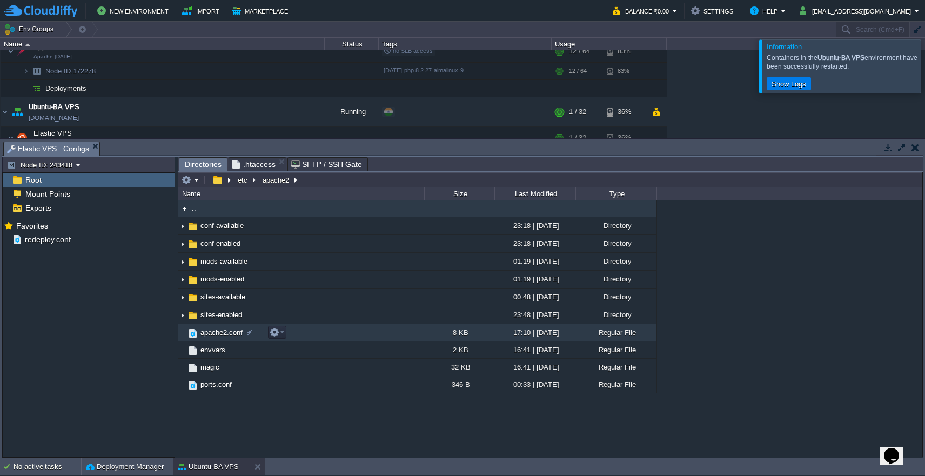
click at [390, 337] on td "apache2.conf" at bounding box center [301, 332] width 246 height 17
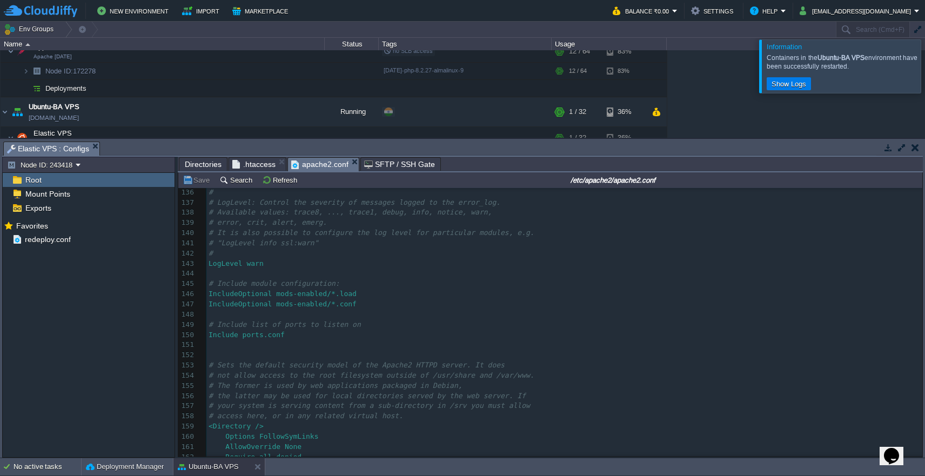
scroll to position [1326, 0]
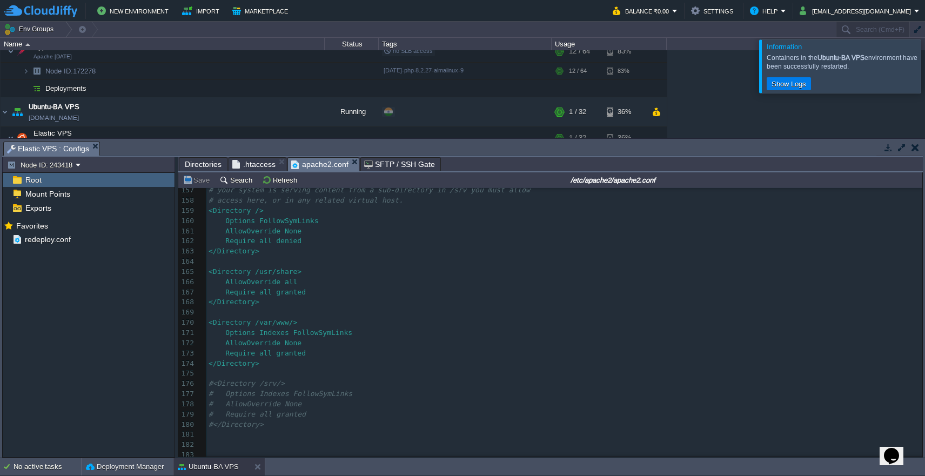
click at [290, 273] on div "227 # This is the main Apache server configuration file. It contains the 139 # …" at bounding box center [564, 287] width 716 height 570
type textarea "A"
click at [293, 223] on div "xxxxxxxxxx # This is the main Apache server configuration file. It contains the…" at bounding box center [564, 287] width 716 height 570
type textarea "All"
click at [288, 339] on span "AllowOverride None" at bounding box center [255, 343] width 93 height 8
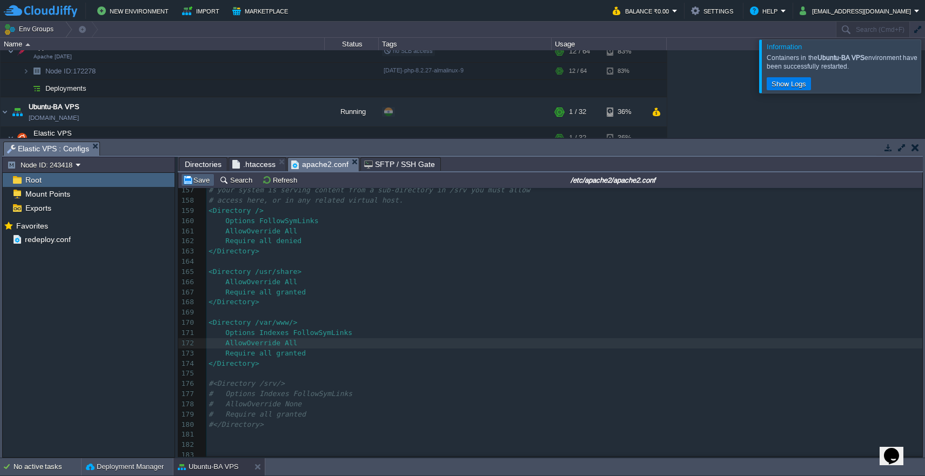
type textarea "All"
click at [199, 180] on button "Save" at bounding box center [198, 180] width 30 height 10
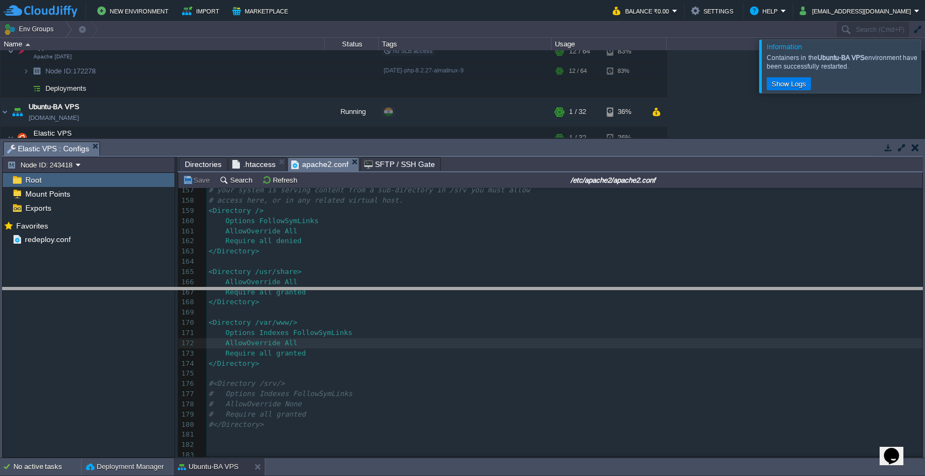
drag, startPoint x: 519, startPoint y: 143, endPoint x: 526, endPoint y: 323, distance: 180.7
click at [526, 323] on body "New Environment Import Marketplace Bonus ₹0.00 Upgrade Account Balance ₹0.00 Se…" at bounding box center [462, 238] width 925 height 476
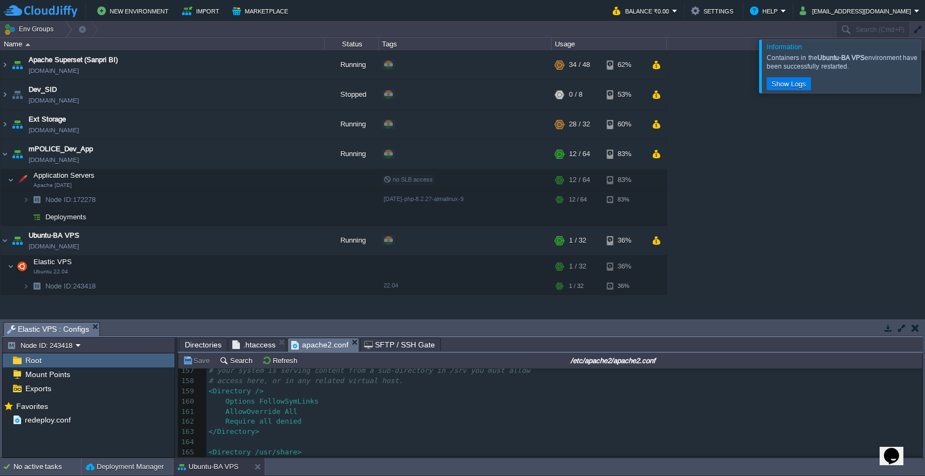
click at [925, 70] on div at bounding box center [938, 65] width 0 height 53
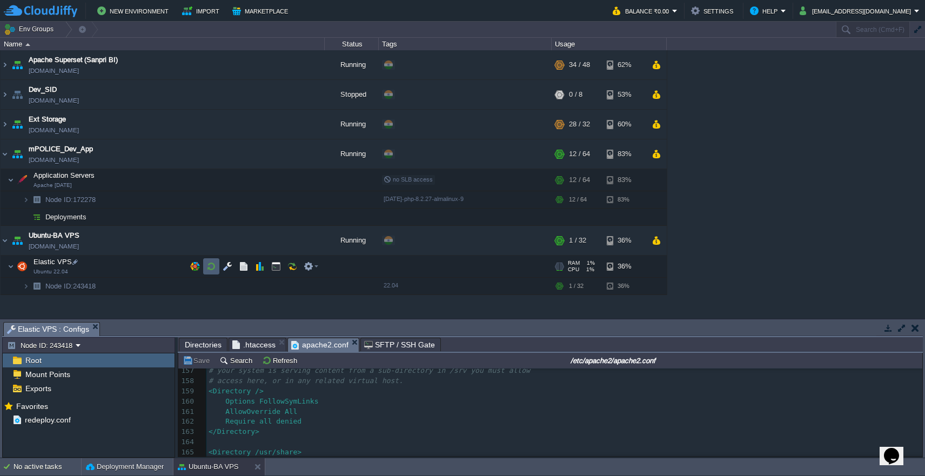
click at [213, 263] on button "button" at bounding box center [211, 267] width 10 height 10
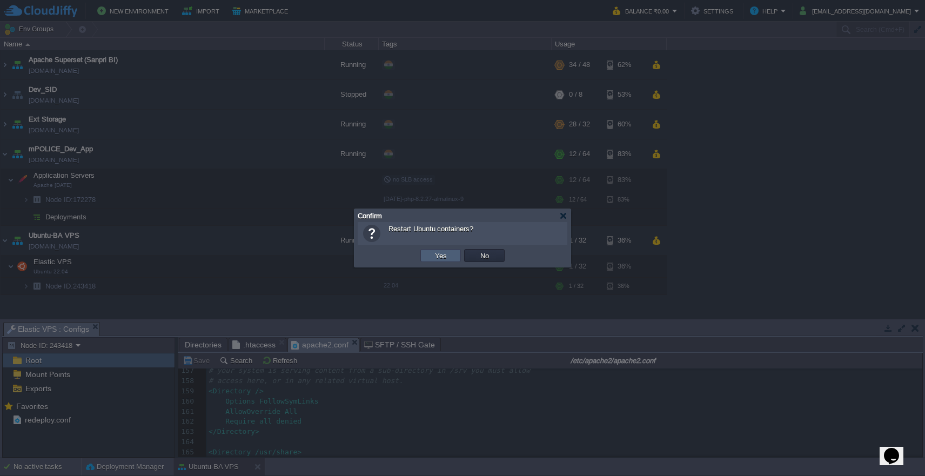
click at [442, 258] on button "Yes" at bounding box center [441, 256] width 18 height 10
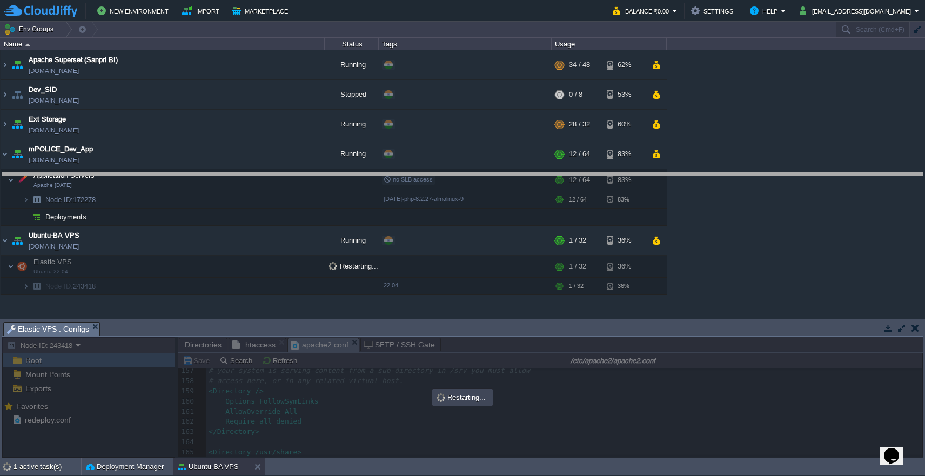
drag, startPoint x: 484, startPoint y: 325, endPoint x: 486, endPoint y: 176, distance: 149.2
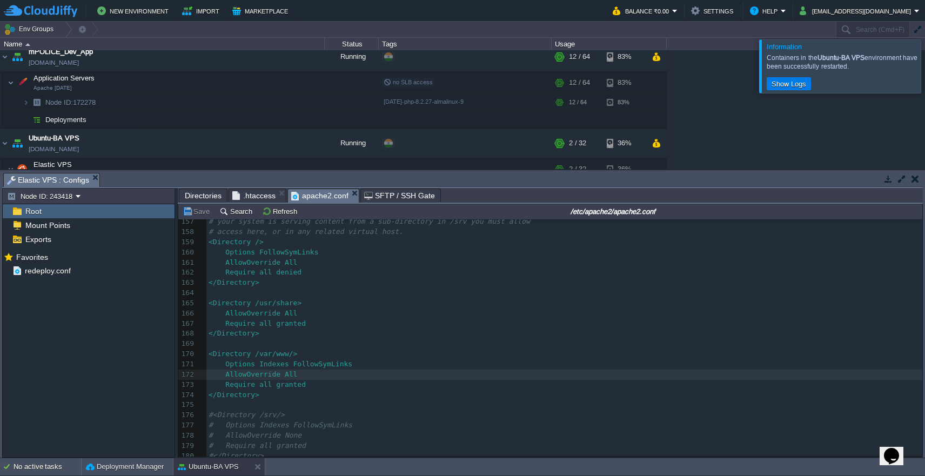
click at [199, 198] on span "Directories" at bounding box center [203, 195] width 37 height 13
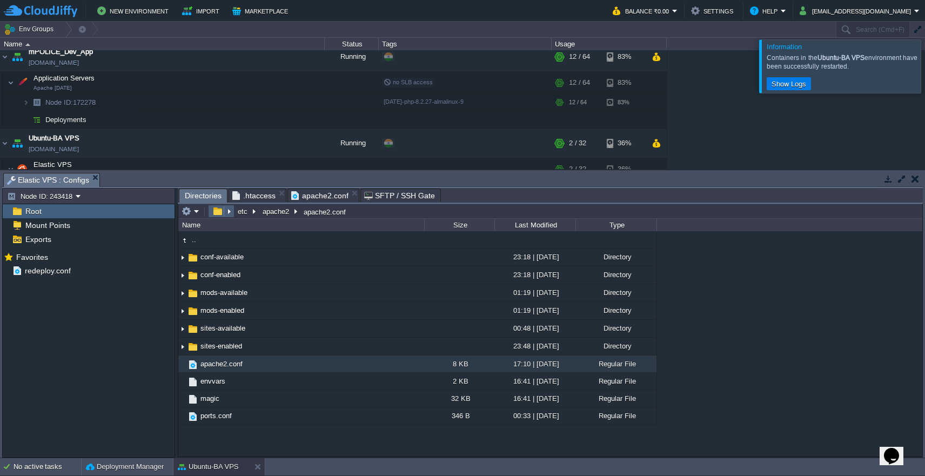
click at [217, 213] on button "button" at bounding box center [218, 211] width 16 height 10
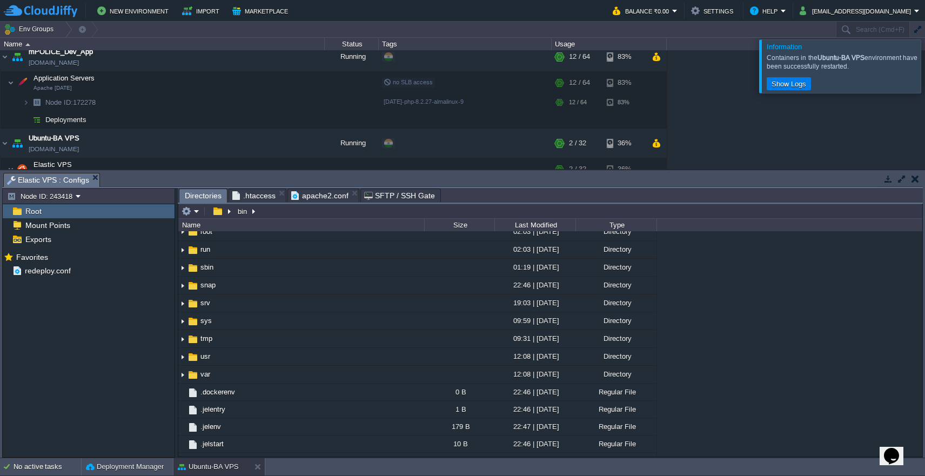
scroll to position [258, 0]
click at [356, 378] on td "var" at bounding box center [301, 375] width 246 height 18
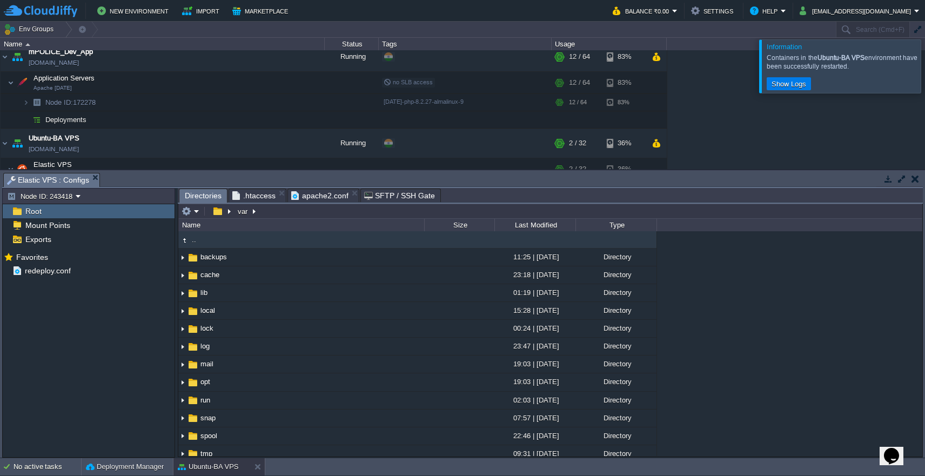
click at [923, 383] on div "var Name Size Last Modified Type .. backups 11:25 | [DATE] Directory cache 23:1…" at bounding box center [550, 330] width 745 height 253
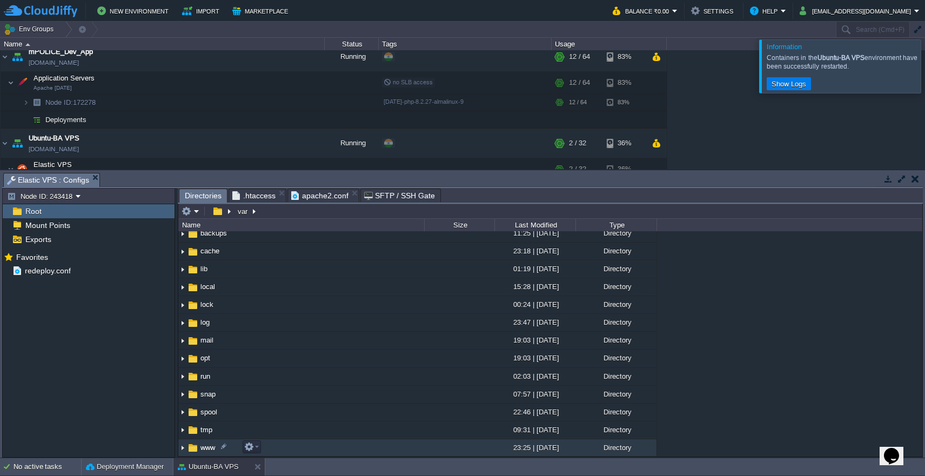
click at [318, 443] on td "www" at bounding box center [301, 448] width 246 height 18
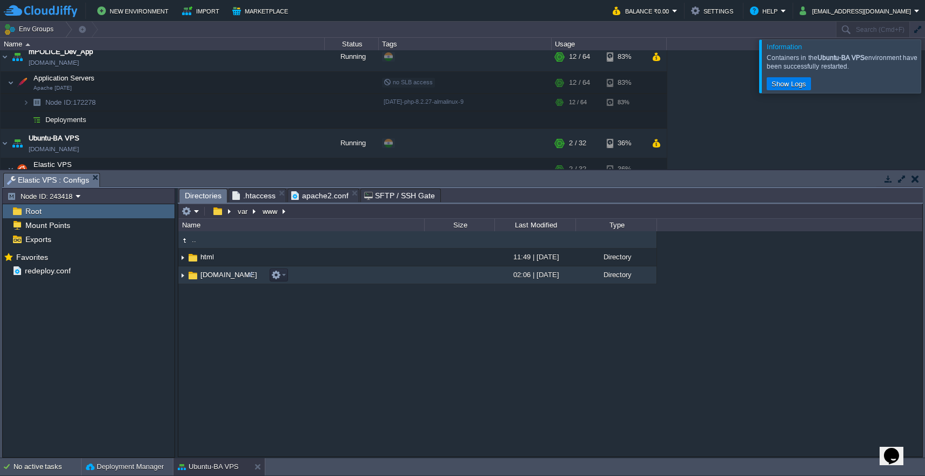
click at [350, 279] on td "[DOMAIN_NAME]" at bounding box center [301, 275] width 246 height 18
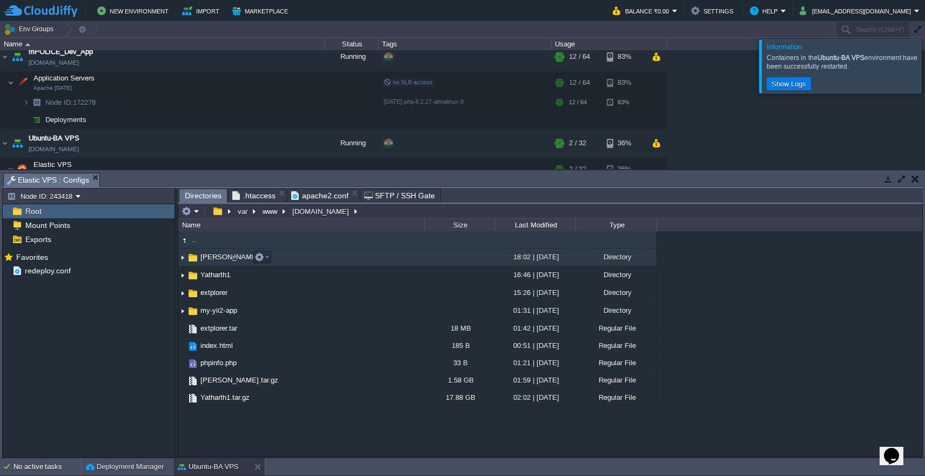
click at [358, 256] on td "[PERSON_NAME]" at bounding box center [301, 258] width 246 height 18
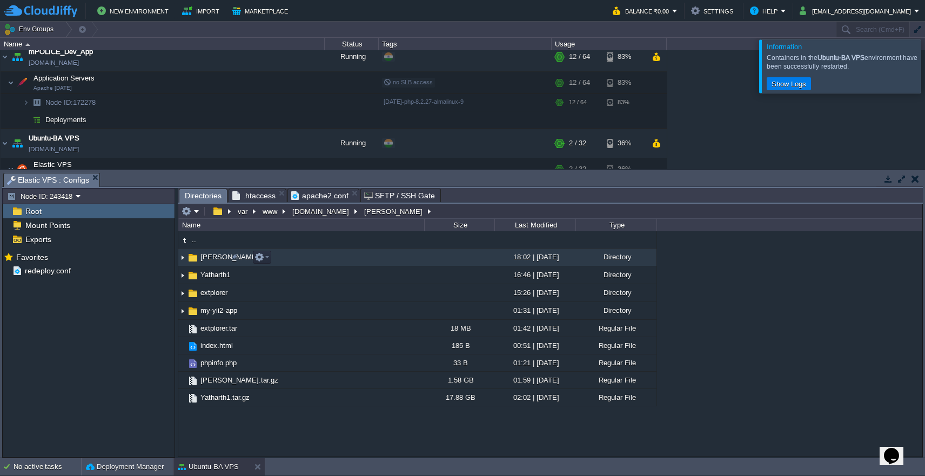
click at [358, 256] on td "[PERSON_NAME]" at bounding box center [301, 258] width 246 height 18
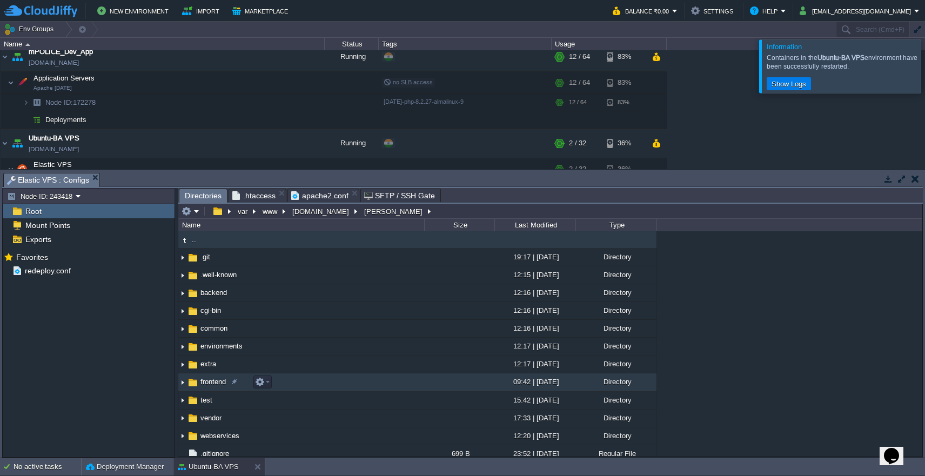
click at [355, 385] on td "frontend" at bounding box center [301, 382] width 246 height 18
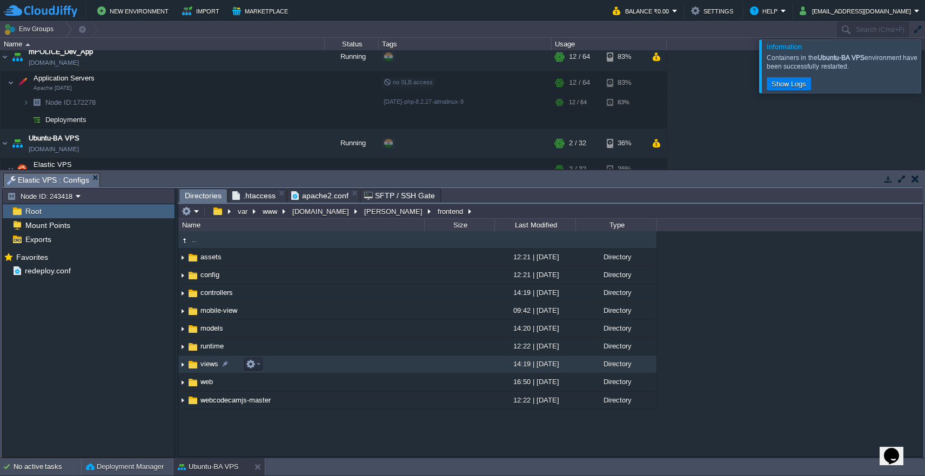
click at [360, 367] on td "views" at bounding box center [301, 365] width 246 height 18
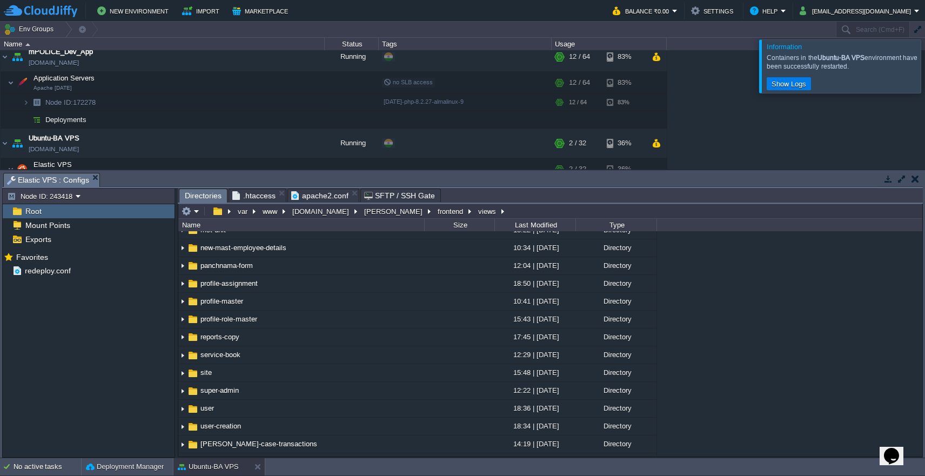
scroll to position [184, 0]
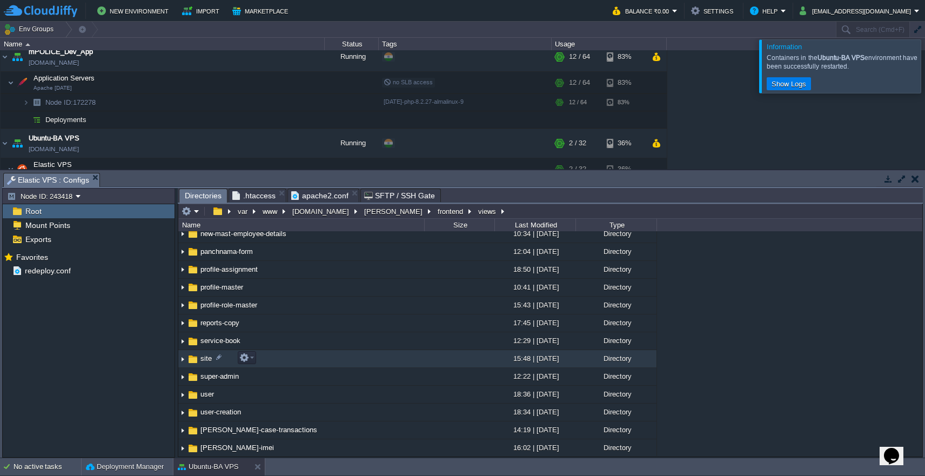
click at [382, 357] on td "site" at bounding box center [301, 359] width 246 height 18
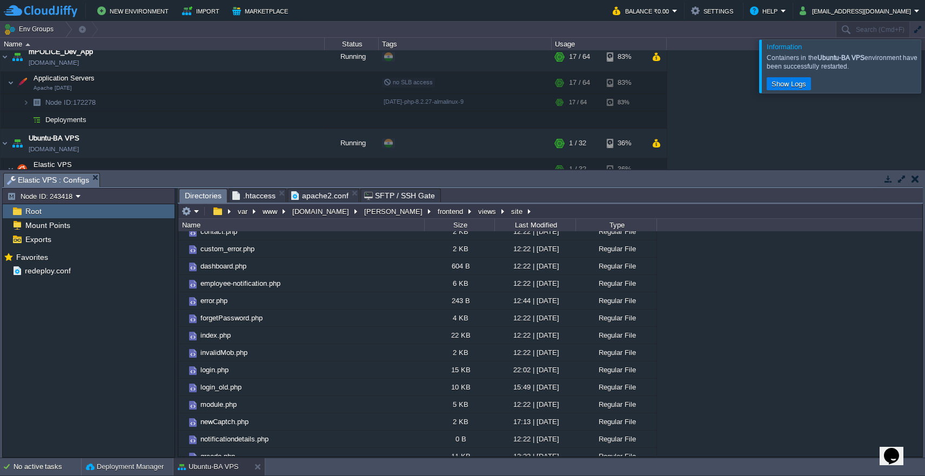
scroll to position [123, 0]
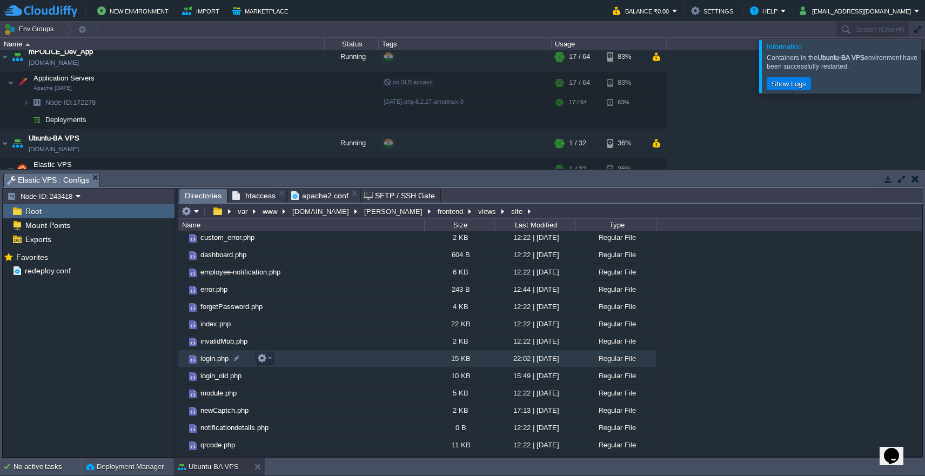
click at [306, 362] on td "login.php" at bounding box center [301, 358] width 246 height 17
